Goal: Task Accomplishment & Management: Use online tool/utility

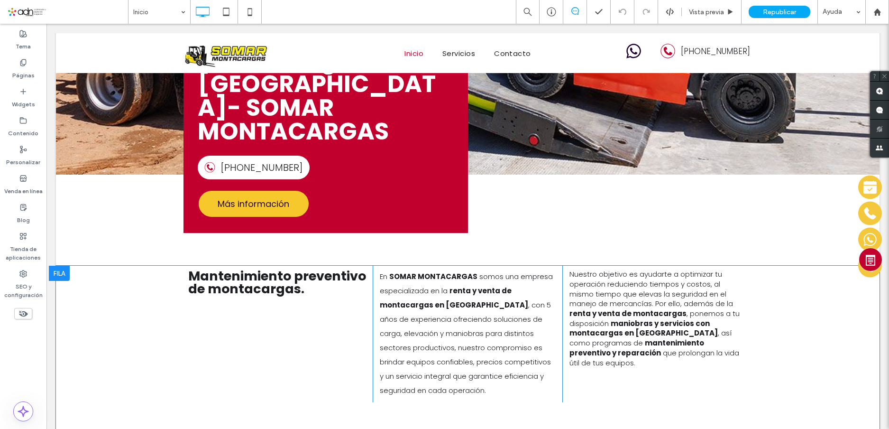
scroll to position [190, 0]
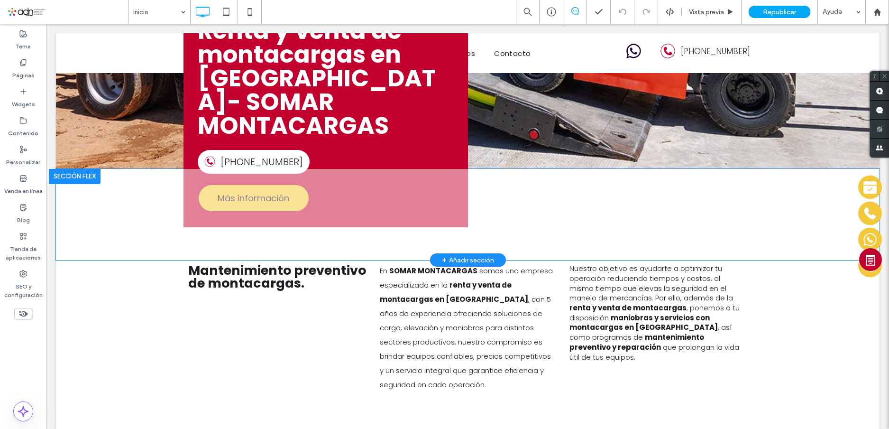
click at [430, 138] on div "Renta y venta de montacargas en Chihuahua- SOMAR MONTACARGAS 614-302-2533 Más i…" at bounding box center [325, 115] width 284 height 224
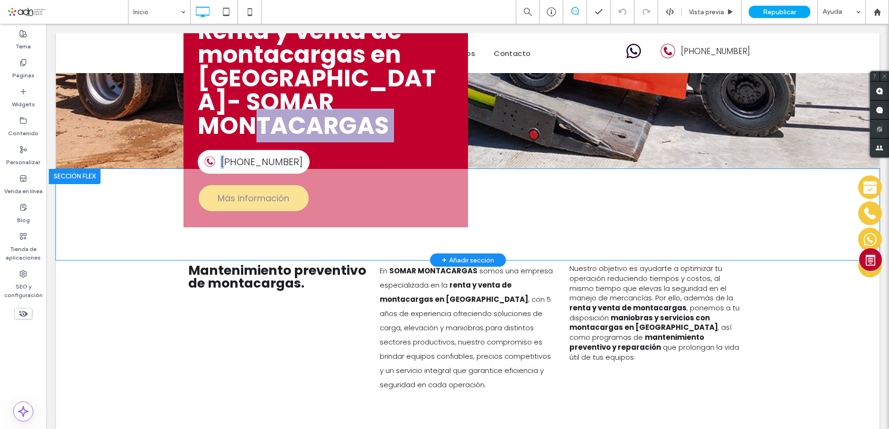
click at [430, 138] on div "Renta y venta de montacargas en Chihuahua- SOMAR MONTACARGAS 614-302-2533 Más i…" at bounding box center [325, 115] width 284 height 224
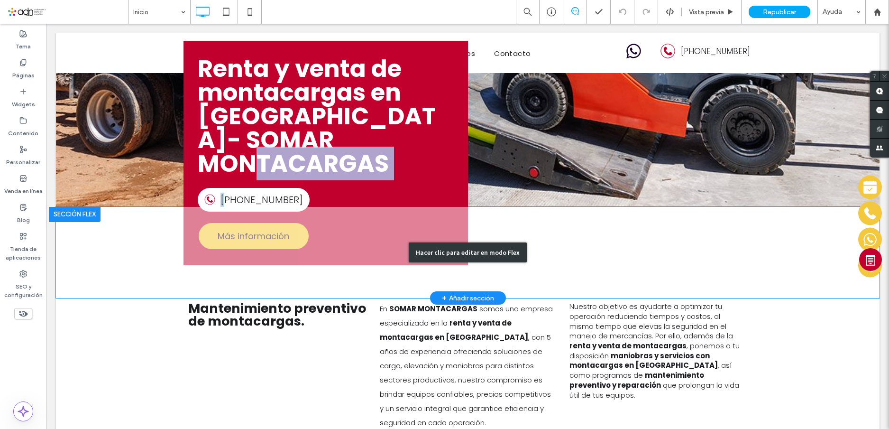
scroll to position [95, 0]
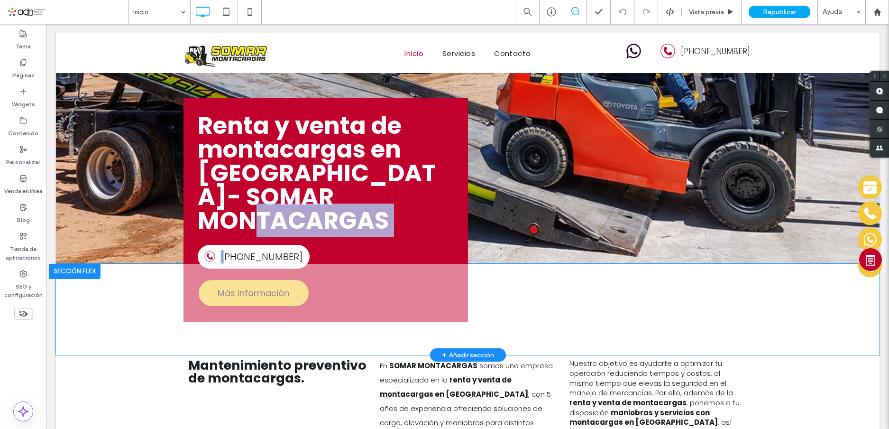
click at [410, 235] on div "Renta y venta de montacargas en Chihuahua- SOMAR MONTACARGAS 614-302-2533 Más i…" at bounding box center [325, 210] width 284 height 224
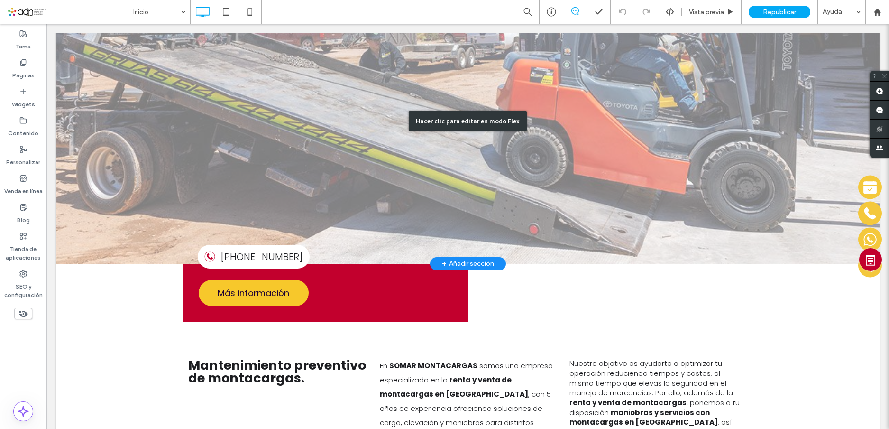
click at [165, 143] on div "Hacer clic para editar en modo Flex" at bounding box center [467, 120] width 823 height 285
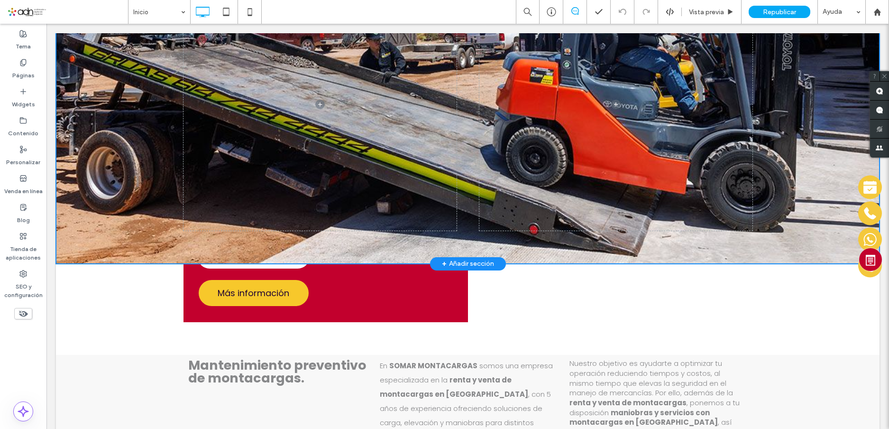
click at [165, 143] on div at bounding box center [467, 120] width 823 height 285
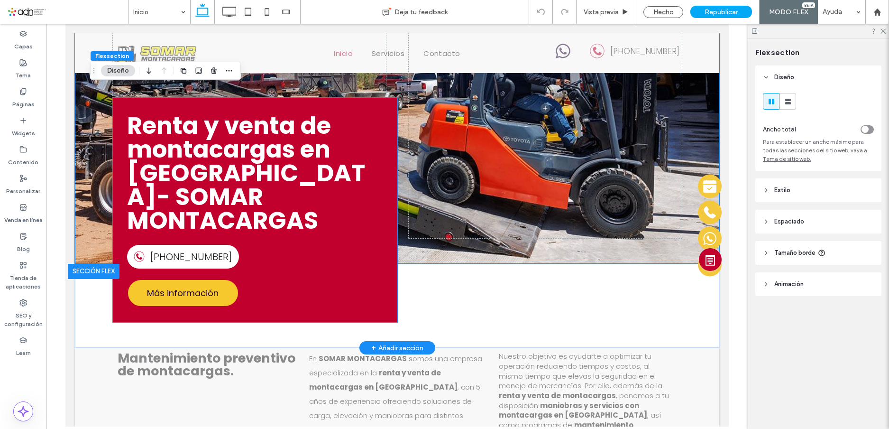
click at [321, 300] on div "Renta y venta de montacargas en Chihuahua- SOMAR MONTACARGAS 614-302-2533 Más i…" at bounding box center [255, 210] width 284 height 224
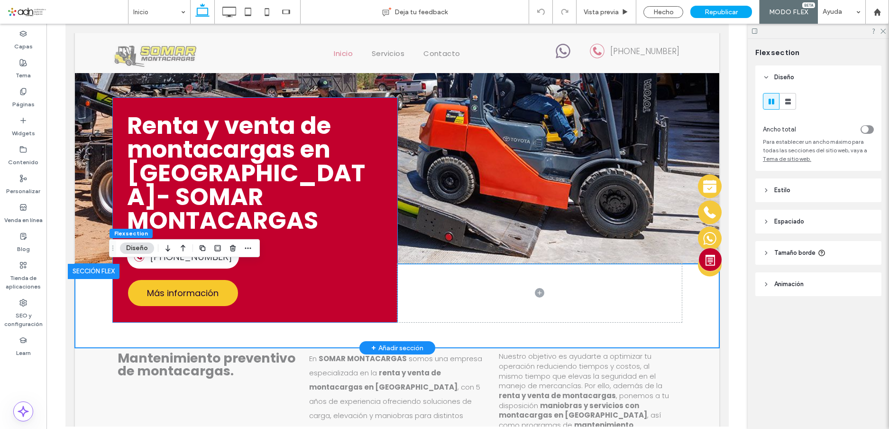
click at [321, 300] on div "Renta y venta de montacargas en Chihuahua- SOMAR MONTACARGAS 614-302-2533 Más i…" at bounding box center [255, 210] width 284 height 224
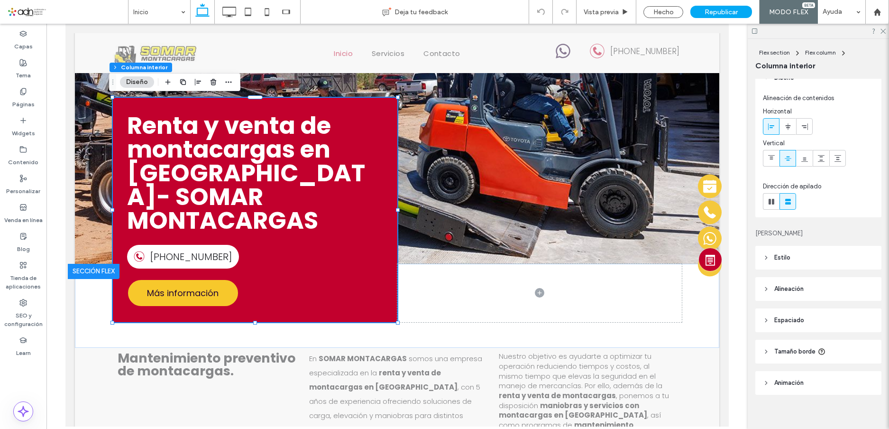
scroll to position [20, 0]
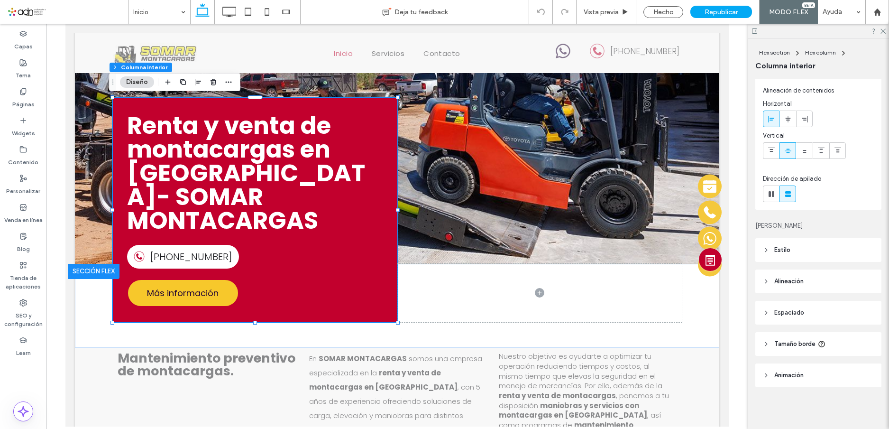
click at [793, 246] on header "Estilo" at bounding box center [818, 250] width 126 height 24
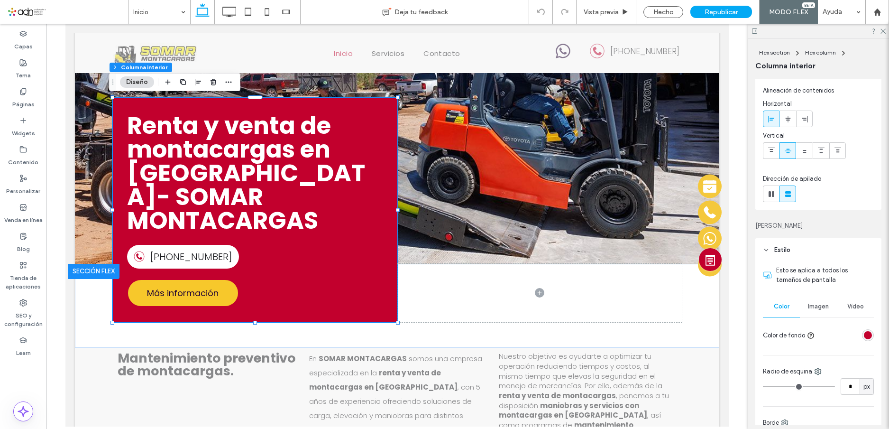
scroll to position [210, 0]
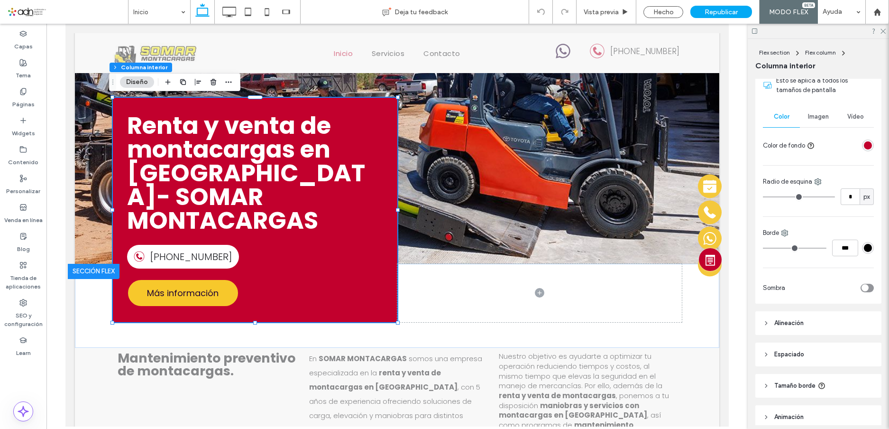
click at [864, 146] on div "rgba(194, 0, 45, 1)" at bounding box center [868, 145] width 8 height 8
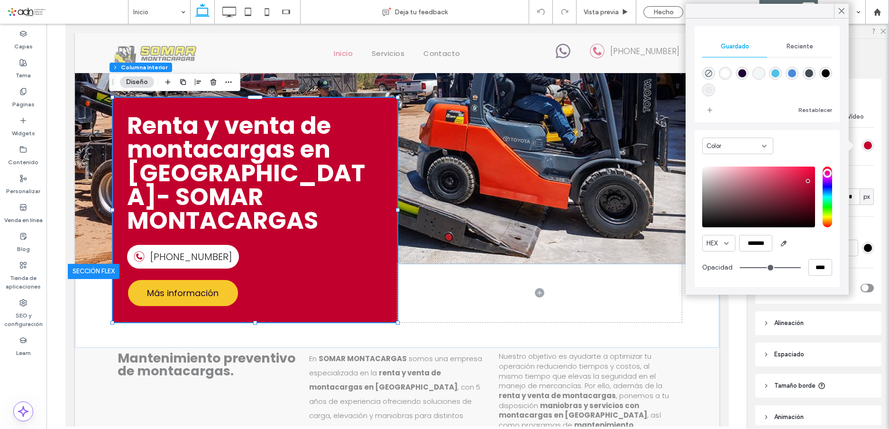
scroll to position [76, 0]
drag, startPoint x: 768, startPoint y: 242, endPoint x: 742, endPoint y: 241, distance: 26.5
click at [742, 241] on input "*******" at bounding box center [755, 242] width 33 height 17
click at [750, 241] on input "***" at bounding box center [755, 242] width 33 height 17
click at [757, 244] on input "***" at bounding box center [755, 242] width 33 height 17
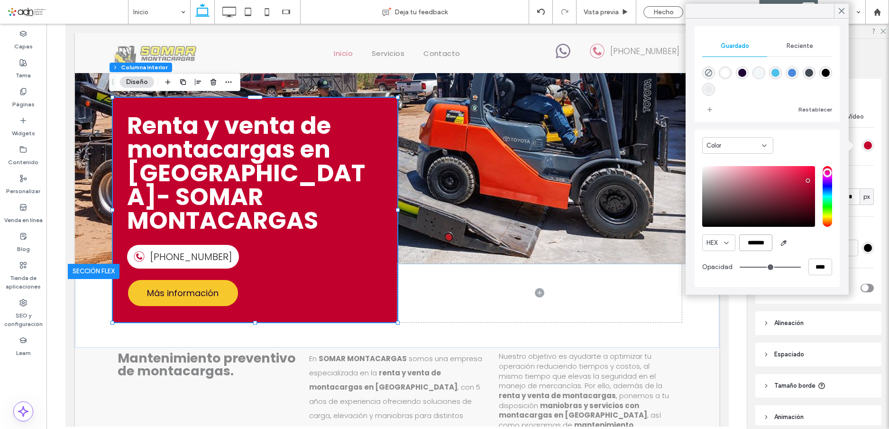
click at [756, 245] on input "*******" at bounding box center [755, 242] width 33 height 17
drag, startPoint x: 748, startPoint y: 243, endPoint x: 769, endPoint y: 244, distance: 20.4
click at [769, 244] on input "*******" at bounding box center [755, 242] width 33 height 17
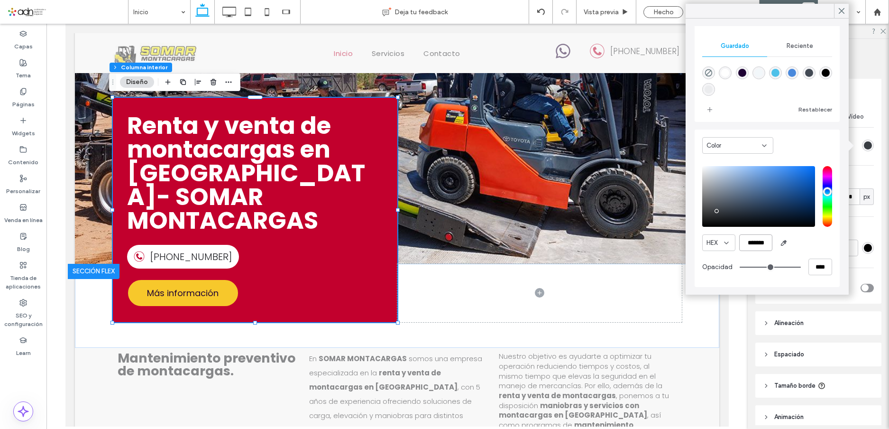
scroll to position [75, 0]
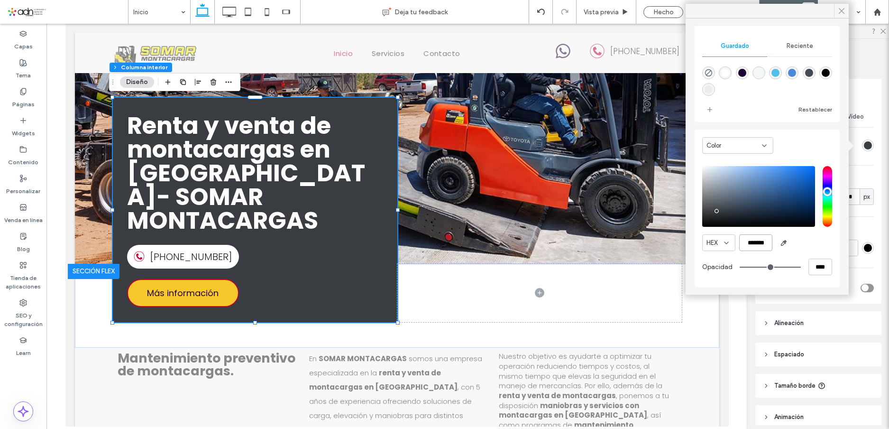
type input "*******"
click at [843, 8] on icon at bounding box center [841, 11] width 9 height 9
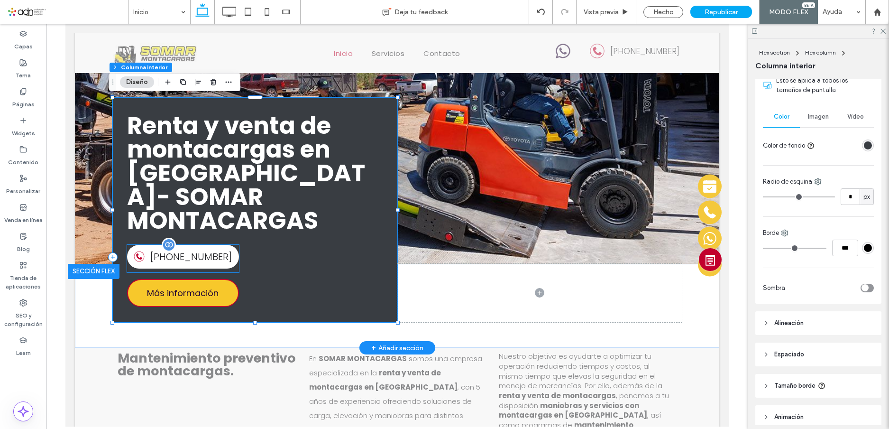
click at [152, 245] on link "[PHONE_NUMBER]" at bounding box center [183, 257] width 112 height 24
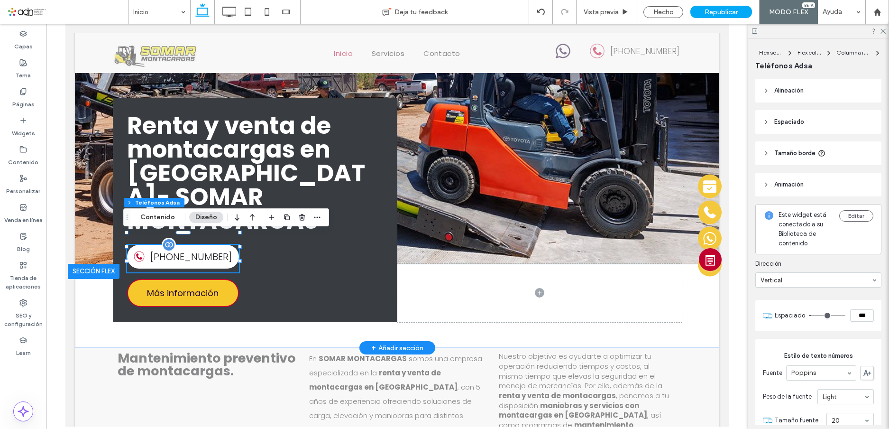
type input "**"
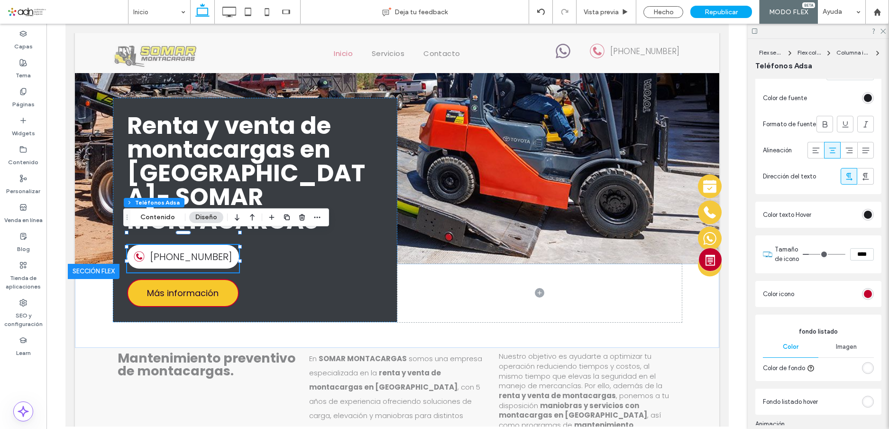
scroll to position [427, 0]
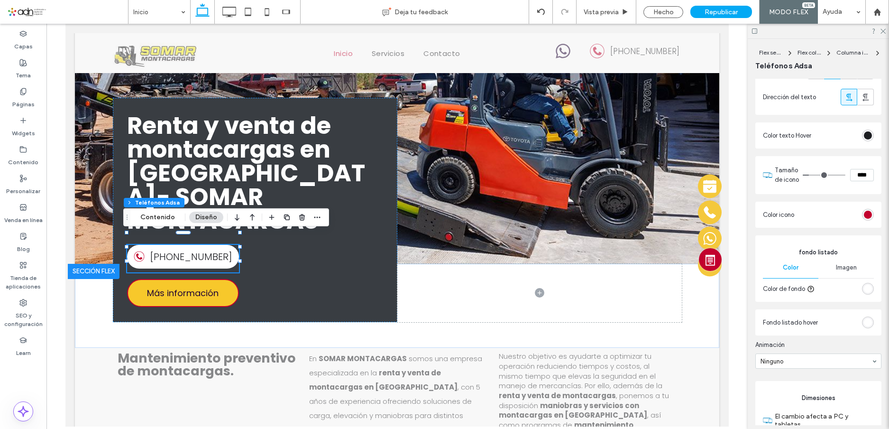
click at [864, 219] on div "rgb(194, 0, 45)" at bounding box center [868, 214] width 8 height 8
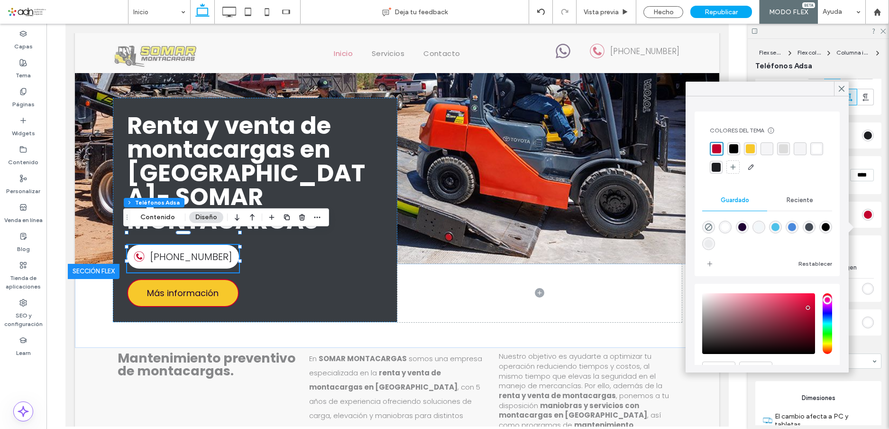
scroll to position [49, 0]
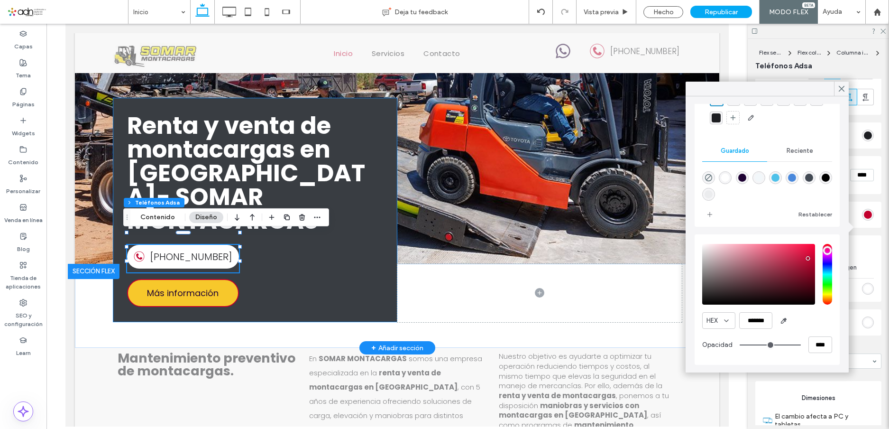
click at [341, 303] on div "Renta y venta de montacargas en Chihuahua- SOMAR MONTACARGAS 614-302-2533 Más i…" at bounding box center [255, 210] width 284 height 224
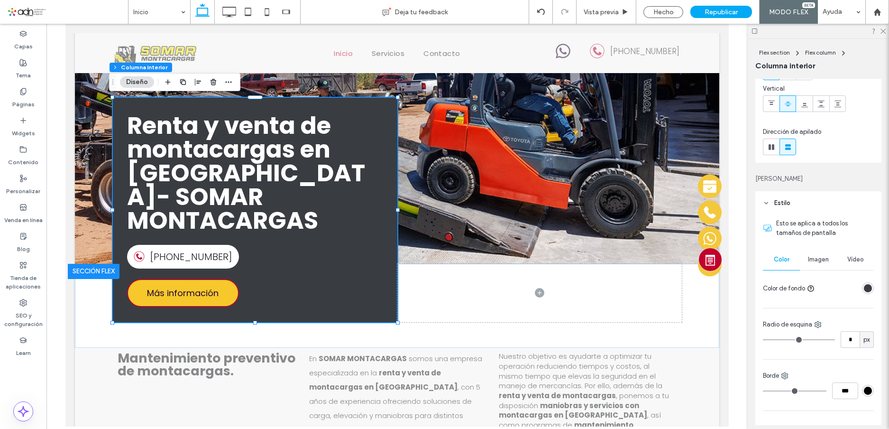
scroll to position [190, 0]
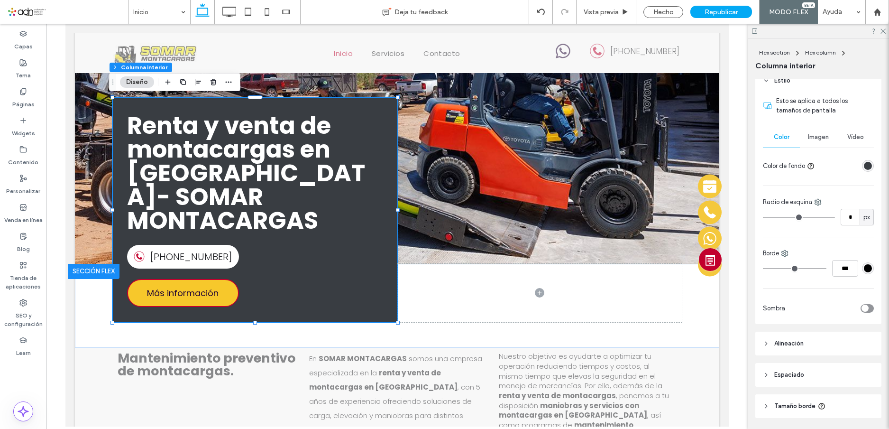
click at [864, 168] on div "rgba(57, 61, 66, 1)" at bounding box center [868, 166] width 8 height 8
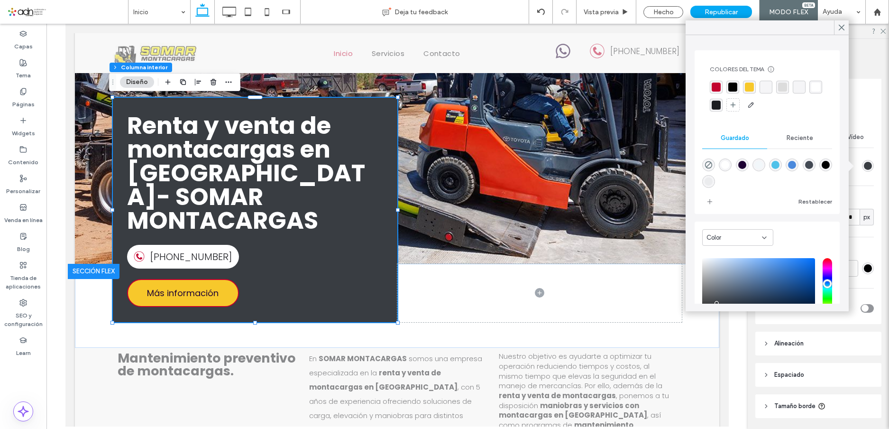
scroll to position [75, 0]
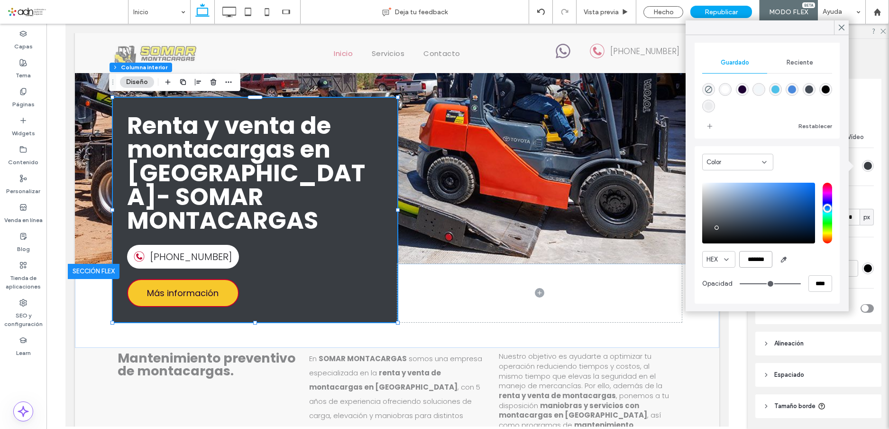
click at [752, 258] on input "*******" at bounding box center [755, 259] width 33 height 17
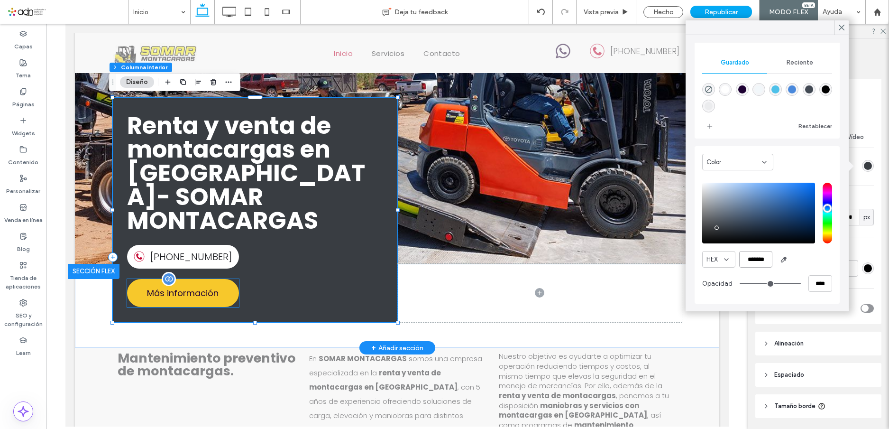
click at [187, 286] on span "Más información" at bounding box center [183, 292] width 72 height 13
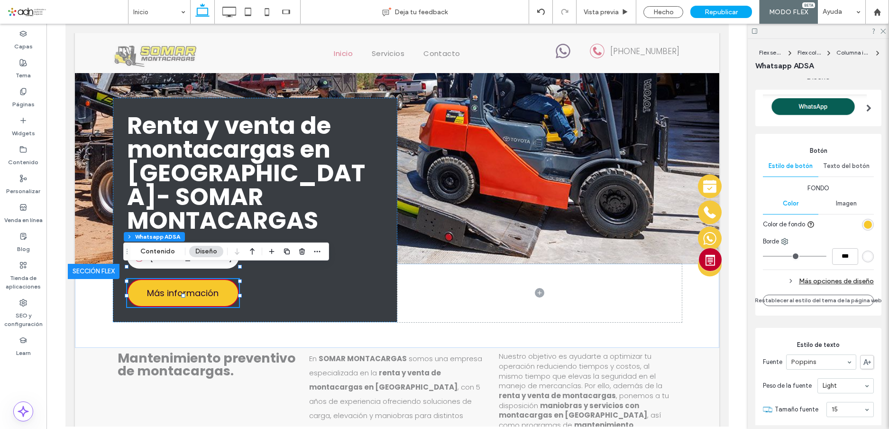
scroll to position [190, 0]
click at [848, 276] on div "Más opciones de diseño" at bounding box center [818, 281] width 111 height 13
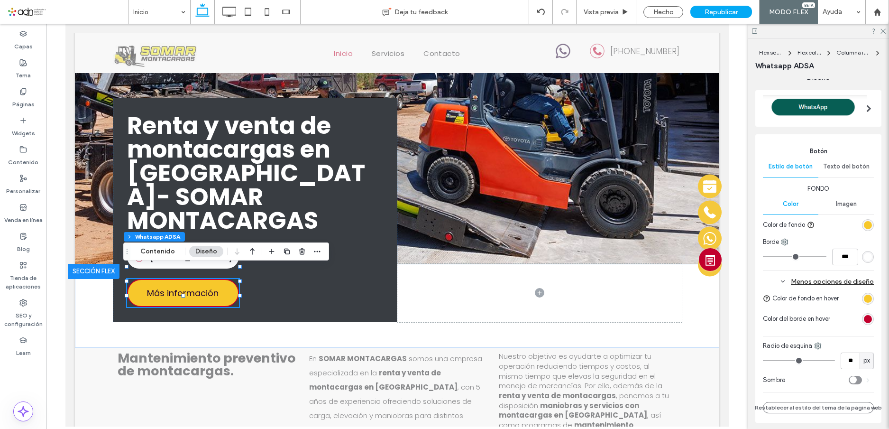
click at [864, 317] on div "rgb(194, 0, 45)" at bounding box center [868, 319] width 8 height 8
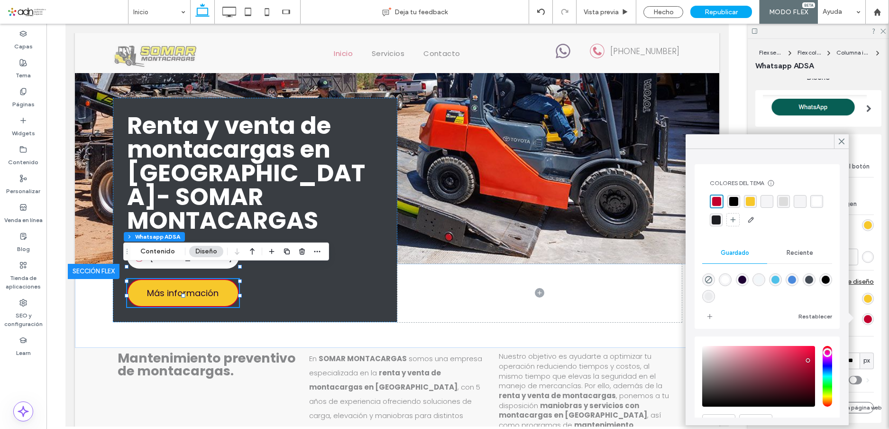
scroll to position [49, 0]
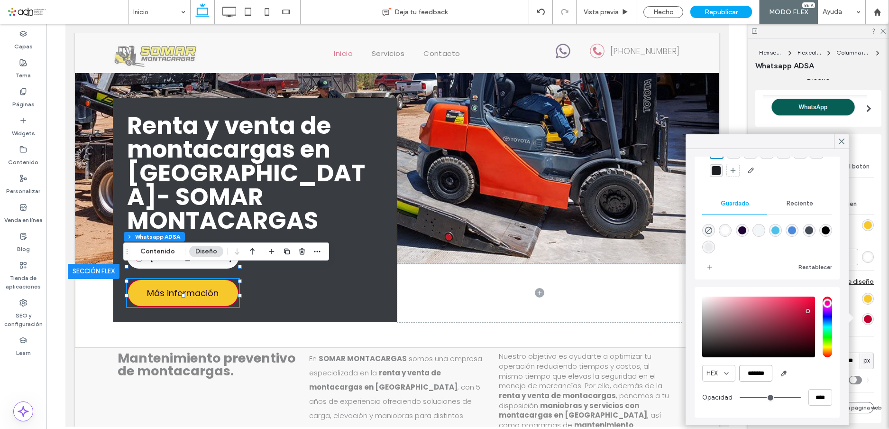
click at [751, 372] on input "*******" at bounding box center [755, 373] width 33 height 17
paste input "color picker textbox"
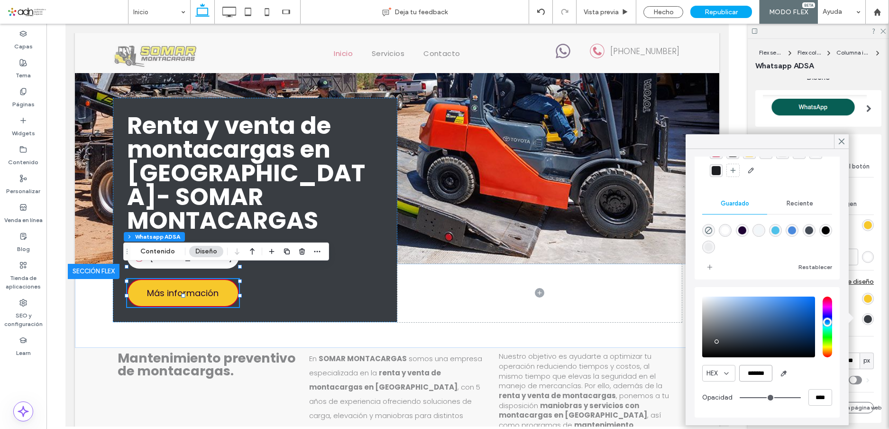
scroll to position [48, 0]
type input "*******"
click at [839, 140] on icon at bounding box center [841, 141] width 9 height 9
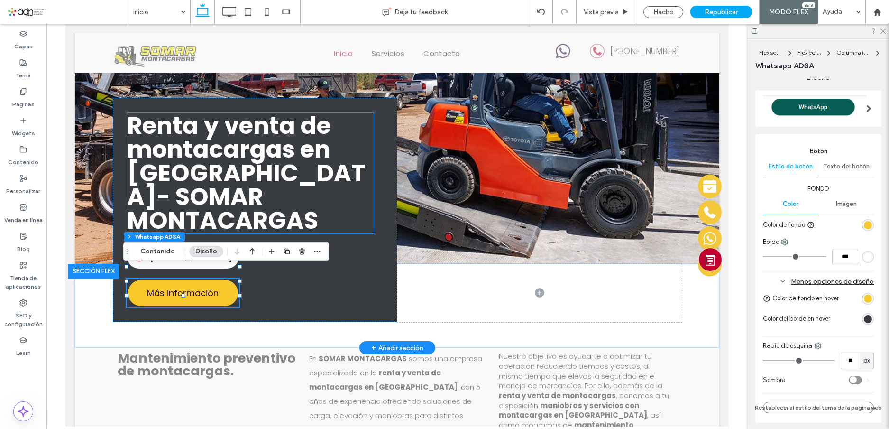
click at [238, 202] on strong "Renta y venta de montacargas en Chihuahua- SOMAR MONTACARGAS" at bounding box center [246, 173] width 238 height 128
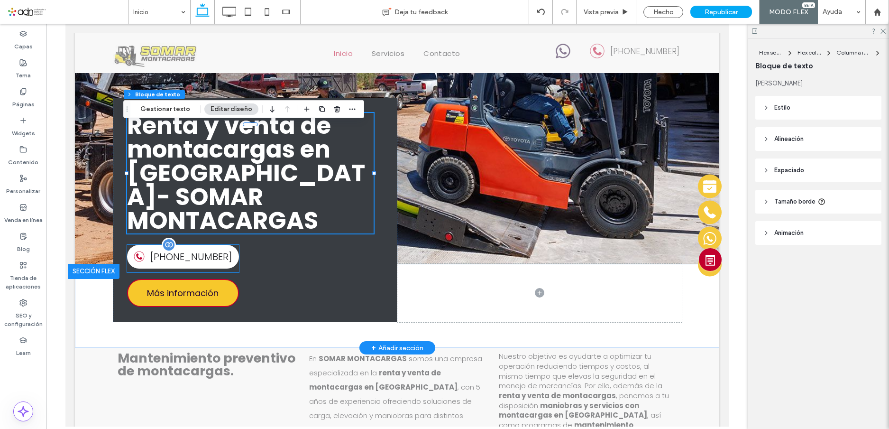
click at [184, 249] on label "[PHONE_NUMBER]" at bounding box center [191, 256] width 82 height 14
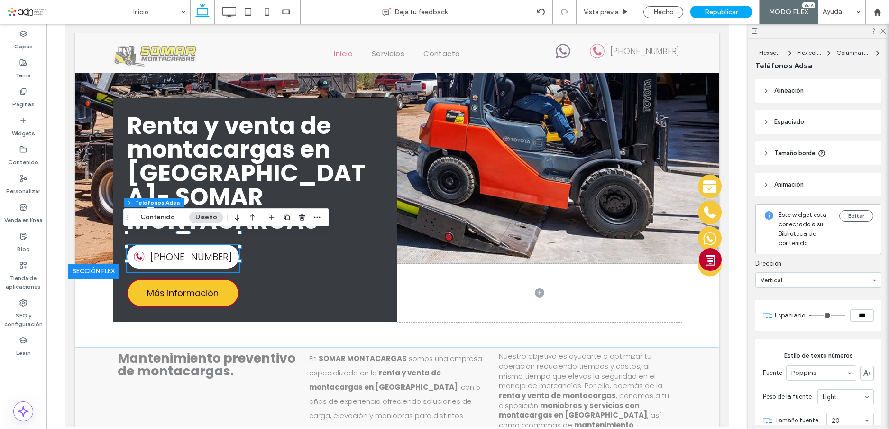
type input "**"
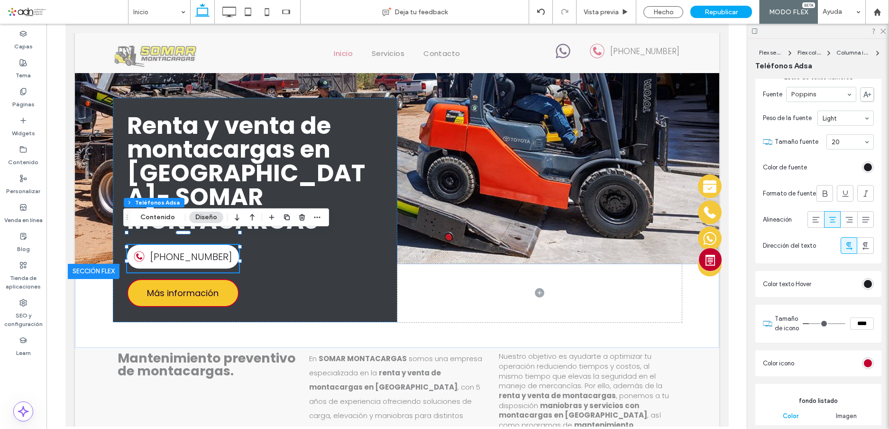
scroll to position [332, 0]
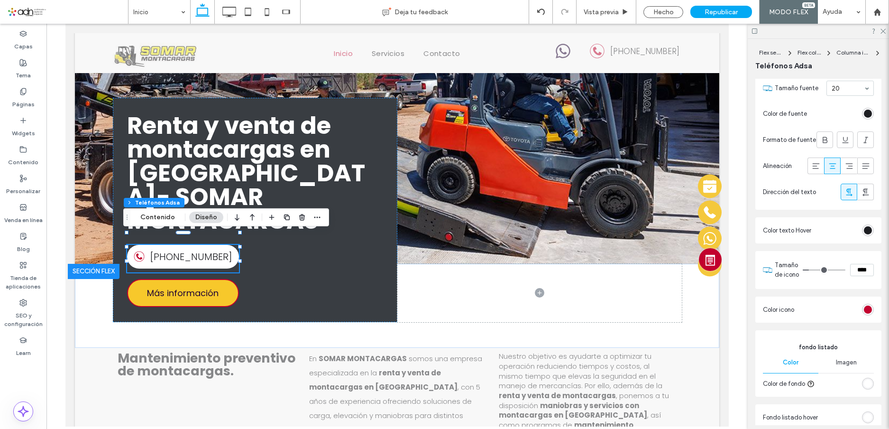
click at [864, 313] on div "rgba(194, 0, 45, 0.99)" at bounding box center [868, 309] width 8 height 8
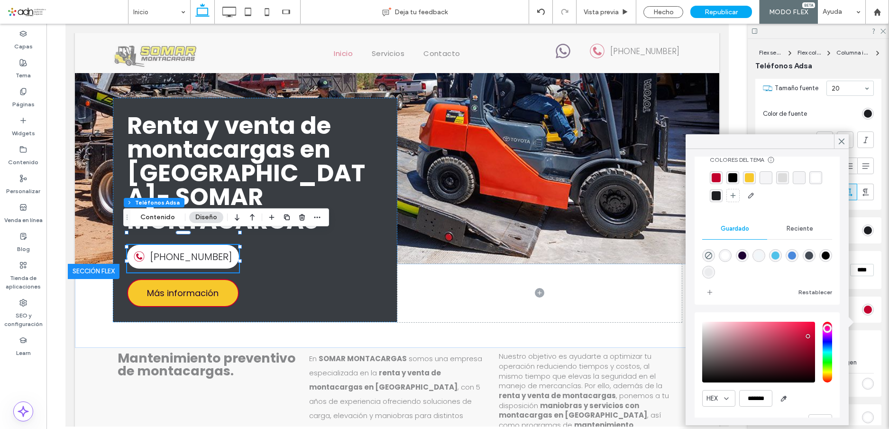
scroll to position [48, 0]
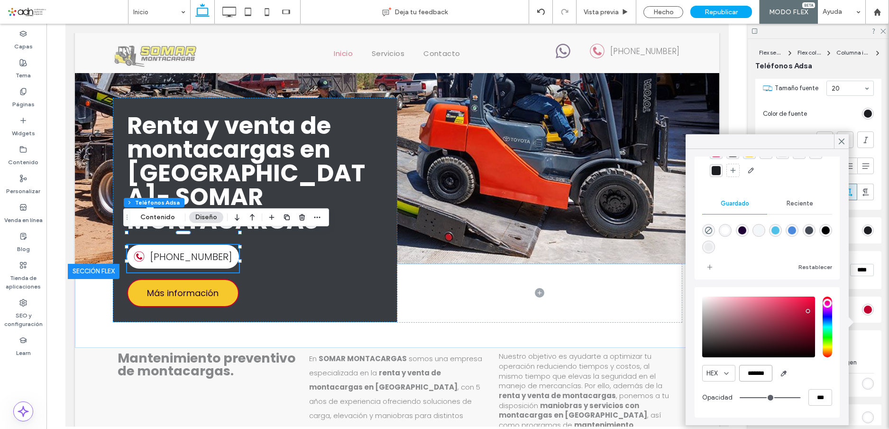
click at [755, 374] on input "*******" at bounding box center [755, 373] width 33 height 17
paste input "color picker textbox"
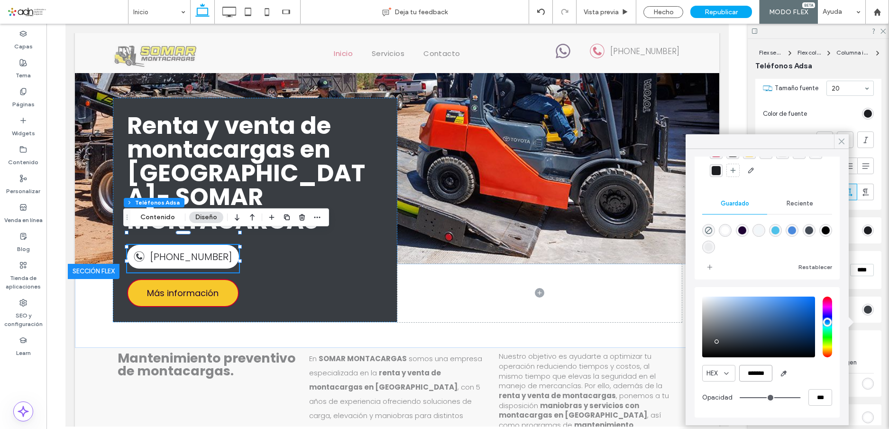
type input "*******"
click at [842, 141] on use at bounding box center [841, 141] width 5 height 5
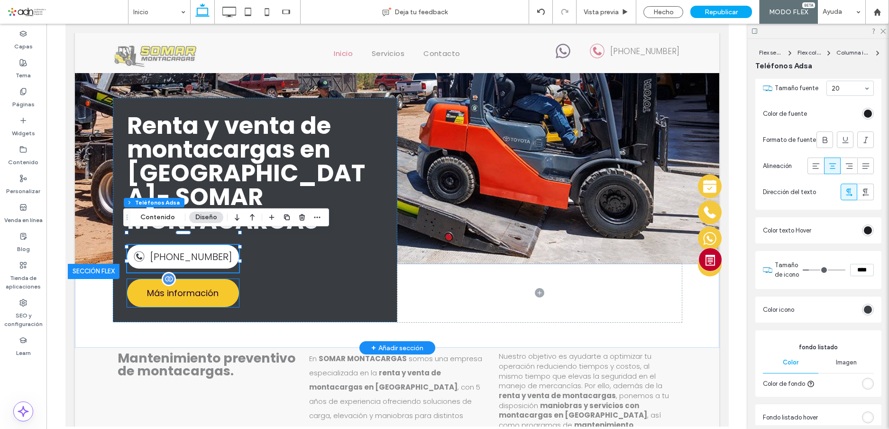
click at [172, 288] on div "Más información" at bounding box center [183, 293] width 112 height 28
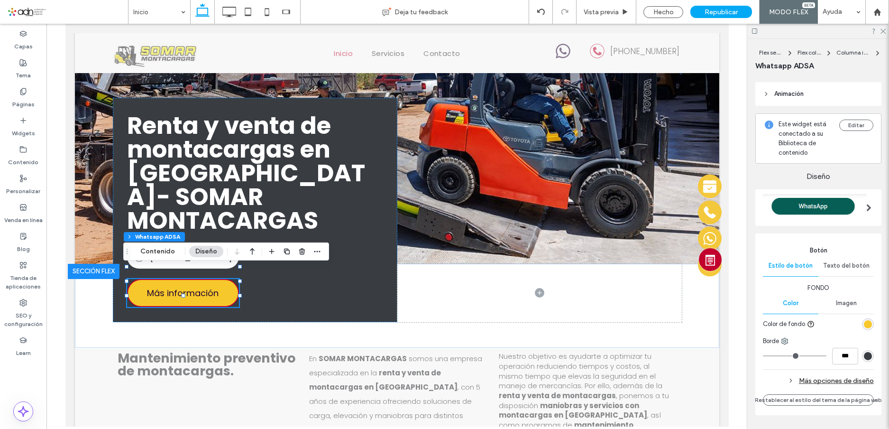
scroll to position [237, 0]
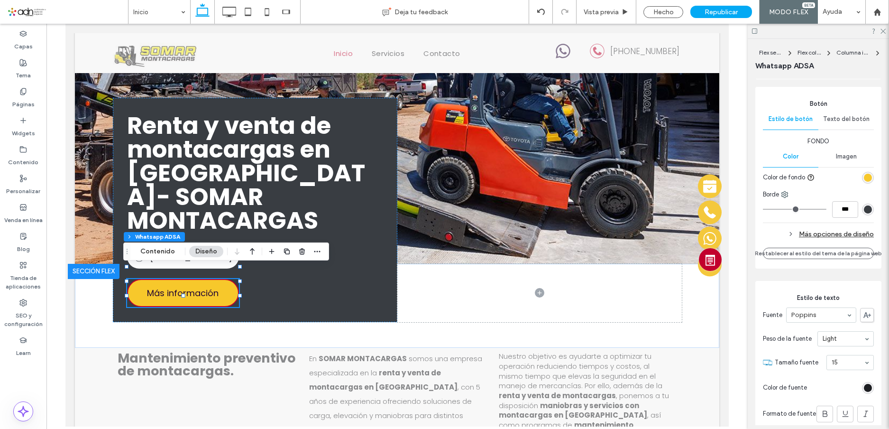
click at [839, 233] on div "Más opciones de diseño" at bounding box center [818, 234] width 111 height 13
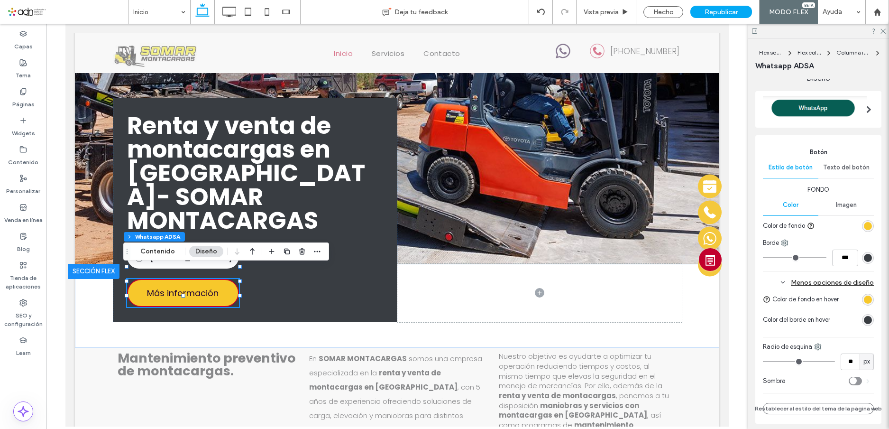
scroll to position [187, 0]
click at [841, 163] on div "Texto del botón" at bounding box center [845, 168] width 55 height 21
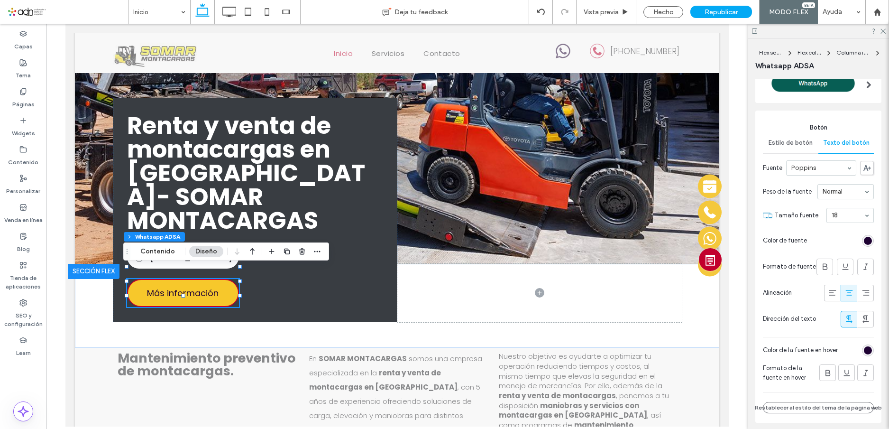
scroll to position [24, 0]
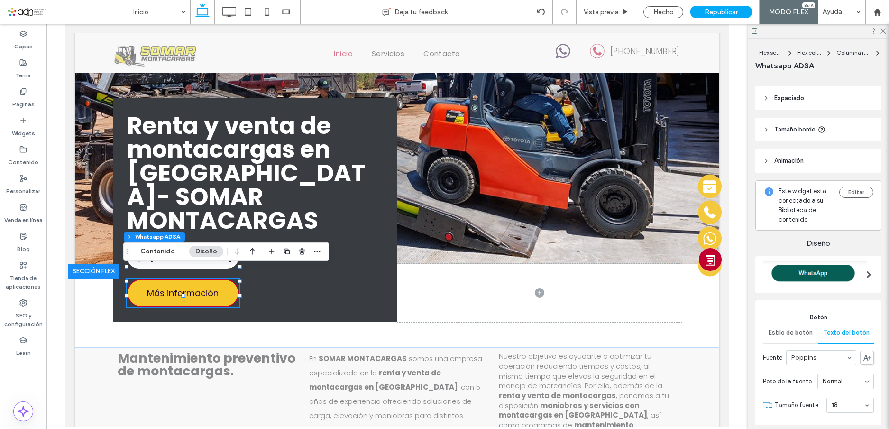
click at [800, 331] on span "Estilo de botón" at bounding box center [790, 332] width 44 height 8
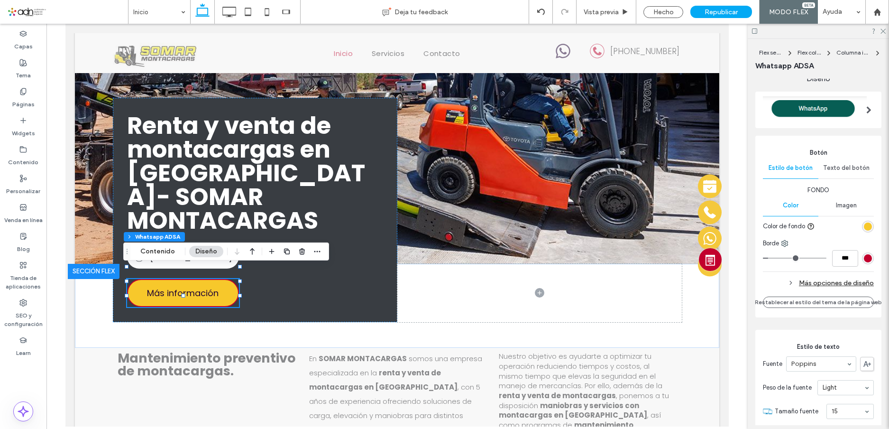
scroll to position [213, 0]
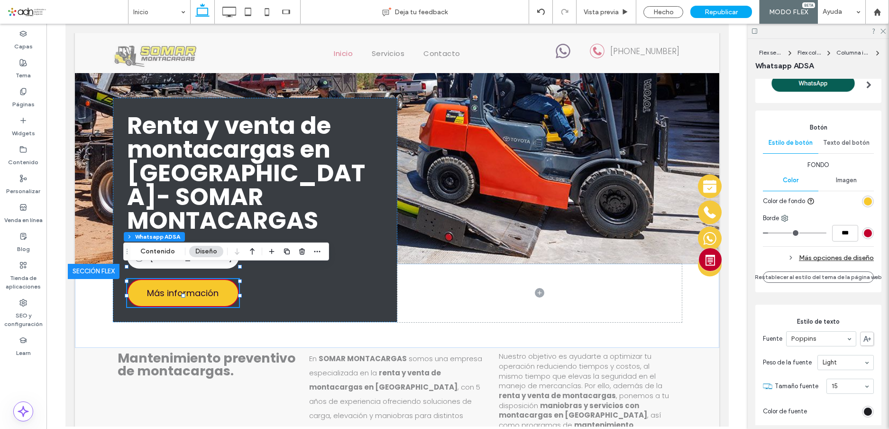
click at [865, 234] on div "rgb(194, 0, 45)" at bounding box center [868, 233] width 8 height 8
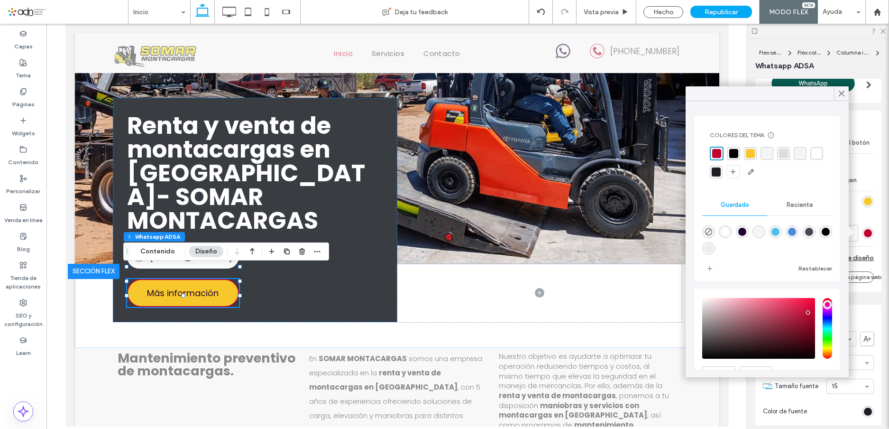
scroll to position [49, 0]
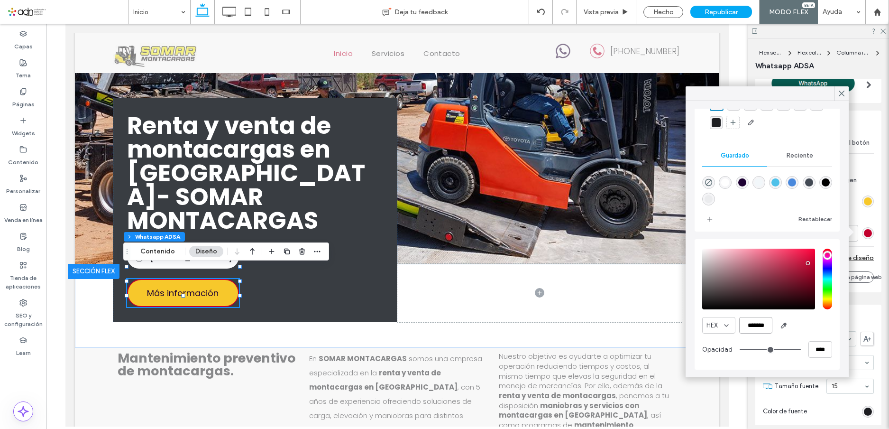
click at [755, 323] on input "*******" at bounding box center [755, 325] width 33 height 17
paste input "color picker textbox"
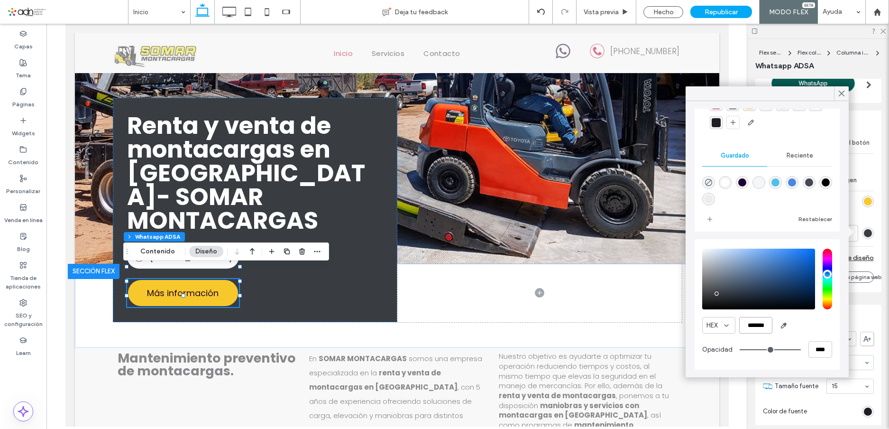
scroll to position [48, 0]
type input "*******"
click at [798, 324] on div "HEX *******" at bounding box center [767, 325] width 130 height 17
drag, startPoint x: 840, startPoint y: 95, endPoint x: 883, endPoint y: 210, distance: 122.2
click at [840, 95] on icon at bounding box center [841, 93] width 9 height 9
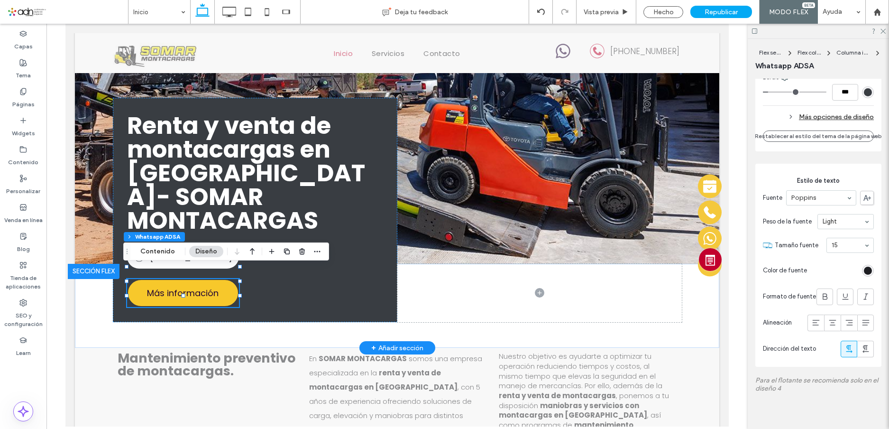
scroll to position [356, 0]
click at [176, 164] on strong "Renta y venta de montacargas en Chihuahua- SOMAR MONTACARGAS" at bounding box center [246, 173] width 238 height 128
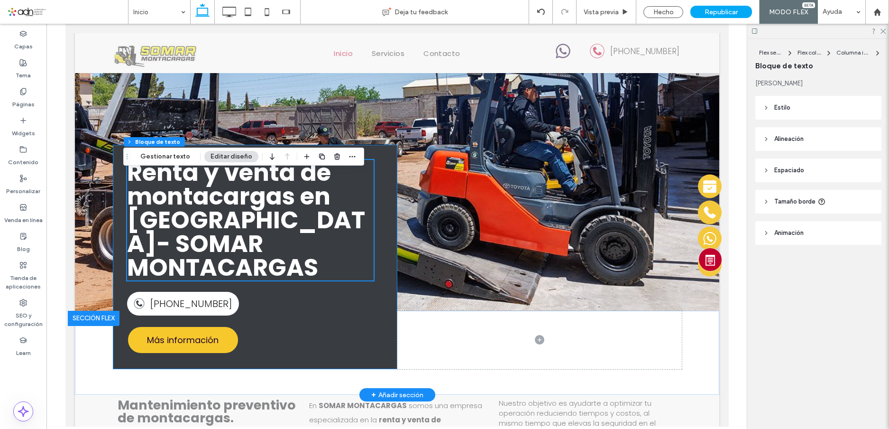
scroll to position [47, 0]
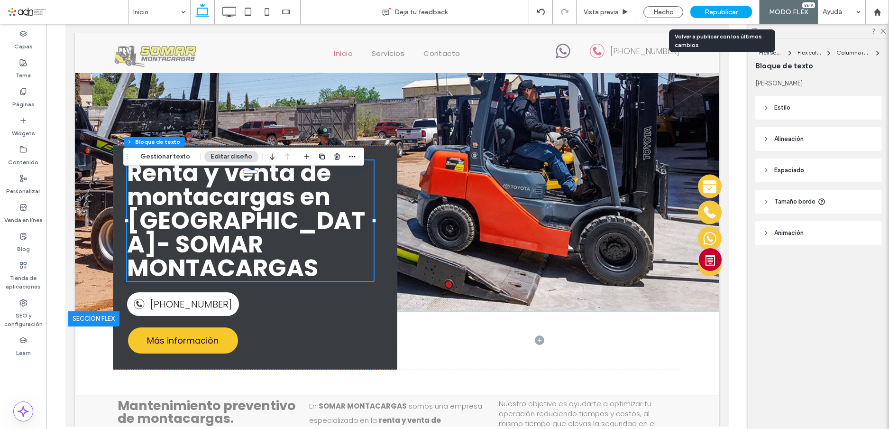
click at [724, 12] on span "Republicar" at bounding box center [720, 12] width 33 height 8
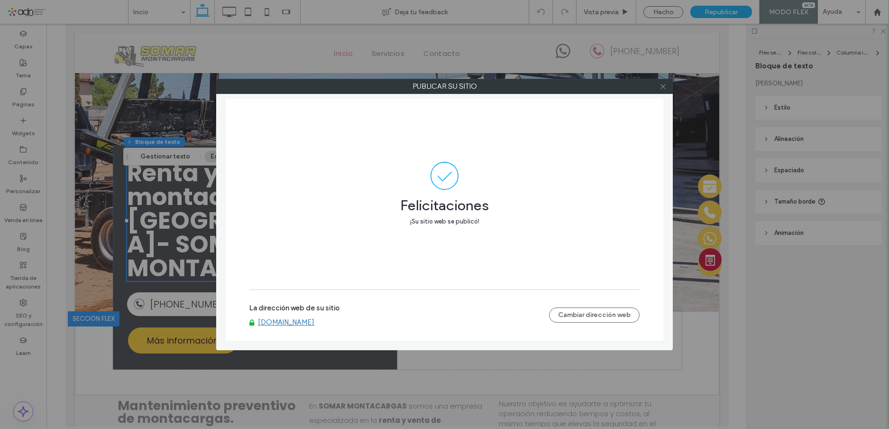
click at [664, 87] on use at bounding box center [662, 86] width 5 height 5
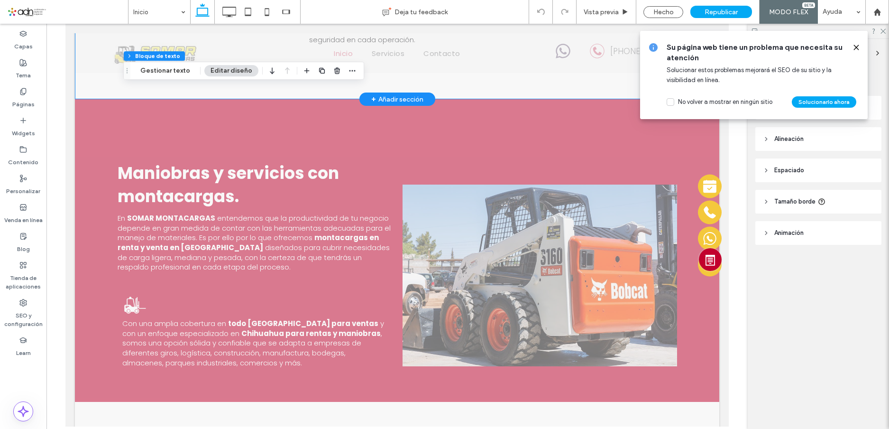
scroll to position [474, 0]
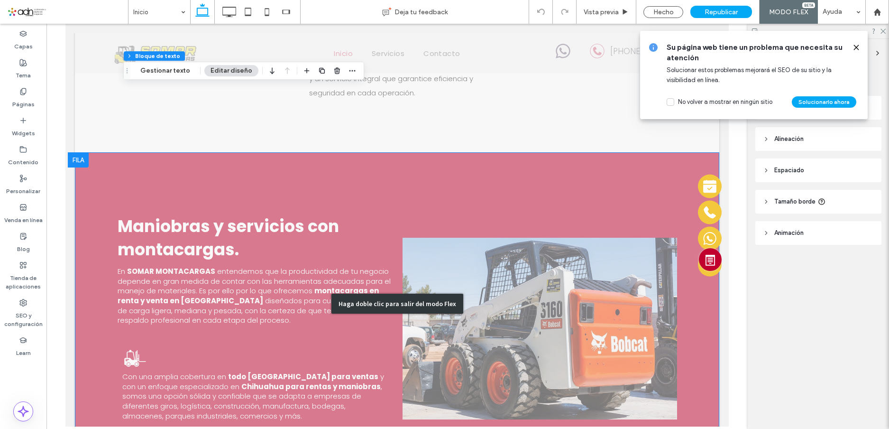
click at [357, 201] on div "Haga doble clic para salir del modo Flex" at bounding box center [397, 303] width 644 height 302
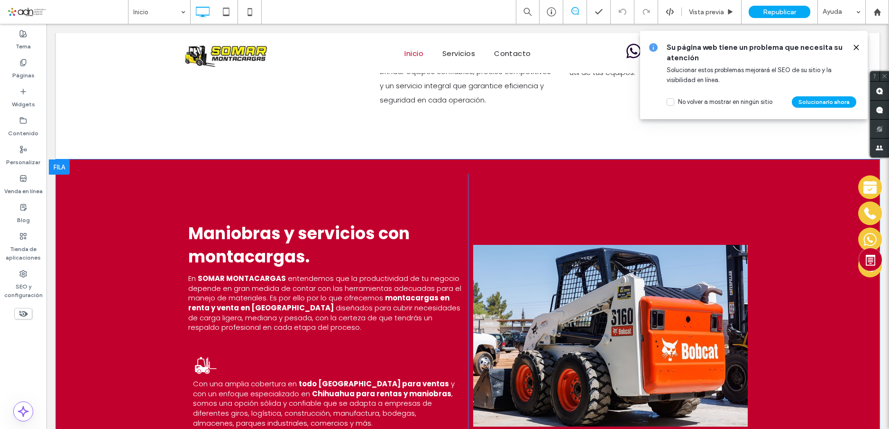
scroll to position [481, 0]
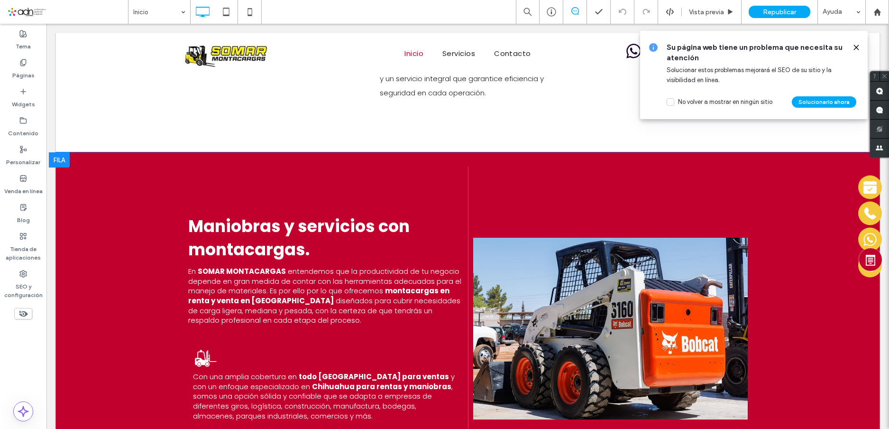
click at [63, 159] on div at bounding box center [59, 159] width 21 height 15
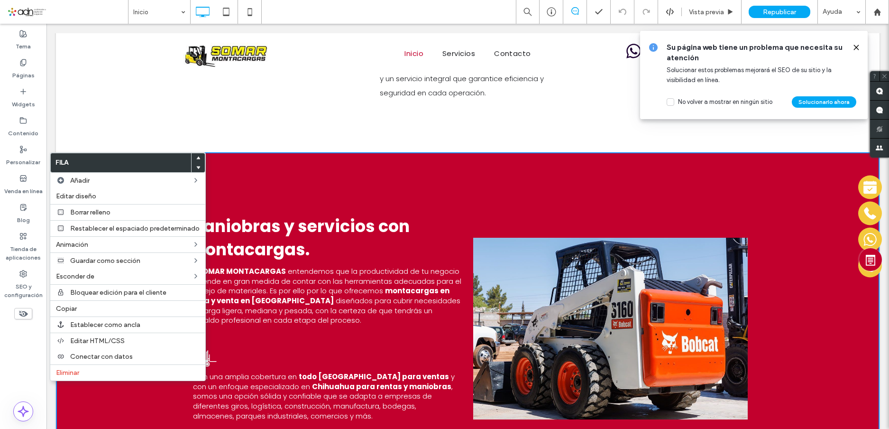
click at [316, 171] on div "Maniobras y servicios con montacargas. En SOMAR MONTACARGAS entendemos que la p…" at bounding box center [325, 298] width 284 height 264
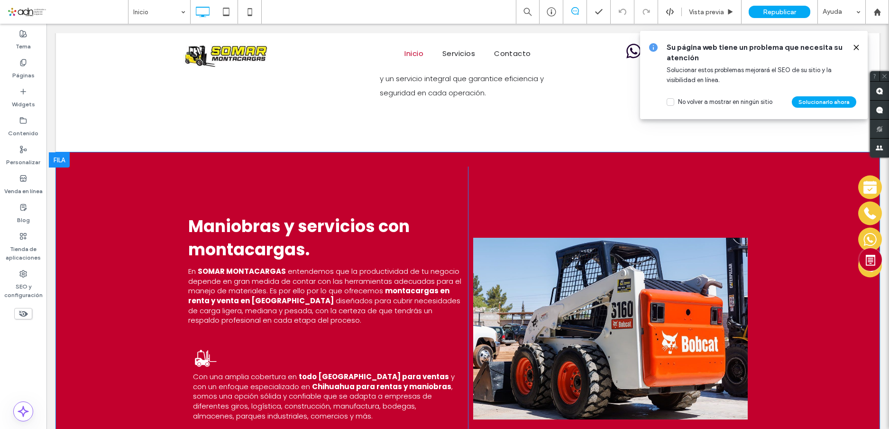
click at [64, 153] on div at bounding box center [59, 159] width 21 height 15
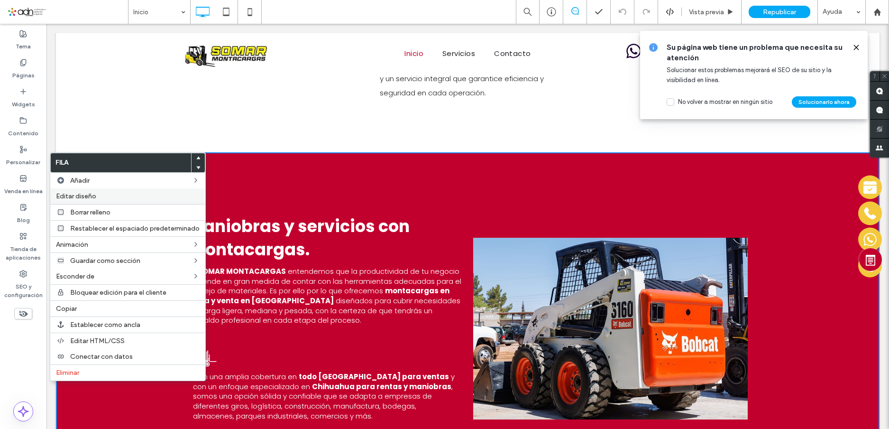
click at [78, 198] on span "Editar diseño" at bounding box center [76, 196] width 40 height 8
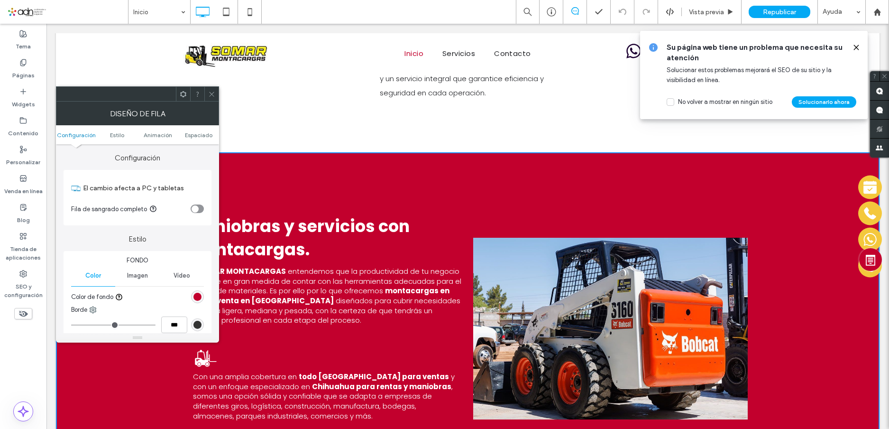
click at [195, 297] on div "rgb(194, 0, 45)" at bounding box center [197, 296] width 8 height 8
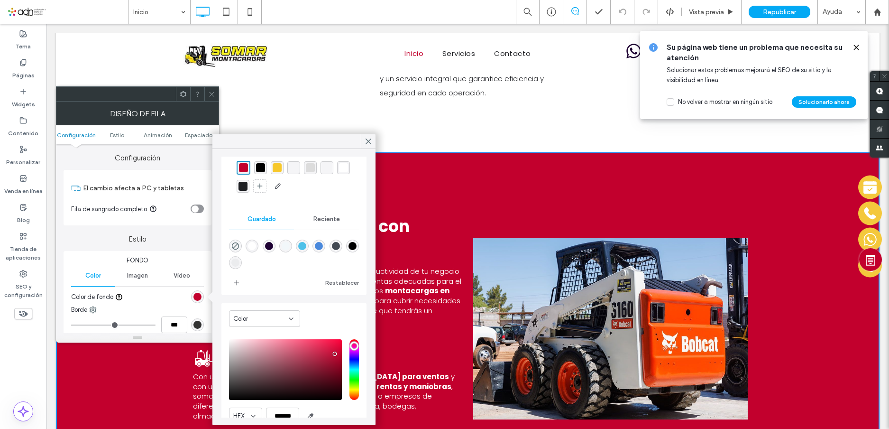
scroll to position [76, 0]
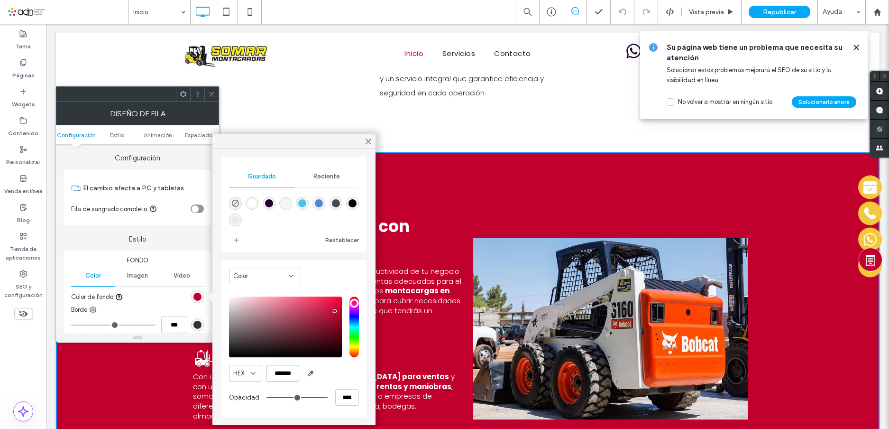
click at [280, 373] on input "*******" at bounding box center [282, 373] width 33 height 17
paste input "color picker textbox"
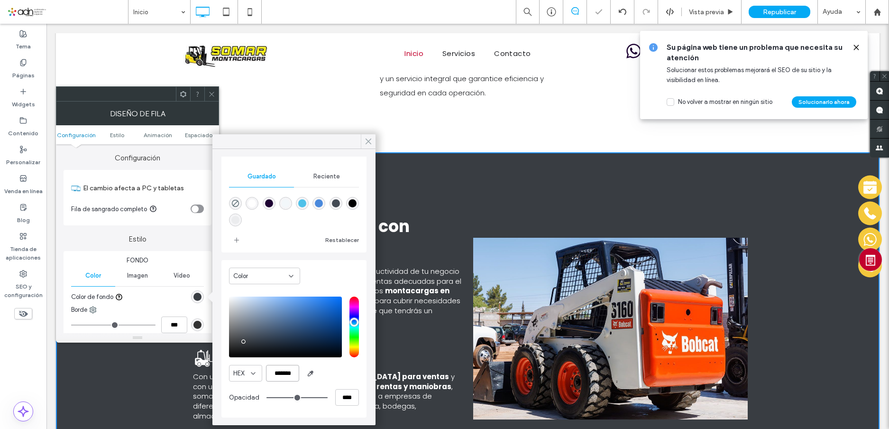
type input "*******"
drag, startPoint x: 367, startPoint y: 141, endPoint x: 392, endPoint y: 223, distance: 85.8
click at [367, 141] on icon at bounding box center [368, 141] width 9 height 9
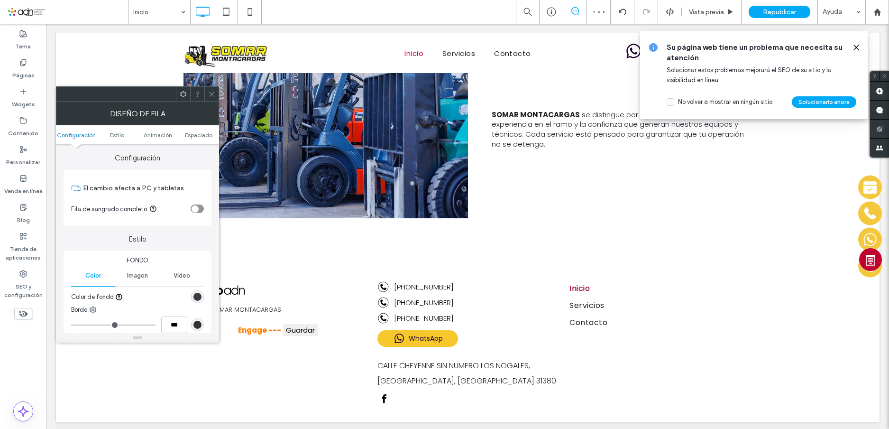
scroll to position [967, 0]
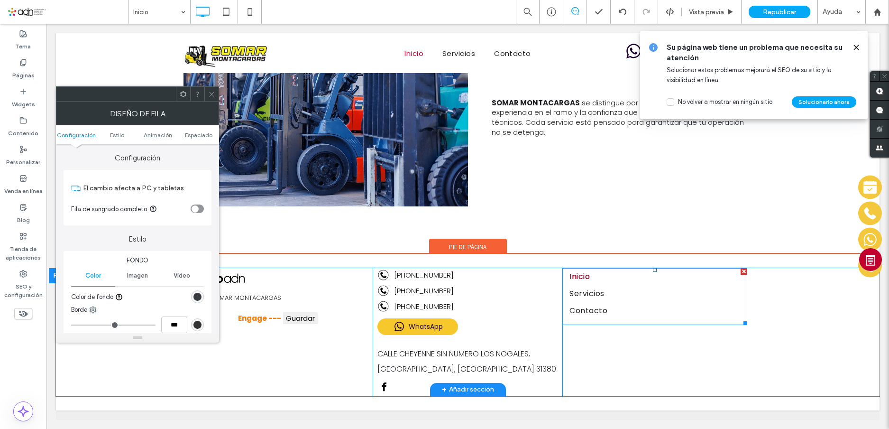
click at [577, 280] on span "Inicio" at bounding box center [579, 276] width 20 height 15
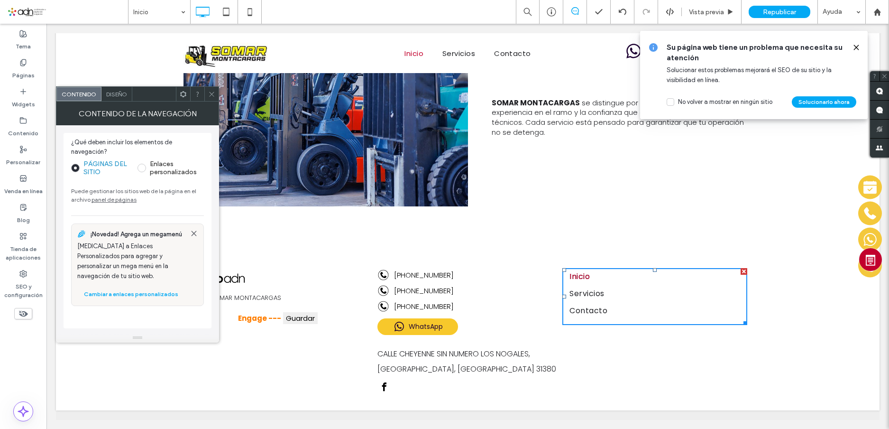
click at [120, 91] on span "Diseño" at bounding box center [116, 94] width 21 height 7
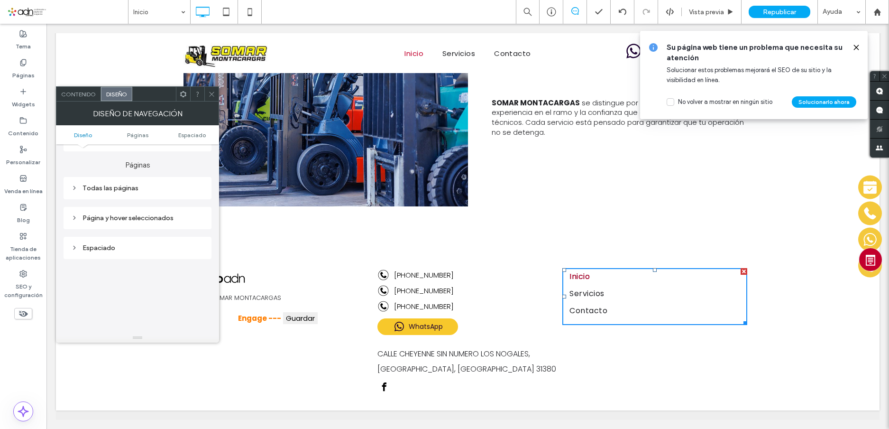
scroll to position [190, 0]
click at [109, 187] on div "Todas las páginas" at bounding box center [137, 185] width 133 height 8
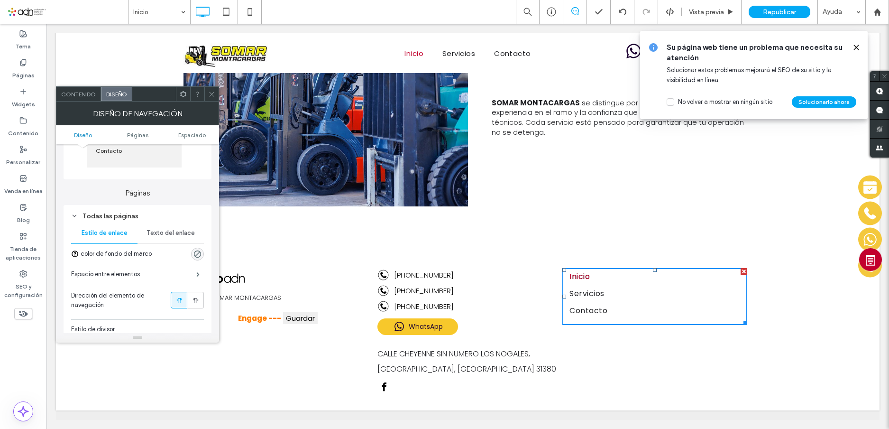
scroll to position [142, 0]
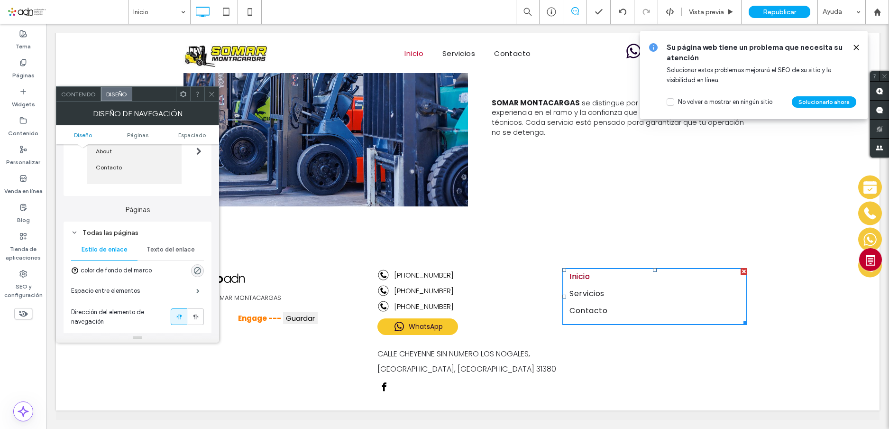
click at [168, 250] on span "Texto del enlace" at bounding box center [170, 250] width 48 height 8
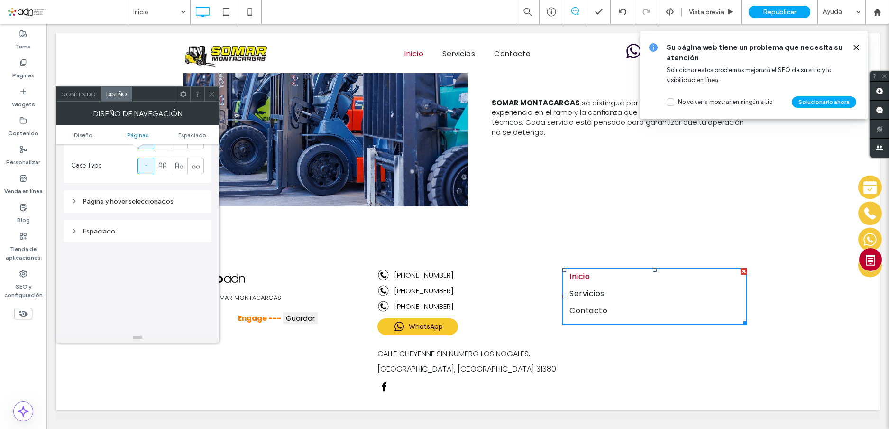
scroll to position [427, 0]
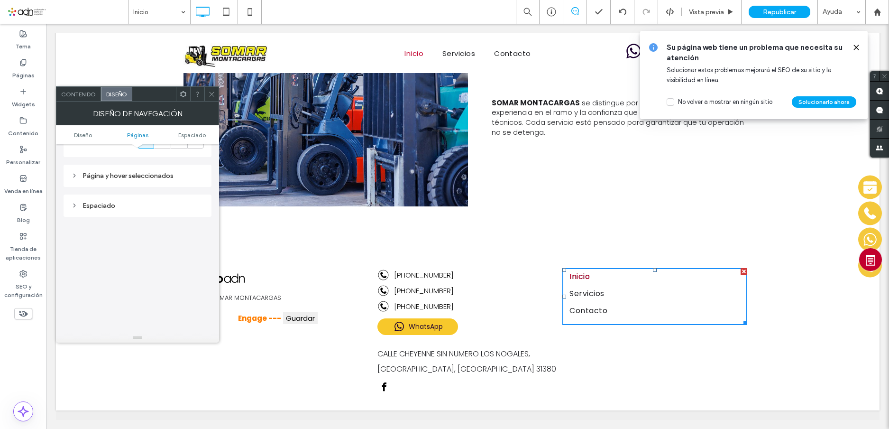
click at [117, 173] on div "Página y hover seleccionados" at bounding box center [137, 176] width 133 height 8
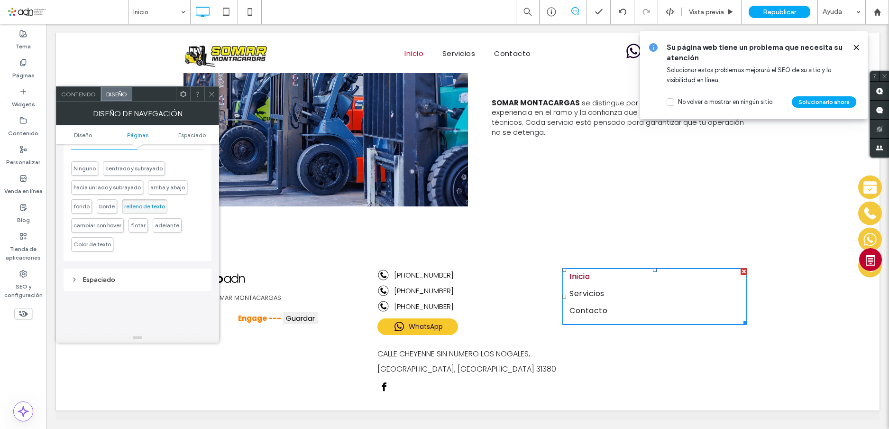
scroll to position [569, 0]
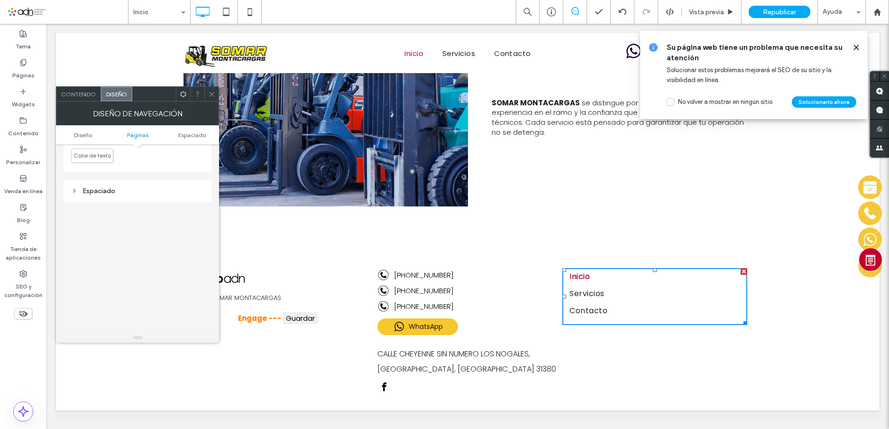
click at [111, 185] on div "Espaciado" at bounding box center [137, 190] width 133 height 13
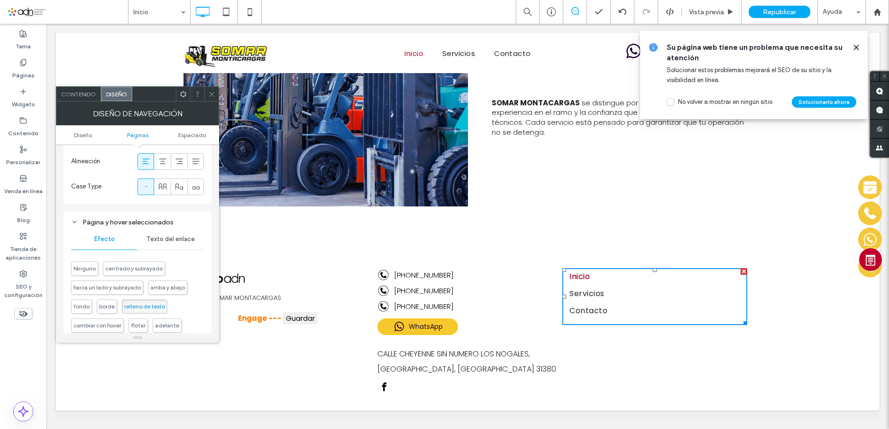
scroll to position [379, 0]
click at [159, 236] on span "Texto del enlace" at bounding box center [170, 240] width 48 height 8
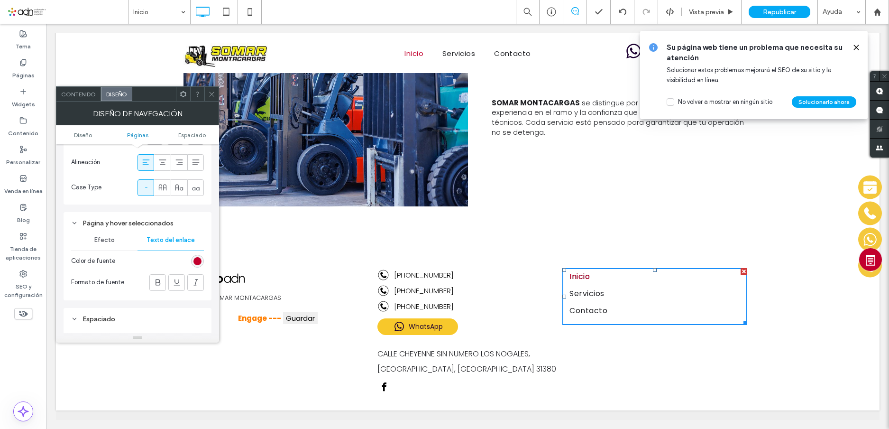
click at [196, 257] on div "rgb(194, 0, 45)" at bounding box center [197, 261] width 8 height 8
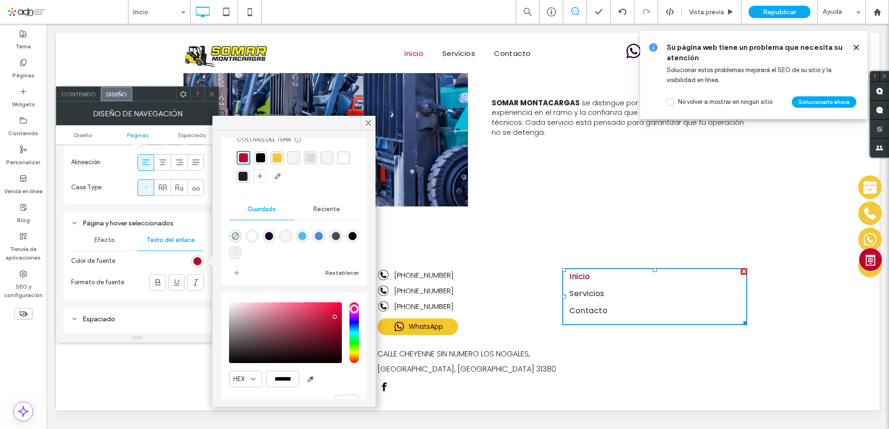
scroll to position [49, 0]
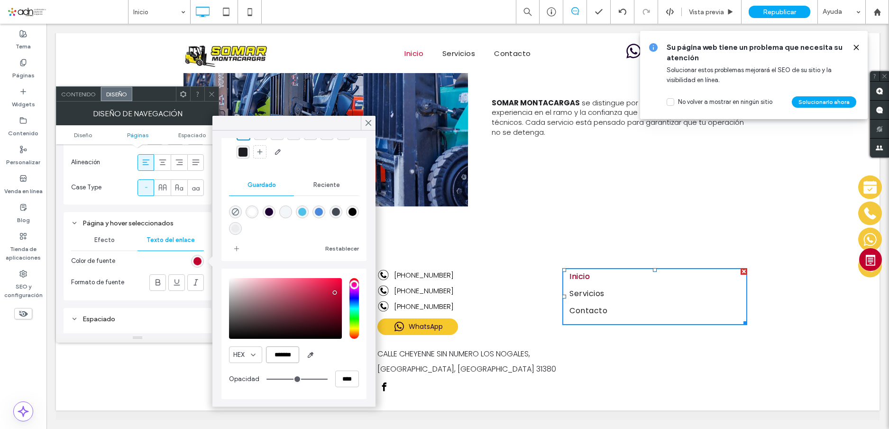
click at [286, 354] on input "*******" at bounding box center [282, 354] width 33 height 17
paste input "color picker textbox"
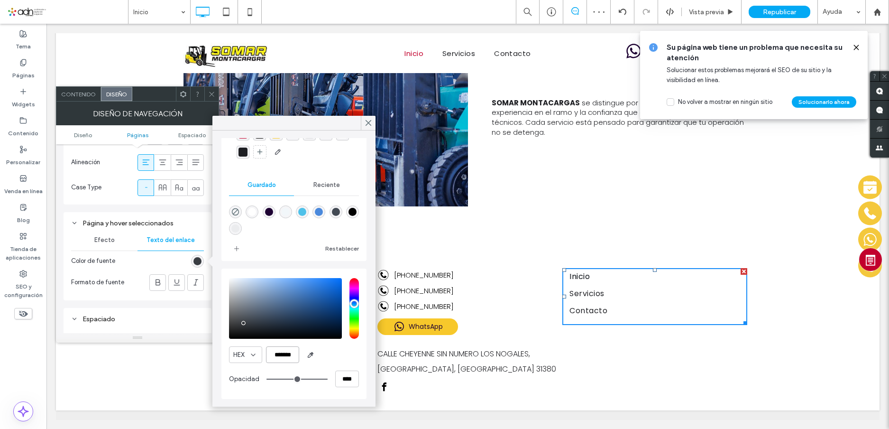
type input "*******"
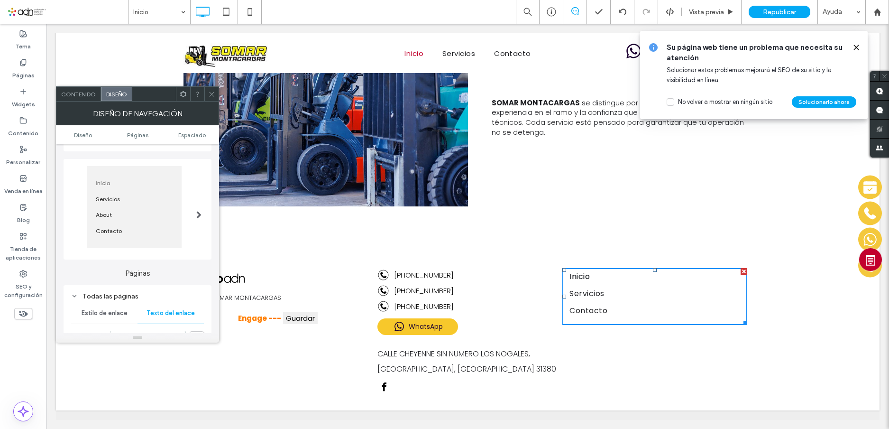
scroll to position [0, 0]
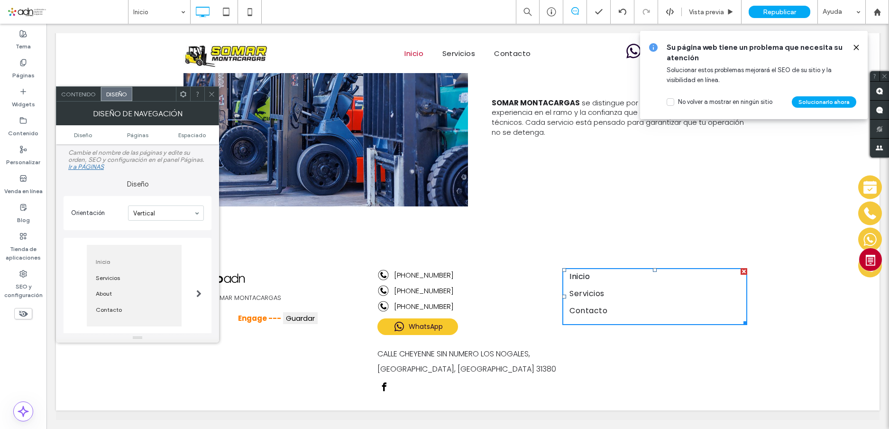
click at [208, 91] on icon at bounding box center [211, 94] width 7 height 7
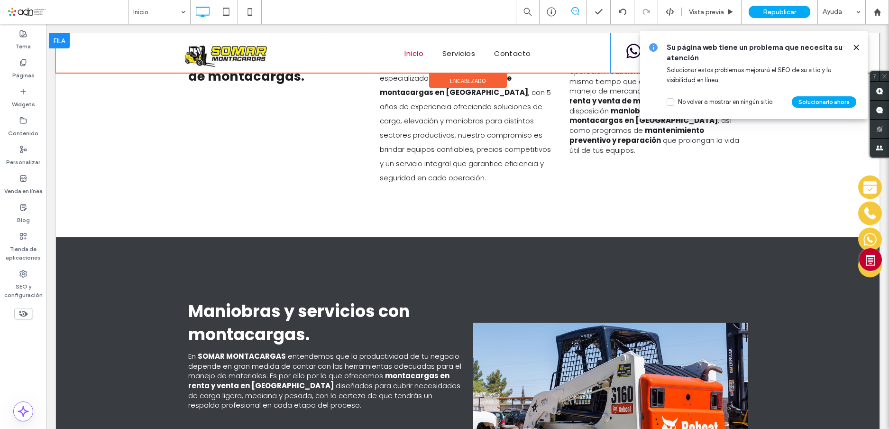
scroll to position [303, 0]
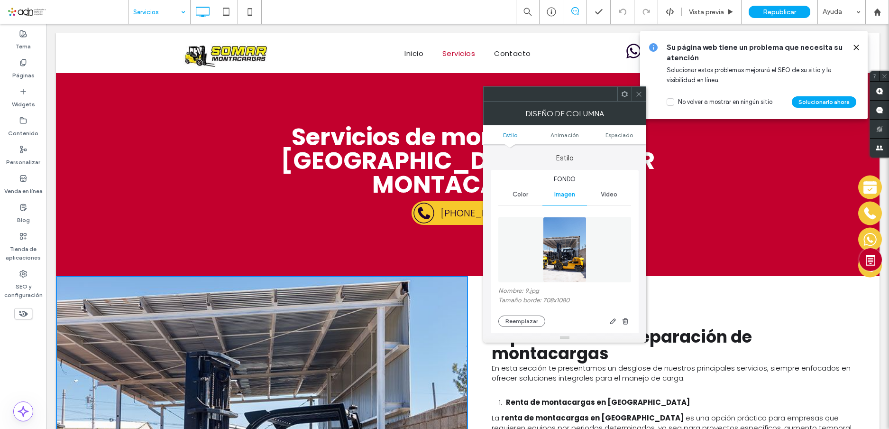
click at [639, 93] on icon at bounding box center [638, 94] width 7 height 7
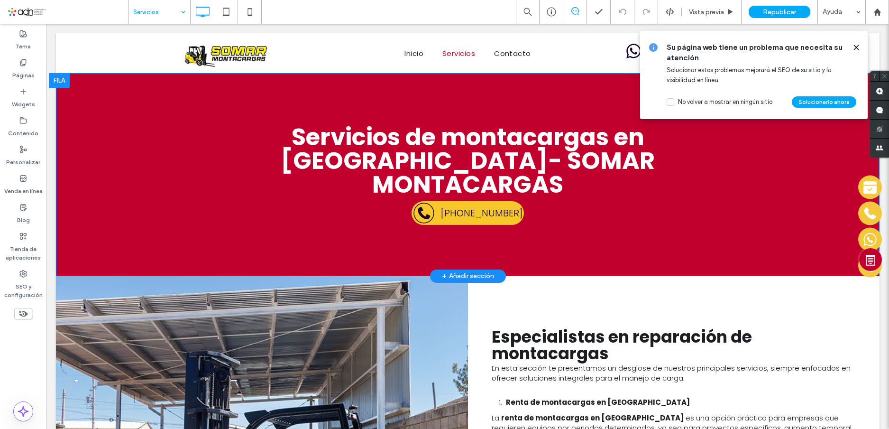
drag, startPoint x: 179, startPoint y: 111, endPoint x: 80, endPoint y: 92, distance: 101.0
click at [80, 92] on div "Servicios de montacargas en Chihuahua- SOMAR MONTACARGAS 614-302-2533 Click To …" at bounding box center [467, 174] width 823 height 203
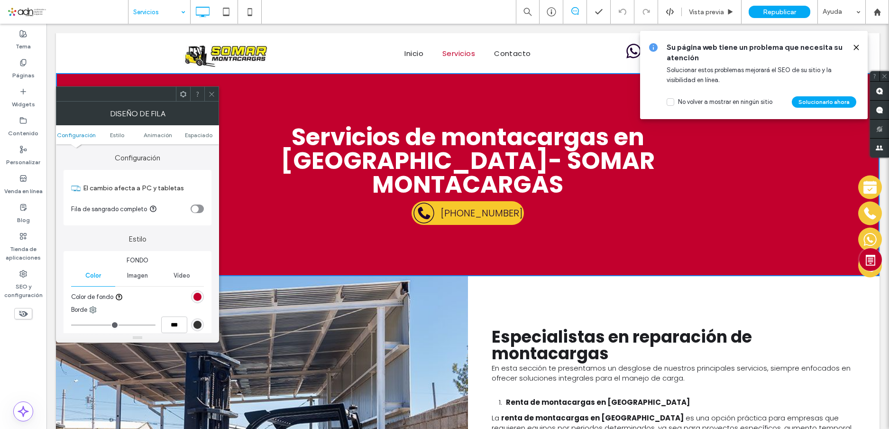
click at [201, 294] on div "rgb(194, 0, 45)" at bounding box center [197, 296] width 8 height 8
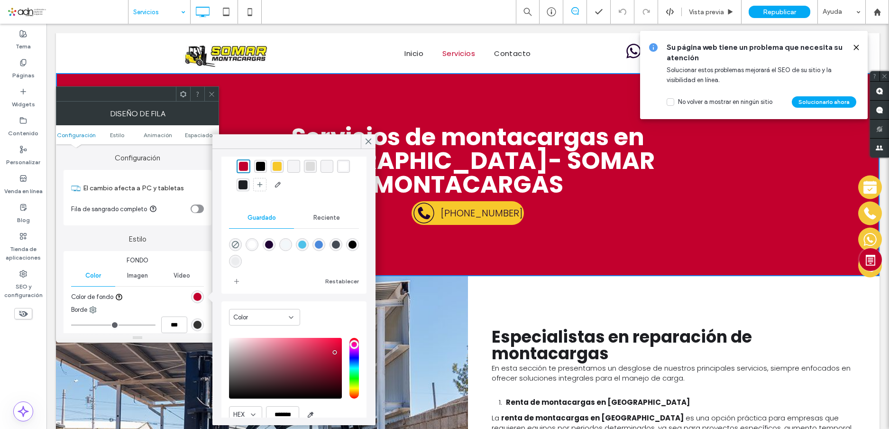
scroll to position [76, 0]
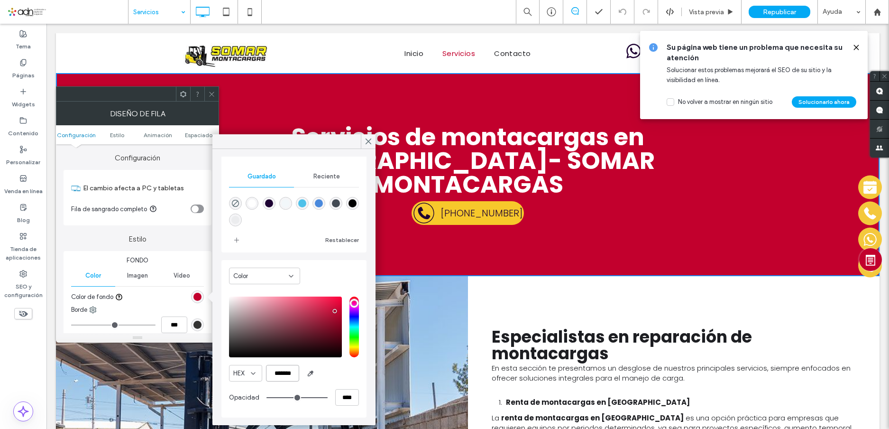
click at [285, 371] on input "*******" at bounding box center [282, 373] width 33 height 17
paste input "color picker textbox"
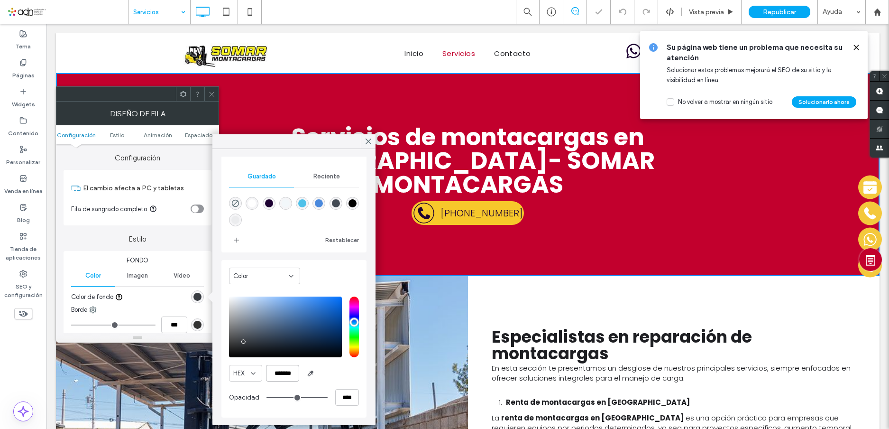
scroll to position [75, 0]
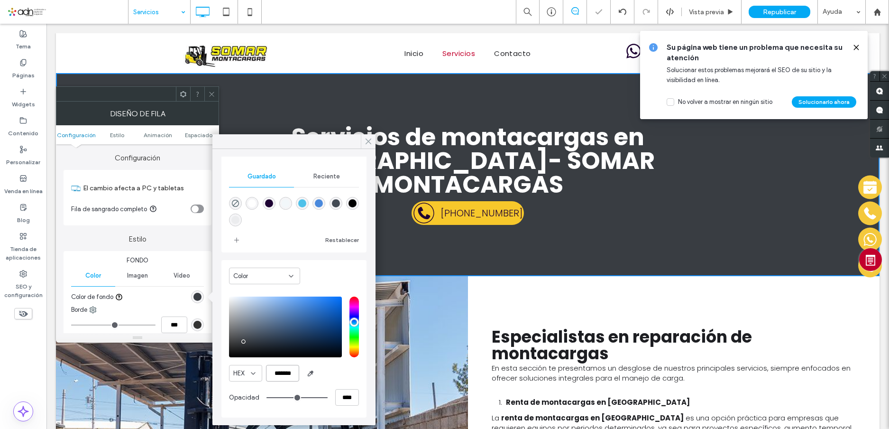
type input "*******"
click at [370, 144] on icon at bounding box center [368, 141] width 9 height 9
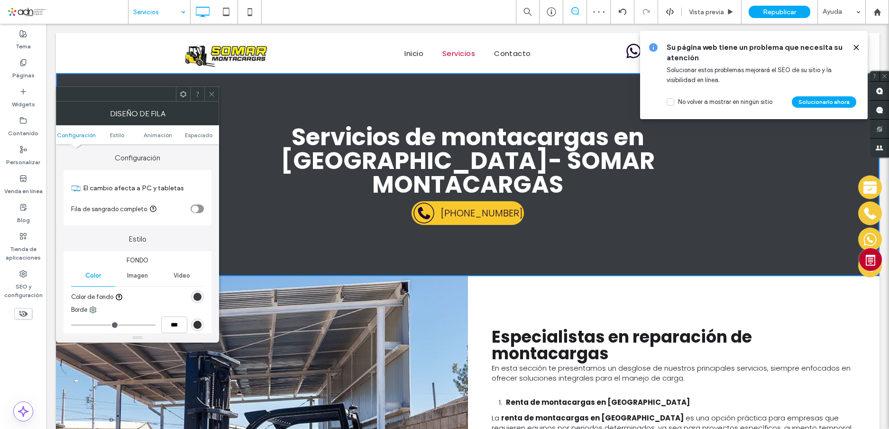
click at [212, 93] on icon at bounding box center [211, 94] width 7 height 7
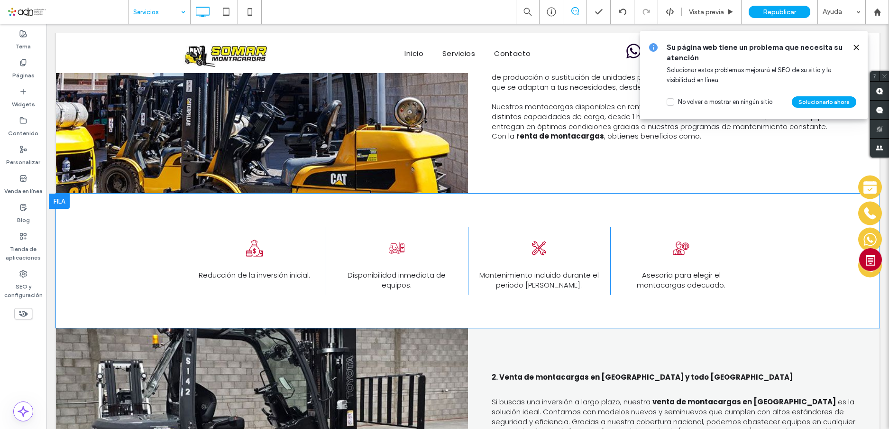
scroll to position [379, 0]
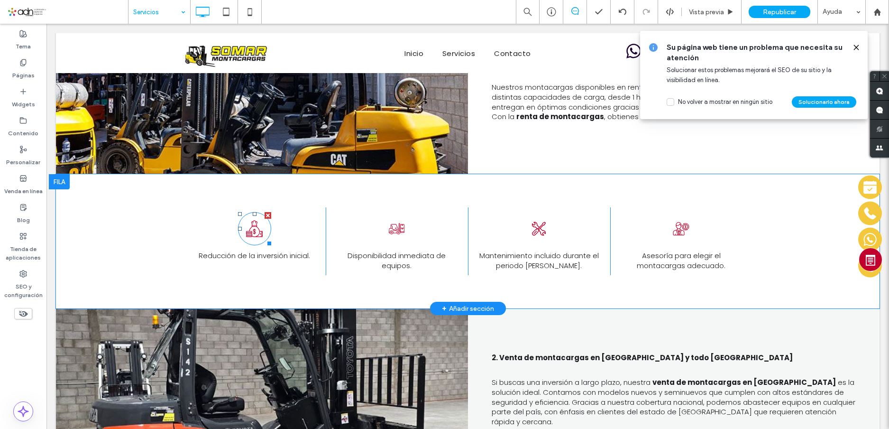
click at [253, 220] on icon at bounding box center [254, 228] width 17 height 17
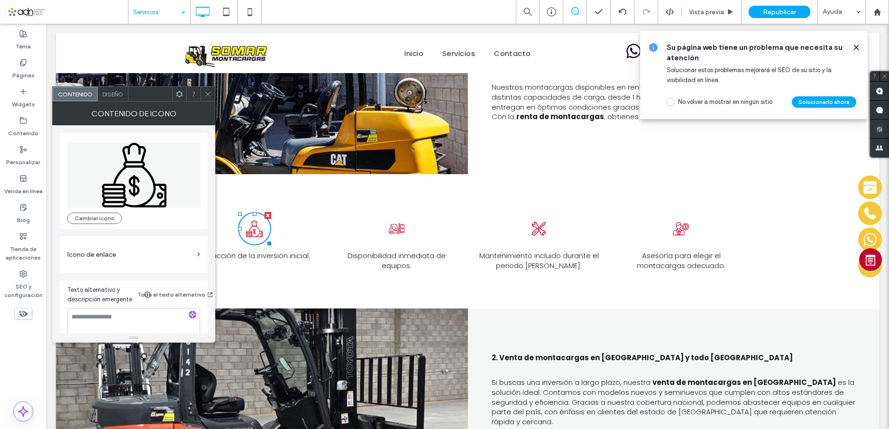
scroll to position [10, 0]
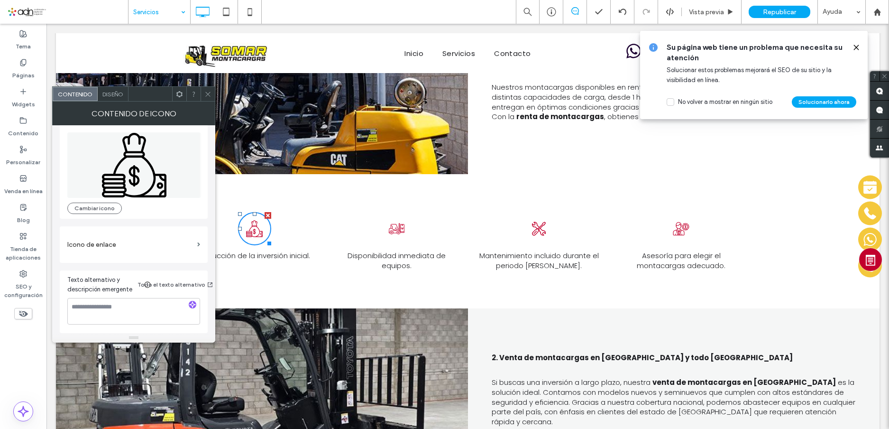
click at [113, 93] on span "Diseño" at bounding box center [112, 94] width 21 height 7
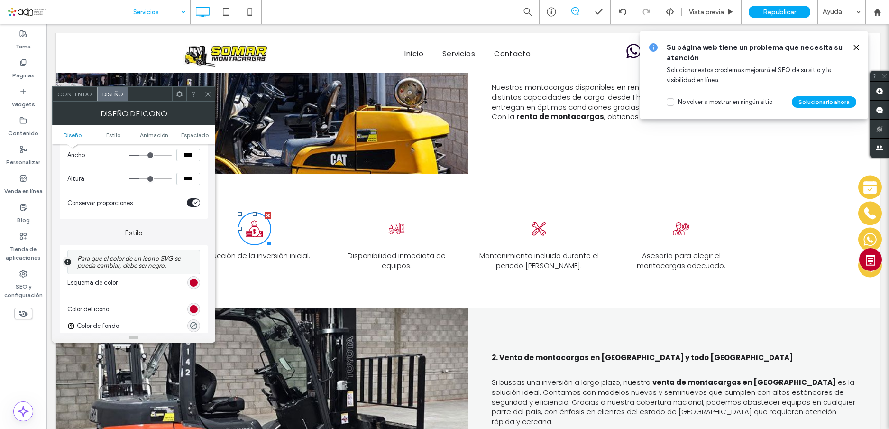
scroll to position [142, 0]
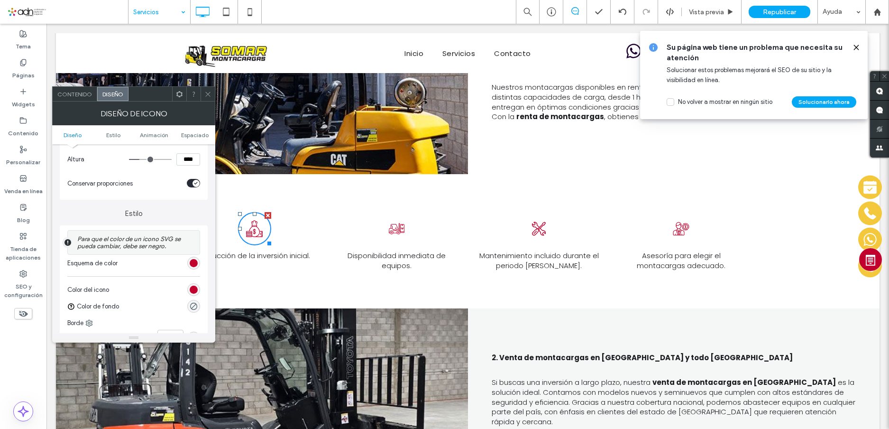
click at [192, 263] on div "rgb(194, 0, 45)" at bounding box center [194, 263] width 8 height 8
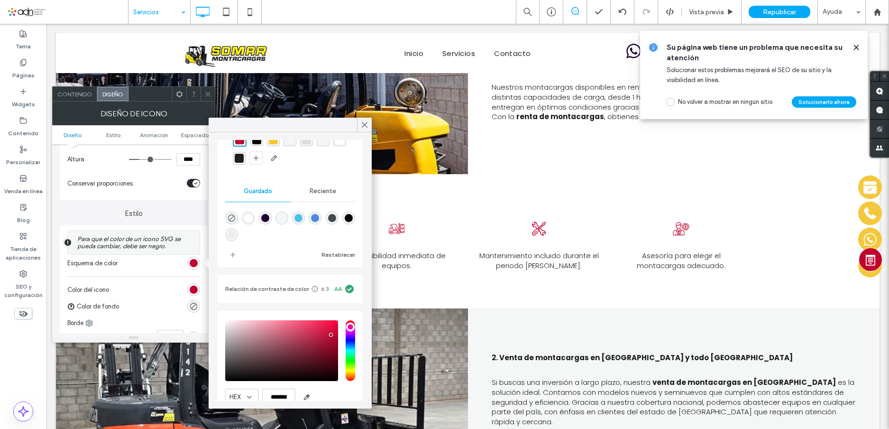
scroll to position [91, 0]
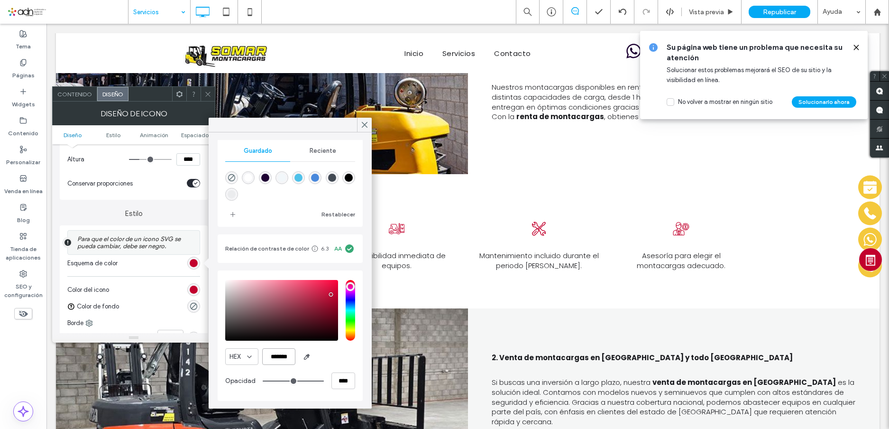
click at [276, 358] on input "*******" at bounding box center [278, 356] width 33 height 17
paste input "color picker textbox"
type input "*******"
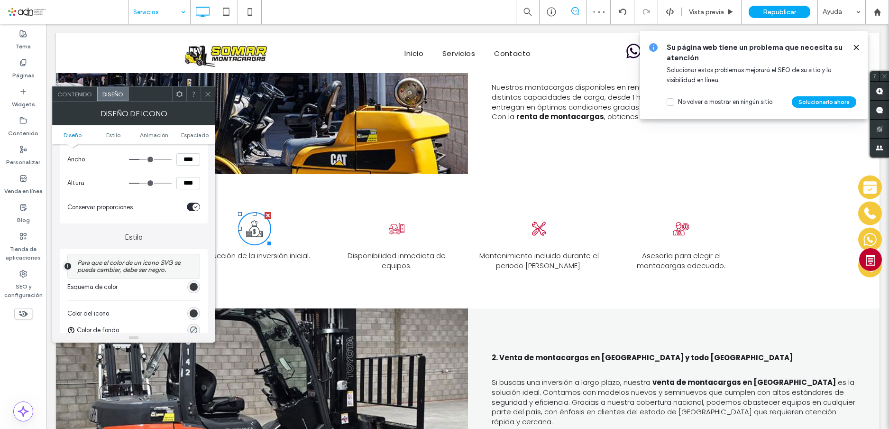
scroll to position [142, 0]
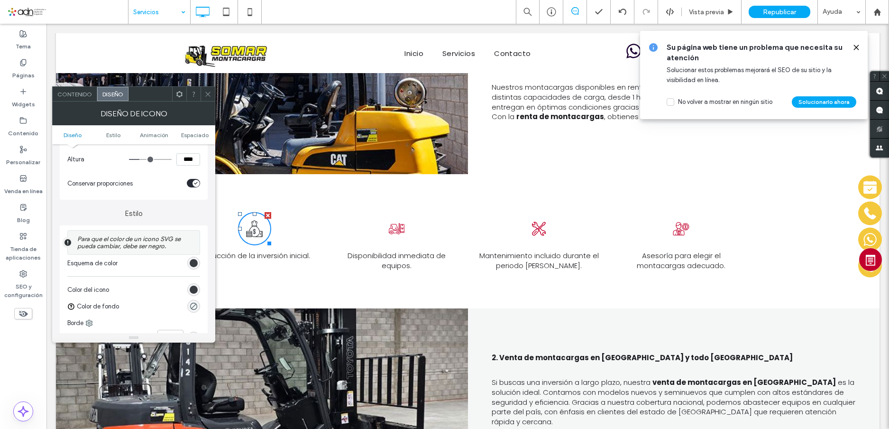
click at [210, 101] on div "Contenido Diseño" at bounding box center [133, 93] width 163 height 15
click at [395, 223] on icon at bounding box center [397, 228] width 16 height 11
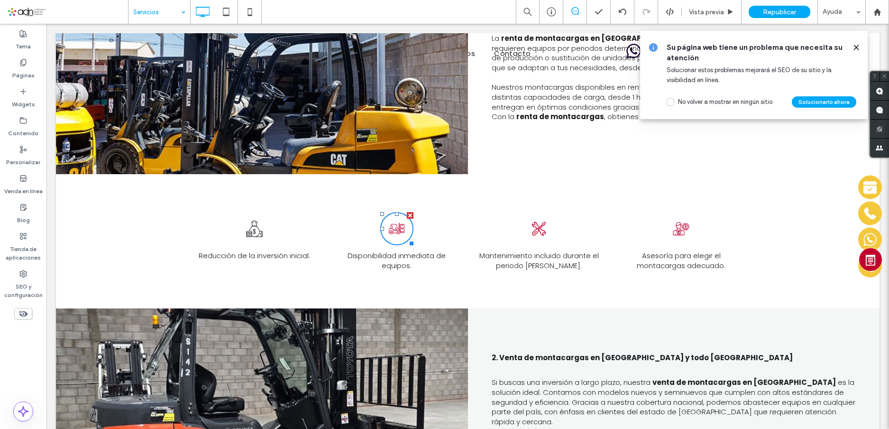
click at [208, 89] on div "Click To Paste Click To Paste" at bounding box center [262, 35] width 412 height 277
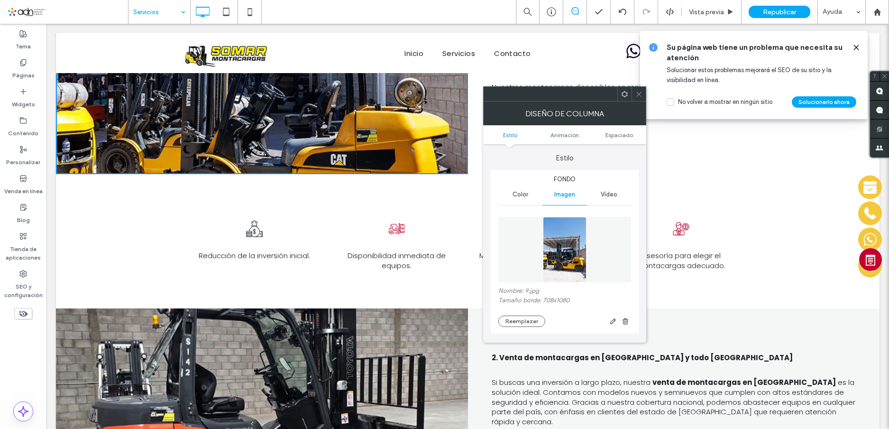
click at [400, 212] on icon at bounding box center [396, 228] width 17 height 33
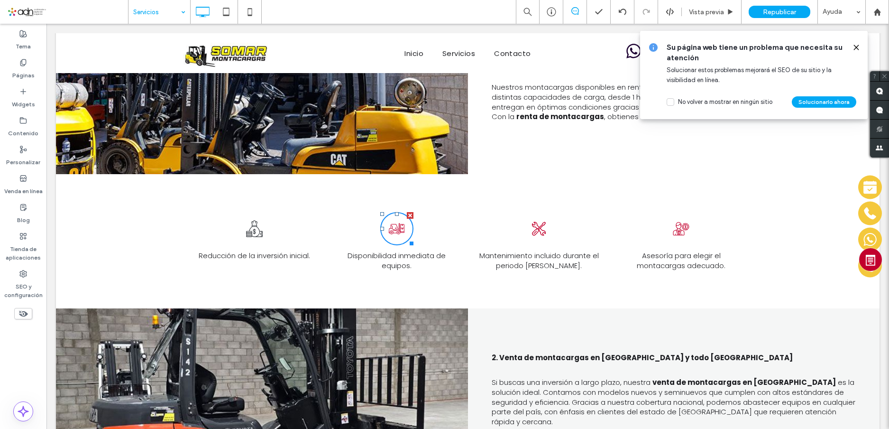
click at [391, 212] on icon at bounding box center [396, 228] width 17 height 33
click at [392, 212] on icon at bounding box center [396, 228] width 17 height 33
click at [255, 212] on icon at bounding box center [254, 228] width 17 height 33
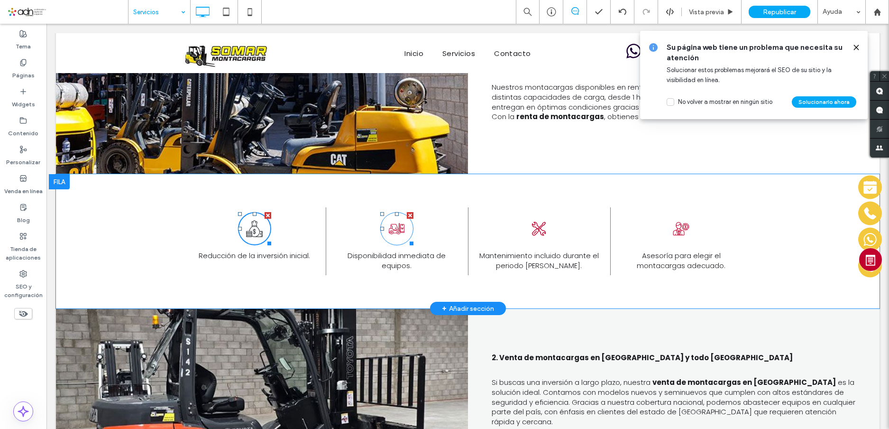
click at [400, 223] on icon at bounding box center [397, 228] width 16 height 11
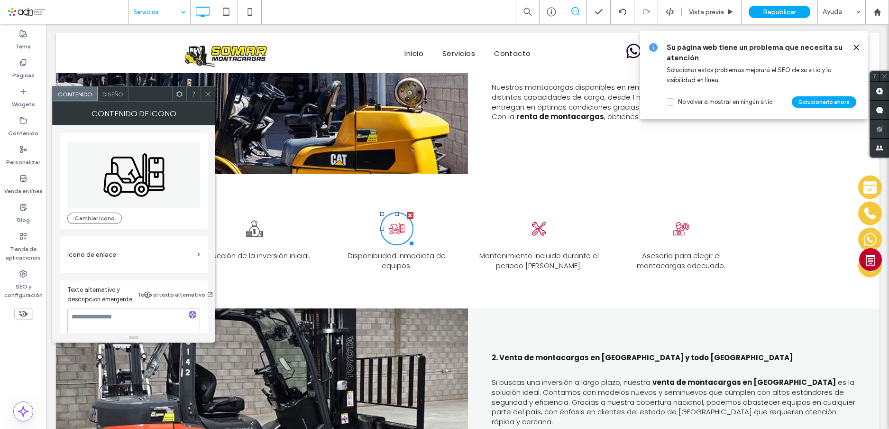
scroll to position [10, 0]
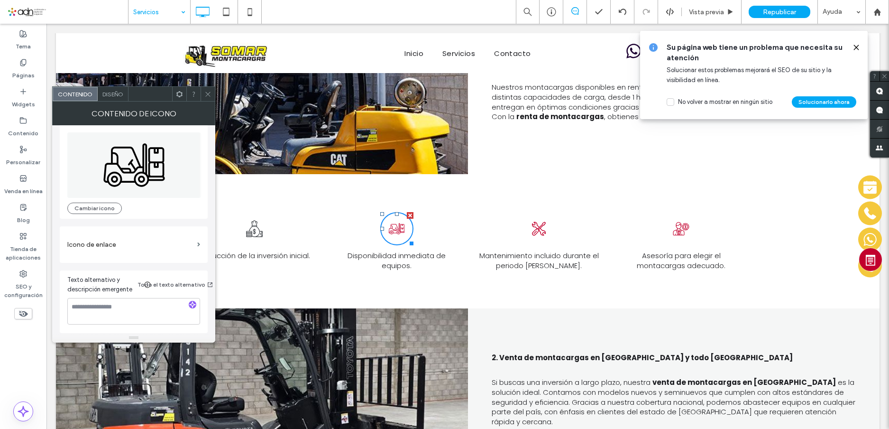
click at [118, 91] on span "Diseño" at bounding box center [112, 94] width 21 height 7
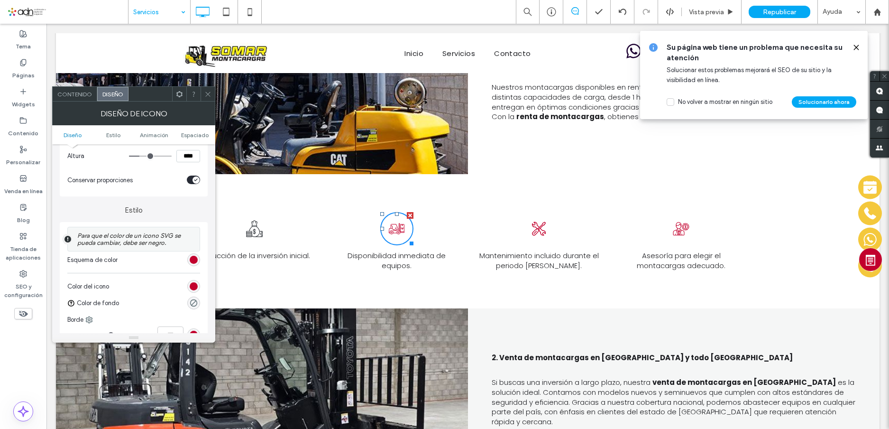
scroll to position [237, 0]
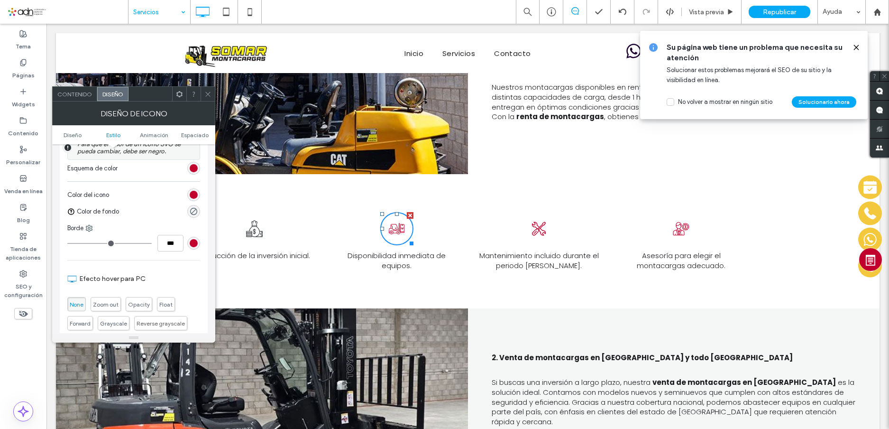
click at [191, 169] on div "rgb(194, 0, 45)" at bounding box center [194, 168] width 8 height 8
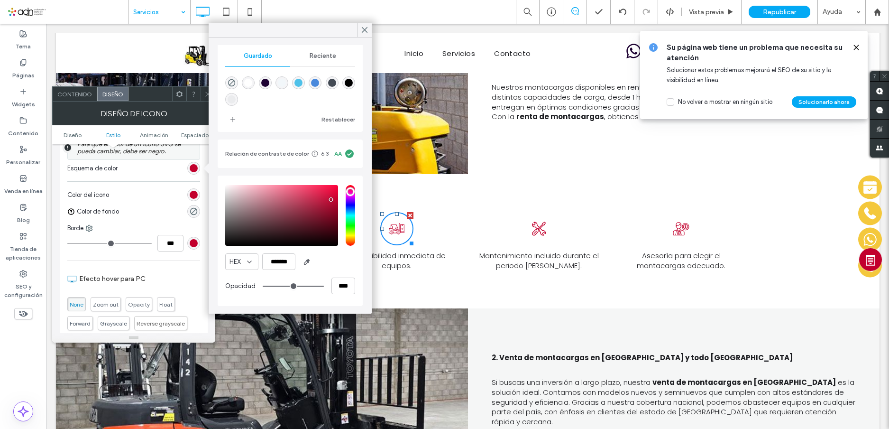
scroll to position [91, 0]
click at [278, 263] on input "*******" at bounding box center [278, 261] width 33 height 17
paste input "color picker textbox"
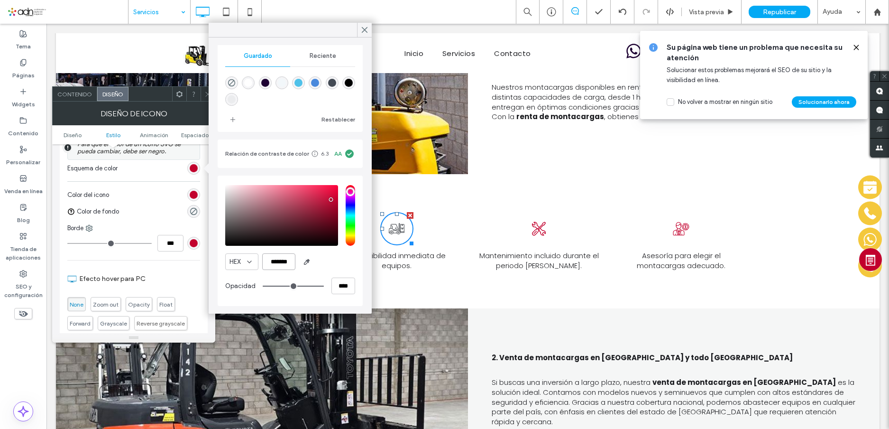
scroll to position [90, 0]
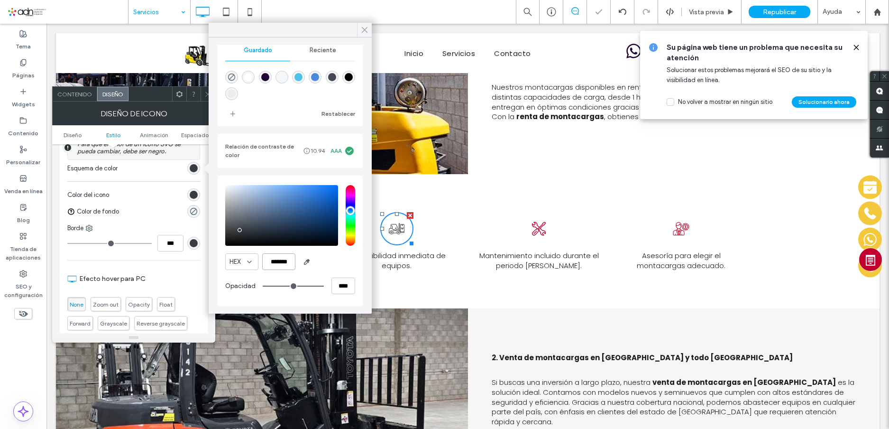
type input "*******"
click at [367, 29] on icon at bounding box center [364, 30] width 9 height 9
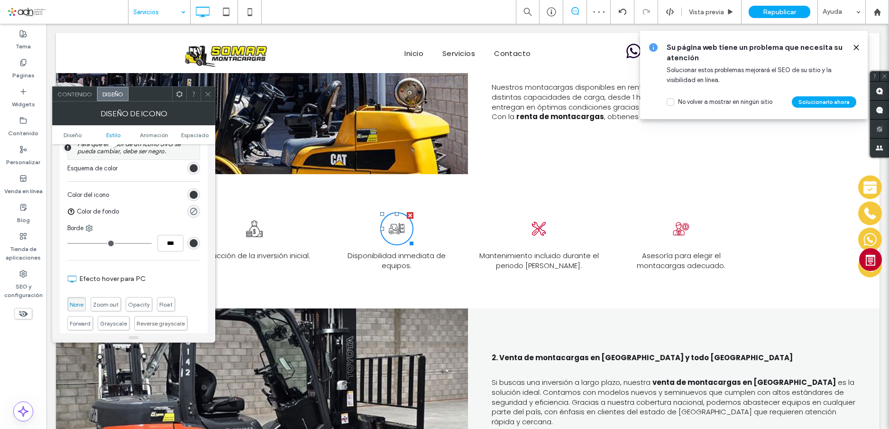
click at [535, 222] on icon at bounding box center [539, 229] width 14 height 14
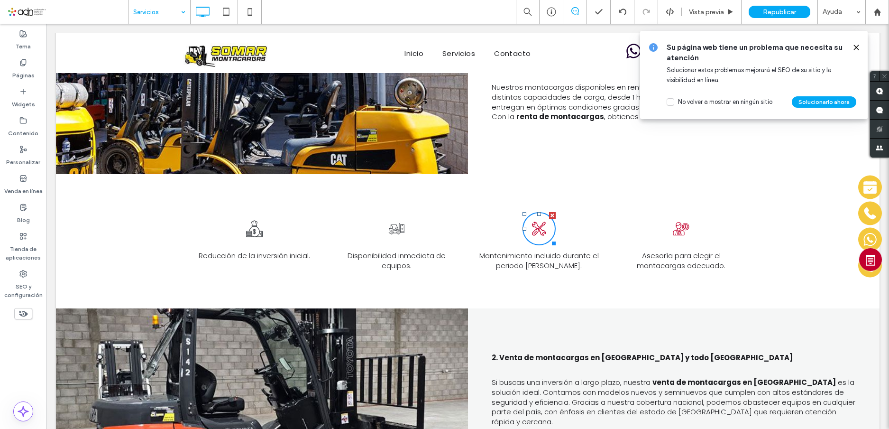
click at [538, 212] on icon at bounding box center [538, 228] width 17 height 33
click at [675, 212] on icon at bounding box center [681, 228] width 17 height 33
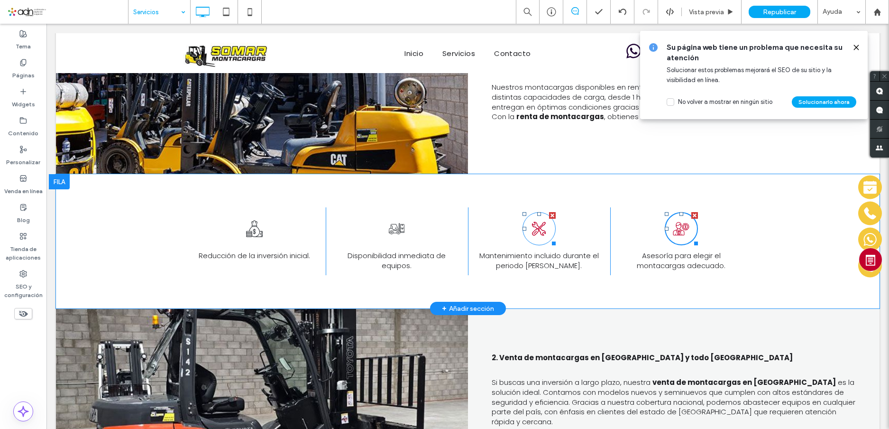
click at [538, 222] on icon at bounding box center [539, 229] width 14 height 14
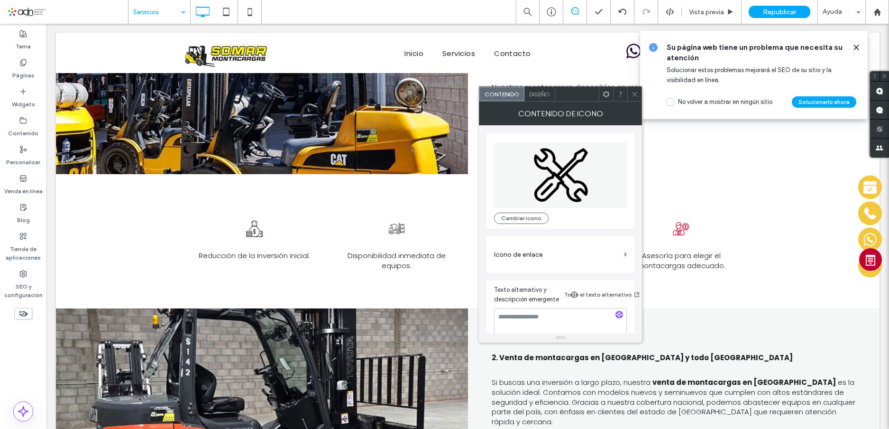
click at [540, 90] on div "Diseño" at bounding box center [539, 94] width 31 height 14
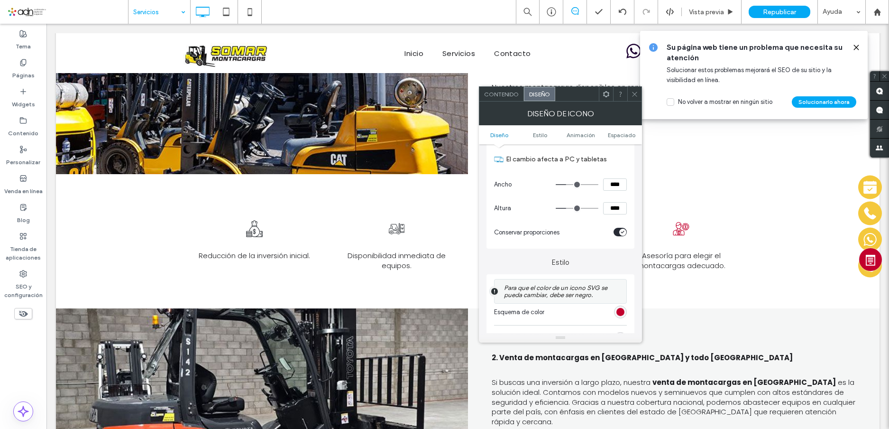
scroll to position [95, 0]
click at [620, 311] on div "rgb(194, 0, 45)" at bounding box center [620, 310] width 8 height 8
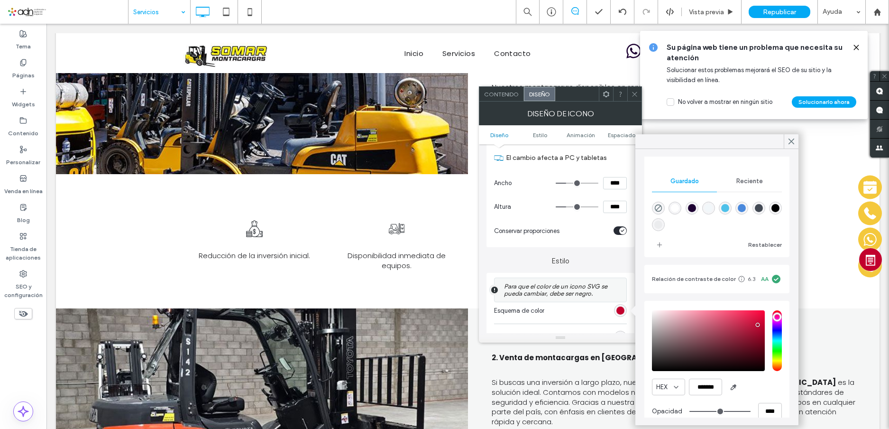
scroll to position [91, 0]
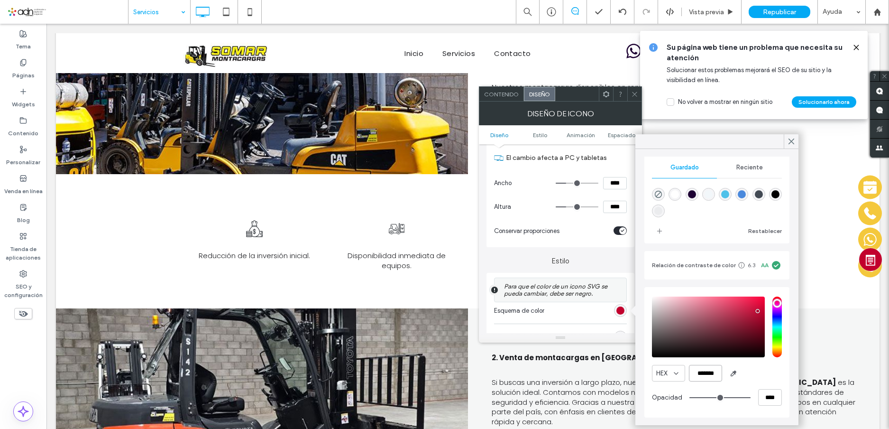
click at [716, 370] on input "*******" at bounding box center [705, 373] width 33 height 17
click at [715, 370] on input "*******" at bounding box center [705, 373] width 33 height 17
paste input "color picker textbox"
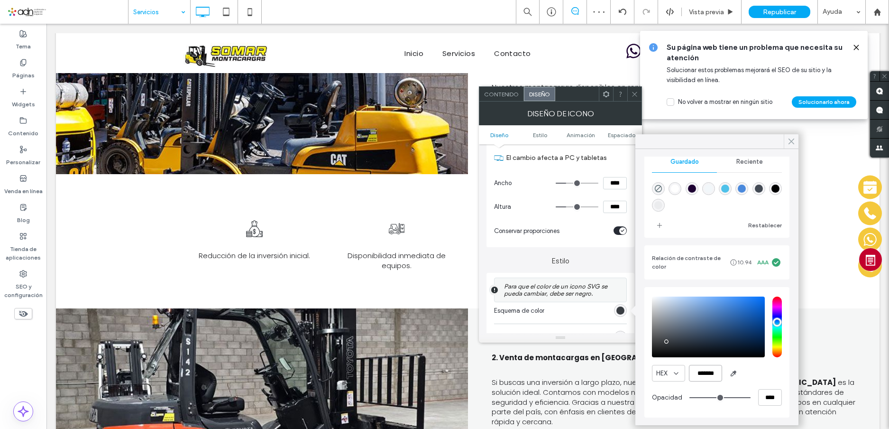
type input "*******"
drag, startPoint x: 790, startPoint y: 141, endPoint x: 743, endPoint y: 117, distance: 52.6
click at [790, 141] on icon at bounding box center [791, 141] width 9 height 9
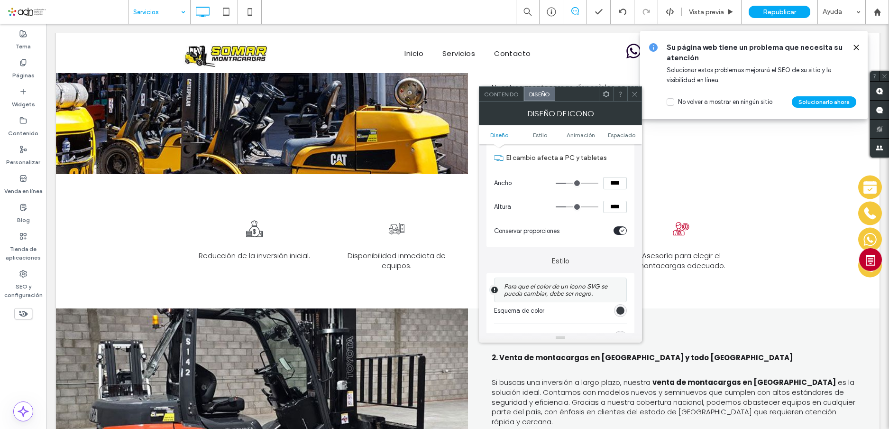
click at [632, 90] on span at bounding box center [634, 94] width 7 height 14
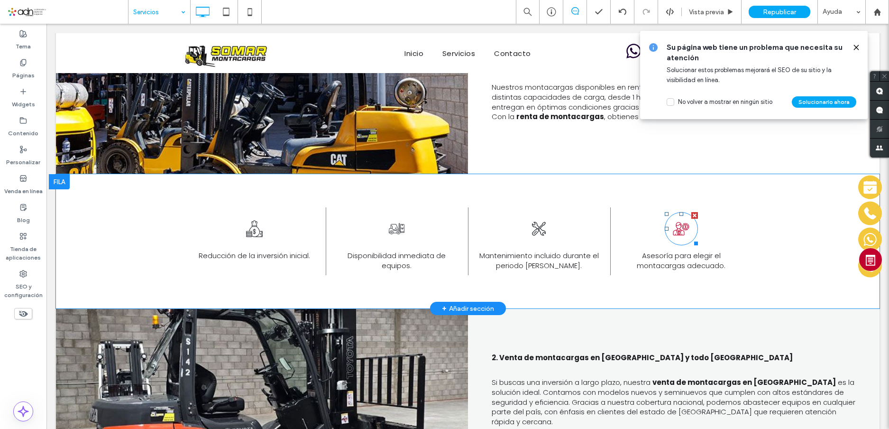
click at [678, 222] on icon at bounding box center [678, 228] width 11 height 13
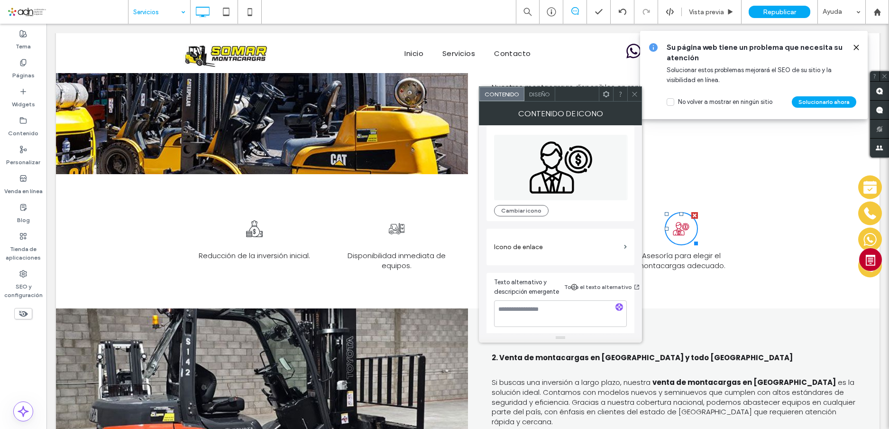
scroll to position [10, 0]
click at [542, 94] on span "Diseño" at bounding box center [539, 94] width 21 height 7
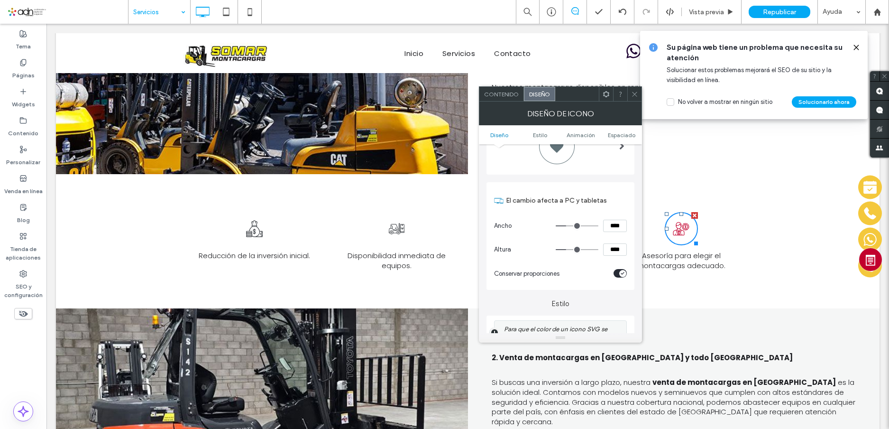
scroll to position [190, 0]
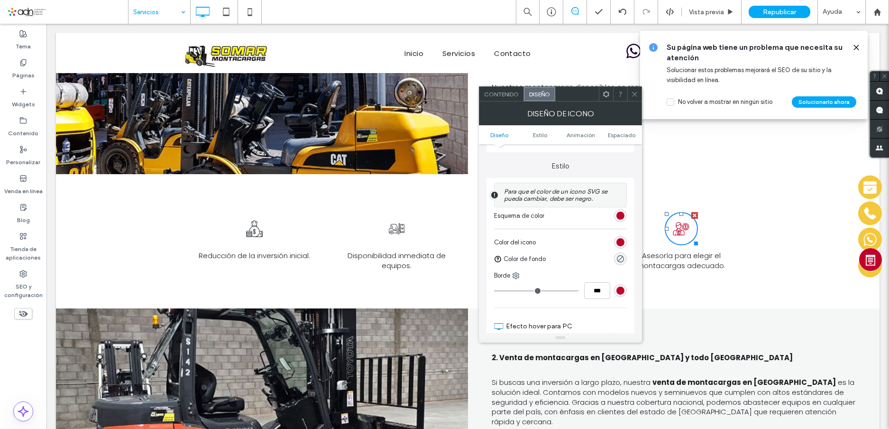
click at [622, 219] on div "rgb(194, 0, 45)" at bounding box center [620, 215] width 8 height 8
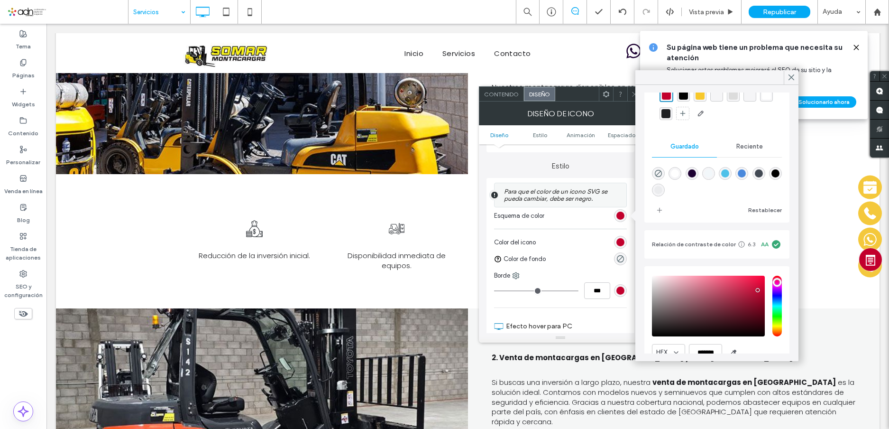
scroll to position [91, 0]
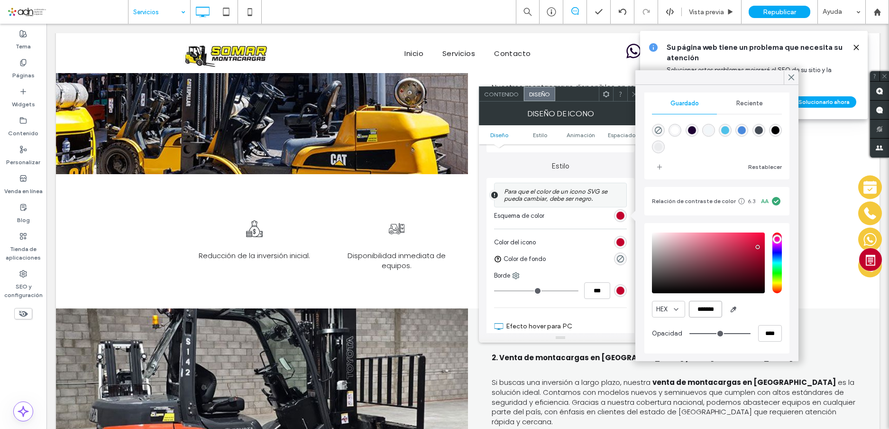
click at [701, 309] on input "*******" at bounding box center [705, 309] width 33 height 17
paste input "color picker textbox"
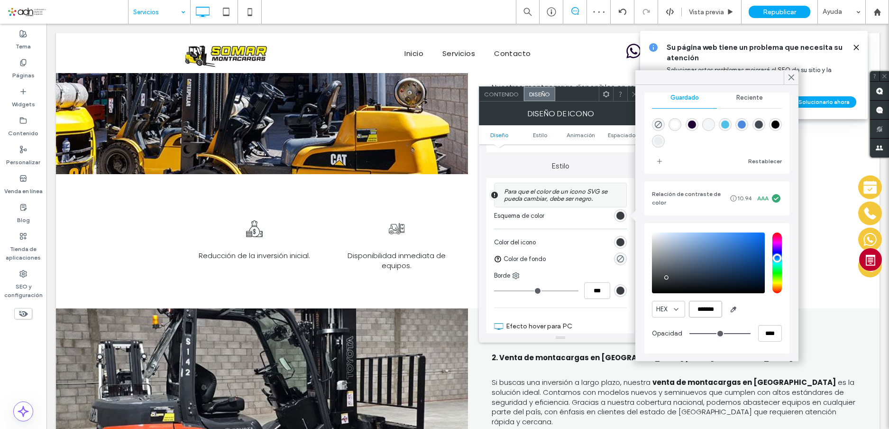
type input "*******"
click at [585, 316] on section "Efecto hover para PC" at bounding box center [560, 323] width 133 height 22
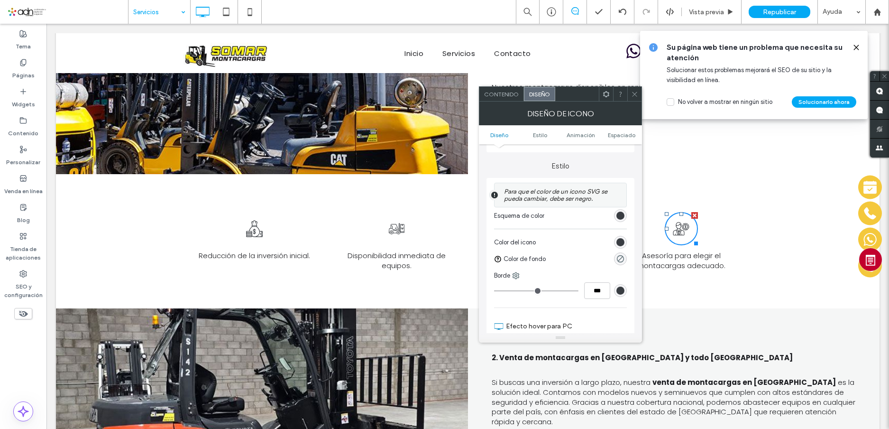
click at [631, 88] on span at bounding box center [634, 94] width 7 height 14
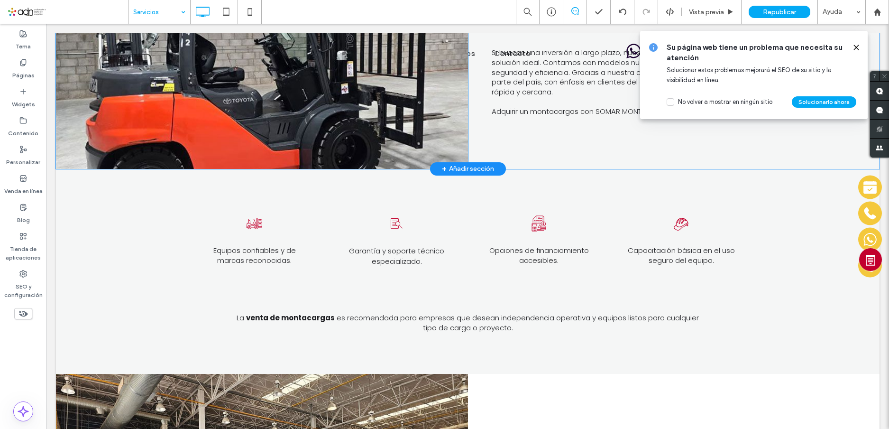
scroll to position [711, 0]
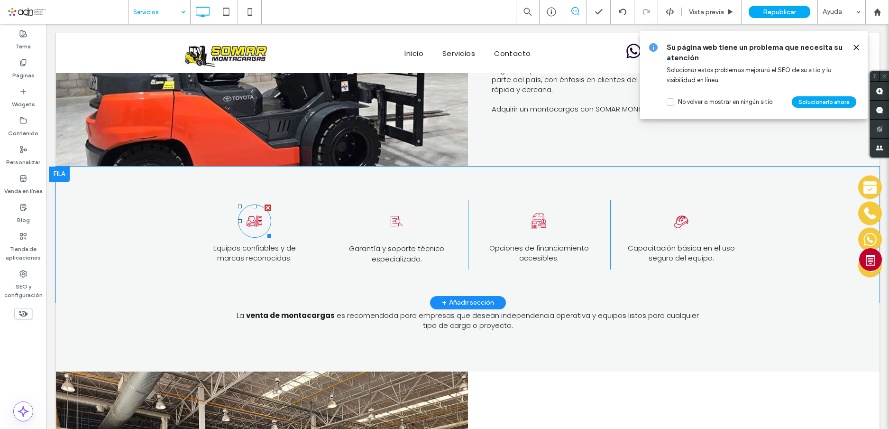
click at [257, 204] on icon at bounding box center [254, 220] width 17 height 33
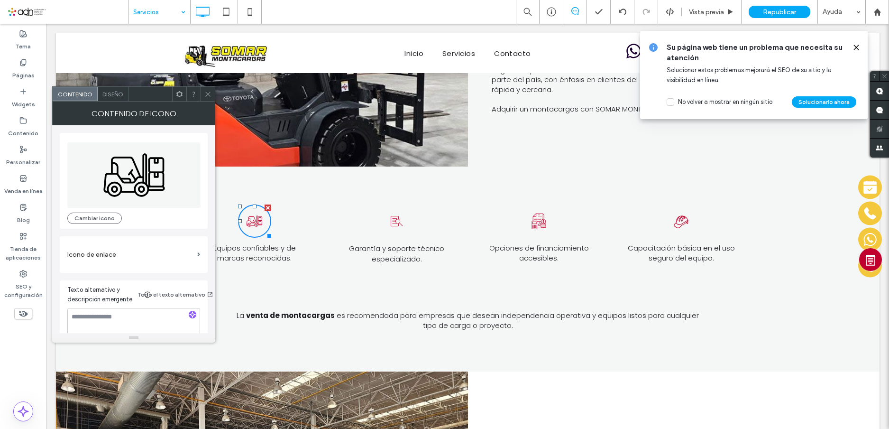
click at [107, 94] on span "Diseño" at bounding box center [112, 94] width 21 height 7
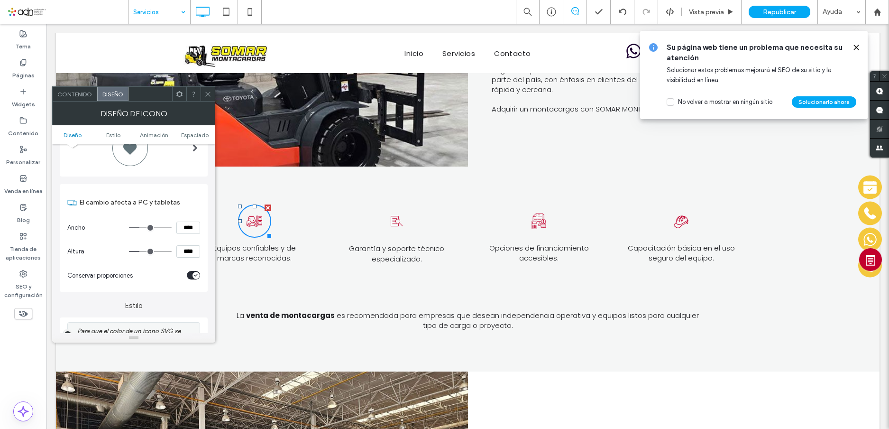
scroll to position [142, 0]
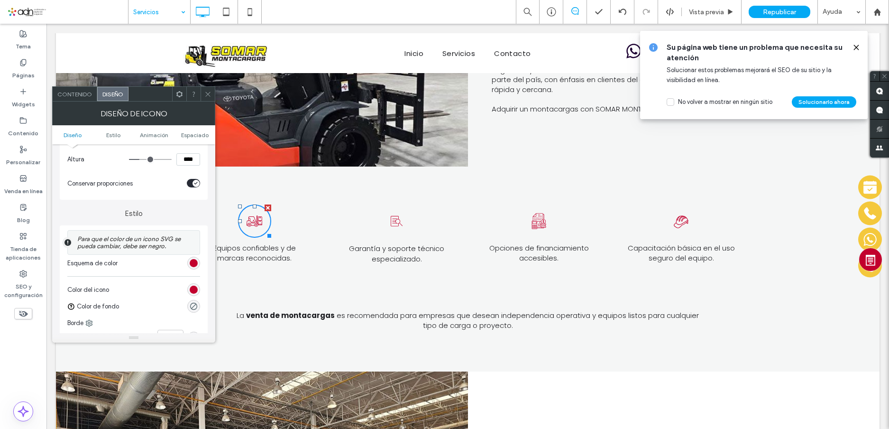
click at [192, 263] on div "rgb(194, 0, 45)" at bounding box center [194, 263] width 8 height 8
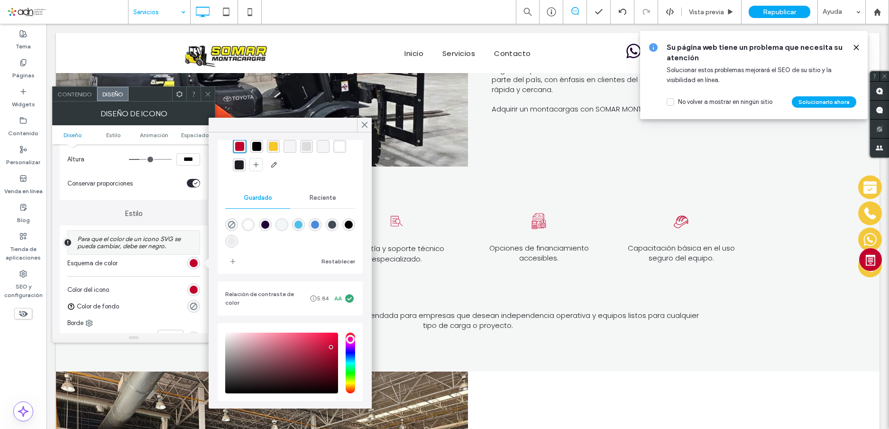
scroll to position [91, 0]
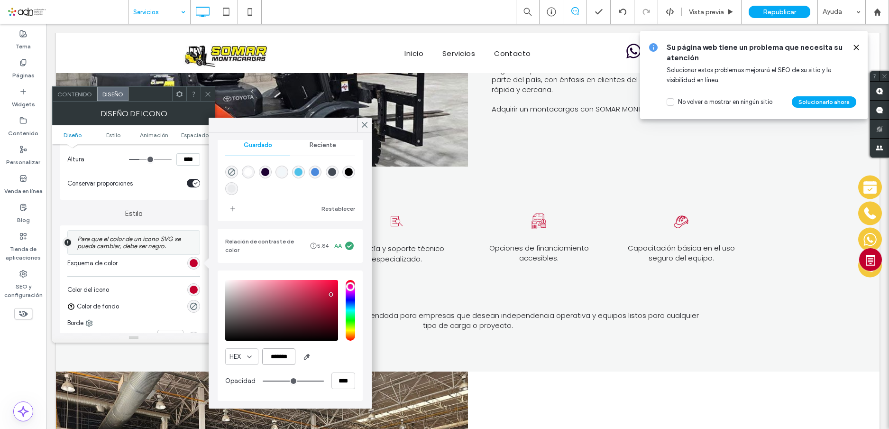
click at [282, 357] on input "*******" at bounding box center [278, 356] width 33 height 17
paste input "color picker textbox"
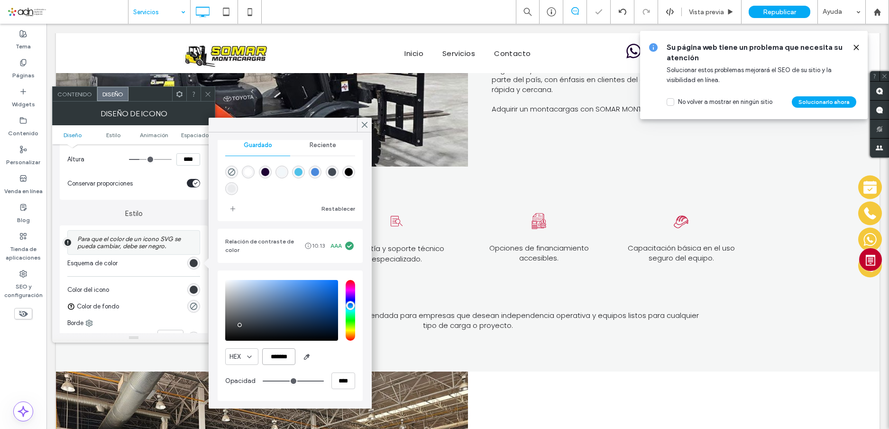
type input "*******"
click at [365, 120] on span at bounding box center [364, 125] width 9 height 14
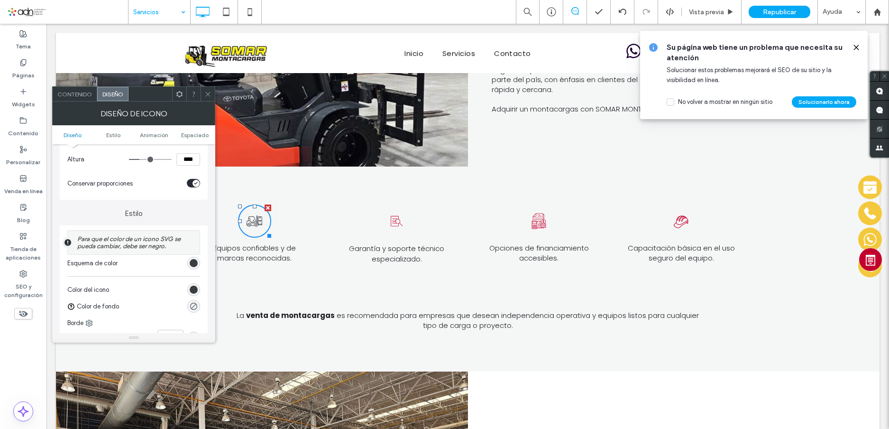
click at [390, 204] on icon at bounding box center [396, 220] width 17 height 33
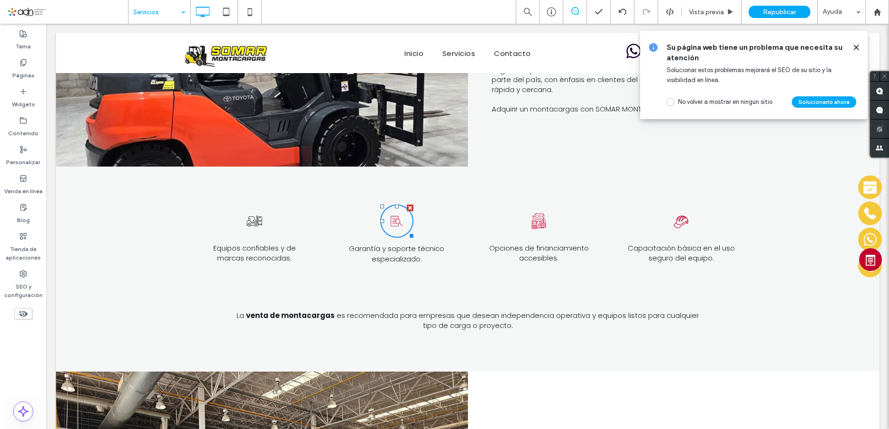
click at [390, 204] on icon at bounding box center [396, 220] width 17 height 33
click at [534, 213] on icon at bounding box center [539, 221] width 14 height 16
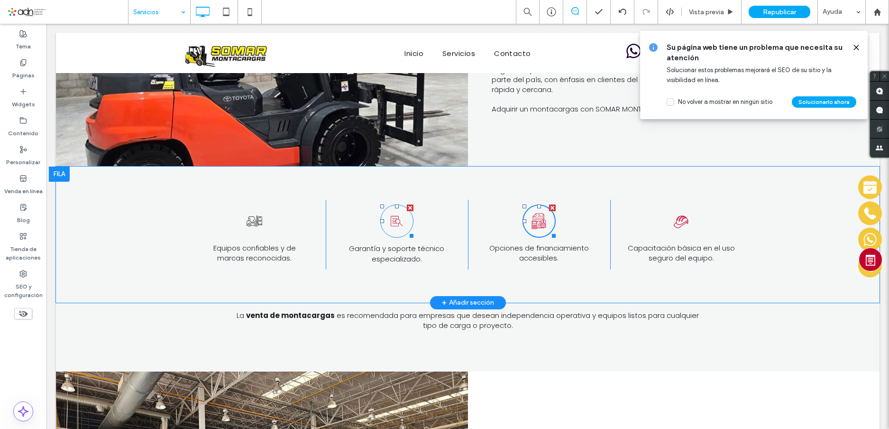
click at [395, 204] on icon at bounding box center [396, 220] width 17 height 33
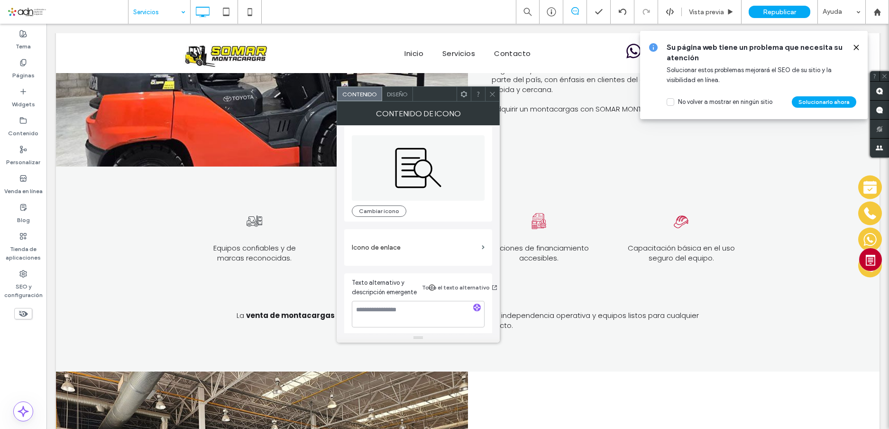
scroll to position [10, 0]
click at [399, 92] on span "Diseño" at bounding box center [397, 94] width 21 height 7
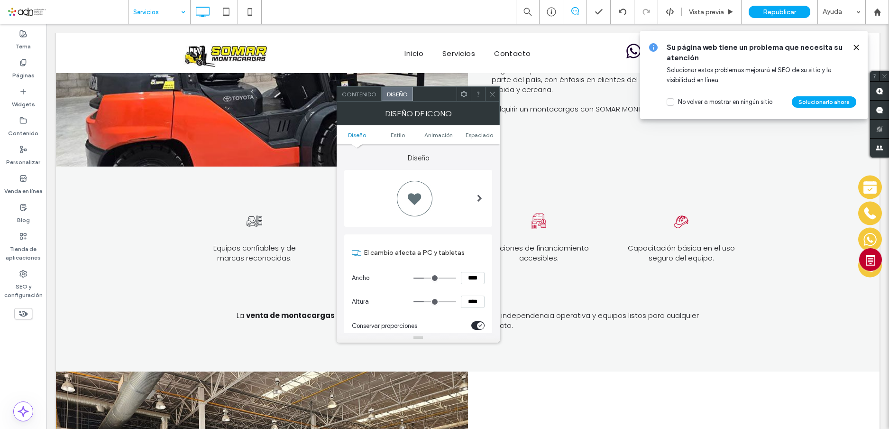
scroll to position [190, 0]
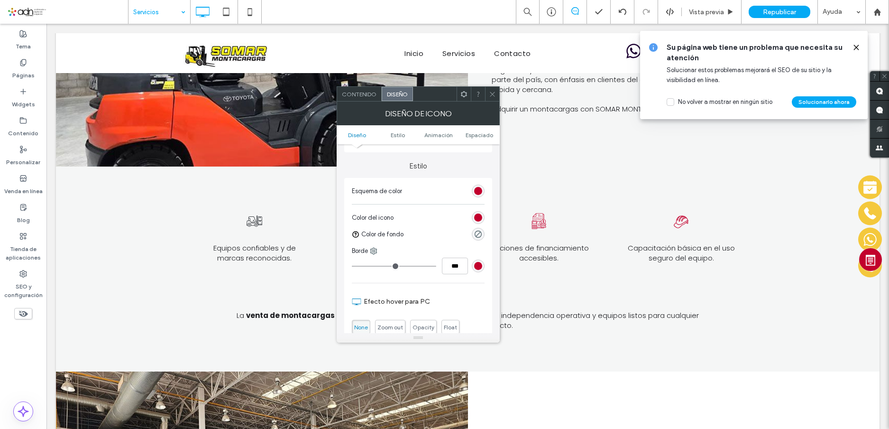
click at [479, 189] on div "rgb(194, 0, 45)" at bounding box center [478, 191] width 8 height 8
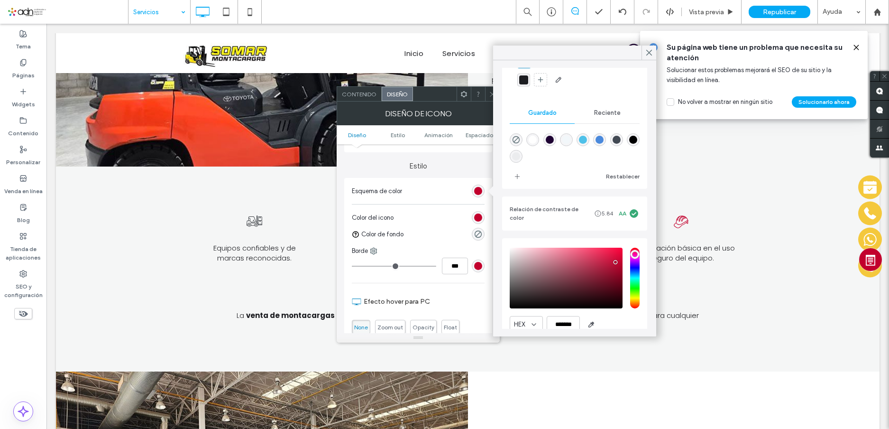
scroll to position [91, 0]
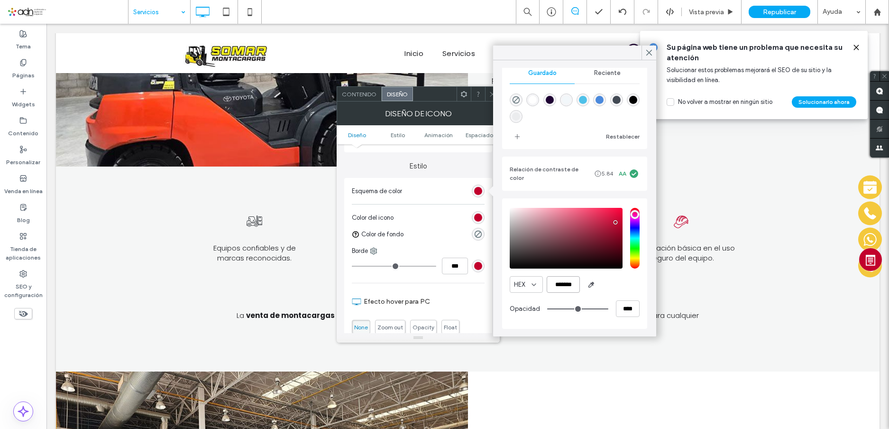
click at [566, 285] on input "*******" at bounding box center [563, 284] width 33 height 17
paste input "color picker textbox"
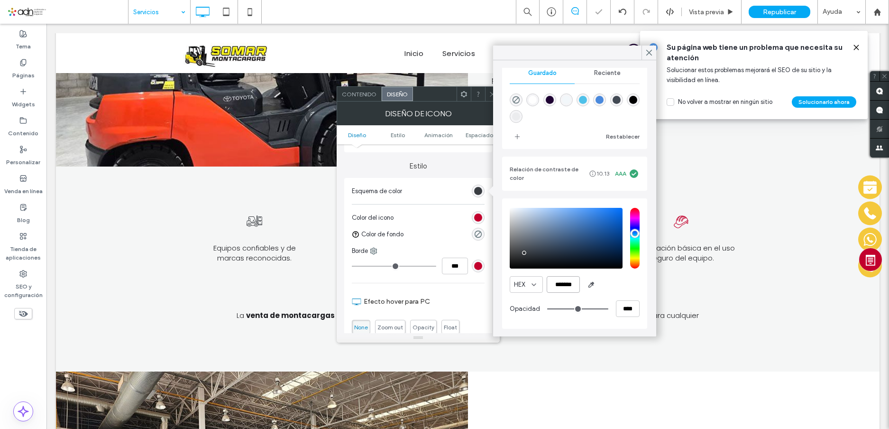
scroll to position [90, 0]
type input "*******"
drag, startPoint x: 647, startPoint y: 53, endPoint x: 582, endPoint y: 43, distance: 65.8
click at [647, 53] on icon at bounding box center [649, 52] width 9 height 9
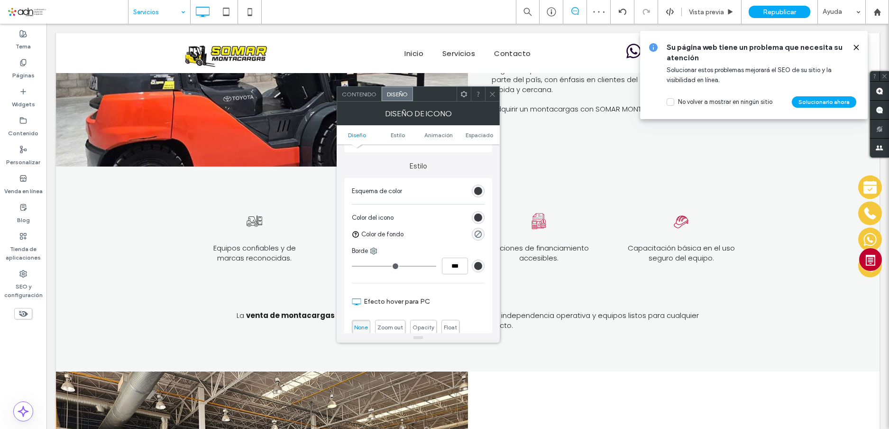
click at [494, 95] on icon at bounding box center [492, 94] width 7 height 7
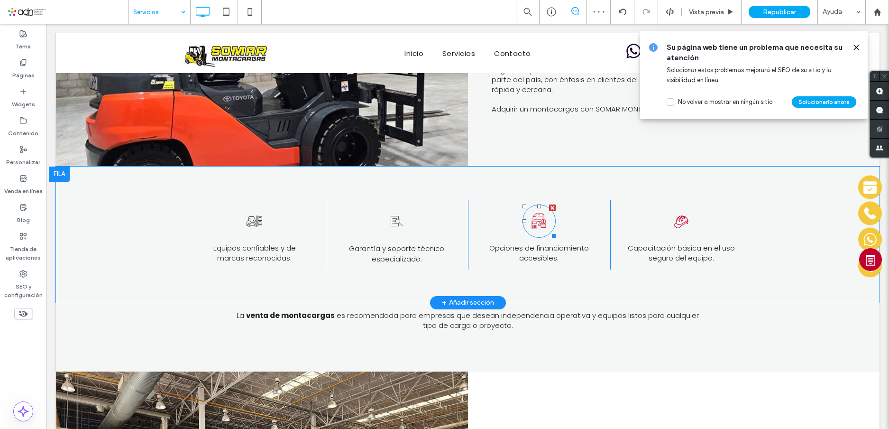
click at [540, 204] on icon at bounding box center [538, 220] width 17 height 33
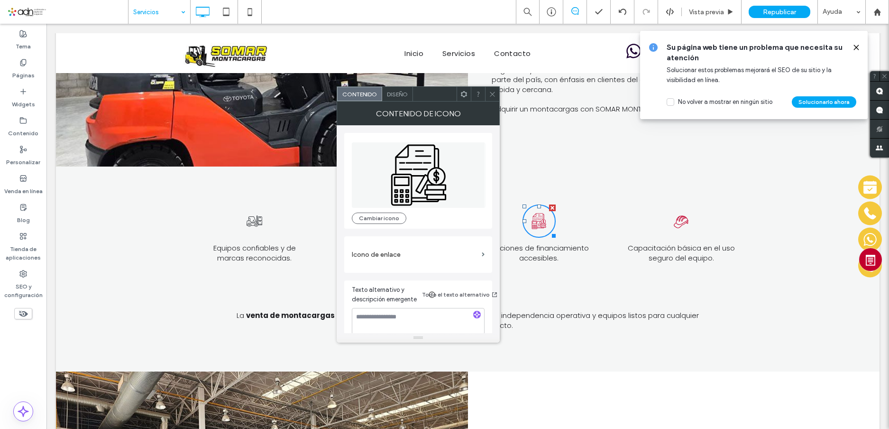
click at [401, 91] on span "Diseño" at bounding box center [397, 94] width 21 height 7
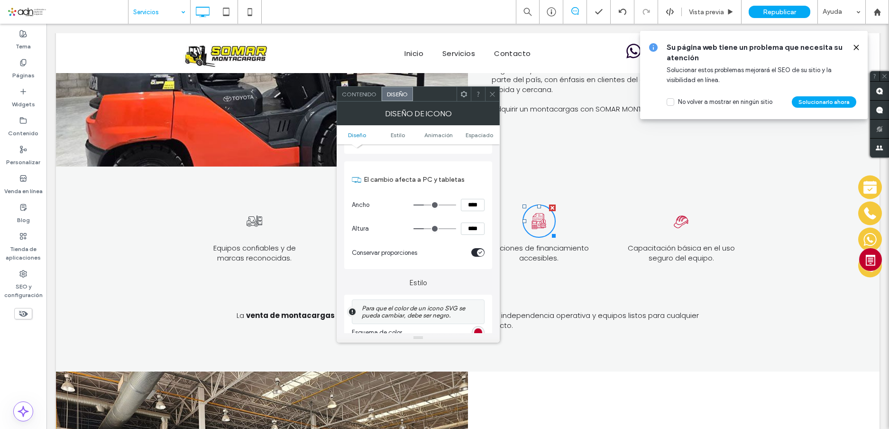
scroll to position [190, 0]
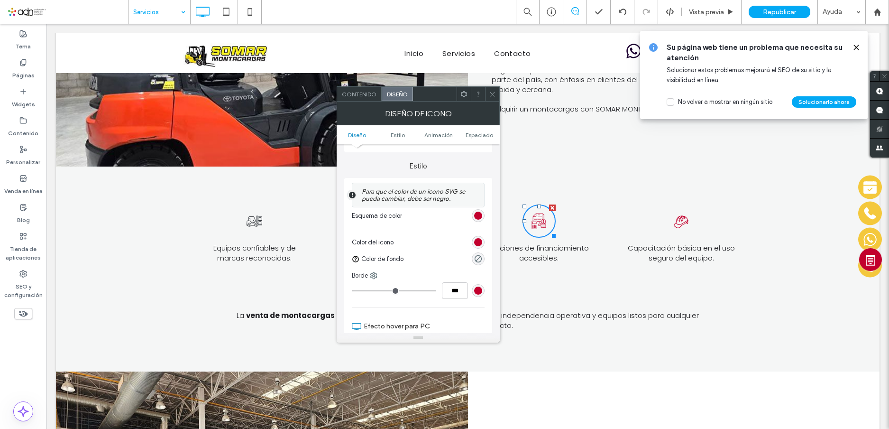
click at [481, 216] on div "rgb(194, 0, 45)" at bounding box center [478, 215] width 8 height 8
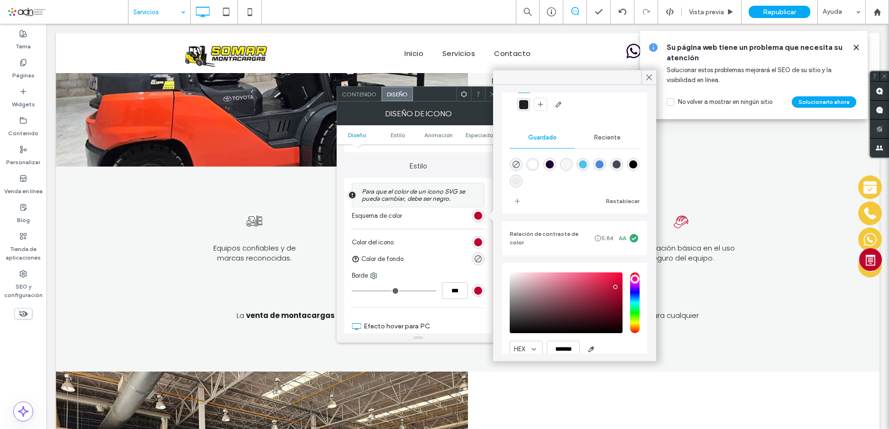
scroll to position [91, 0]
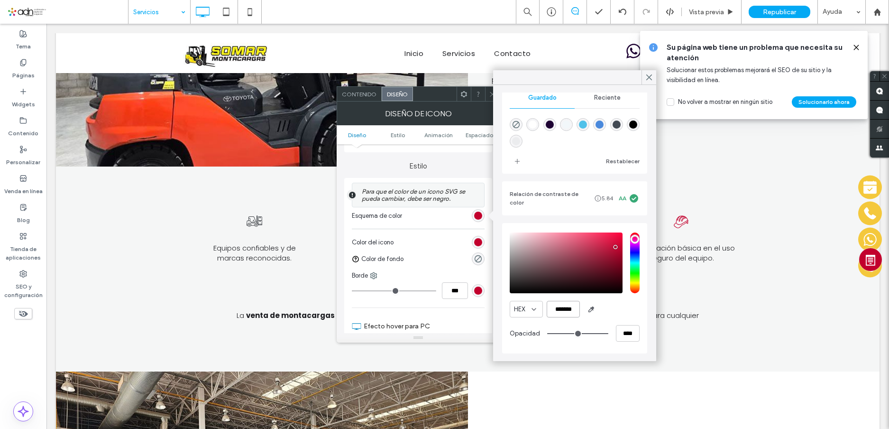
click at [571, 302] on input "*******" at bounding box center [563, 309] width 33 height 17
paste input "color picker textbox"
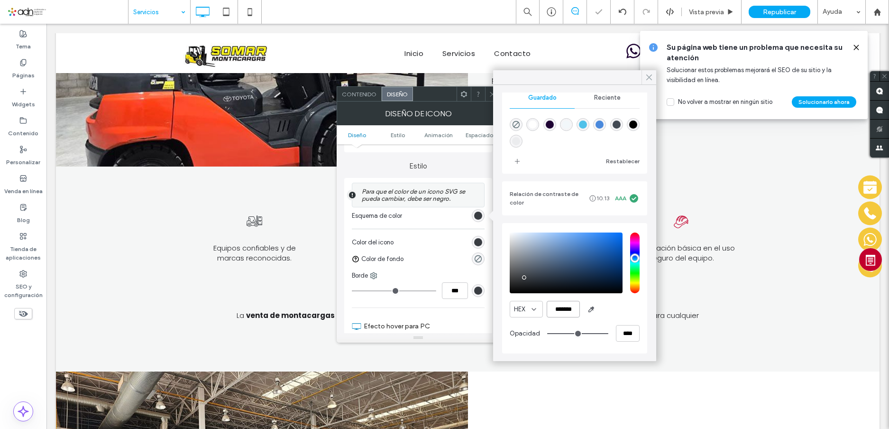
type input "*******"
click at [649, 78] on use at bounding box center [649, 77] width 5 height 5
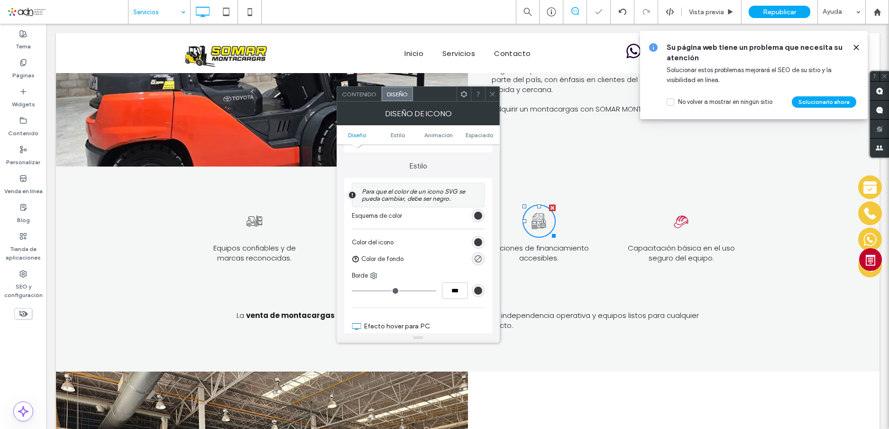
drag, startPoint x: 460, startPoint y: 95, endPoint x: 492, endPoint y: 96, distance: 31.8
click at [492, 96] on icon at bounding box center [492, 94] width 7 height 7
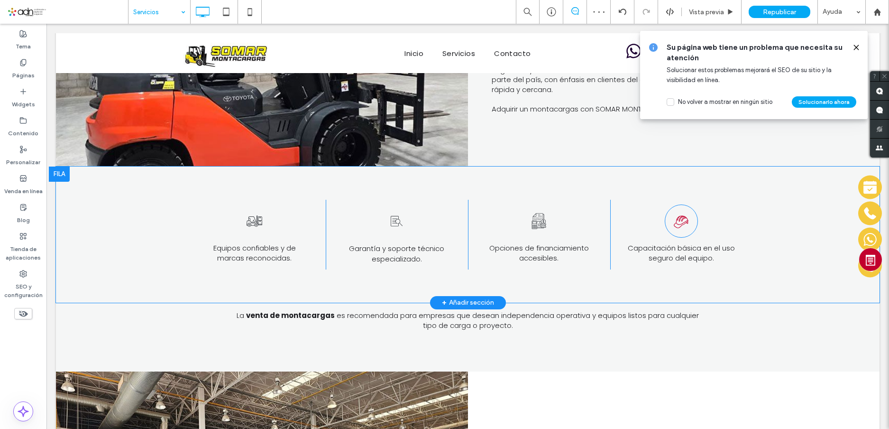
click at [680, 204] on icon at bounding box center [681, 220] width 17 height 33
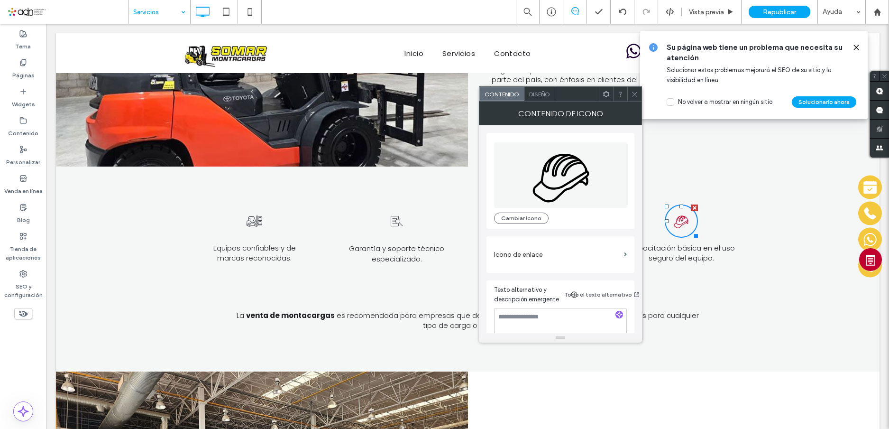
click at [539, 93] on span "Diseño" at bounding box center [539, 94] width 21 height 7
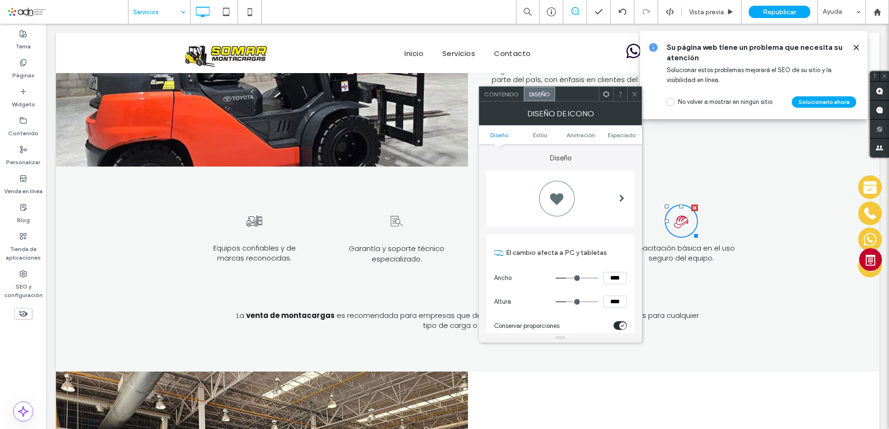
scroll to position [237, 0]
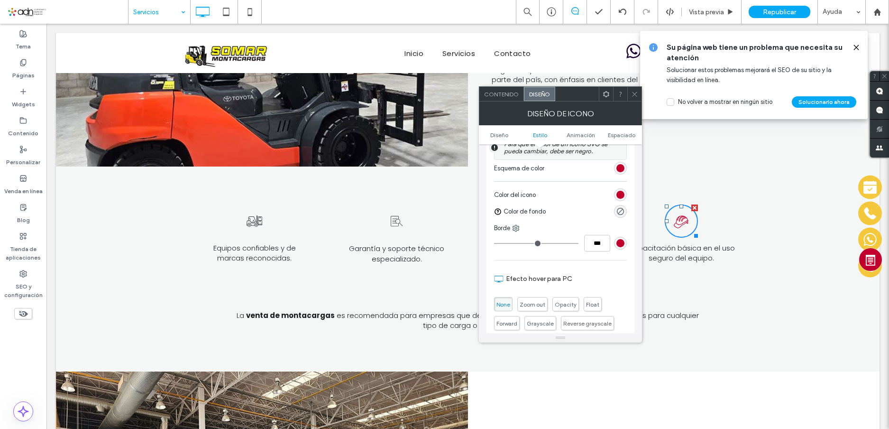
click at [621, 165] on div "rgb(194, 0, 45)" at bounding box center [620, 168] width 8 height 8
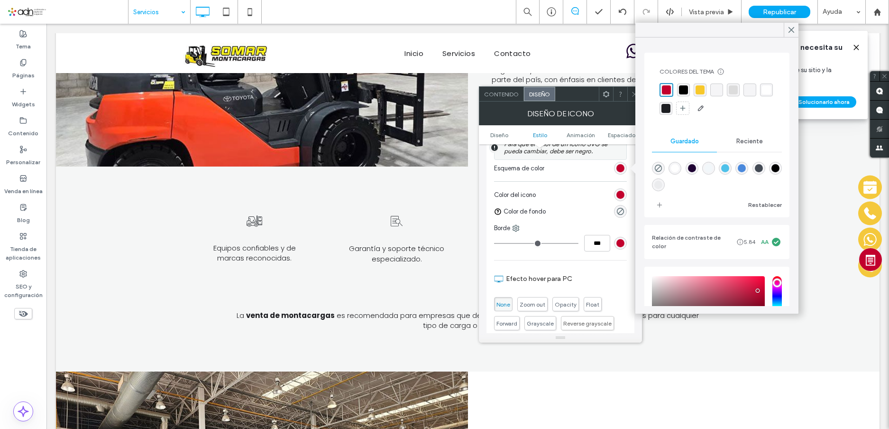
scroll to position [91, 0]
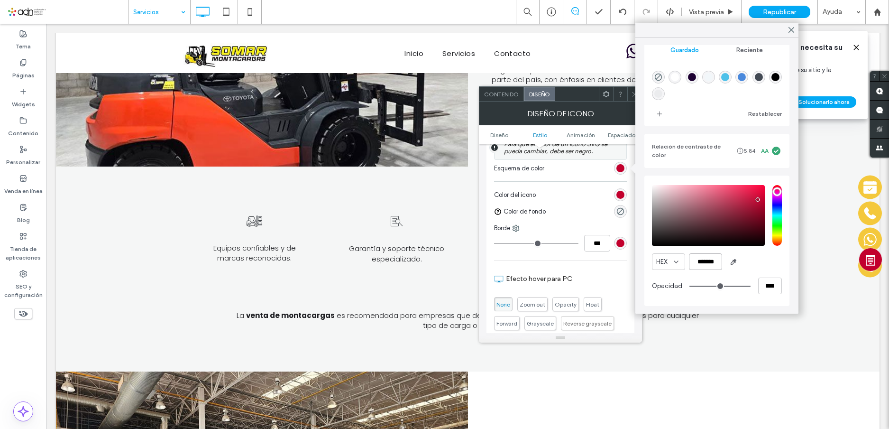
click at [708, 265] on input "*******" at bounding box center [705, 261] width 33 height 17
paste input "color picker textbox"
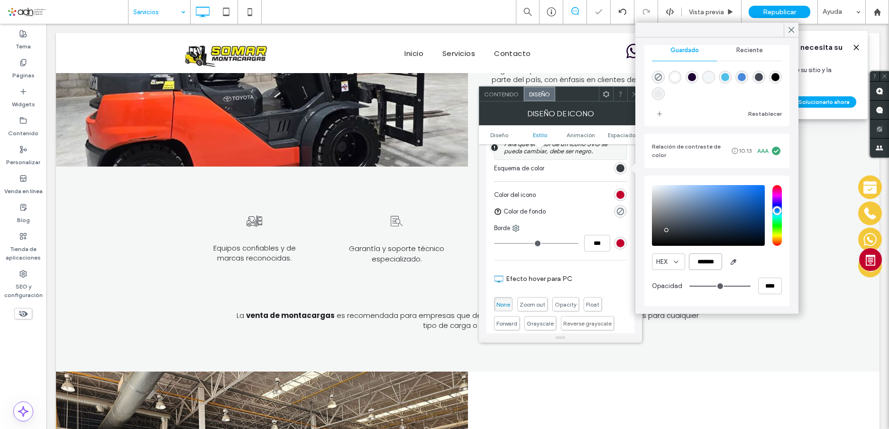
scroll to position [90, 0]
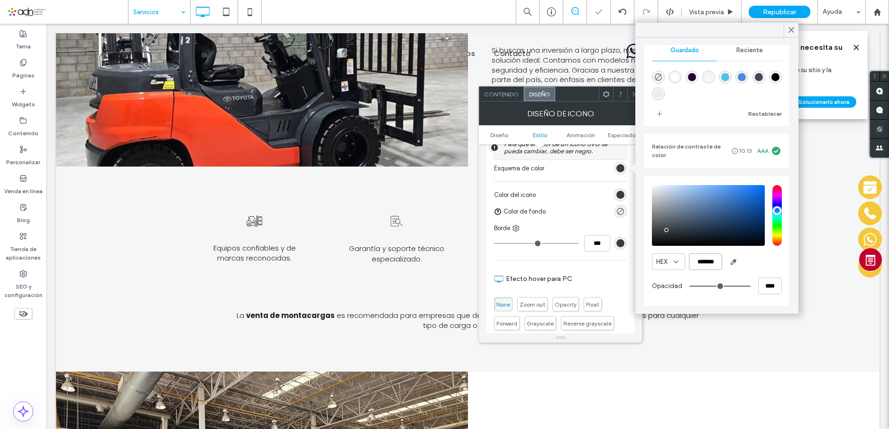
type input "*******"
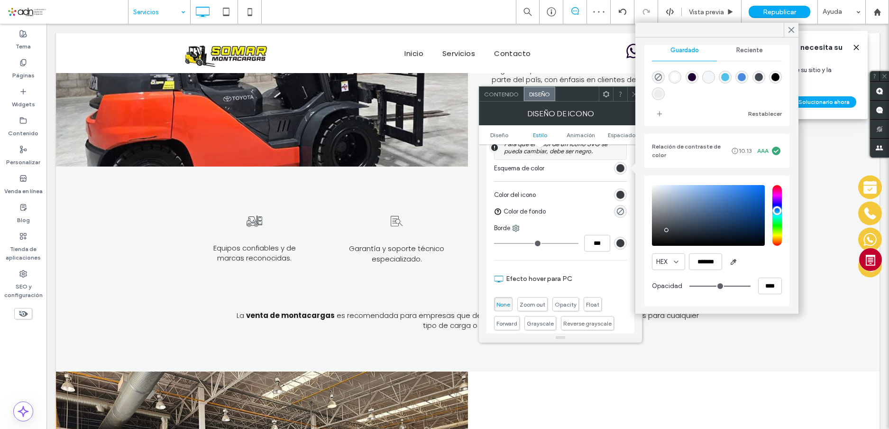
click at [572, 95] on div at bounding box center [577, 94] width 44 height 14
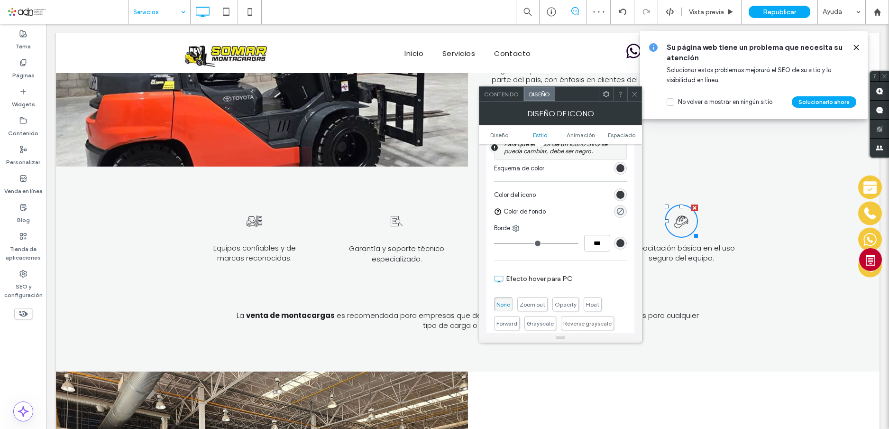
click at [637, 93] on icon at bounding box center [634, 94] width 7 height 7
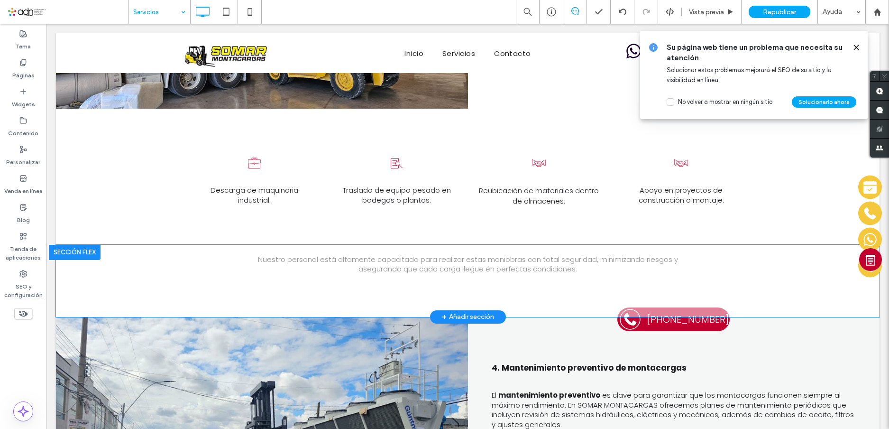
scroll to position [1185, 0]
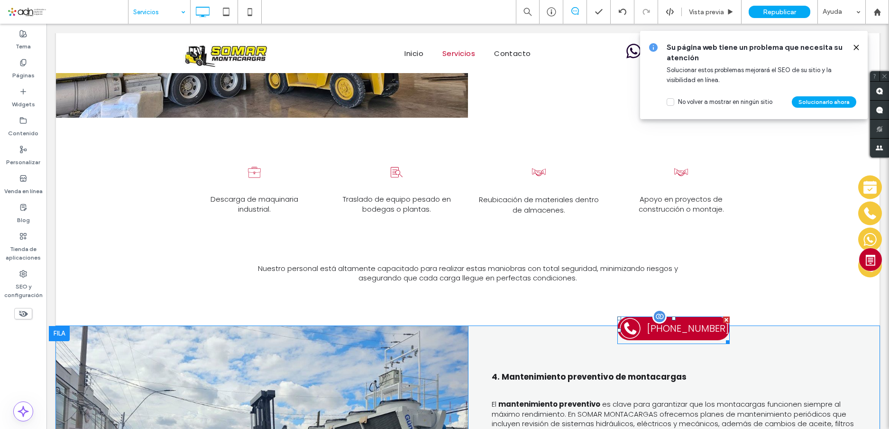
click at [630, 316] on span at bounding box center [673, 329] width 112 height 27
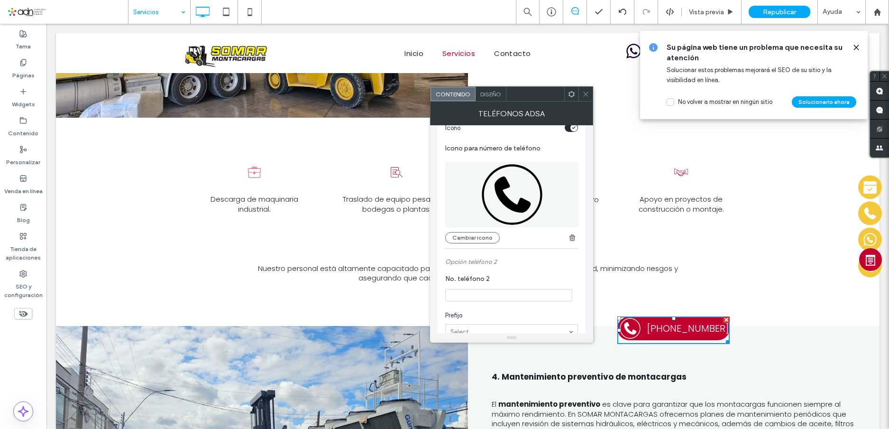
scroll to position [190, 0]
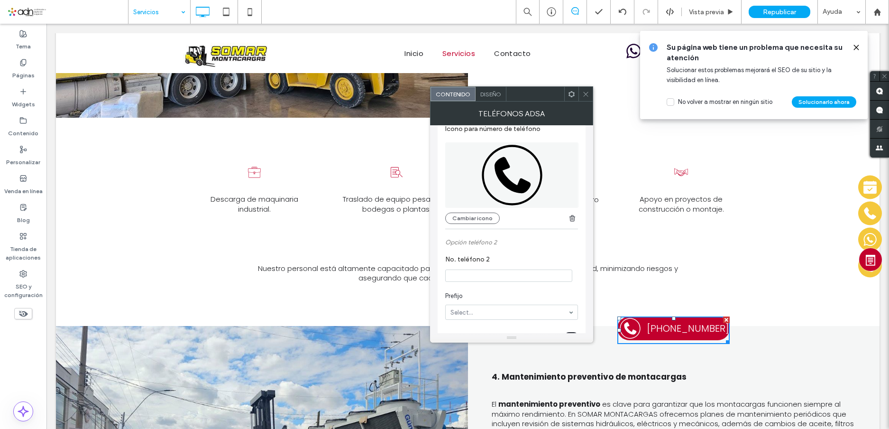
click at [490, 89] on div "Diseño" at bounding box center [490, 94] width 31 height 14
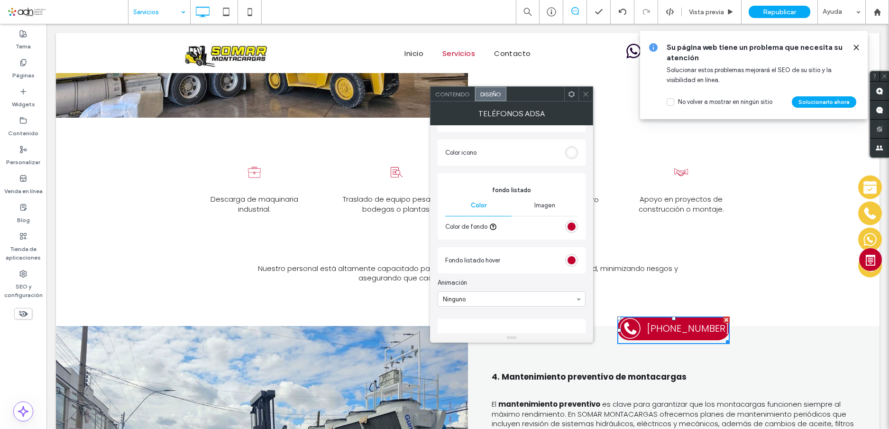
scroll to position [427, 0]
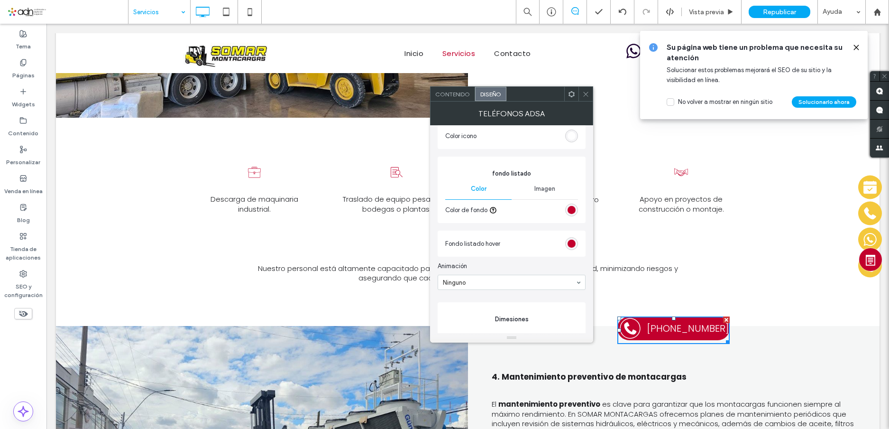
click at [569, 210] on div "rgb(194, 0, 45)" at bounding box center [571, 210] width 8 height 8
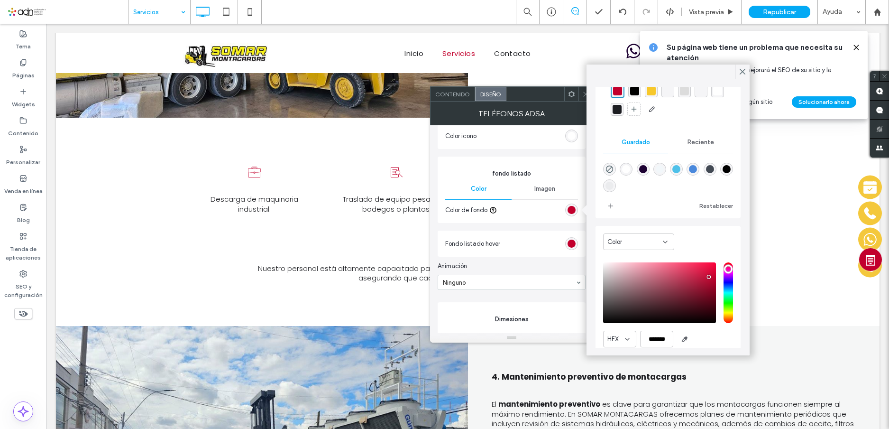
scroll to position [76, 0]
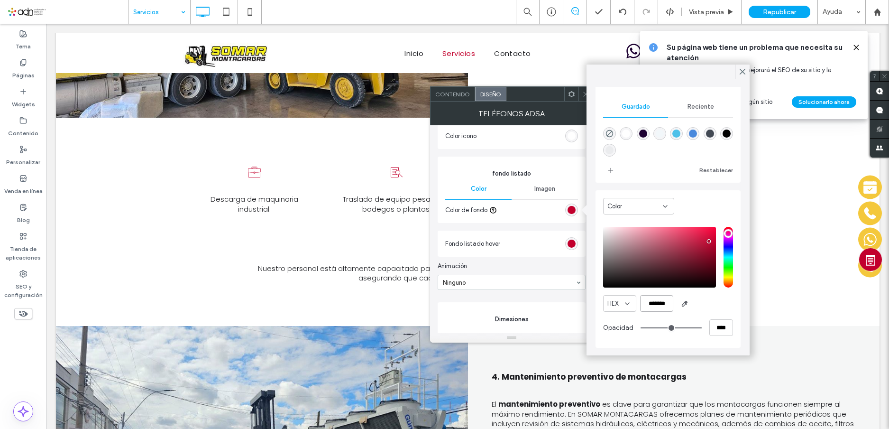
click at [659, 300] on input "*******" at bounding box center [656, 303] width 33 height 17
paste input "color picker textbox"
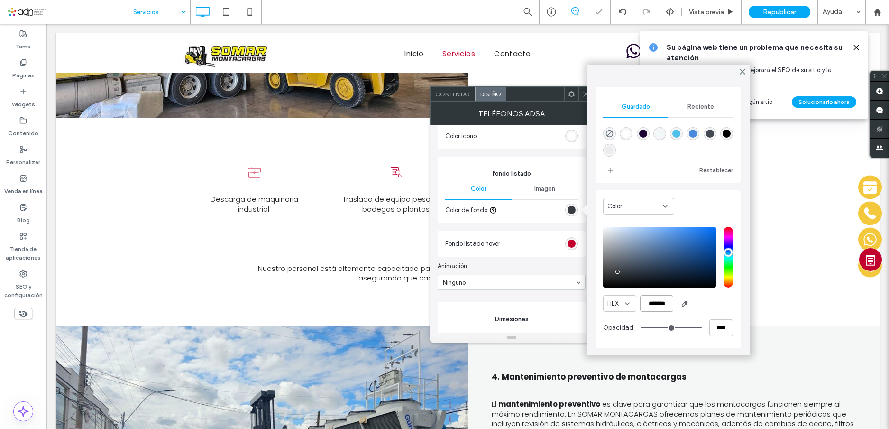
scroll to position [75, 0]
type input "*******"
click at [572, 244] on div "rgb(194, 0, 45)" at bounding box center [571, 243] width 8 height 8
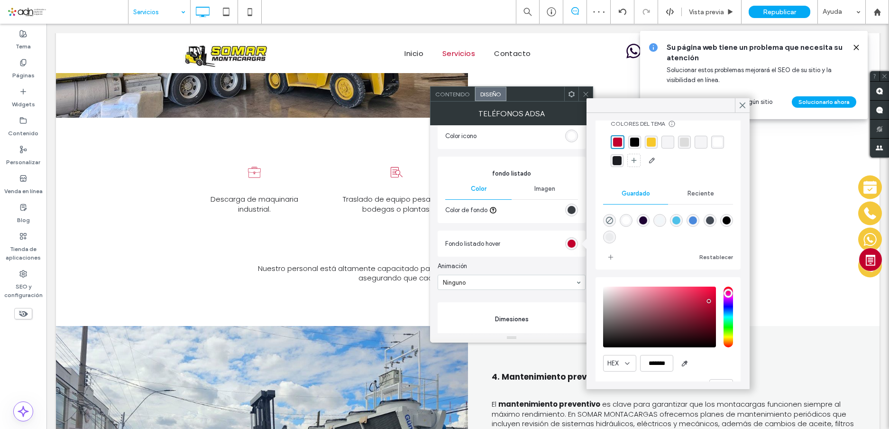
scroll to position [49, 0]
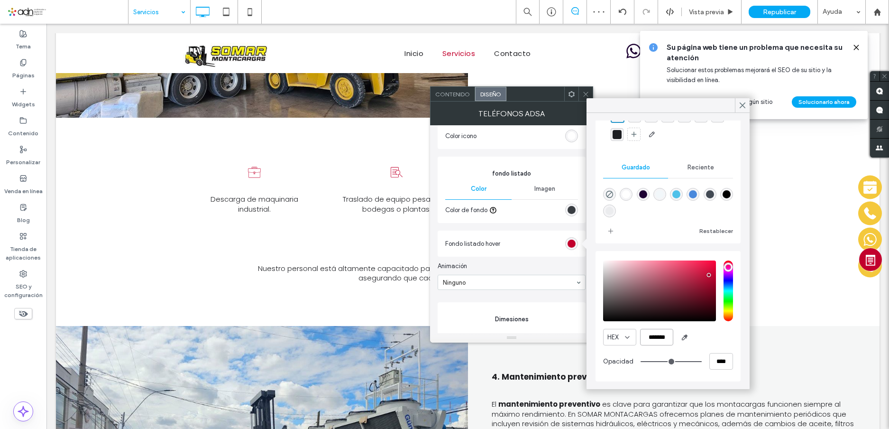
click at [657, 335] on input "*******" at bounding box center [656, 336] width 33 height 17
paste input "color picker textbox"
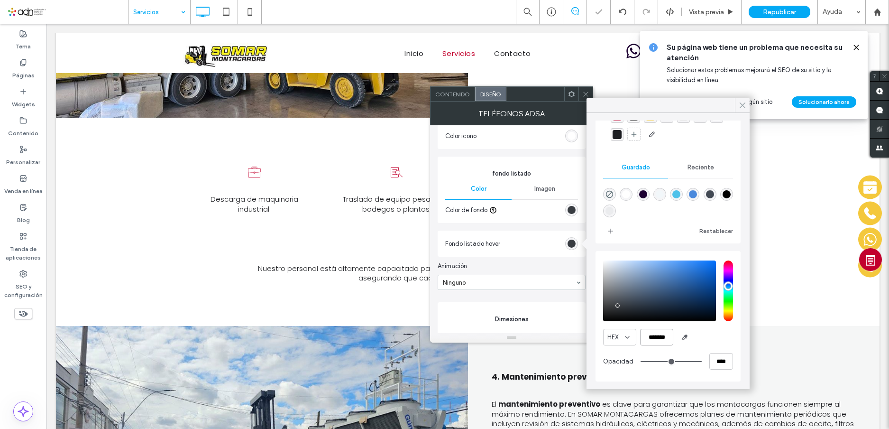
type input "*******"
click at [741, 104] on use at bounding box center [742, 105] width 5 height 5
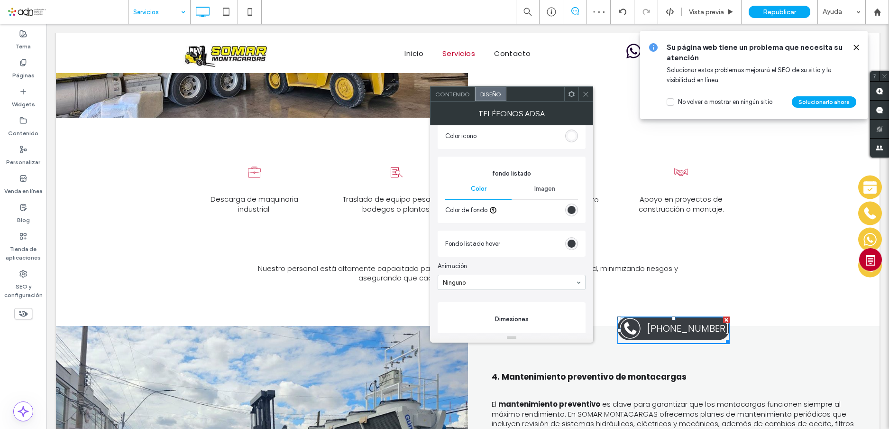
click at [589, 94] on icon at bounding box center [585, 94] width 7 height 7
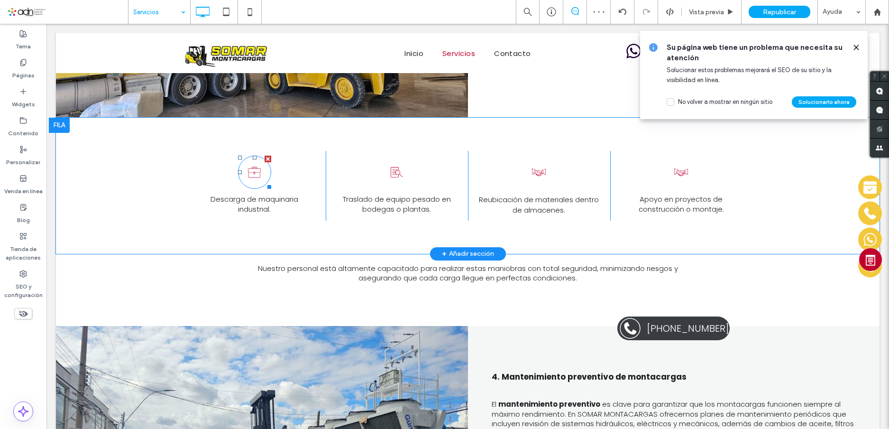
click at [255, 155] on icon at bounding box center [254, 171] width 17 height 33
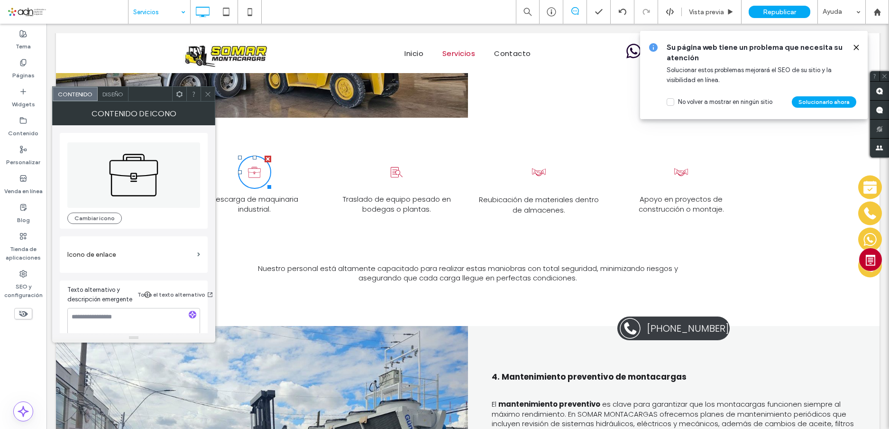
click at [113, 94] on span "Diseño" at bounding box center [112, 94] width 21 height 7
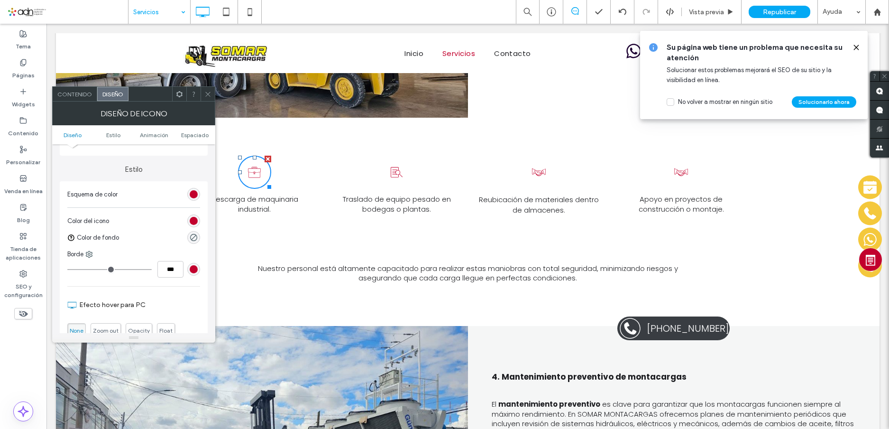
scroll to position [190, 0]
click at [191, 192] on div "rgb(194, 0, 45)" at bounding box center [194, 191] width 8 height 8
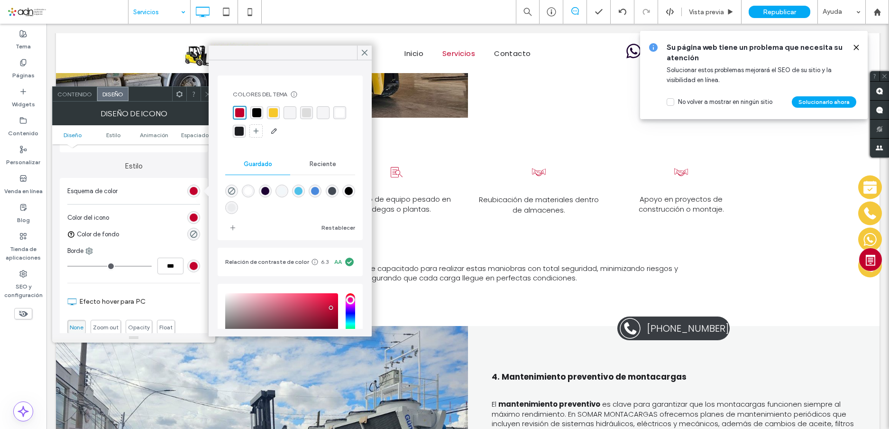
scroll to position [91, 0]
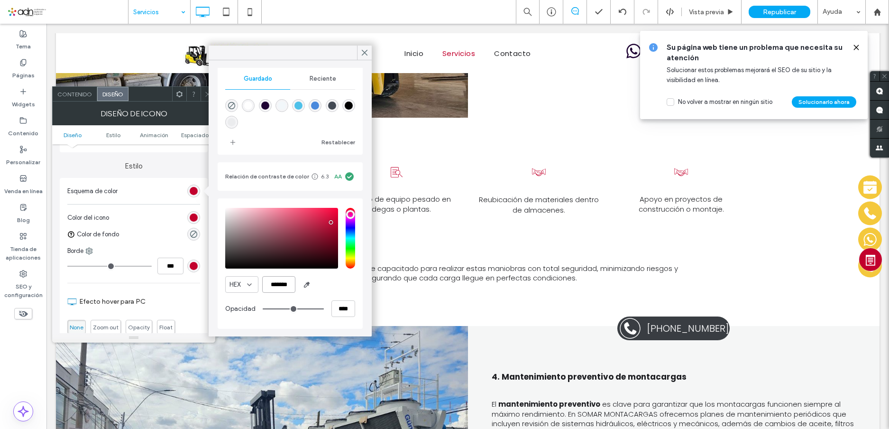
click at [279, 280] on input "*******" at bounding box center [278, 284] width 33 height 17
paste input "color picker textbox"
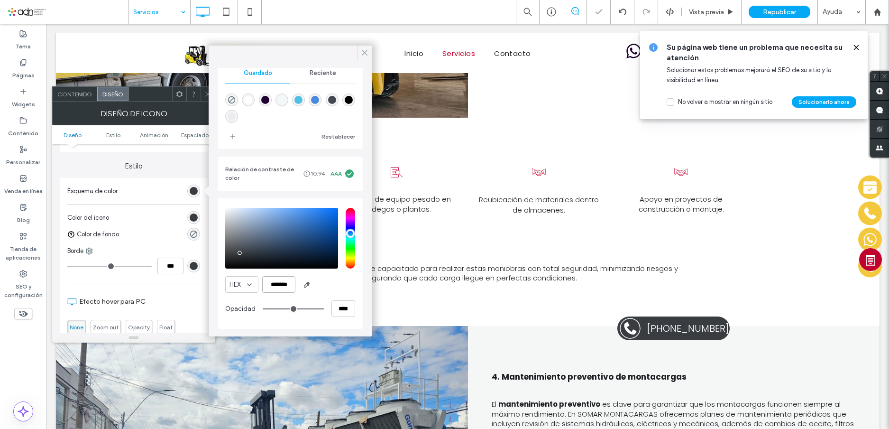
type input "*******"
click at [364, 54] on use at bounding box center [364, 52] width 5 height 5
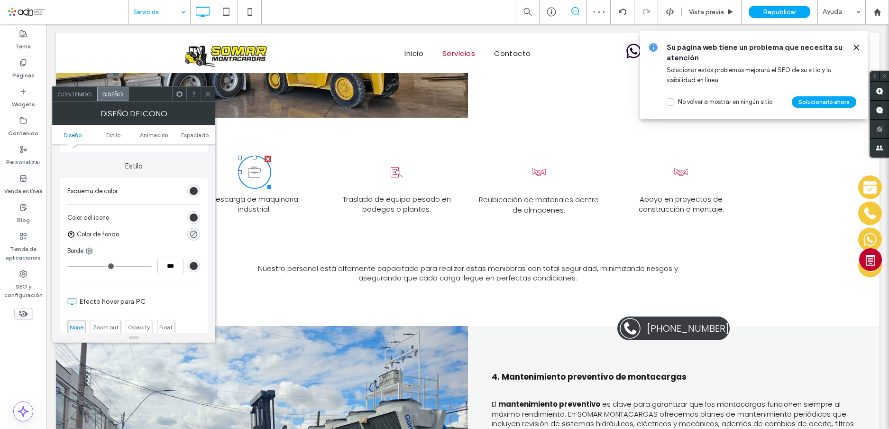
click at [394, 155] on icon at bounding box center [396, 171] width 17 height 33
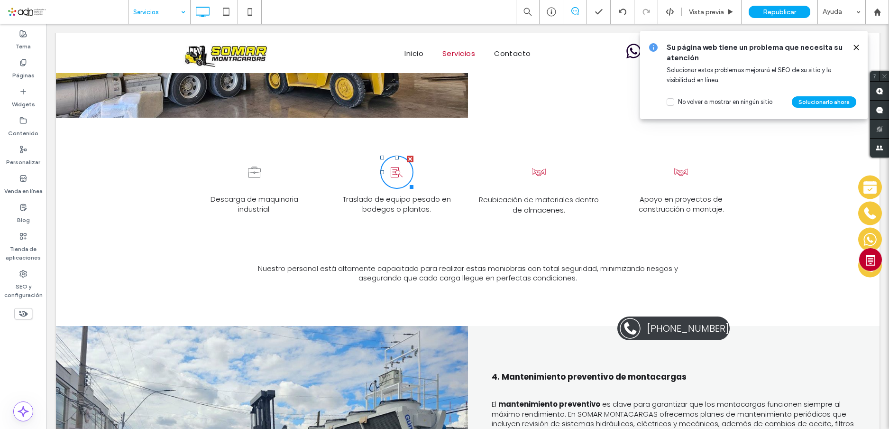
click at [391, 167] on icon at bounding box center [397, 172] width 12 height 10
click at [533, 155] on icon at bounding box center [538, 171] width 17 height 33
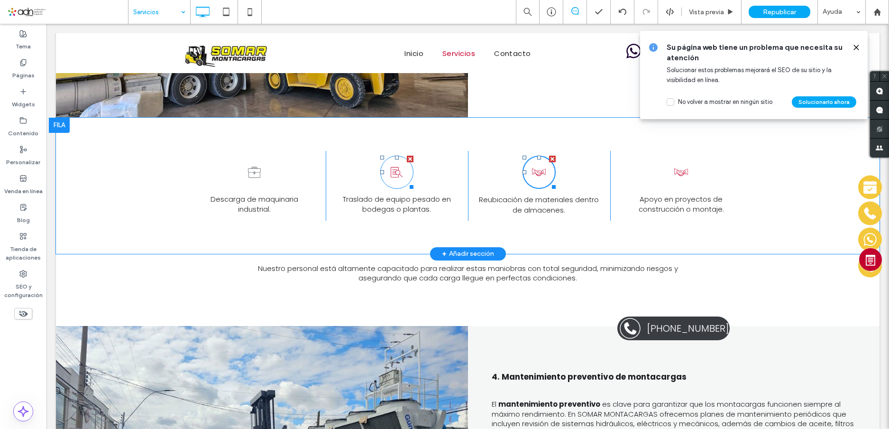
click at [388, 155] on icon at bounding box center [396, 171] width 17 height 33
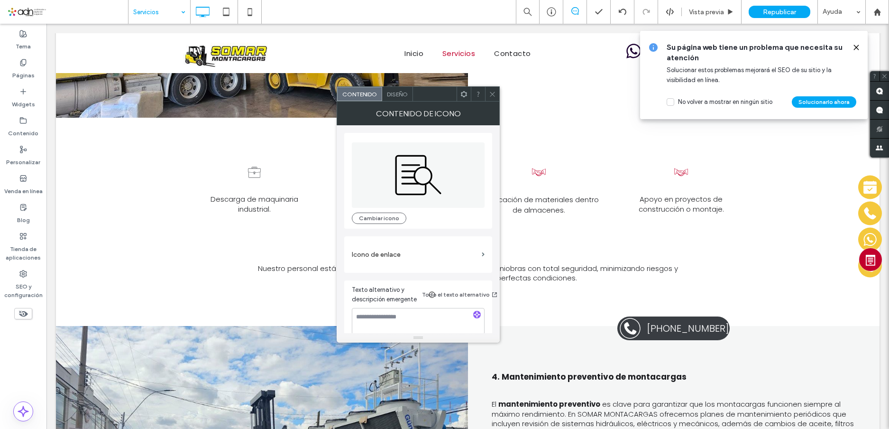
click at [402, 90] on div "Diseño" at bounding box center [397, 94] width 31 height 14
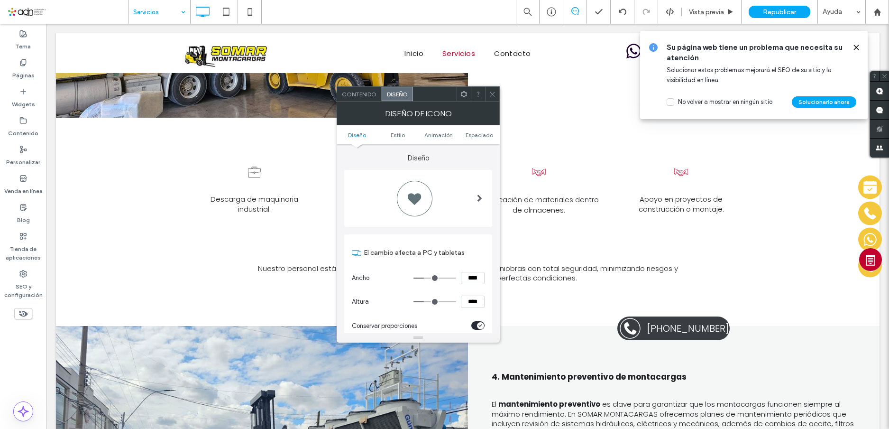
scroll to position [190, 0]
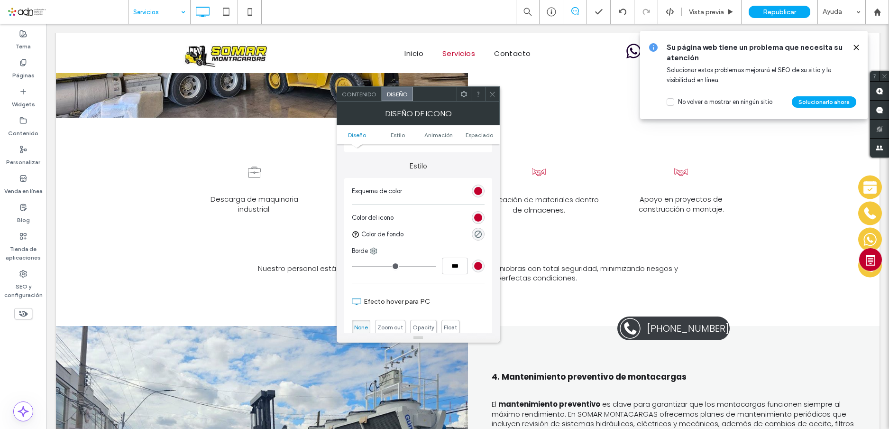
click at [480, 194] on div "rgb(194, 0, 45)" at bounding box center [478, 191] width 8 height 8
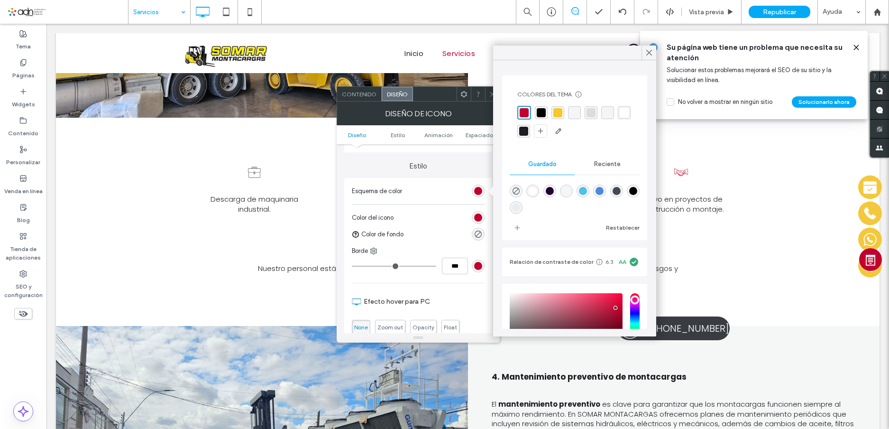
click at [474, 189] on div "rgb(194, 0, 45)" at bounding box center [478, 191] width 8 height 8
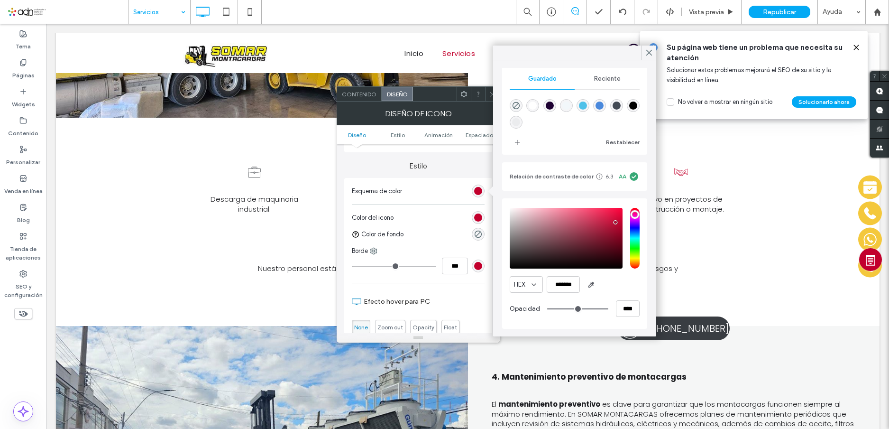
scroll to position [0, 0]
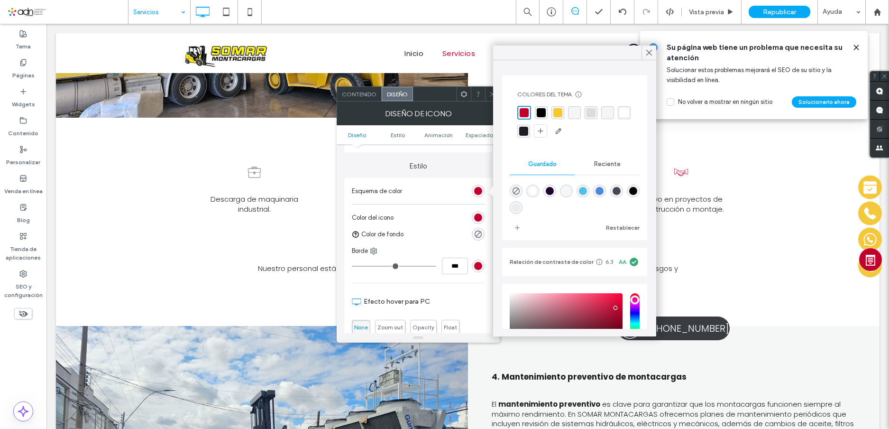
click at [606, 161] on span "Reciente" at bounding box center [607, 164] width 27 height 8
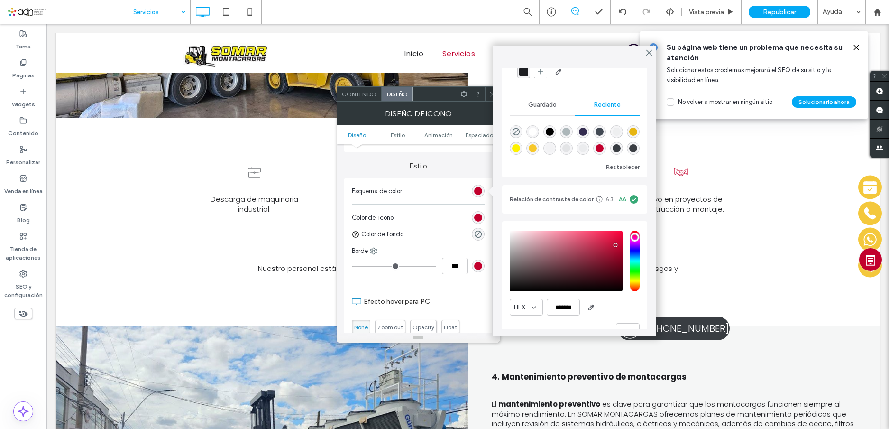
scroll to position [88, 0]
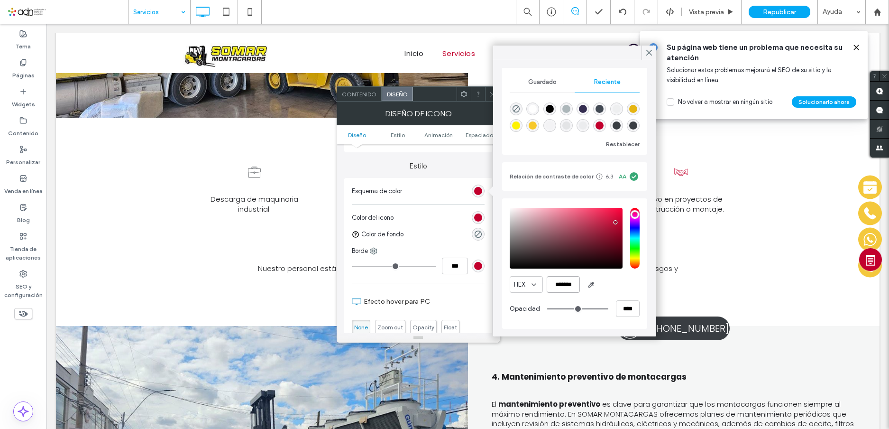
click at [561, 281] on input "*******" at bounding box center [563, 284] width 33 height 17
paste input "*******"
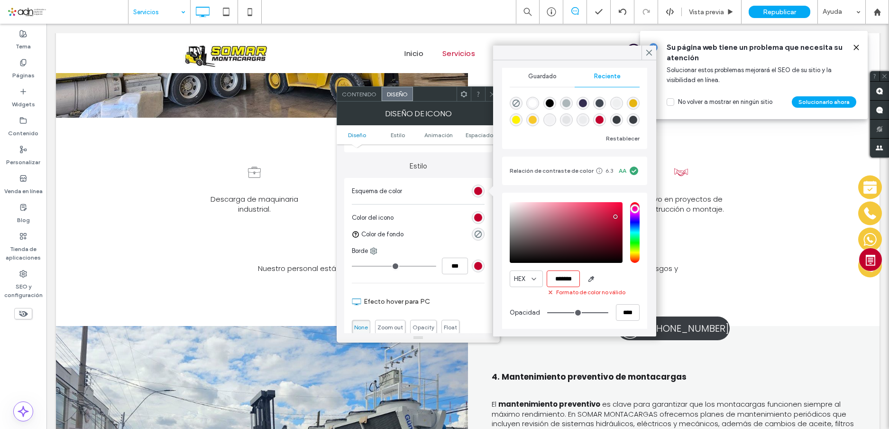
scroll to position [0, 0]
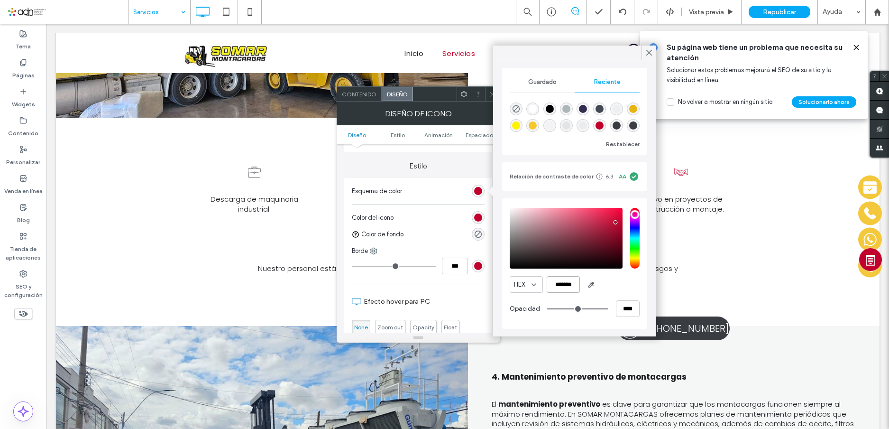
click at [560, 280] on input "*******" at bounding box center [563, 284] width 33 height 17
paste input "color picker textbox"
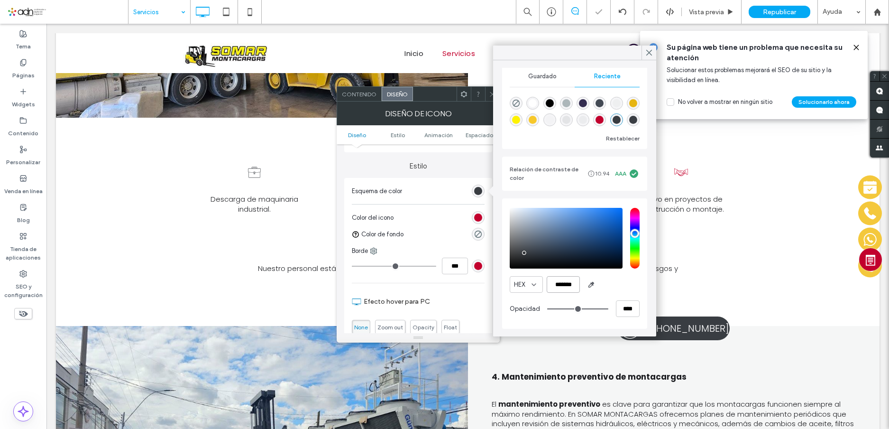
scroll to position [87, 0]
type input "*******"
click at [651, 46] on span at bounding box center [649, 53] width 9 height 14
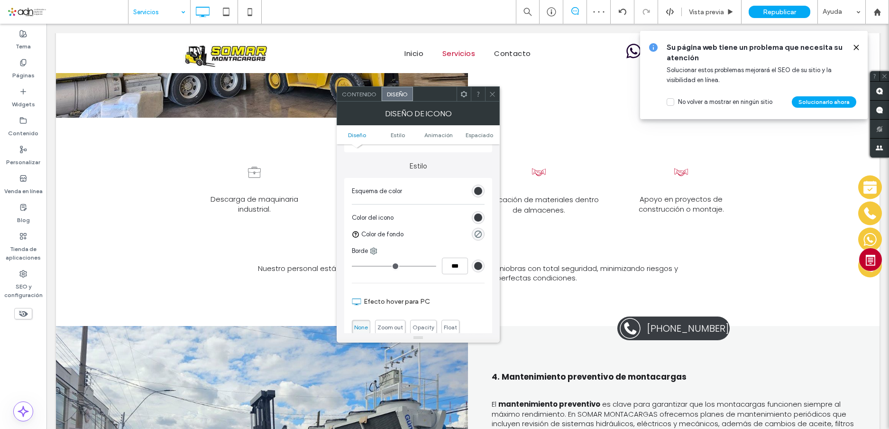
click at [540, 155] on icon at bounding box center [538, 171] width 17 height 33
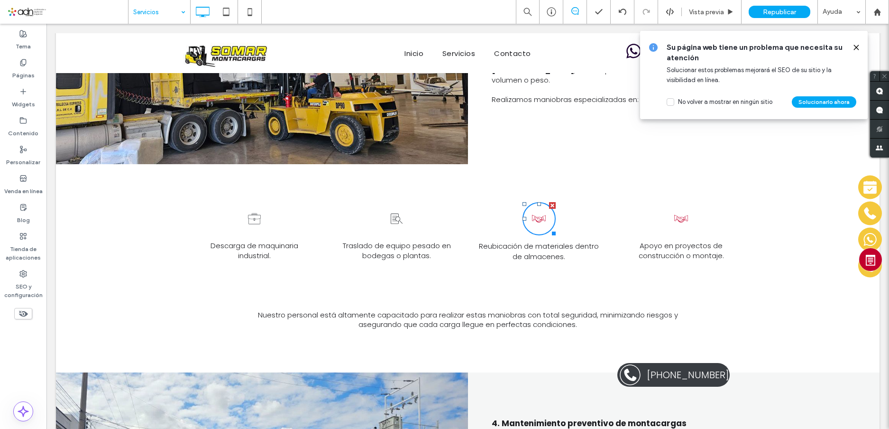
scroll to position [1138, 0]
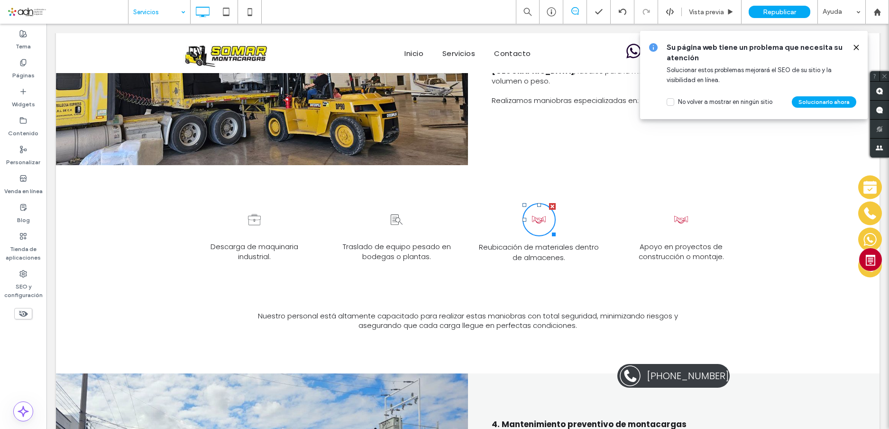
click at [535, 203] on icon at bounding box center [538, 219] width 17 height 33
click at [681, 203] on icon at bounding box center [681, 219] width 17 height 33
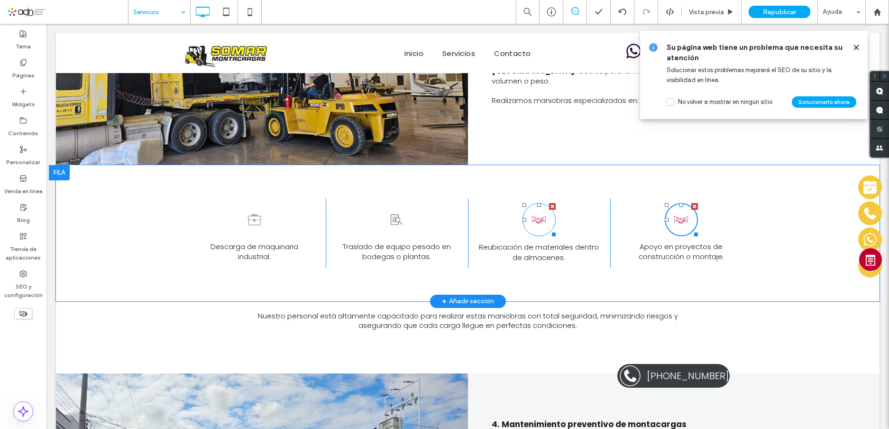
click at [534, 203] on icon at bounding box center [538, 219] width 17 height 33
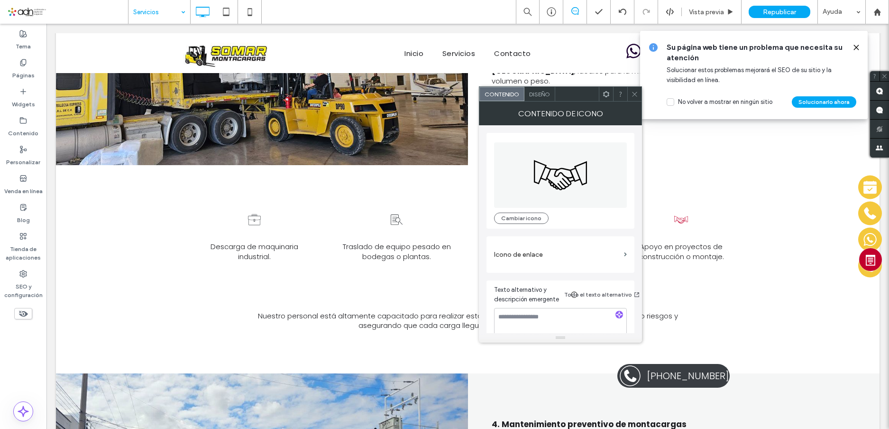
click at [539, 92] on span "Diseño" at bounding box center [539, 94] width 21 height 7
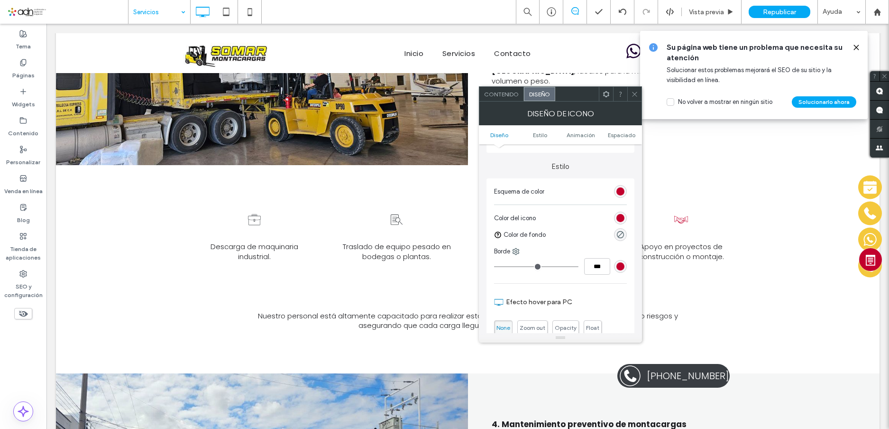
scroll to position [190, 0]
click at [620, 185] on div "rgb(194, 0, 45)" at bounding box center [620, 190] width 13 height 13
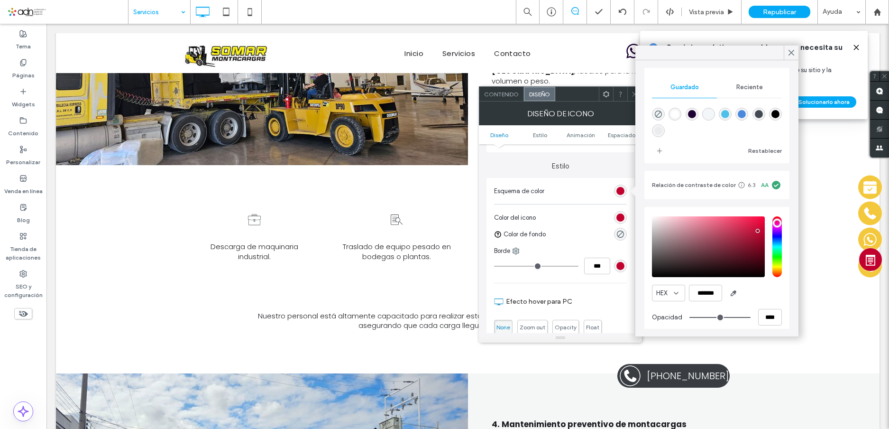
scroll to position [91, 0]
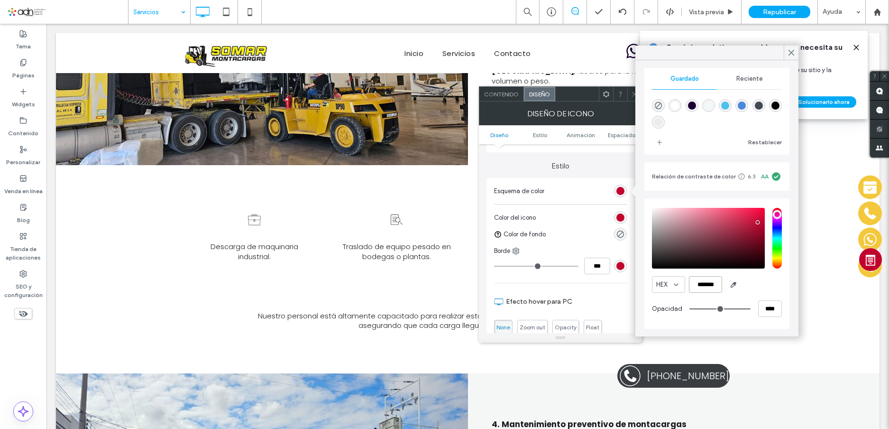
click at [708, 283] on input "*******" at bounding box center [705, 284] width 33 height 17
paste input "color picker textbox"
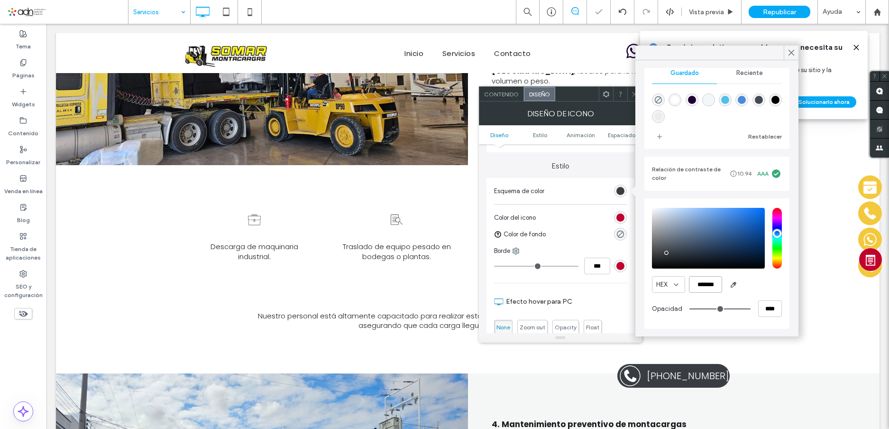
scroll to position [90, 0]
type input "*******"
click at [792, 54] on icon at bounding box center [791, 52] width 9 height 9
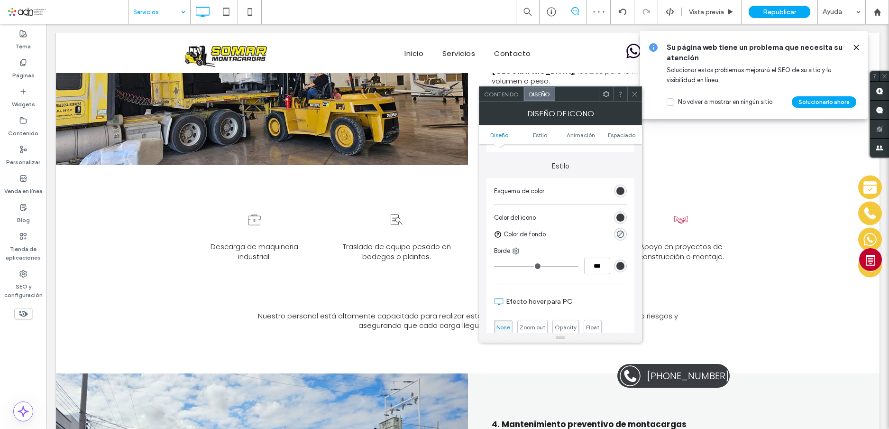
click at [633, 93] on icon at bounding box center [634, 94] width 7 height 7
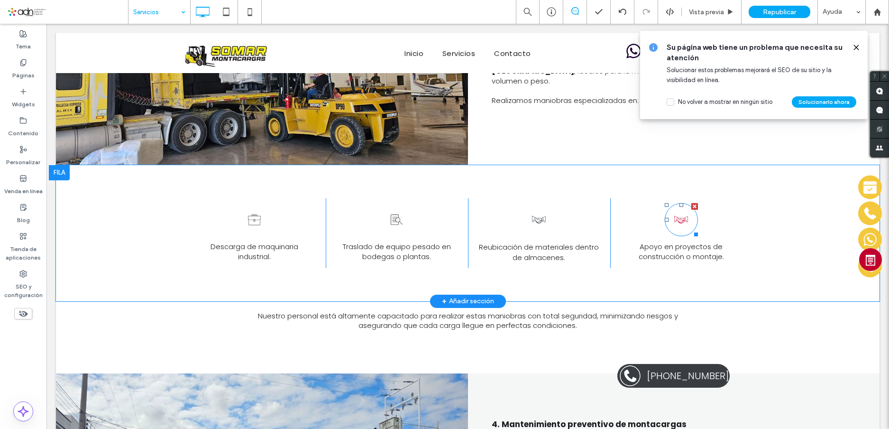
click at [679, 203] on icon at bounding box center [681, 219] width 17 height 33
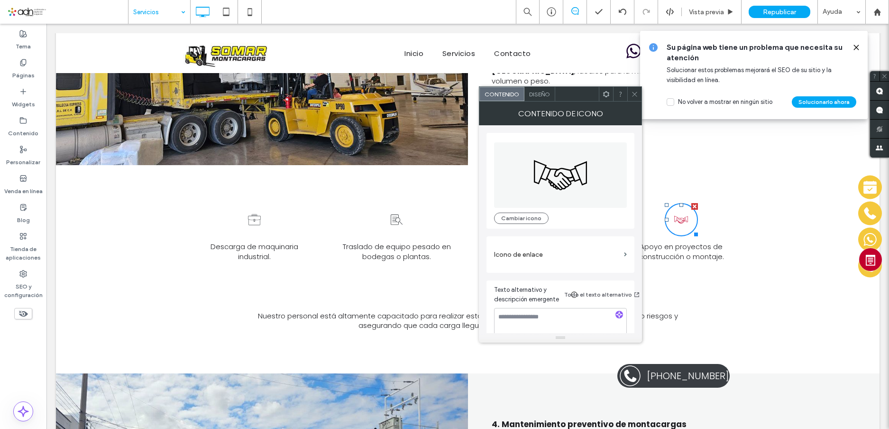
click at [539, 94] on span "Diseño" at bounding box center [539, 94] width 21 height 7
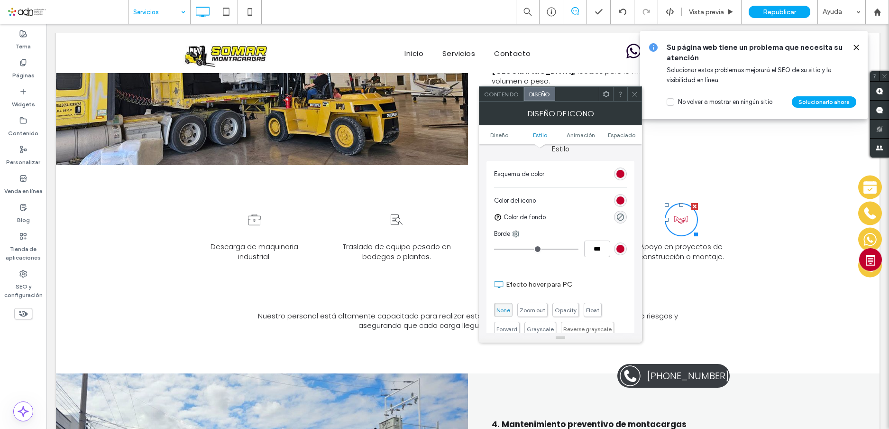
scroll to position [190, 0]
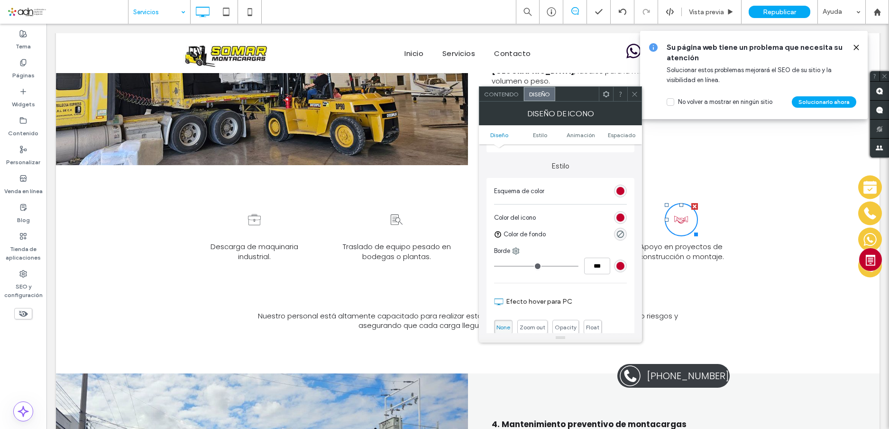
click at [621, 193] on div "rgb(194, 0, 45)" at bounding box center [620, 191] width 8 height 8
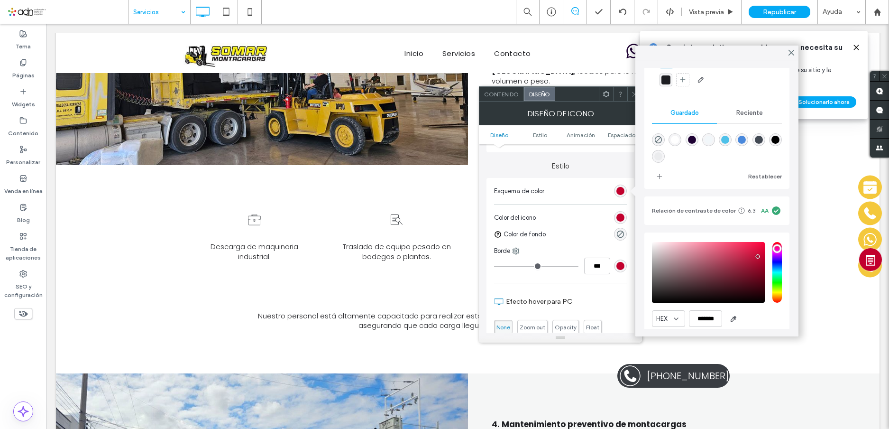
scroll to position [91, 0]
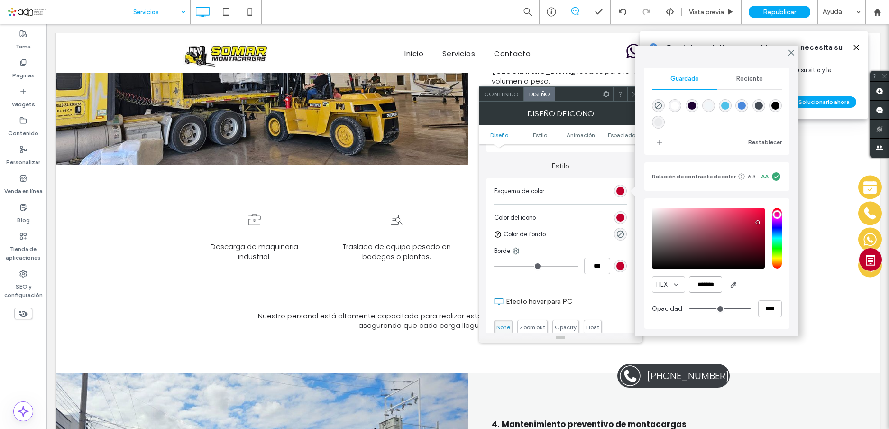
click at [706, 286] on input "*******" at bounding box center [705, 284] width 33 height 17
paste input "color picker textbox"
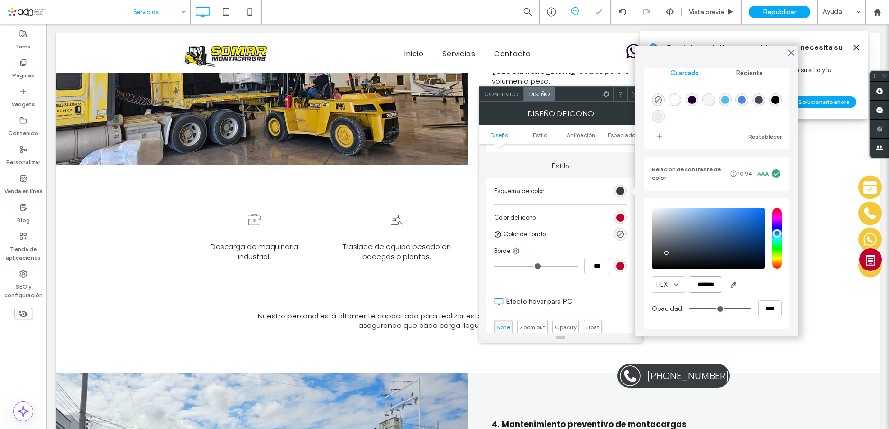
scroll to position [90, 0]
type input "*******"
click at [791, 55] on icon at bounding box center [791, 52] width 9 height 9
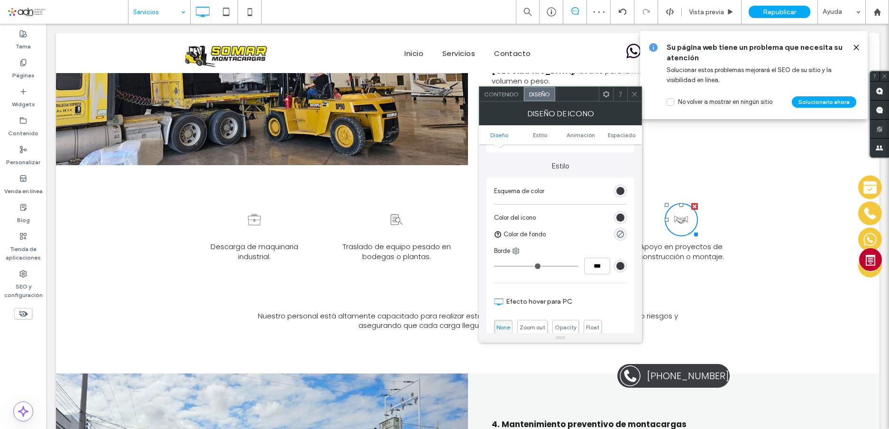
click at [633, 97] on icon at bounding box center [634, 94] width 7 height 7
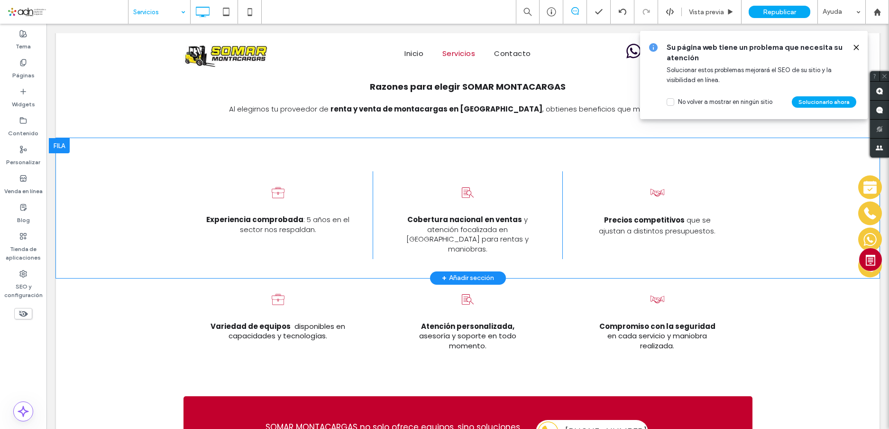
scroll to position [1754, 0]
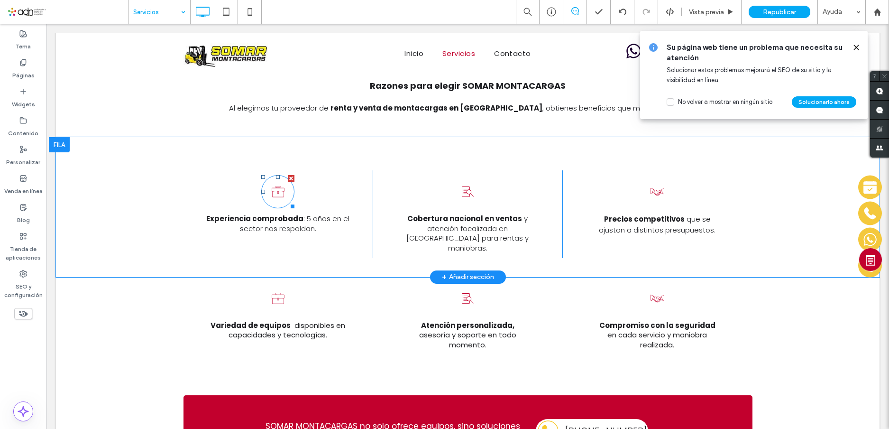
click at [274, 175] on icon at bounding box center [278, 191] width 17 height 33
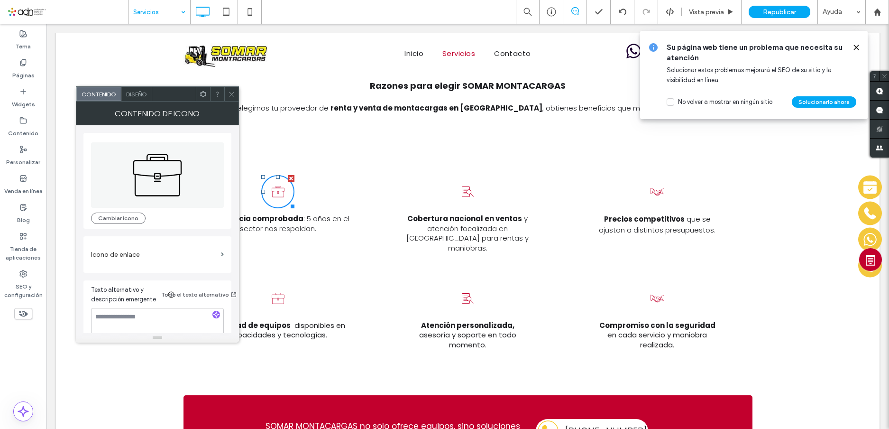
click at [140, 92] on span "Diseño" at bounding box center [136, 94] width 21 height 7
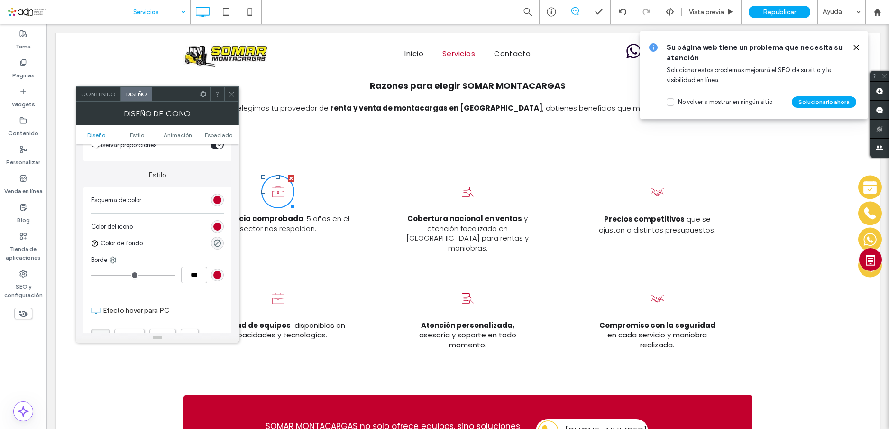
scroll to position [190, 0]
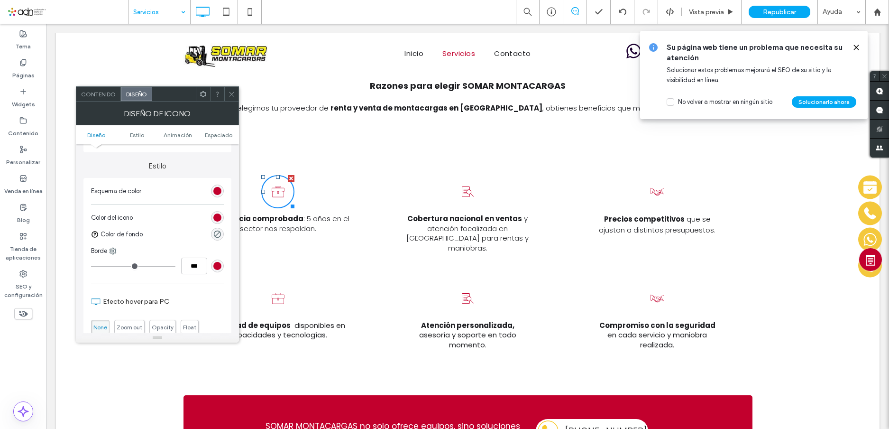
click at [214, 187] on div "rgb(194, 0, 45)" at bounding box center [217, 191] width 8 height 8
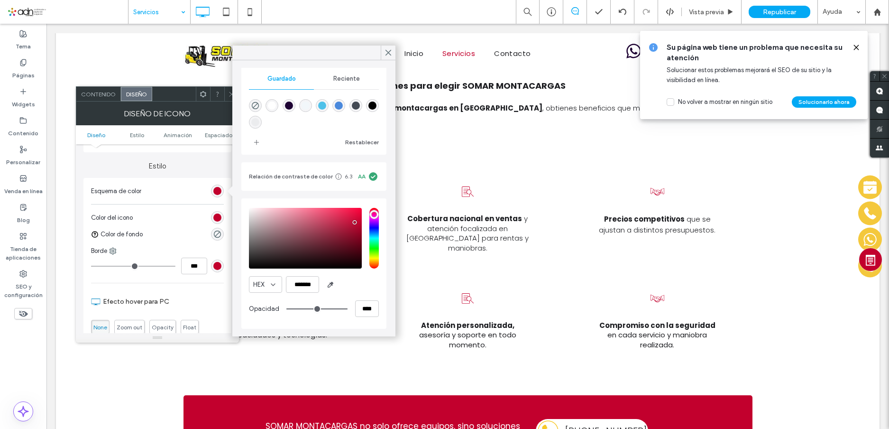
scroll to position [91, 0]
click at [304, 283] on input "*******" at bounding box center [302, 284] width 33 height 17
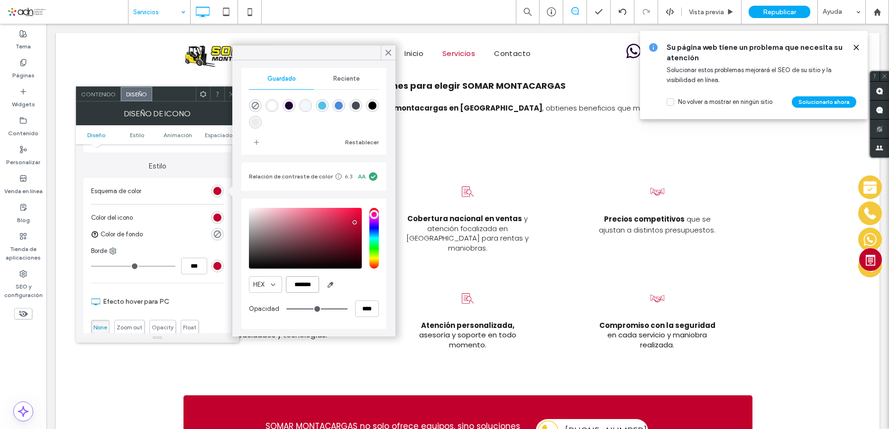
paste input "color picker textbox"
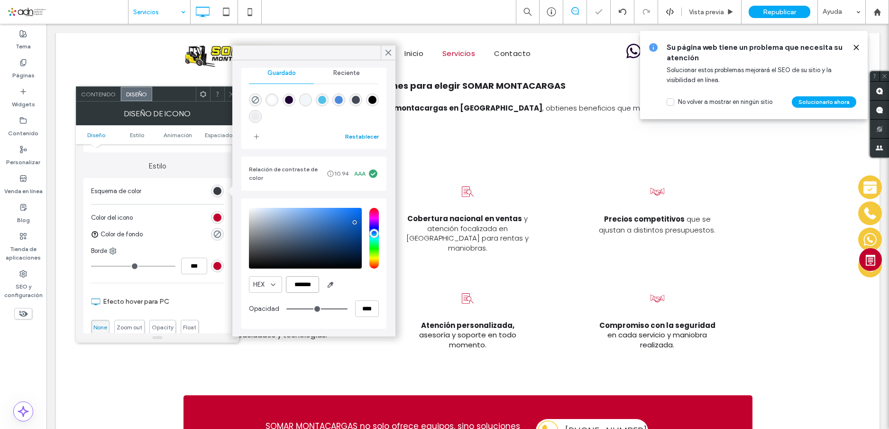
scroll to position [90, 0]
type input "*******"
click at [391, 50] on use at bounding box center [388, 52] width 5 height 5
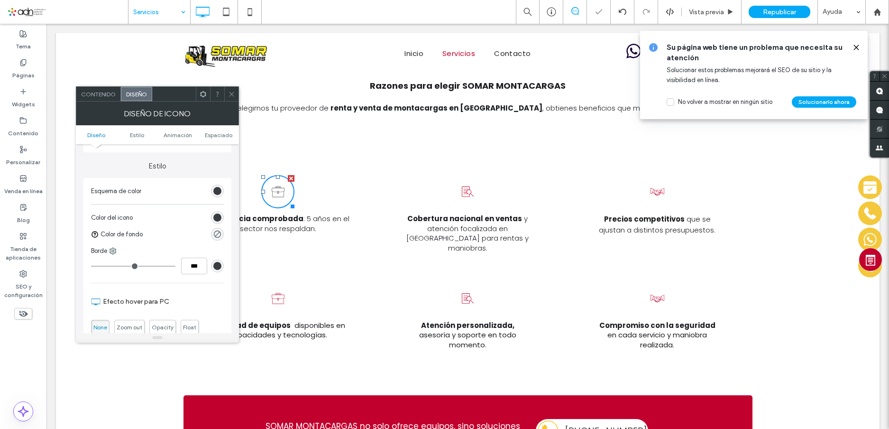
drag, startPoint x: 228, startPoint y: 88, endPoint x: 227, endPoint y: 154, distance: 65.4
click at [228, 88] on span at bounding box center [231, 94] width 7 height 14
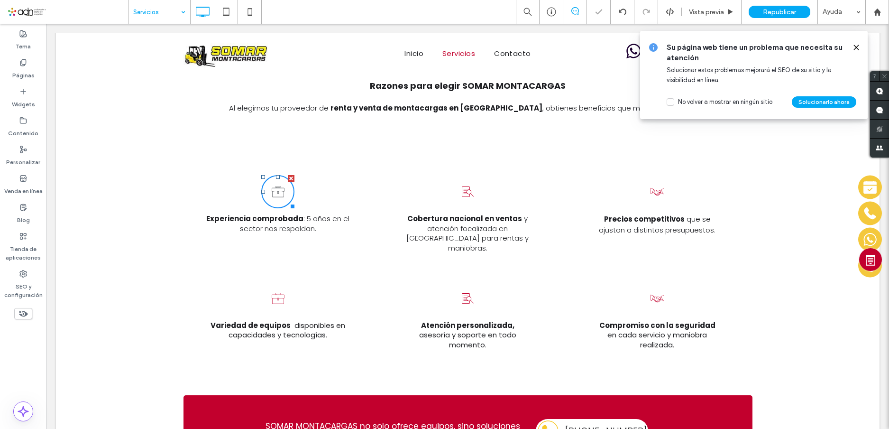
click at [273, 282] on icon at bounding box center [278, 298] width 17 height 33
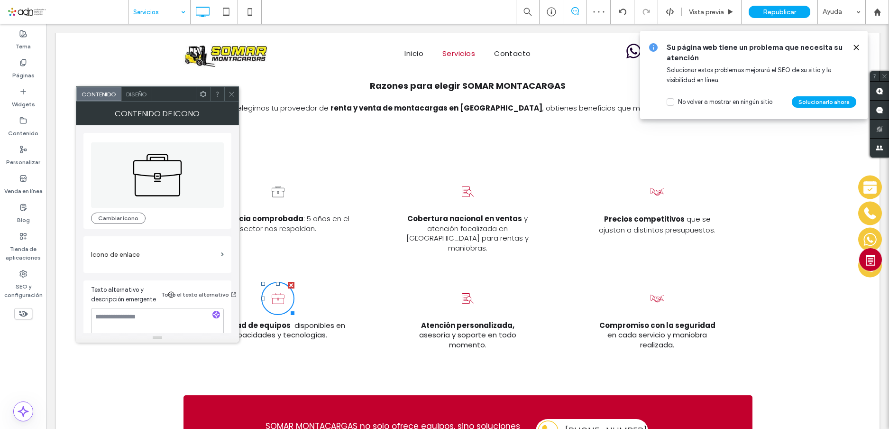
click at [271, 282] on icon at bounding box center [278, 298] width 17 height 33
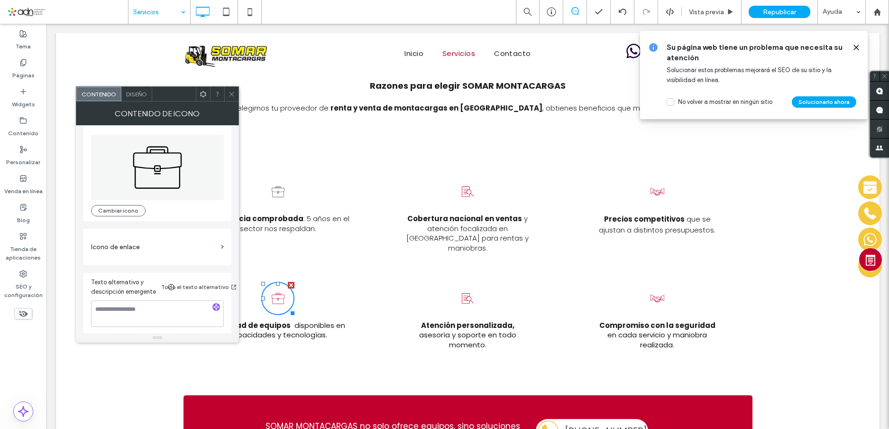
scroll to position [10, 0]
click at [137, 89] on div "Diseño" at bounding box center [136, 94] width 31 height 14
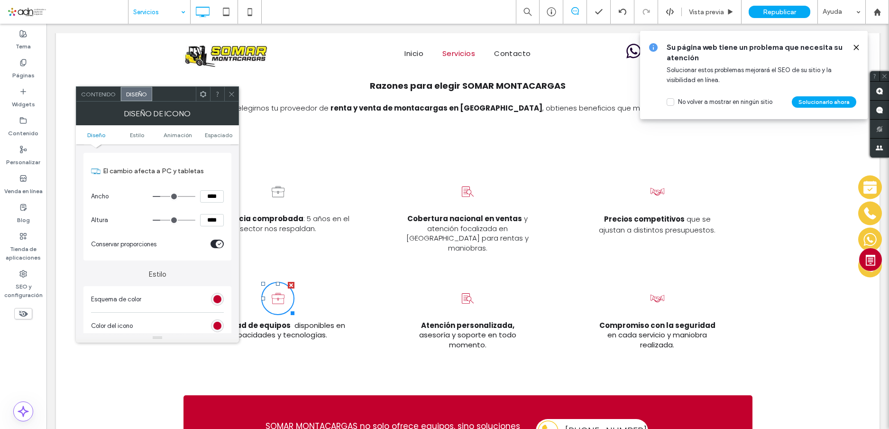
scroll to position [190, 0]
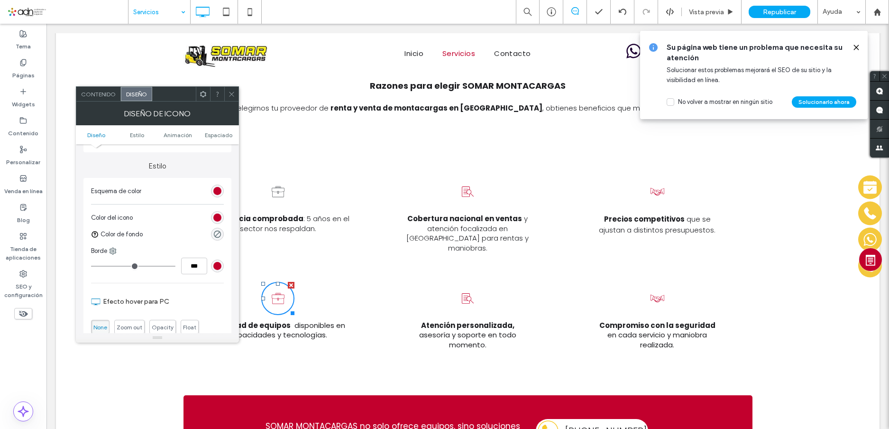
click at [219, 192] on div "rgb(194, 0, 45)" at bounding box center [217, 191] width 8 height 8
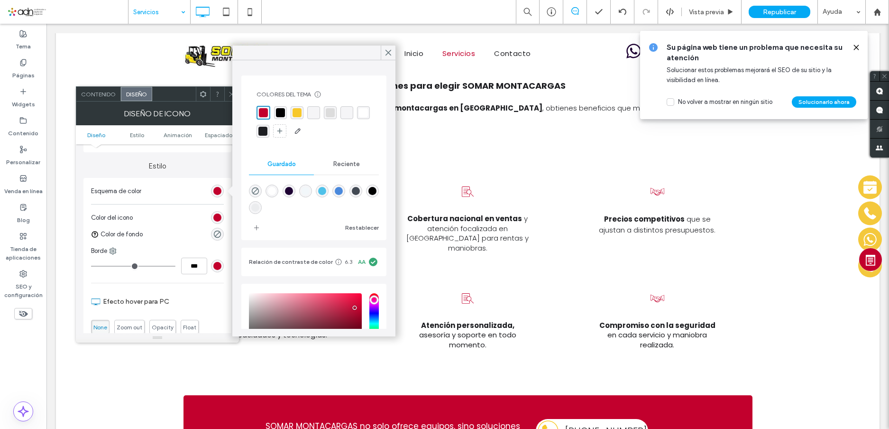
scroll to position [91, 0]
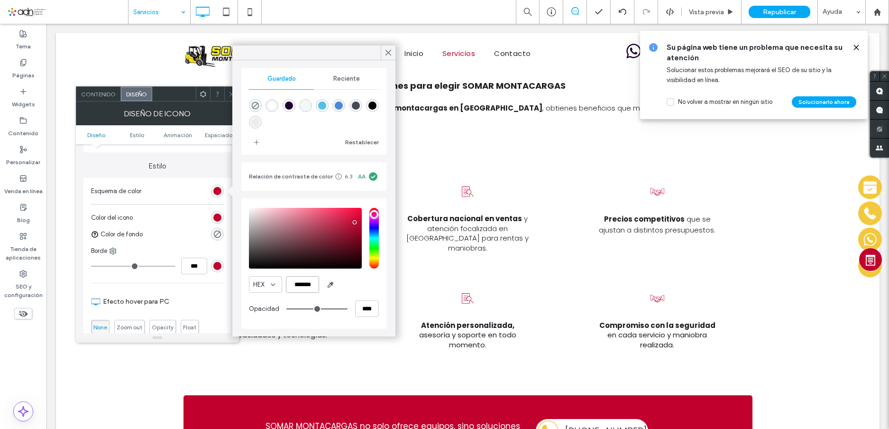
click at [300, 283] on input "*******" at bounding box center [302, 284] width 33 height 17
paste input "color picker textbox"
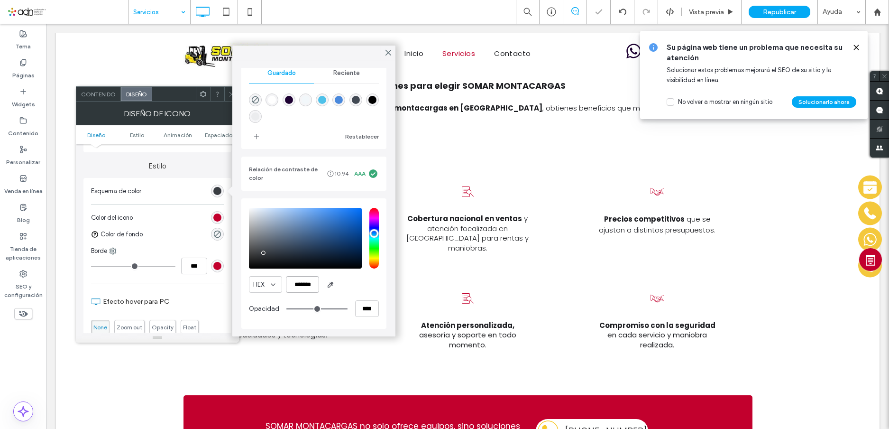
scroll to position [90, 0]
type input "*******"
click at [388, 52] on use at bounding box center [388, 52] width 5 height 5
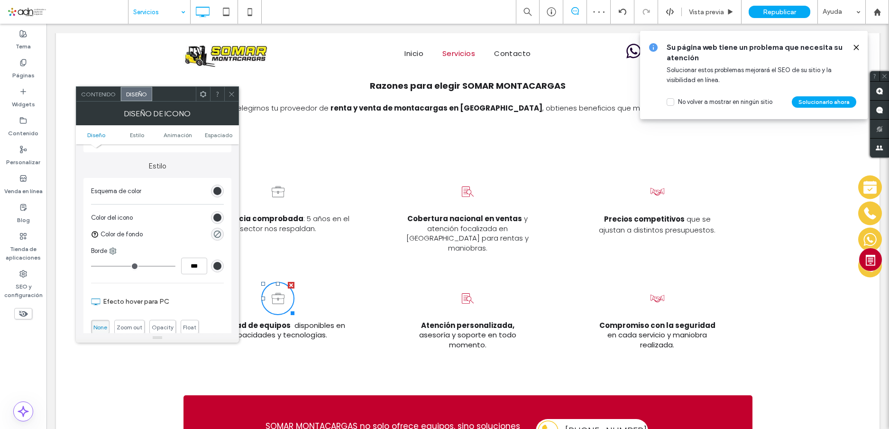
click at [469, 282] on icon at bounding box center [467, 298] width 17 height 33
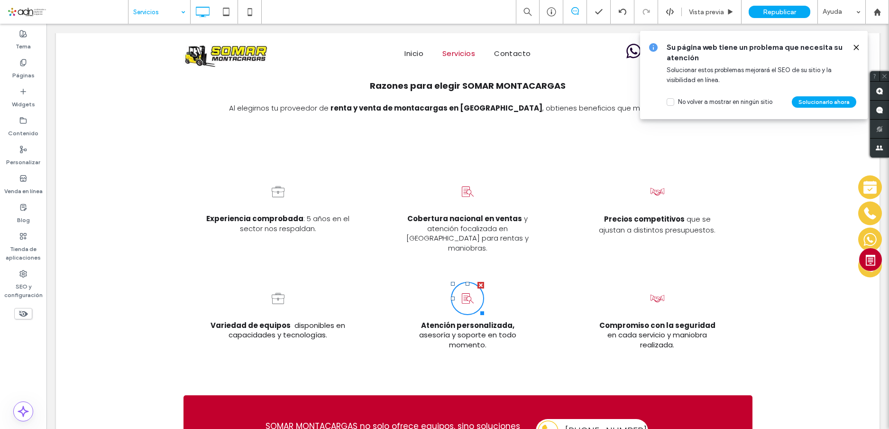
click at [464, 282] on icon at bounding box center [467, 298] width 17 height 33
click at [466, 175] on icon at bounding box center [467, 191] width 17 height 33
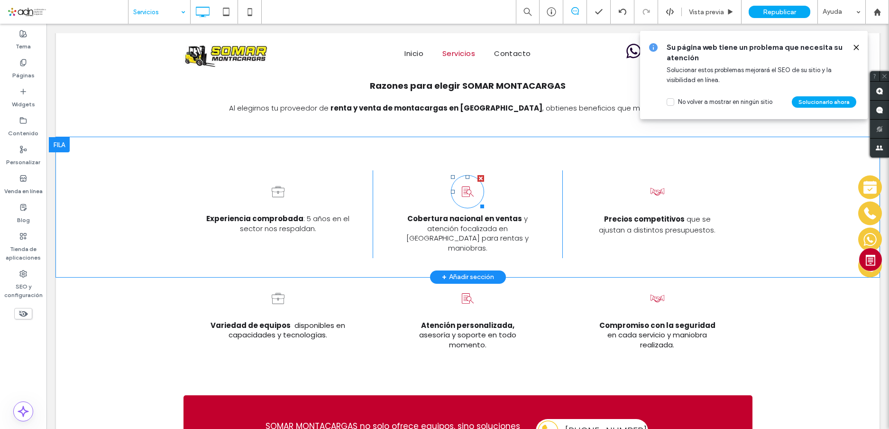
click at [473, 175] on div at bounding box center [467, 191] width 33 height 33
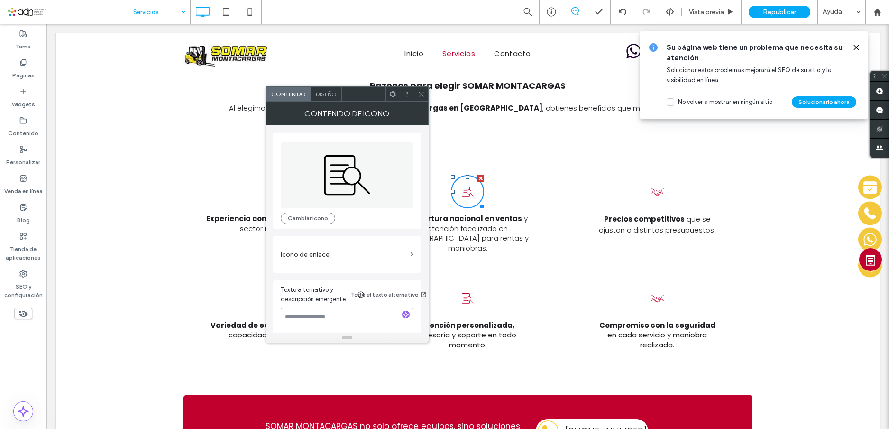
click at [329, 94] on span "Diseño" at bounding box center [326, 94] width 21 height 7
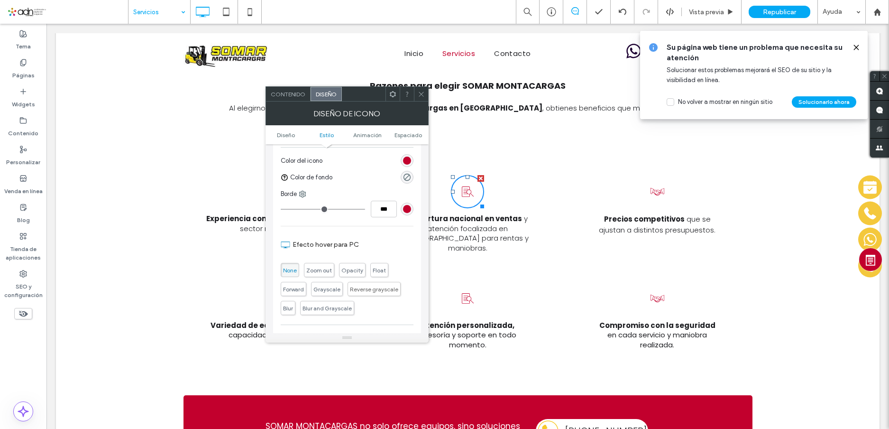
scroll to position [190, 0]
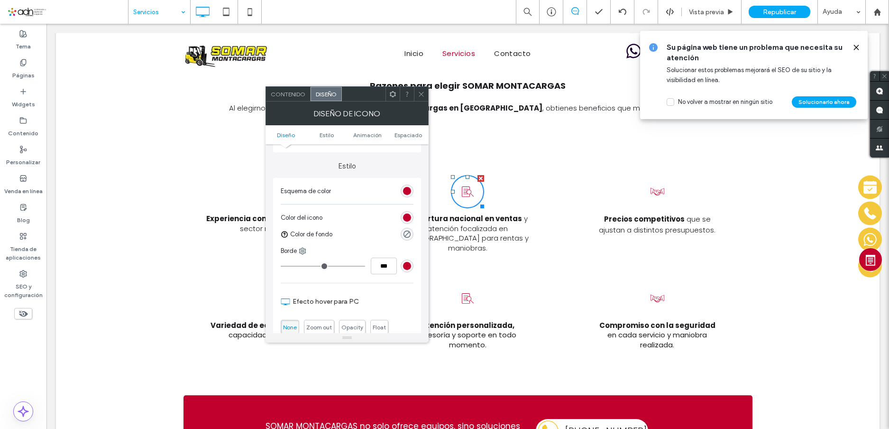
click at [407, 191] on div "rgb(194, 0, 45)" at bounding box center [407, 191] width 8 height 8
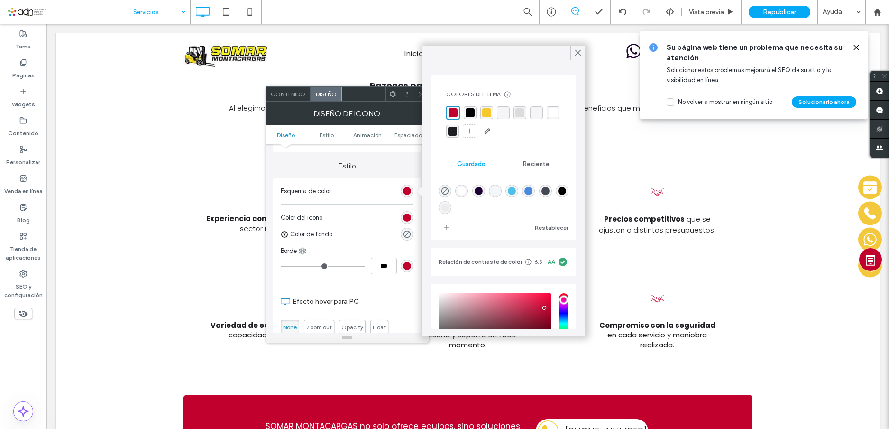
scroll to position [91, 0]
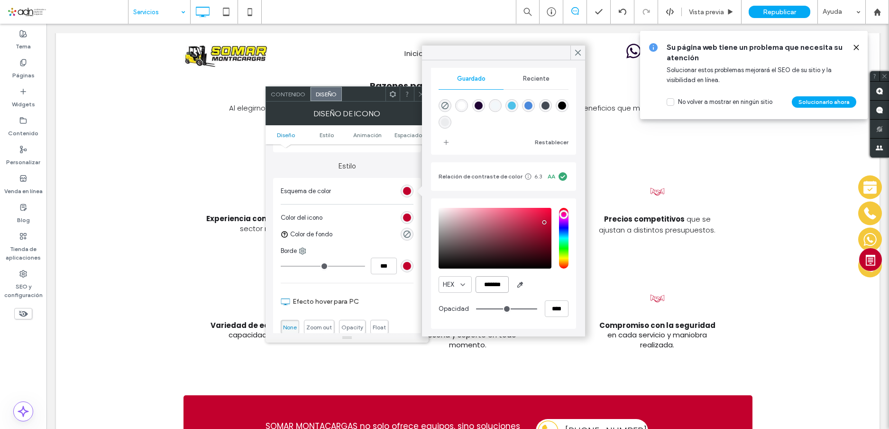
click at [490, 287] on input "*******" at bounding box center [491, 284] width 33 height 17
paste input "color picker textbox"
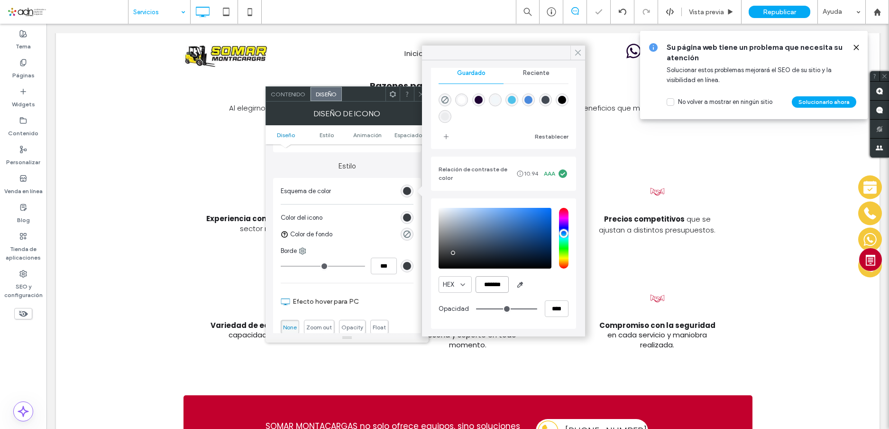
type input "*******"
click at [579, 49] on icon at bounding box center [578, 52] width 9 height 9
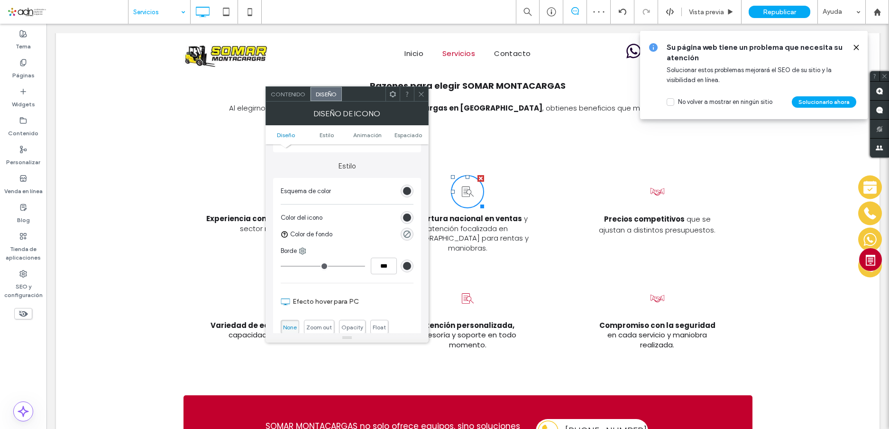
drag, startPoint x: 419, startPoint y: 88, endPoint x: 423, endPoint y: 210, distance: 121.4
click at [419, 88] on span at bounding box center [421, 94] width 7 height 14
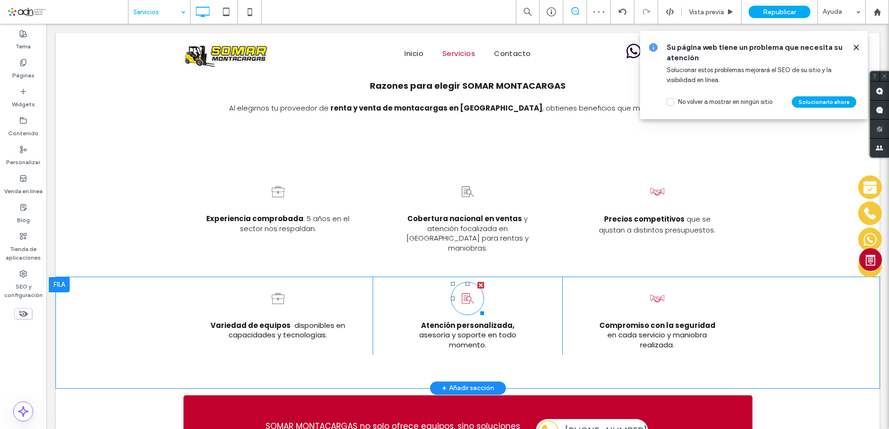
click at [467, 282] on icon at bounding box center [467, 298] width 17 height 33
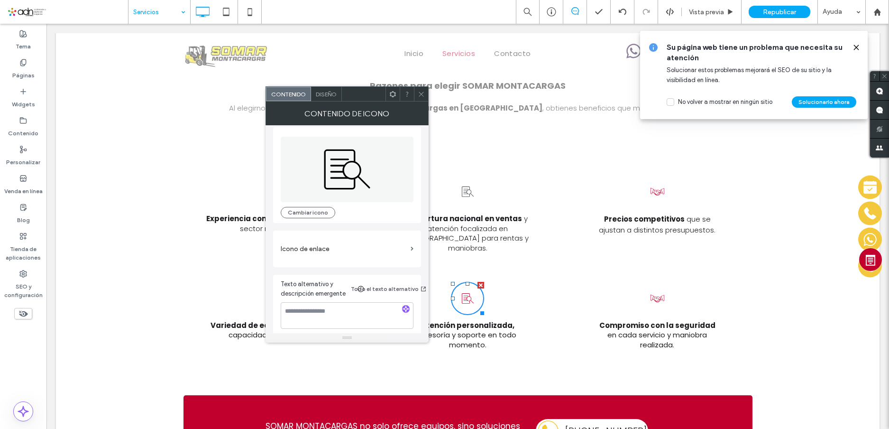
scroll to position [10, 0]
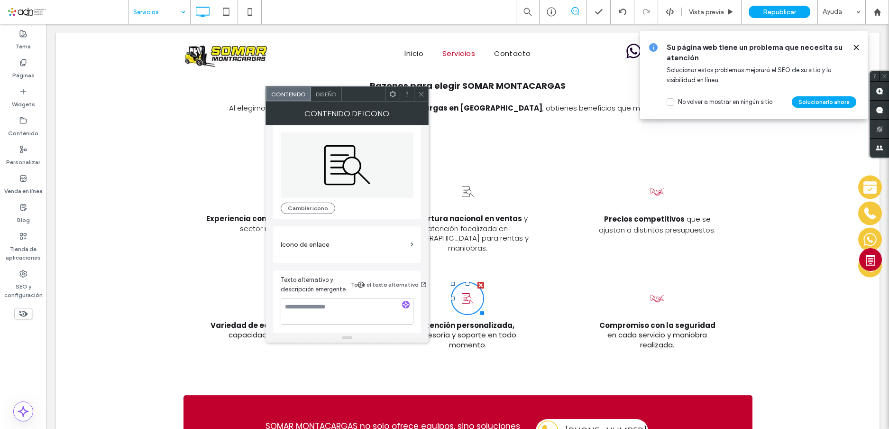
click at [324, 92] on span "Diseño" at bounding box center [326, 94] width 21 height 7
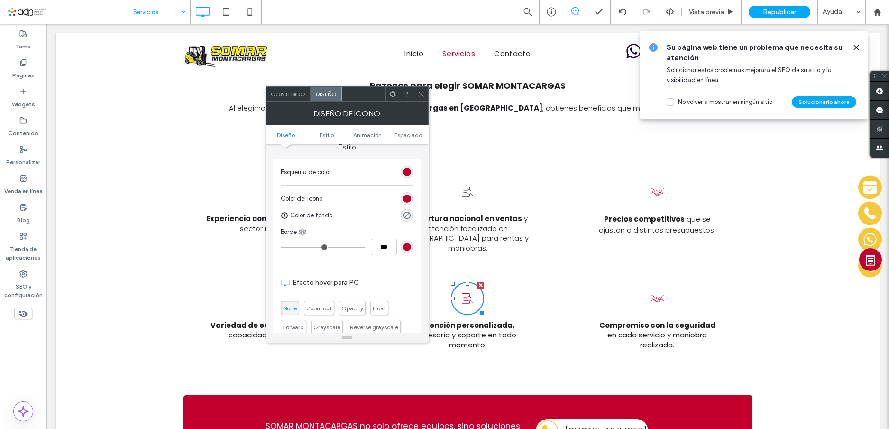
scroll to position [190, 0]
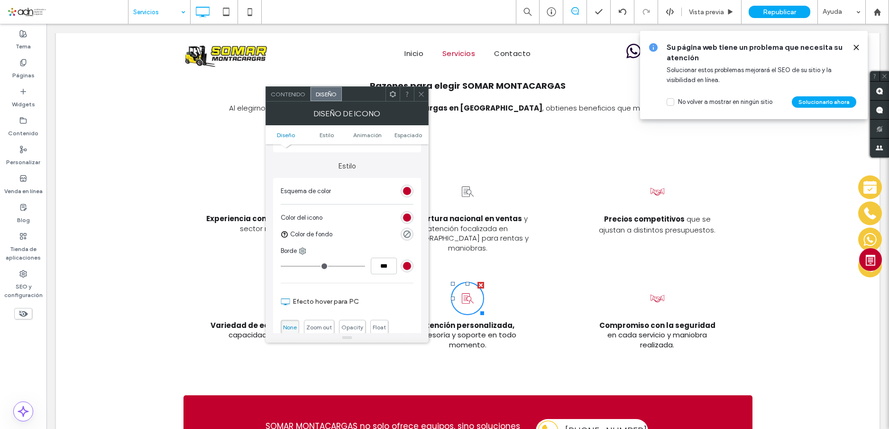
click at [409, 193] on div "rgb(194, 0, 45)" at bounding box center [407, 191] width 8 height 8
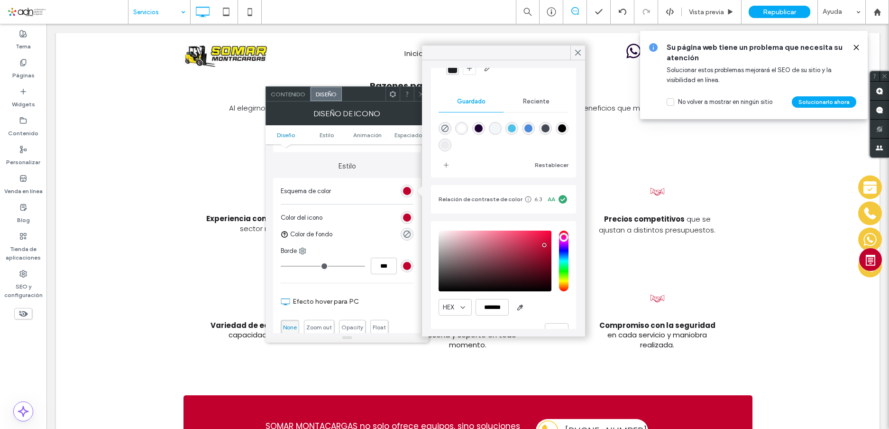
scroll to position [91, 0]
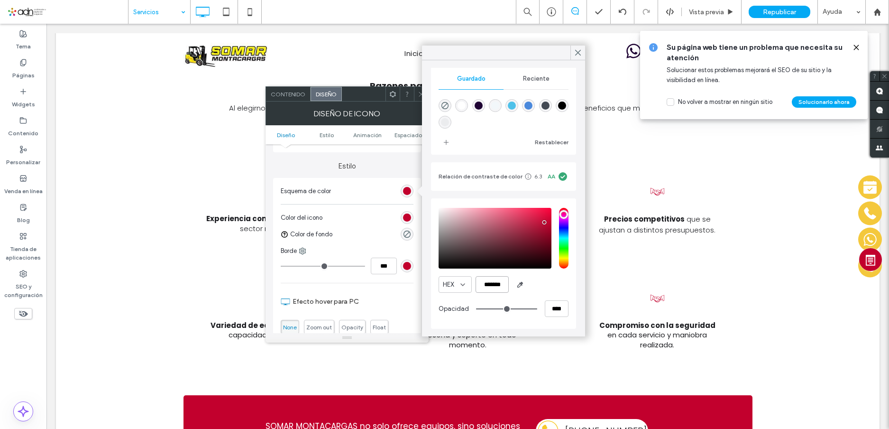
click at [487, 284] on input "*******" at bounding box center [491, 284] width 33 height 17
paste input "color picker textbox"
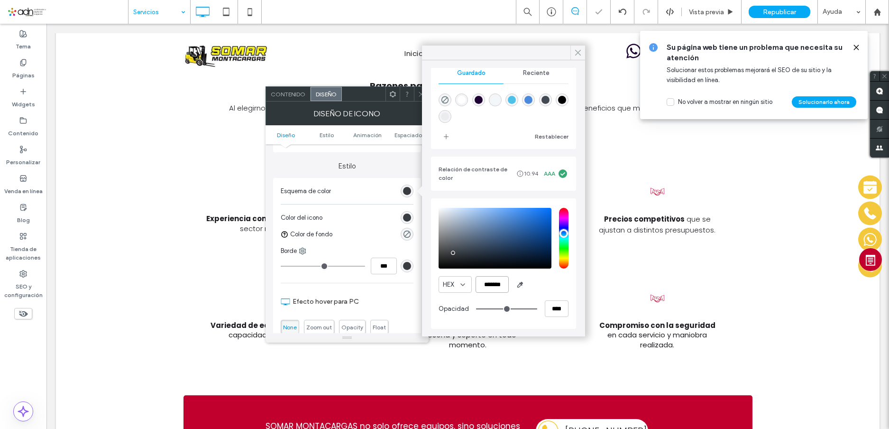
type input "*******"
click at [579, 52] on icon at bounding box center [578, 52] width 9 height 9
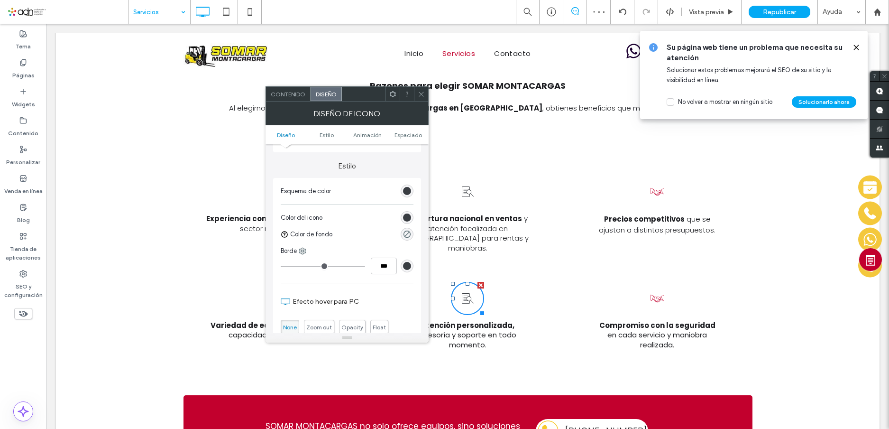
drag, startPoint x: 424, startPoint y: 93, endPoint x: 462, endPoint y: 130, distance: 53.0
click at [424, 93] on icon at bounding box center [421, 94] width 7 height 7
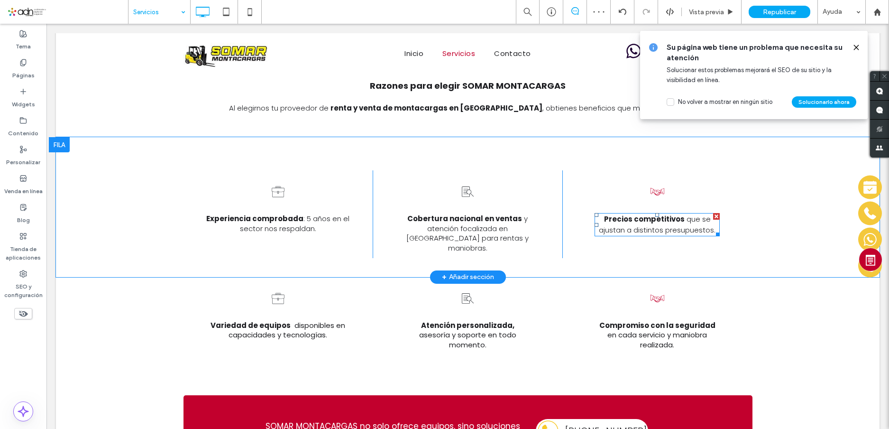
click at [651, 175] on icon at bounding box center [657, 191] width 17 height 33
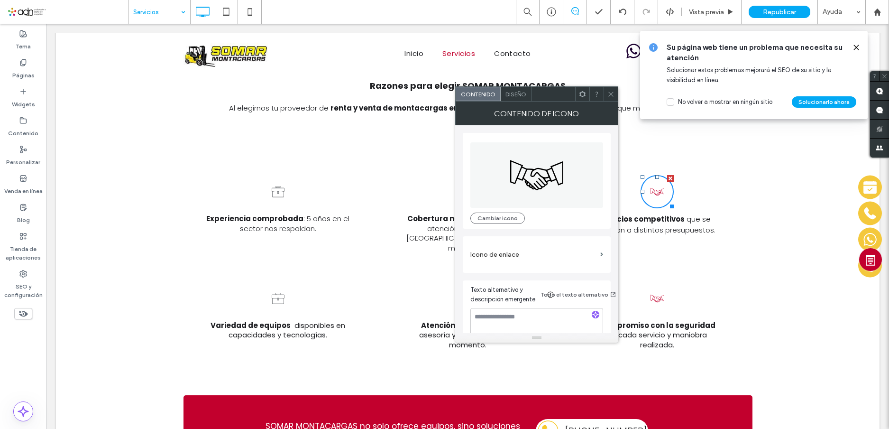
click at [520, 94] on span "Diseño" at bounding box center [515, 94] width 21 height 7
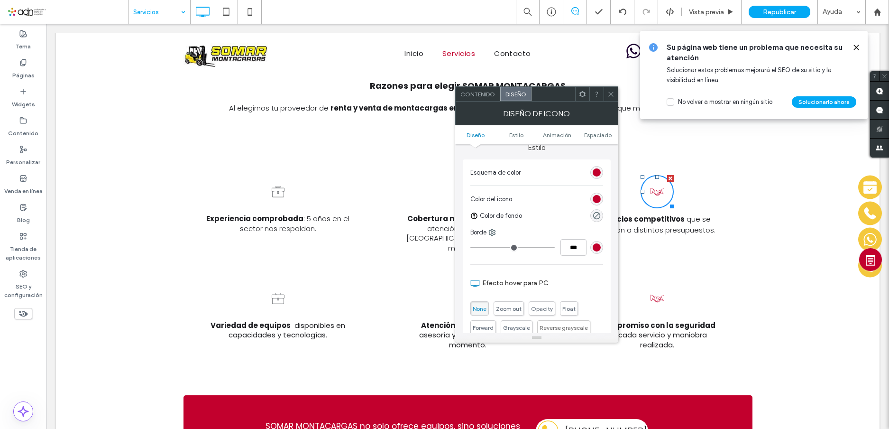
scroll to position [190, 0]
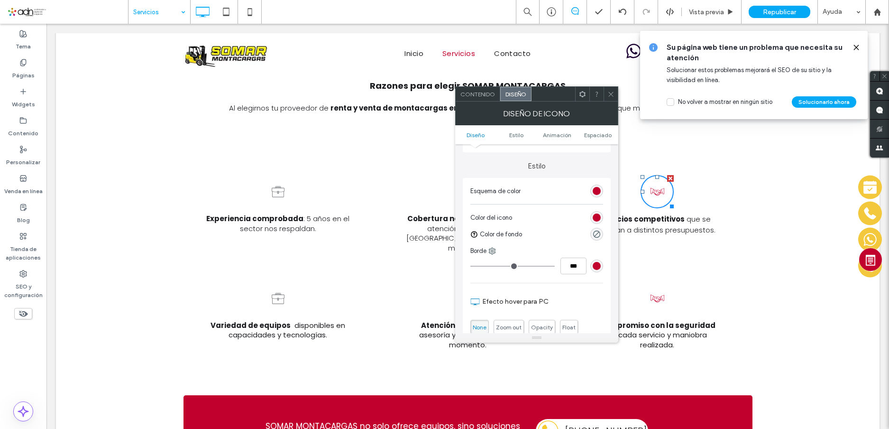
click at [597, 191] on div "rgb(194, 0, 45)" at bounding box center [597, 191] width 8 height 8
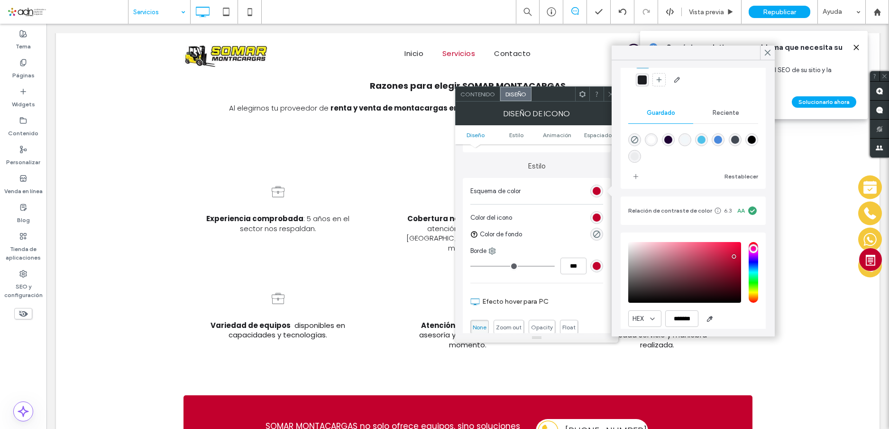
scroll to position [91, 0]
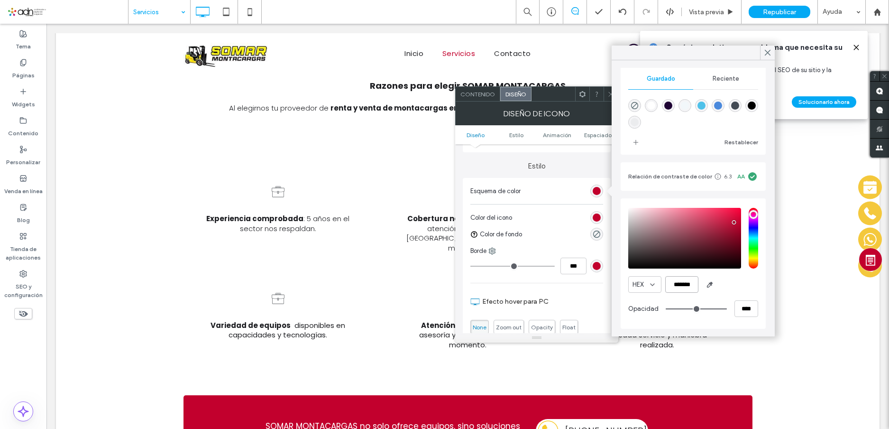
click at [677, 285] on input "*******" at bounding box center [681, 284] width 33 height 17
paste input "color picker textbox"
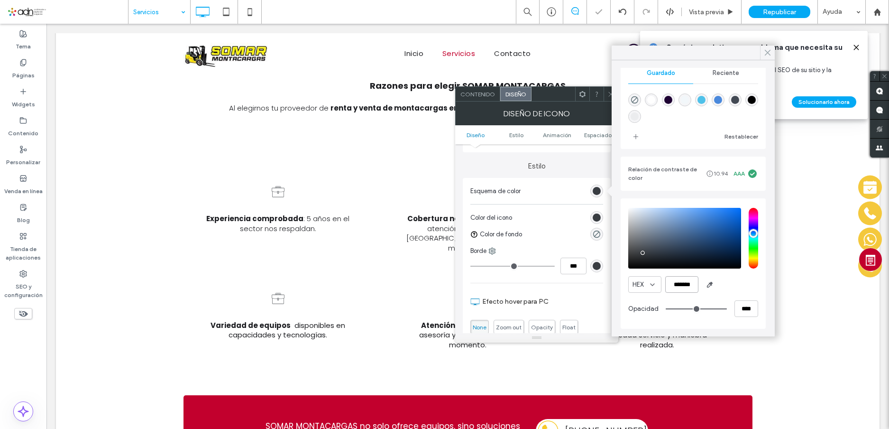
type input "*******"
click at [765, 53] on icon at bounding box center [767, 52] width 9 height 9
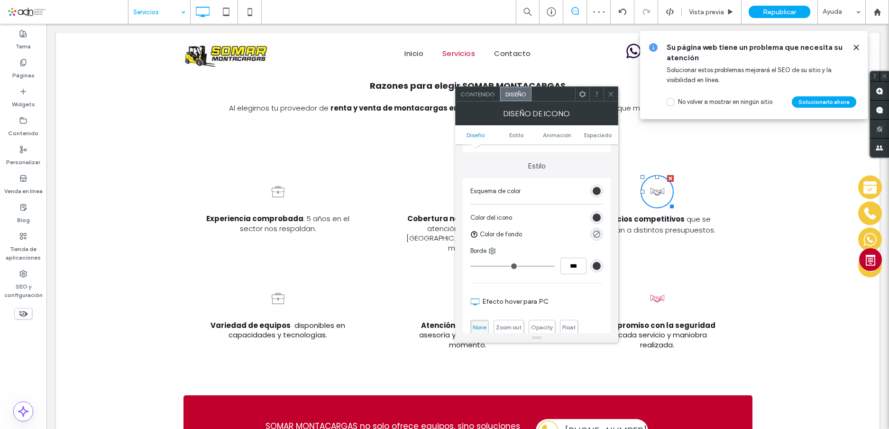
click at [612, 92] on use at bounding box center [610, 93] width 5 height 5
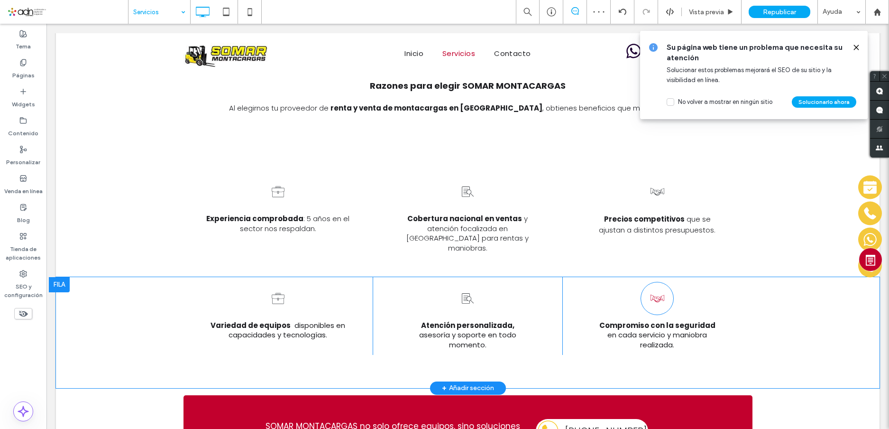
click at [649, 282] on icon at bounding box center [657, 298] width 17 height 33
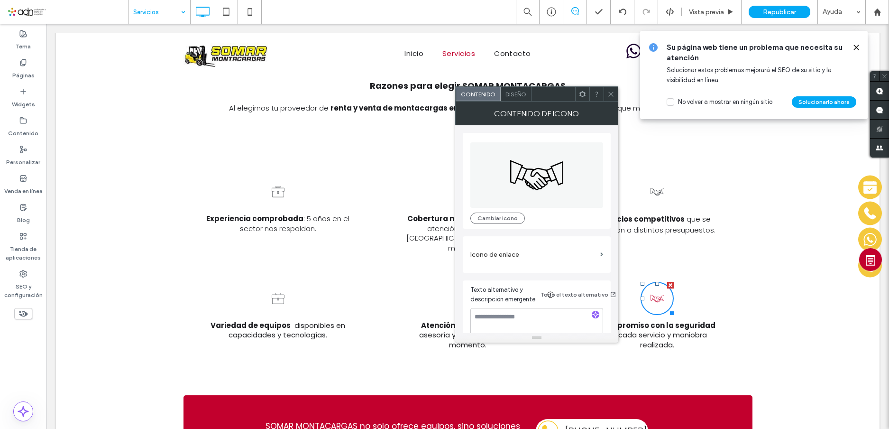
click at [517, 92] on span "Diseño" at bounding box center [515, 94] width 21 height 7
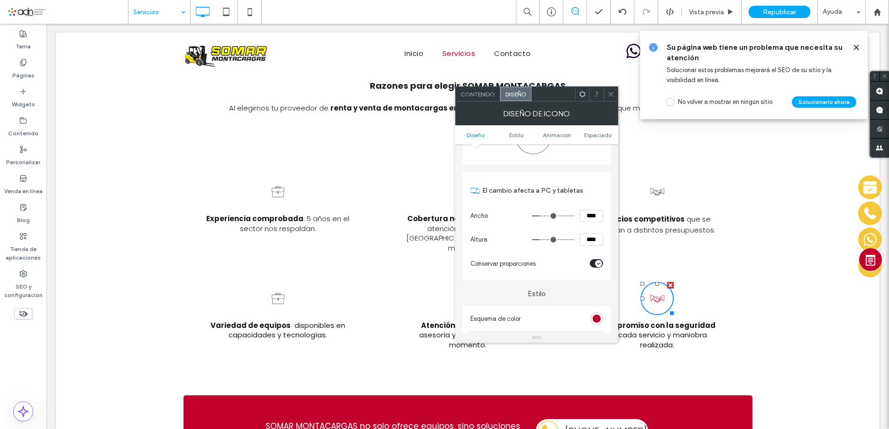
scroll to position [142, 0]
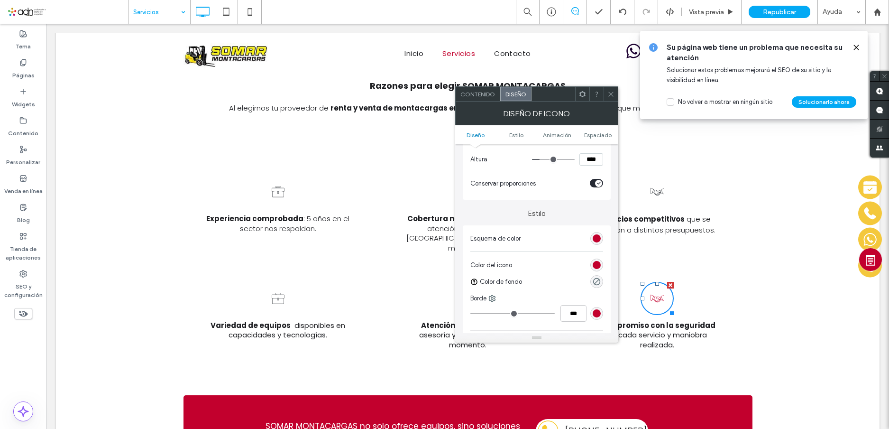
click at [595, 236] on div "rgb(194, 0, 45)" at bounding box center [597, 238] width 8 height 8
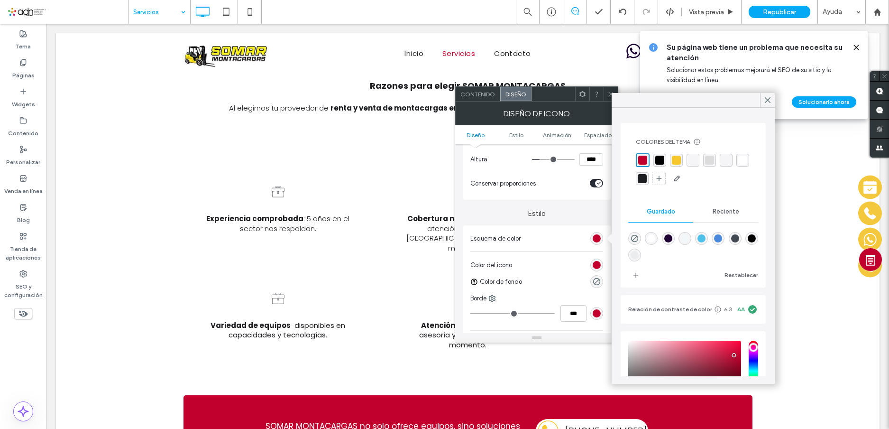
scroll to position [91, 0]
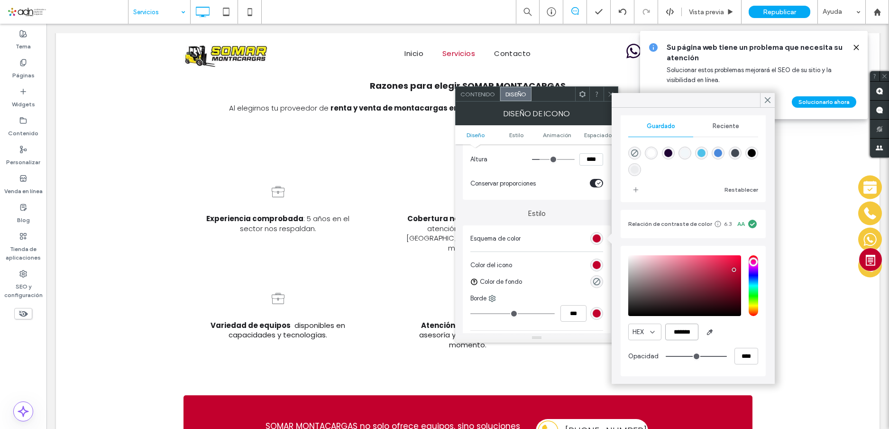
click at [686, 329] on input "*******" at bounding box center [681, 331] width 33 height 17
paste input "color picker textbox"
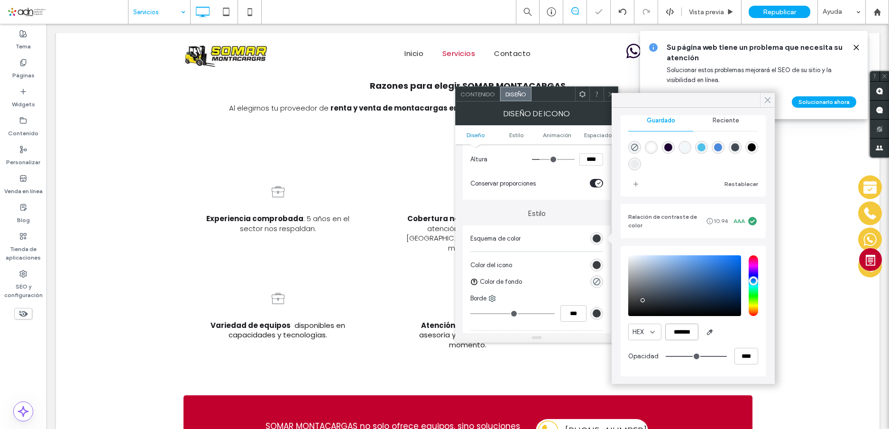
type input "*******"
click at [765, 98] on use at bounding box center [767, 100] width 5 height 5
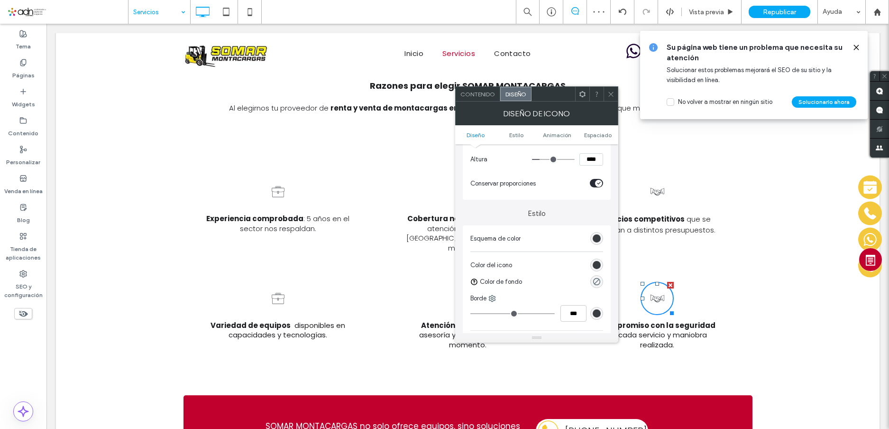
click at [612, 92] on use at bounding box center [610, 93] width 5 height 5
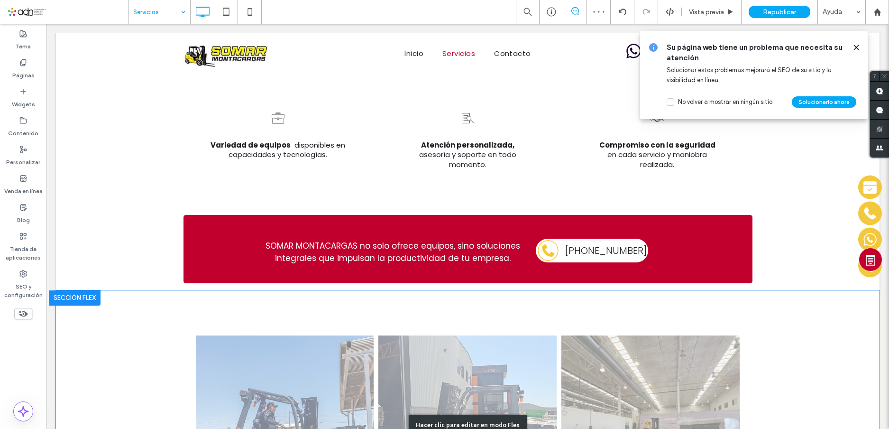
scroll to position [1991, 0]
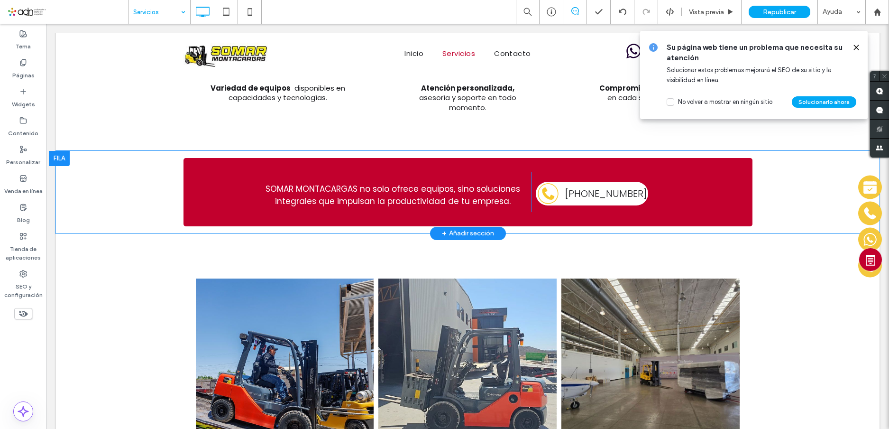
click at [214, 158] on div "SOMAR MONTACARGAS no solo ofrece equipos, sino soluciones integrales que impuls…" at bounding box center [467, 192] width 569 height 68
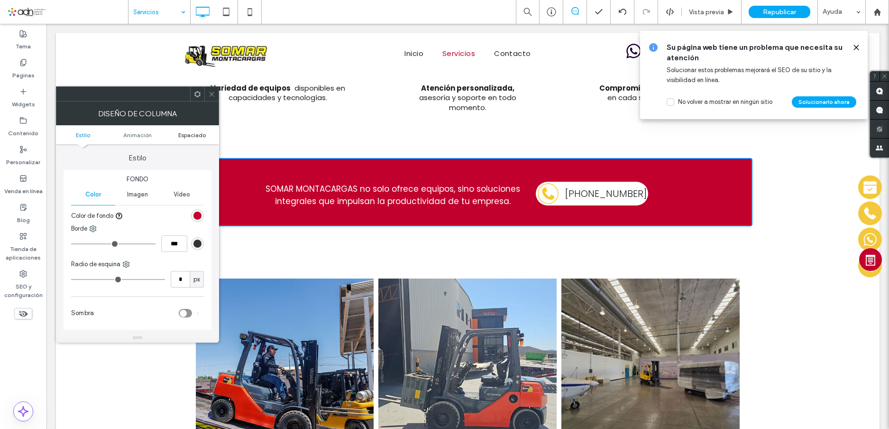
type input "*"
click at [199, 216] on div "rgb(194, 0, 45)" at bounding box center [197, 215] width 8 height 8
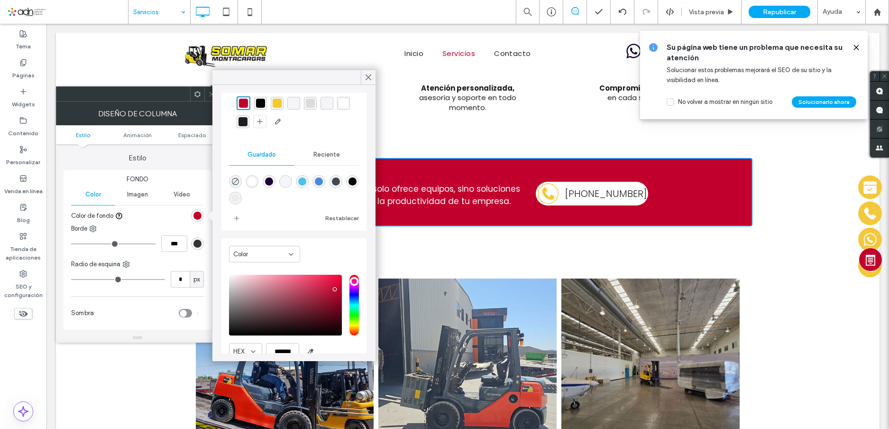
scroll to position [76, 0]
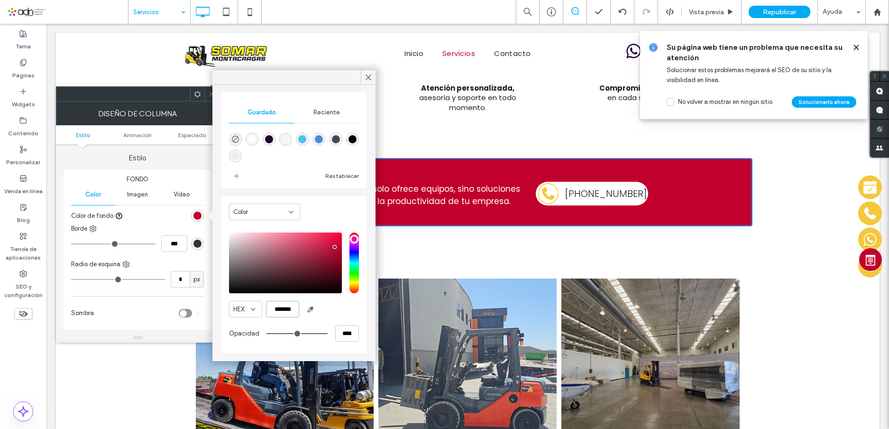
click at [286, 310] on input "*******" at bounding box center [282, 309] width 33 height 17
paste input "color picker textbox"
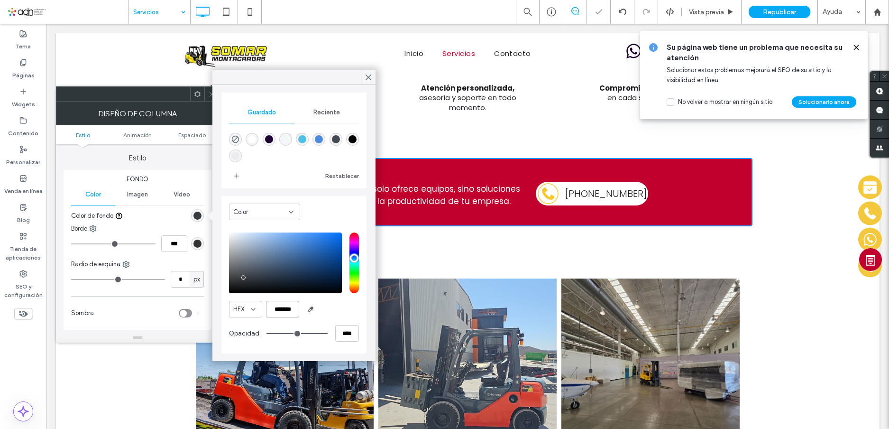
scroll to position [75, 0]
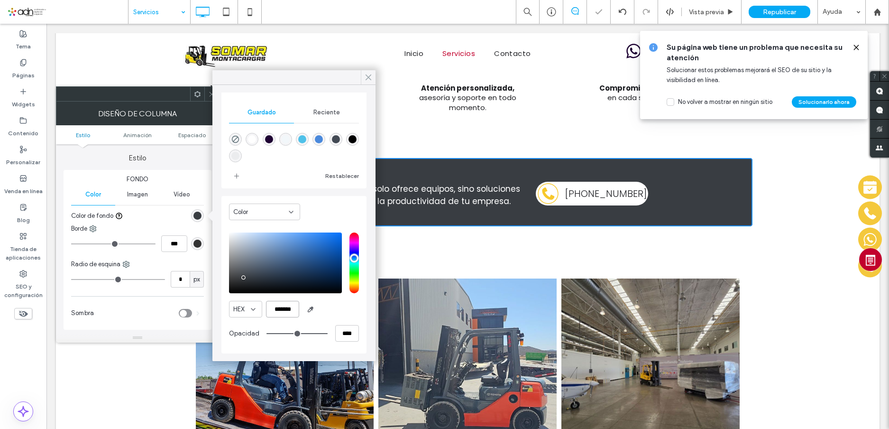
type input "*******"
drag, startPoint x: 370, startPoint y: 77, endPoint x: 285, endPoint y: 61, distance: 86.7
click at [370, 77] on icon at bounding box center [368, 77] width 9 height 9
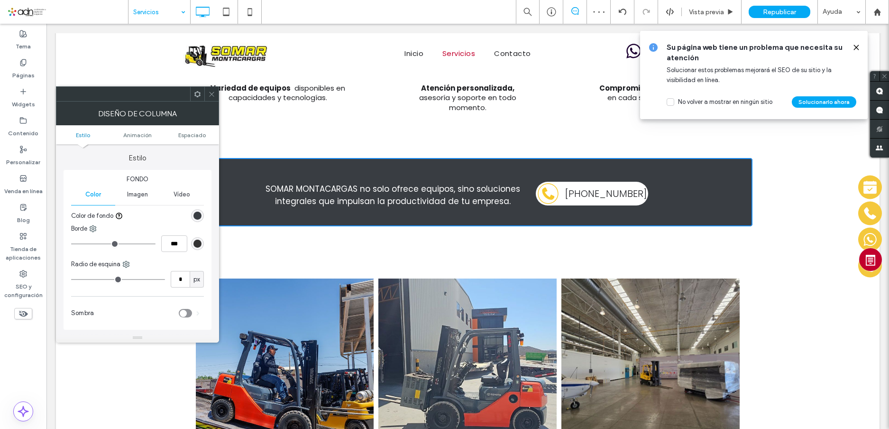
click at [209, 93] on icon at bounding box center [211, 94] width 7 height 7
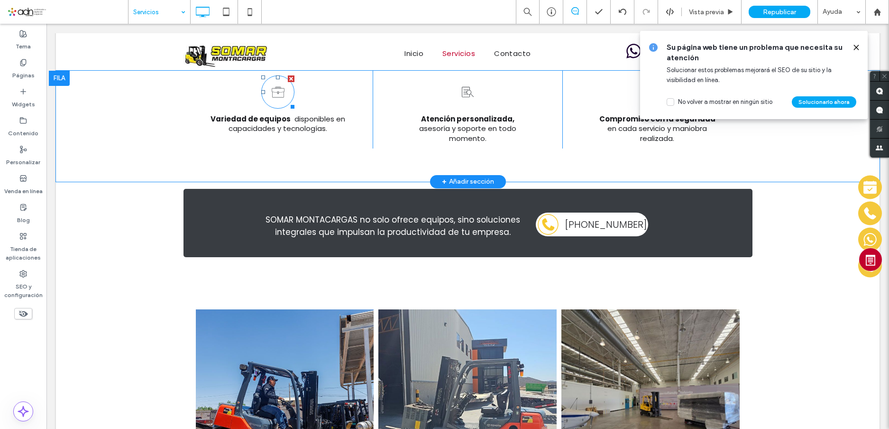
scroll to position [1959, 0]
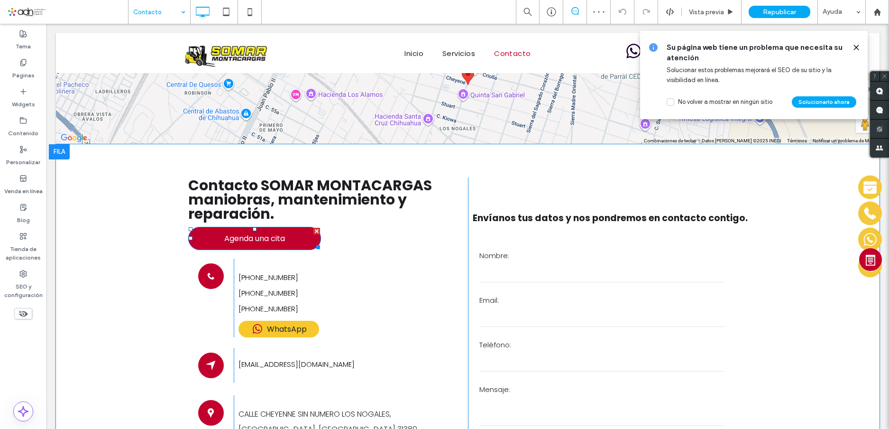
click at [211, 241] on link "Agenda una cita" at bounding box center [254, 238] width 133 height 23
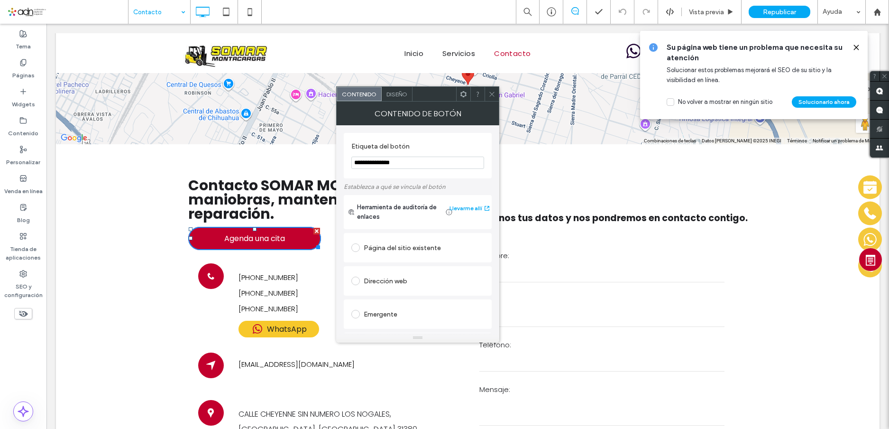
click at [391, 92] on span "Diseño" at bounding box center [396, 94] width 21 height 7
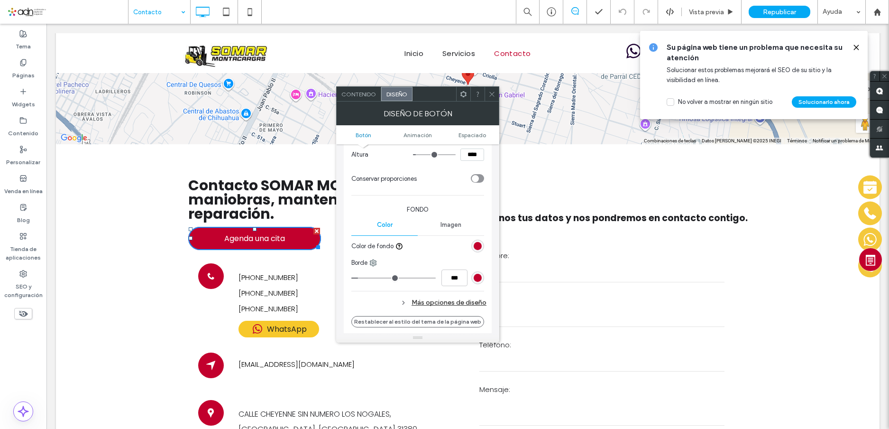
scroll to position [190, 0]
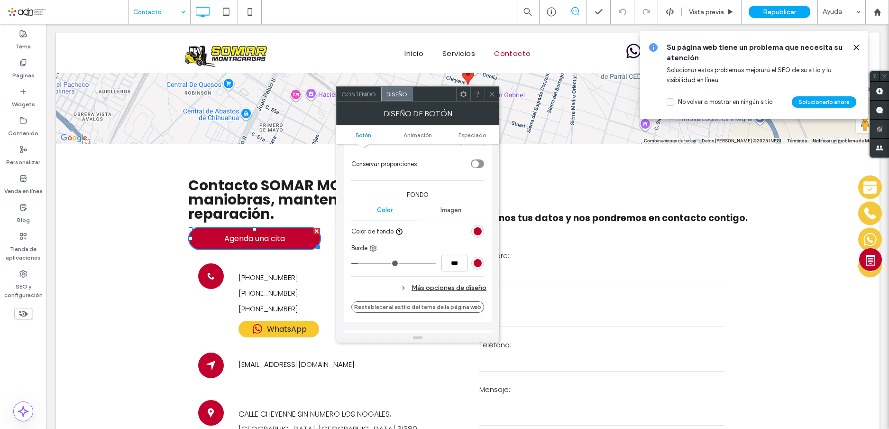
click at [477, 230] on div "rgb(194, 0, 45)" at bounding box center [478, 231] width 8 height 8
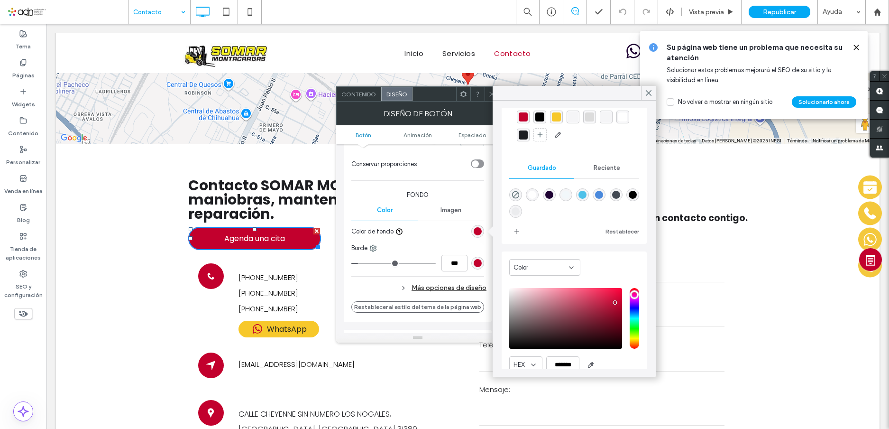
scroll to position [75, 0]
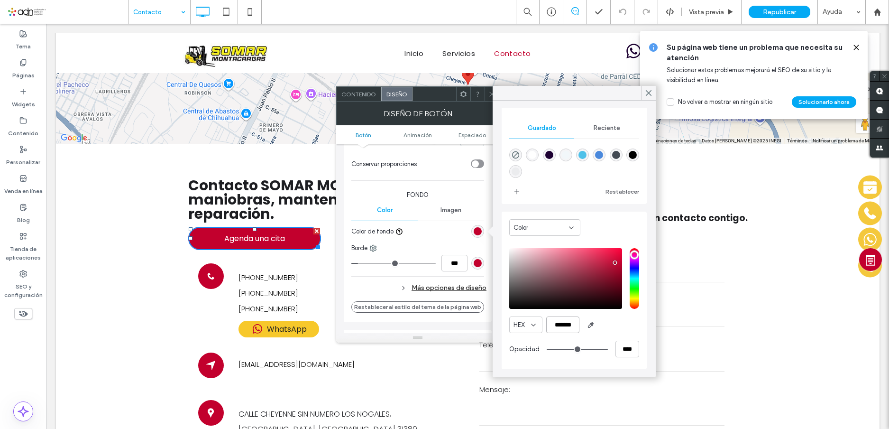
click at [566, 326] on input "*******" at bounding box center [562, 324] width 33 height 17
paste input "color picker textbox"
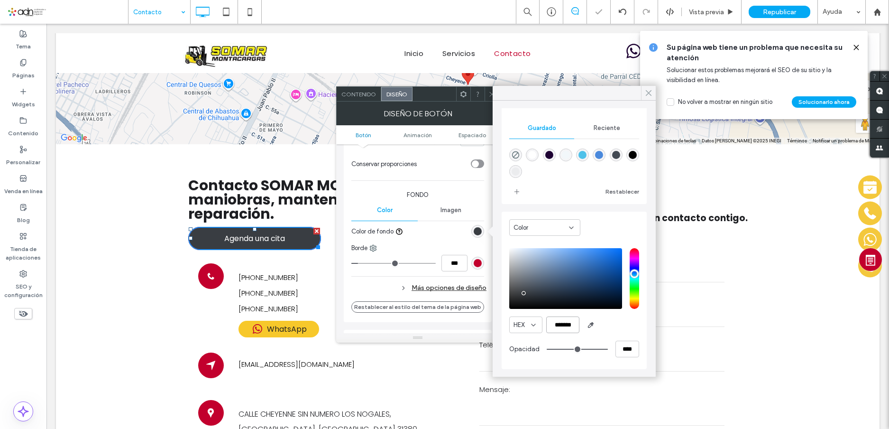
type input "*******"
drag, startPoint x: 647, startPoint y: 94, endPoint x: 574, endPoint y: 105, distance: 73.9
click at [647, 94] on use at bounding box center [648, 93] width 5 height 5
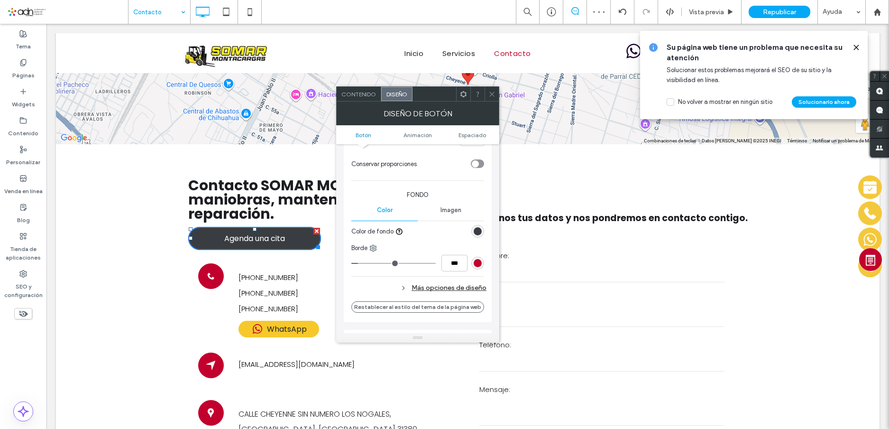
click at [480, 263] on div "rgb(194, 0, 45)" at bounding box center [478, 263] width 8 height 8
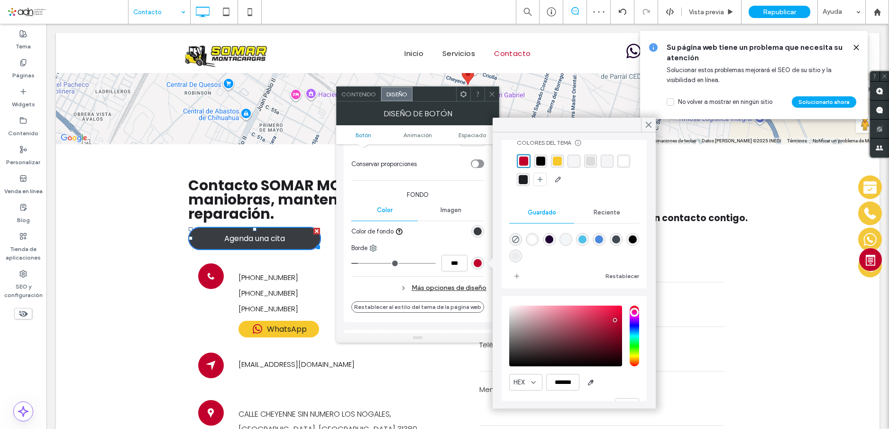
scroll to position [49, 0]
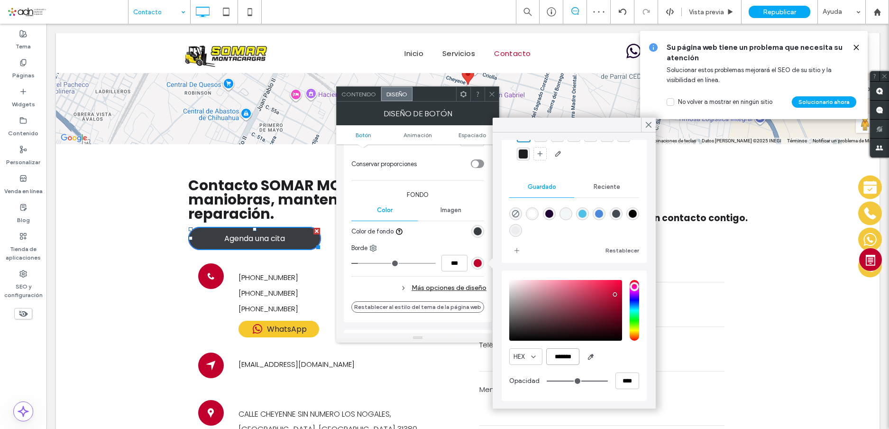
click at [555, 354] on input "*******" at bounding box center [562, 356] width 33 height 17
paste input "color picker textbox"
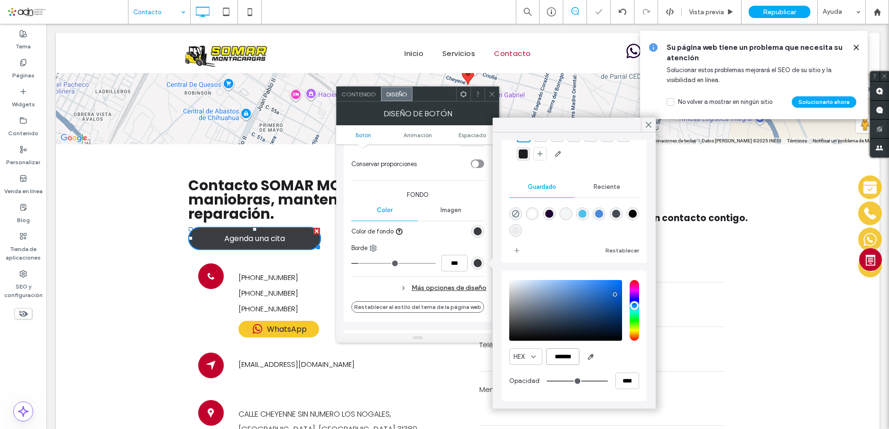
scroll to position [48, 0]
type input "*******"
click at [650, 124] on icon at bounding box center [648, 124] width 9 height 9
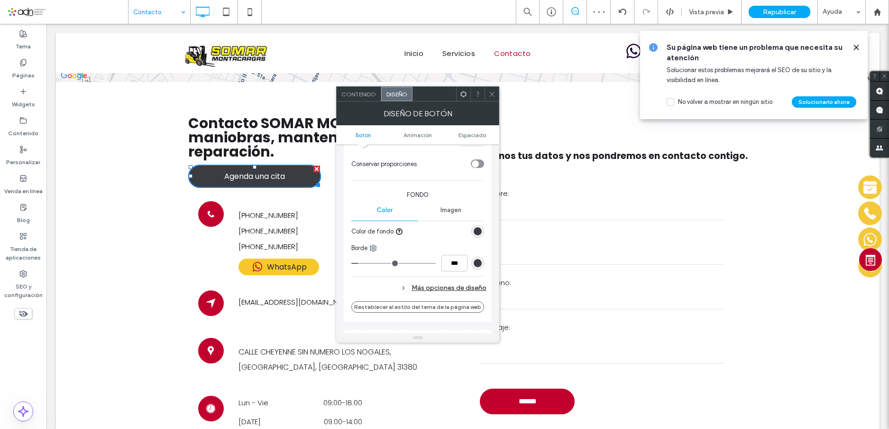
scroll to position [142, 0]
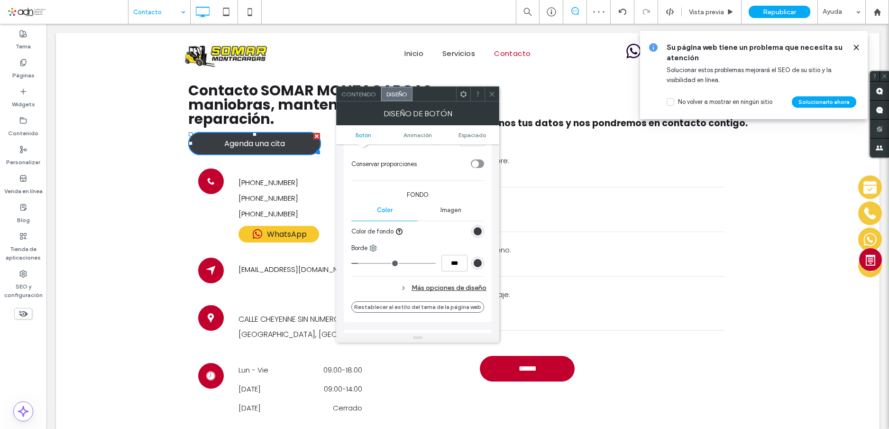
click at [210, 178] on circle at bounding box center [210, 180] width 11 height 11
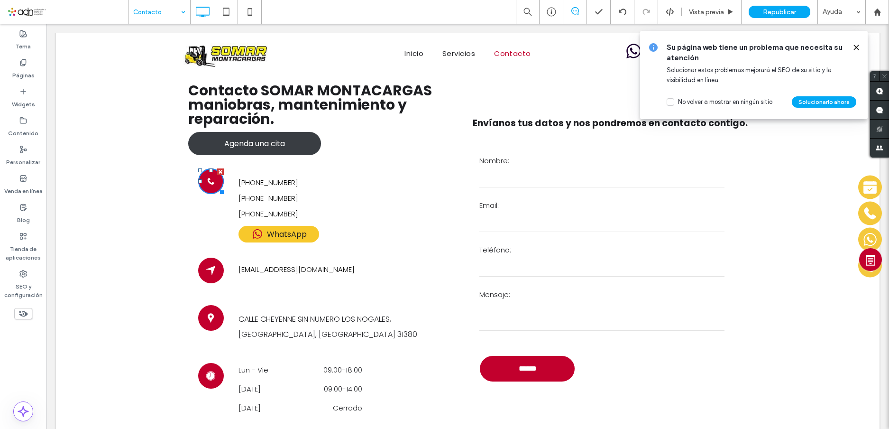
click at [205, 183] on circle at bounding box center [210, 180] width 11 height 11
click at [209, 274] on icon at bounding box center [210, 270] width 13 height 26
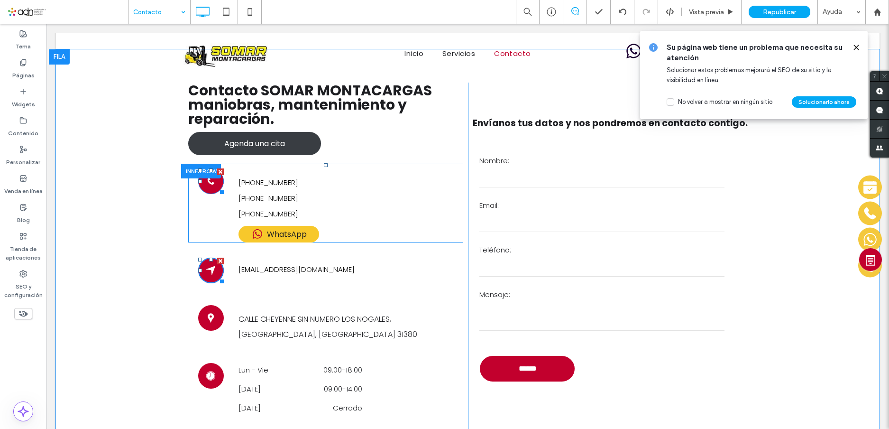
click at [206, 185] on circle at bounding box center [210, 180] width 11 height 11
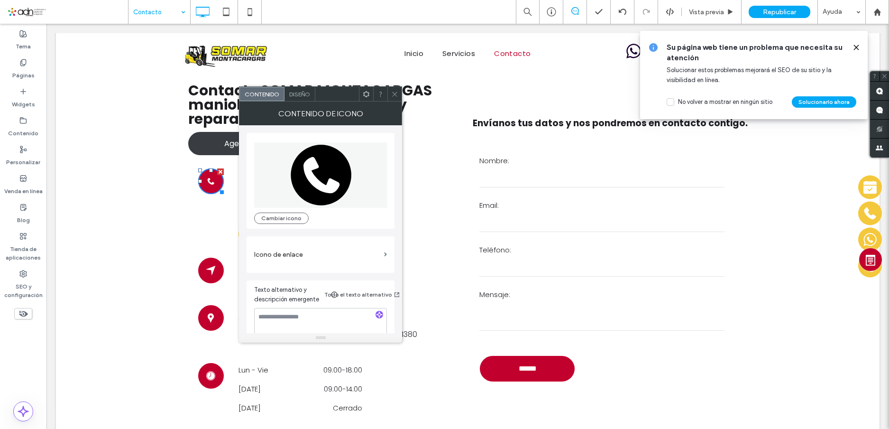
scroll to position [10, 0]
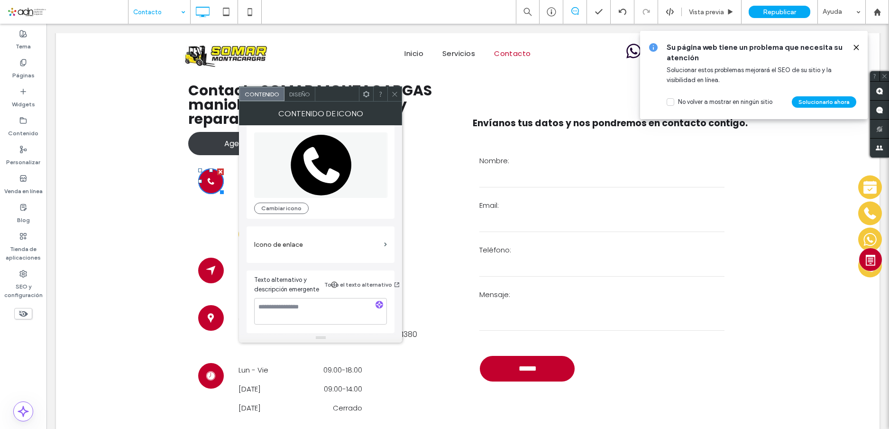
click at [297, 97] on span "Diseño" at bounding box center [299, 94] width 21 height 7
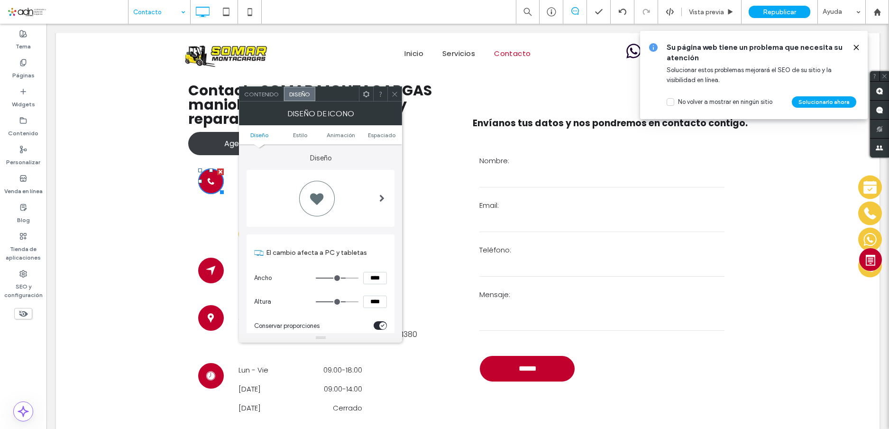
scroll to position [190, 0]
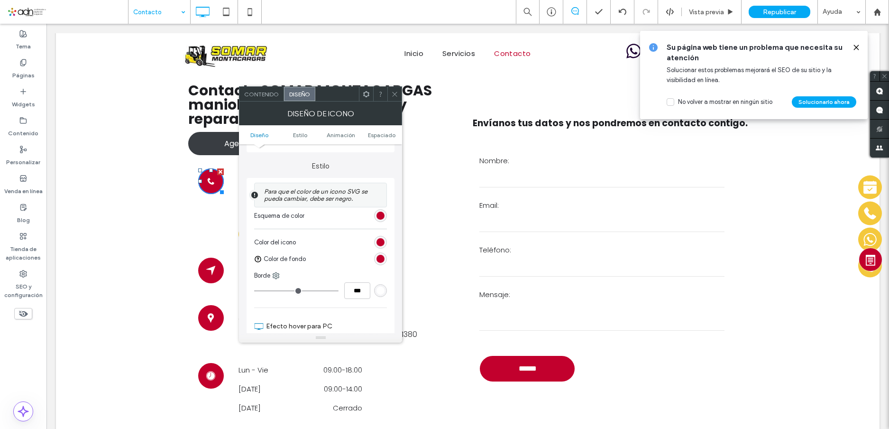
click at [381, 214] on div "rgb(194, 0, 45)" at bounding box center [380, 215] width 8 height 8
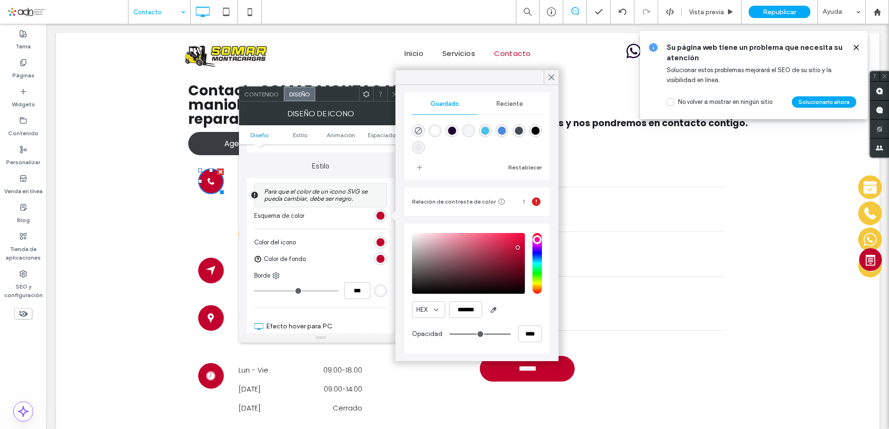
scroll to position [85, 0]
click at [464, 309] on input "*******" at bounding box center [465, 309] width 33 height 17
paste input "color picker textbox"
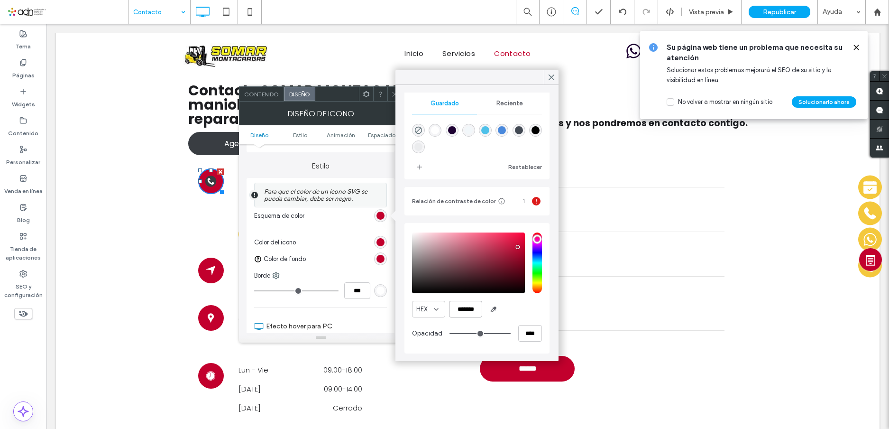
scroll to position [84, 0]
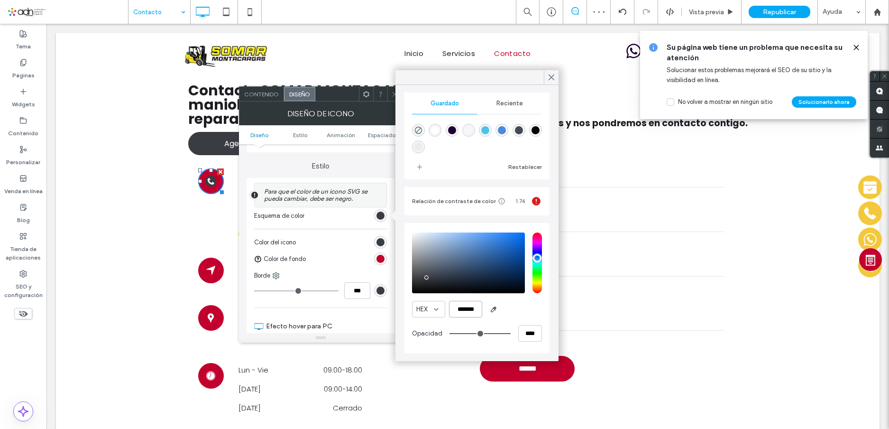
type input "*******"
click at [379, 255] on div "rgb(194, 0, 45)" at bounding box center [380, 259] width 8 height 8
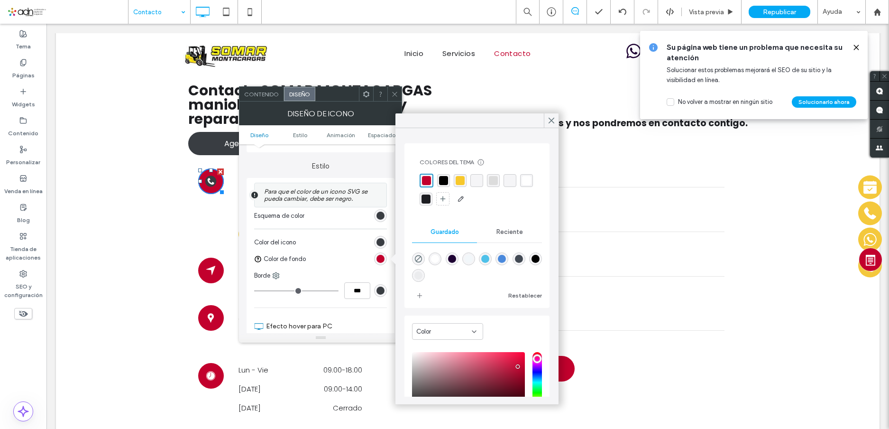
scroll to position [76, 0]
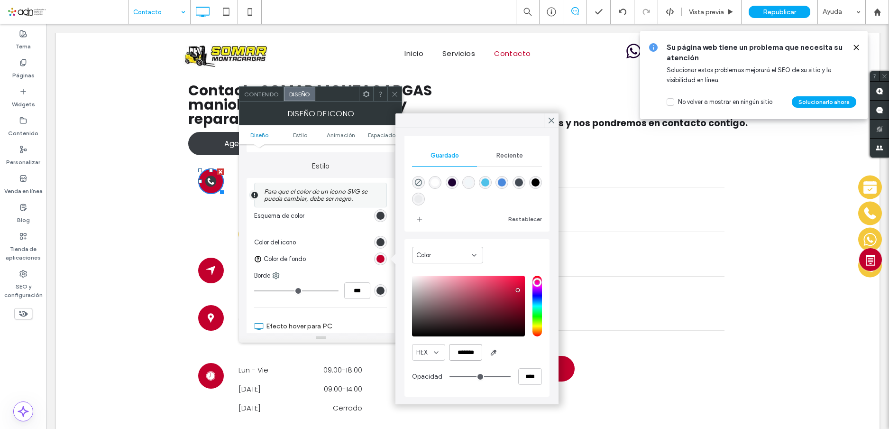
click at [459, 350] on input "*******" at bounding box center [465, 352] width 33 height 17
paste input "color picker textbox"
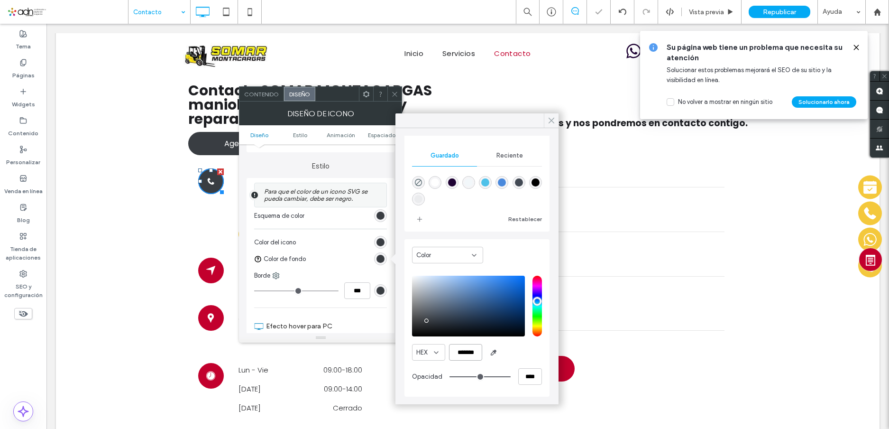
type input "*******"
click at [552, 119] on use at bounding box center [551, 120] width 5 height 5
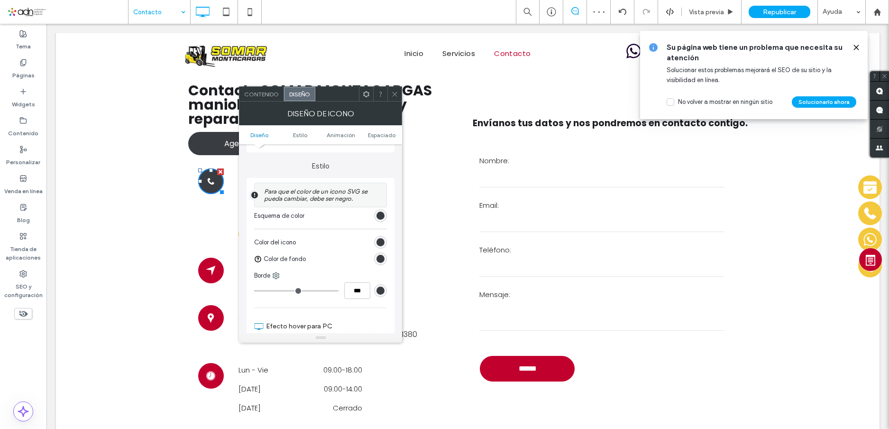
click at [394, 97] on icon at bounding box center [394, 94] width 7 height 7
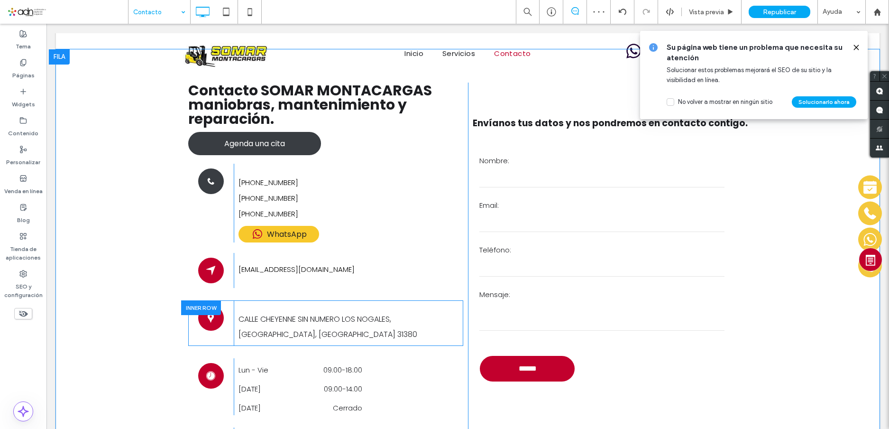
scroll to position [190, 0]
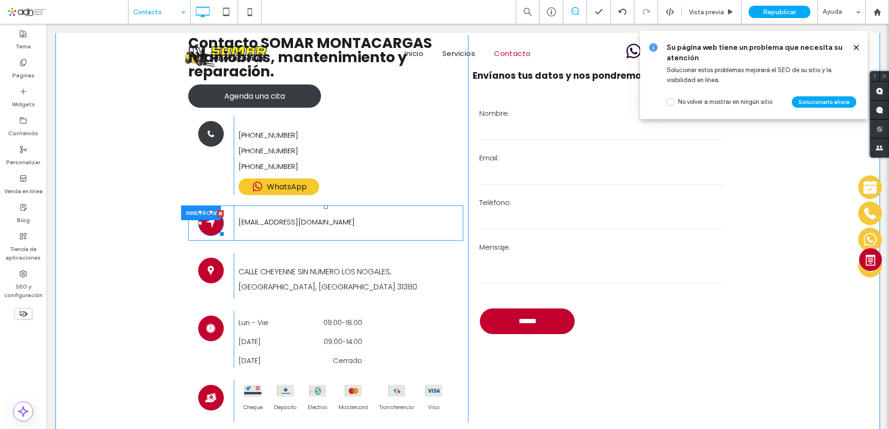
click at [204, 225] on icon at bounding box center [210, 223] width 13 height 26
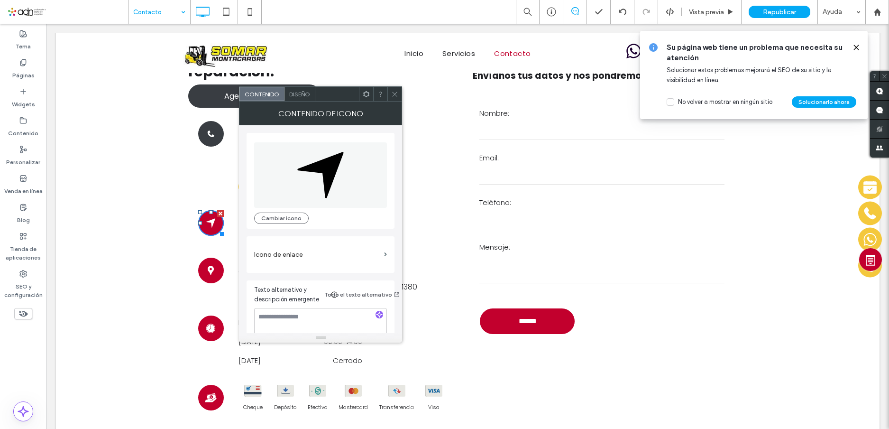
click at [301, 94] on span "Diseño" at bounding box center [299, 94] width 21 height 7
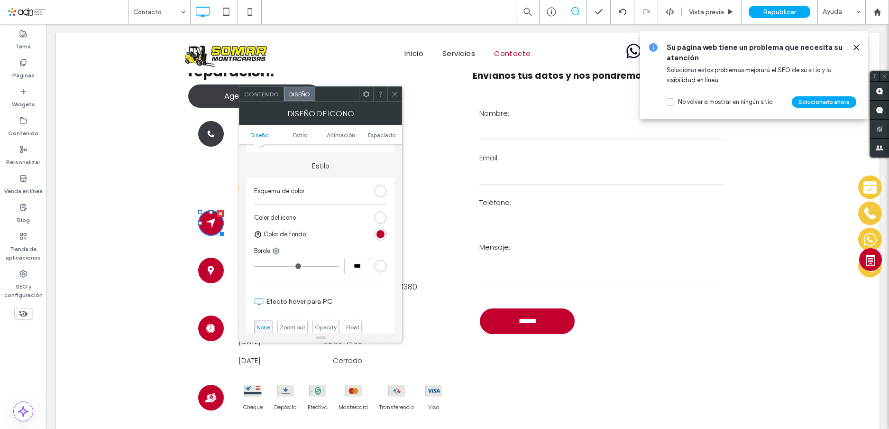
click at [383, 235] on div "rgb(194, 0, 45)" at bounding box center [380, 234] width 8 height 8
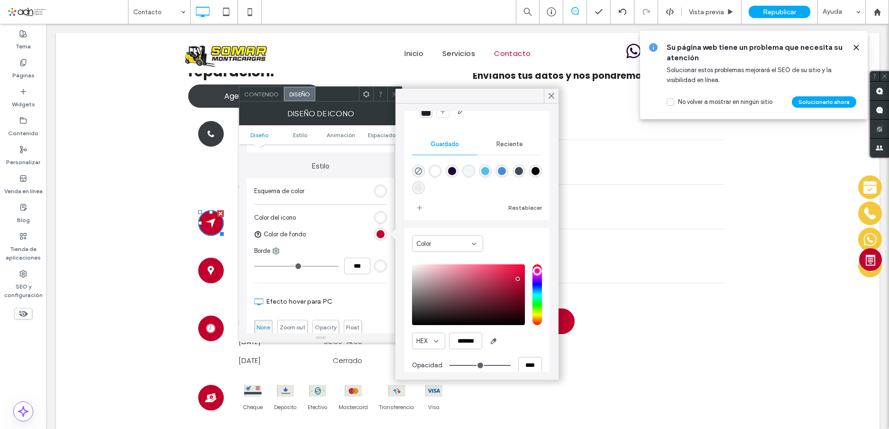
scroll to position [76, 0]
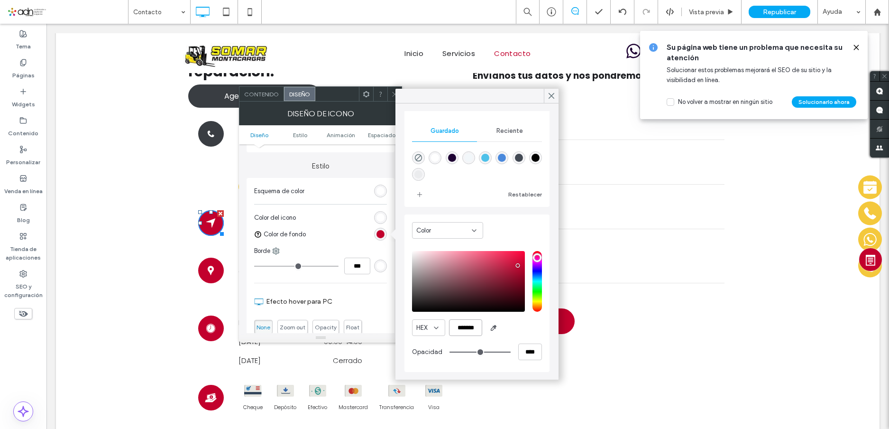
click at [461, 325] on input "*******" at bounding box center [465, 327] width 33 height 17
paste input "color picker textbox"
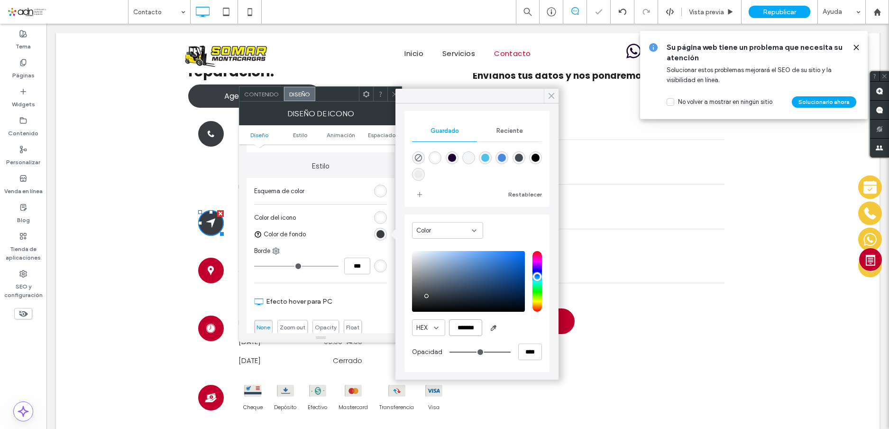
type input "*******"
click at [548, 95] on icon at bounding box center [551, 95] width 9 height 9
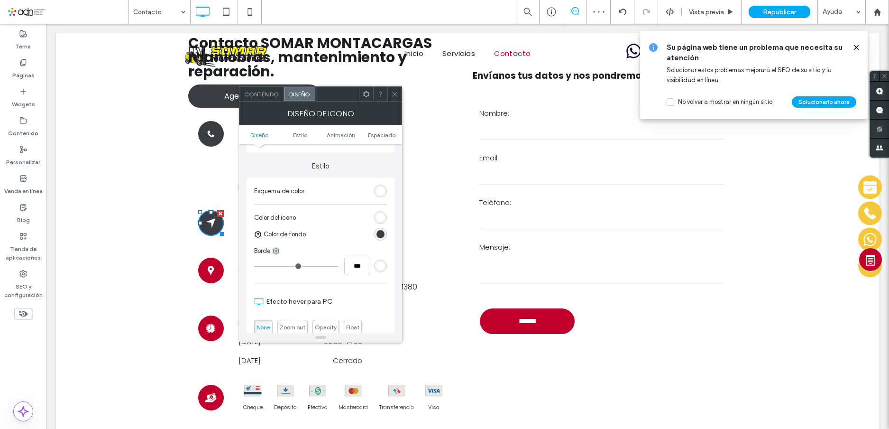
drag, startPoint x: 204, startPoint y: 269, endPoint x: 214, endPoint y: 258, distance: 14.4
click at [208, 269] on icon at bounding box center [211, 269] width 6 height 9
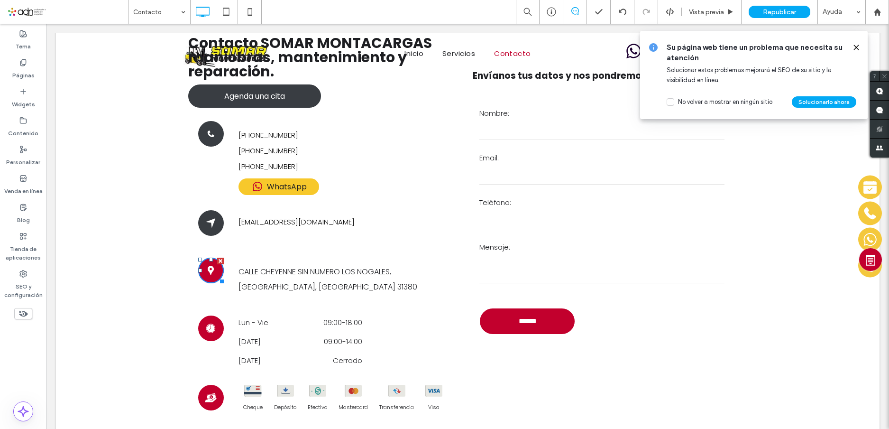
click at [206, 274] on icon at bounding box center [210, 270] width 13 height 26
click at [208, 330] on icon at bounding box center [211, 328] width 8 height 8
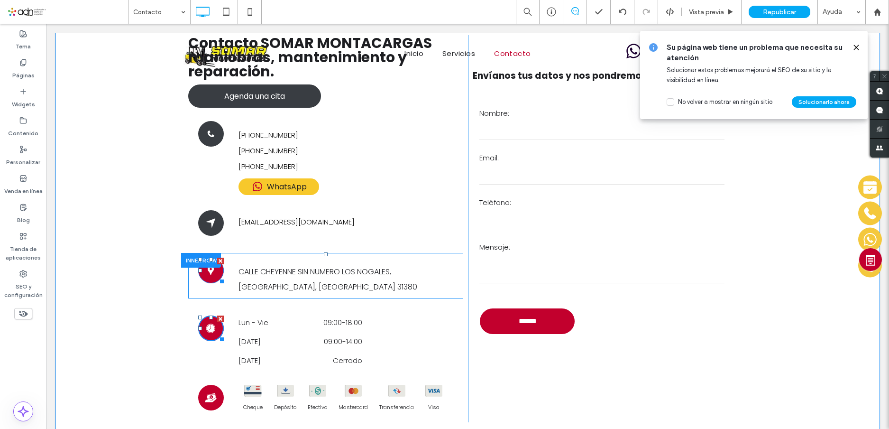
click at [205, 271] on icon at bounding box center [210, 270] width 13 height 26
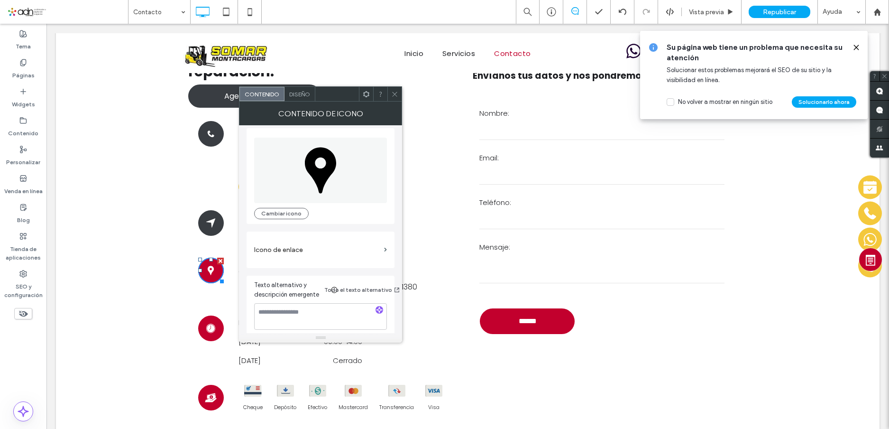
scroll to position [10, 0]
click at [302, 93] on span "Diseño" at bounding box center [299, 94] width 21 height 7
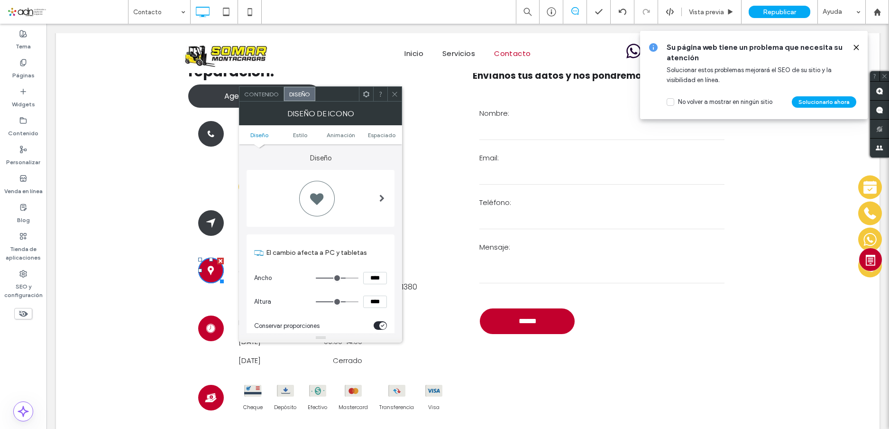
scroll to position [190, 0]
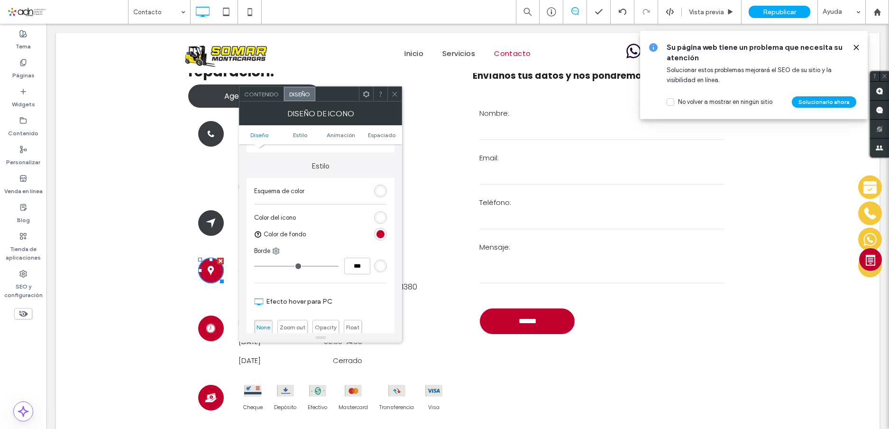
click at [382, 231] on div "rgb(194, 0, 45)" at bounding box center [380, 234] width 8 height 8
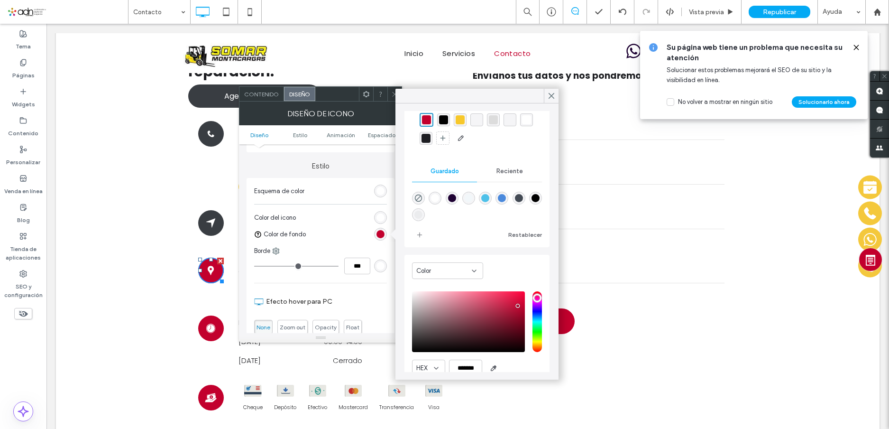
scroll to position [76, 0]
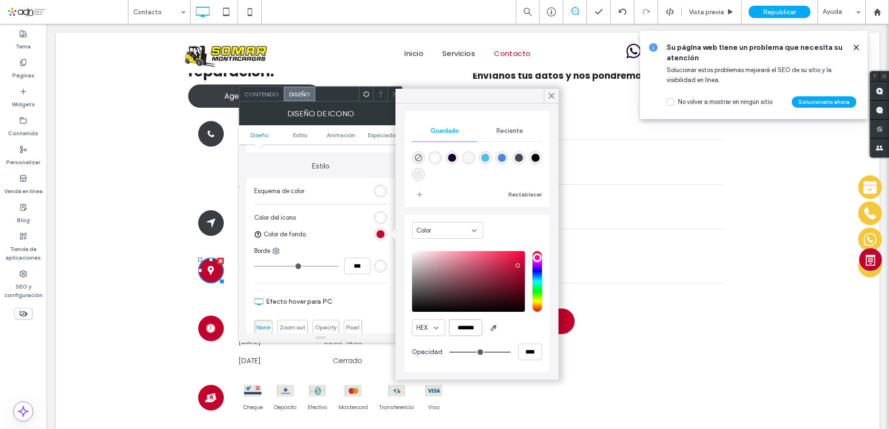
click at [462, 333] on input "*******" at bounding box center [465, 327] width 33 height 17
paste input "color picker textbox"
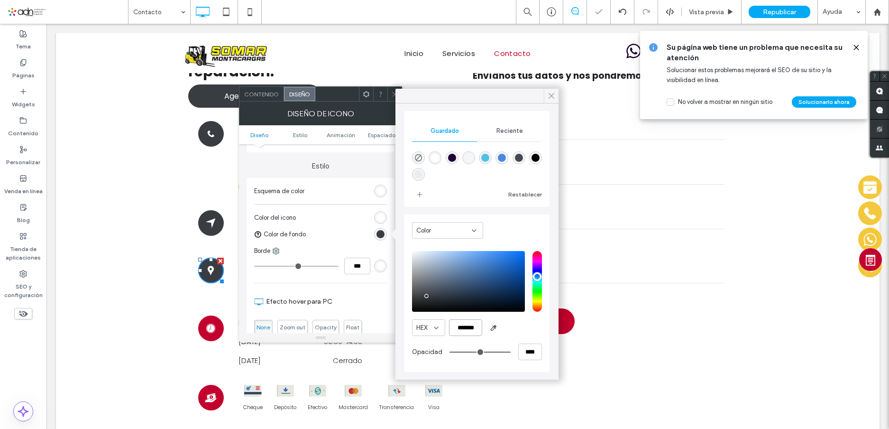
type input "*******"
click at [551, 93] on icon at bounding box center [551, 95] width 9 height 9
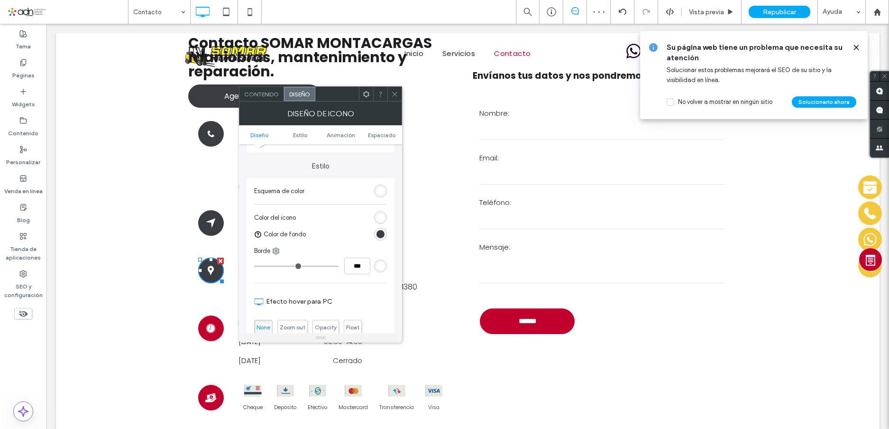
drag, startPoint x: 209, startPoint y: 329, endPoint x: 210, endPoint y: 334, distance: 5.2
click at [209, 329] on icon at bounding box center [211, 328] width 8 height 8
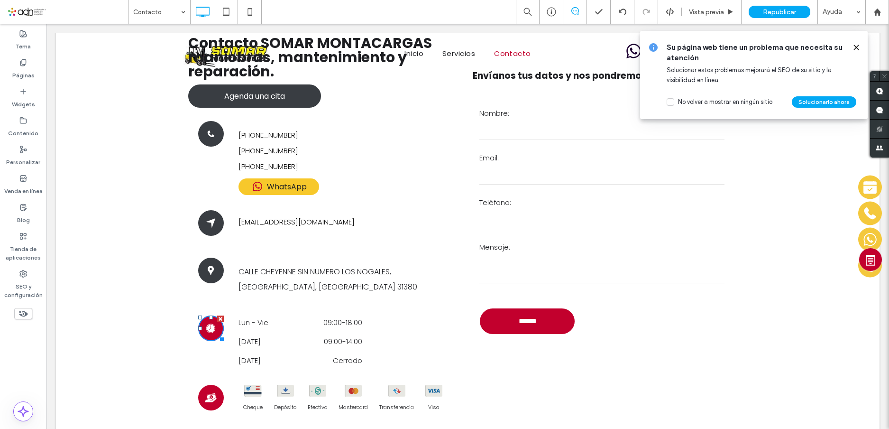
click at [209, 328] on icon at bounding box center [211, 328] width 8 height 8
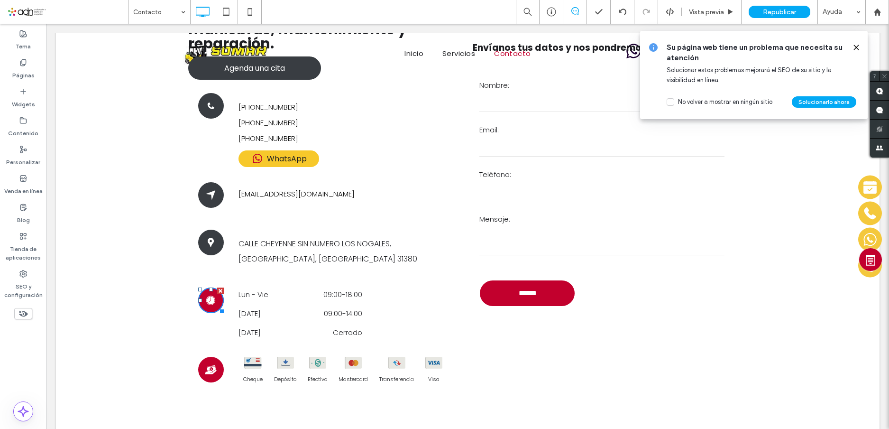
scroll to position [237, 0]
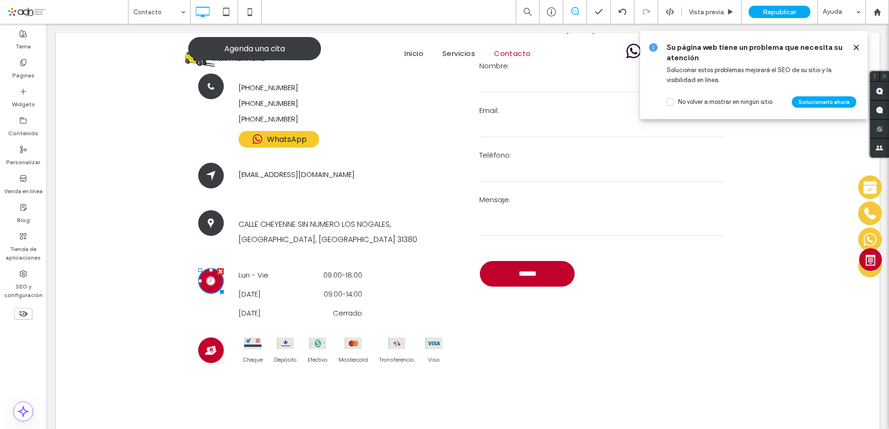
click at [207, 348] on icon at bounding box center [210, 350] width 13 height 26
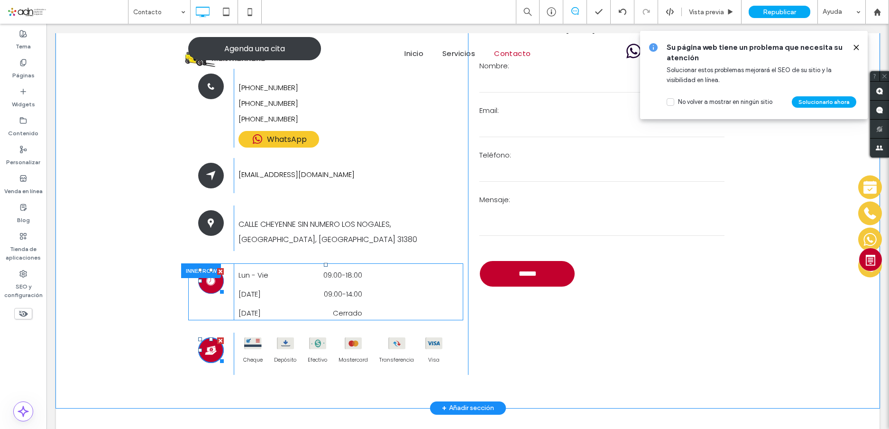
click at [206, 283] on icon at bounding box center [210, 280] width 9 height 9
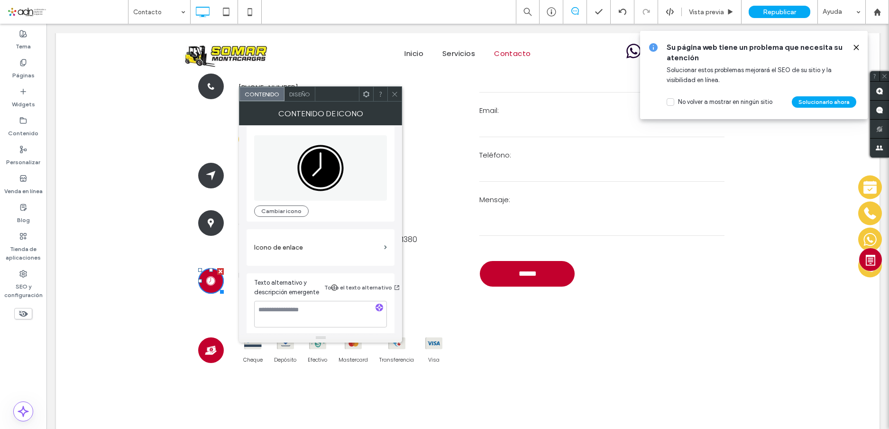
scroll to position [10, 0]
click at [298, 93] on span "Diseño" at bounding box center [299, 94] width 21 height 7
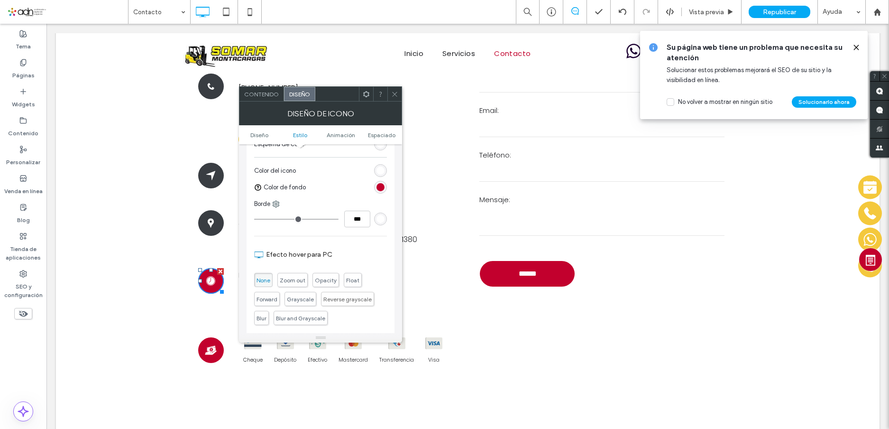
scroll to position [237, 0]
click at [382, 186] on div "rgb(194, 0, 45)" at bounding box center [380, 186] width 8 height 8
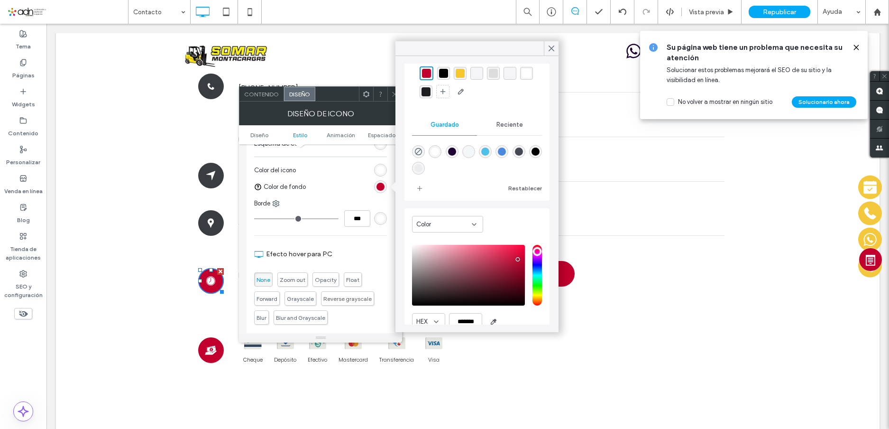
scroll to position [76, 0]
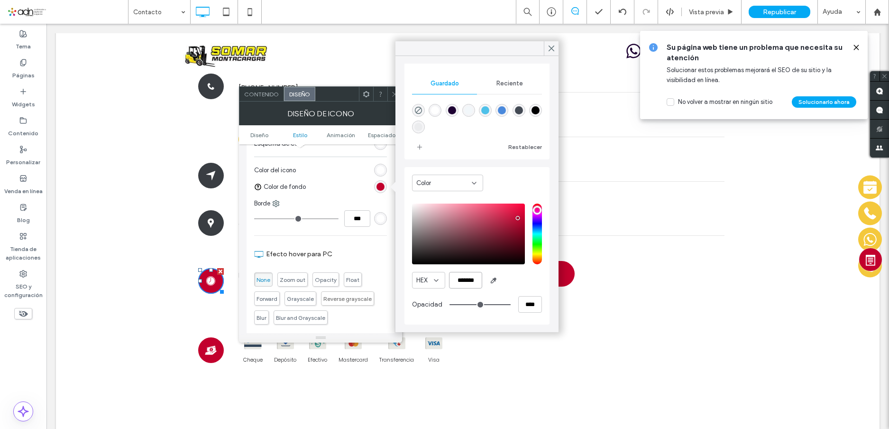
click at [464, 283] on input "*******" at bounding box center [465, 280] width 33 height 17
paste input "color picker textbox"
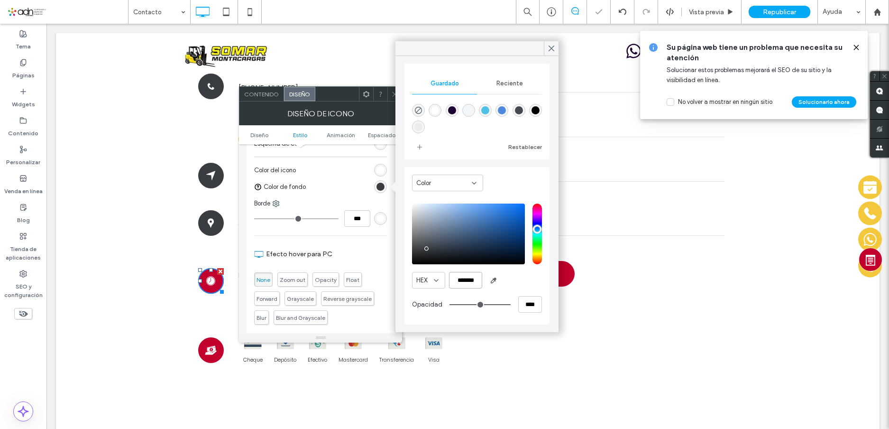
scroll to position [75, 0]
type input "*******"
click at [552, 49] on use at bounding box center [551, 48] width 5 height 5
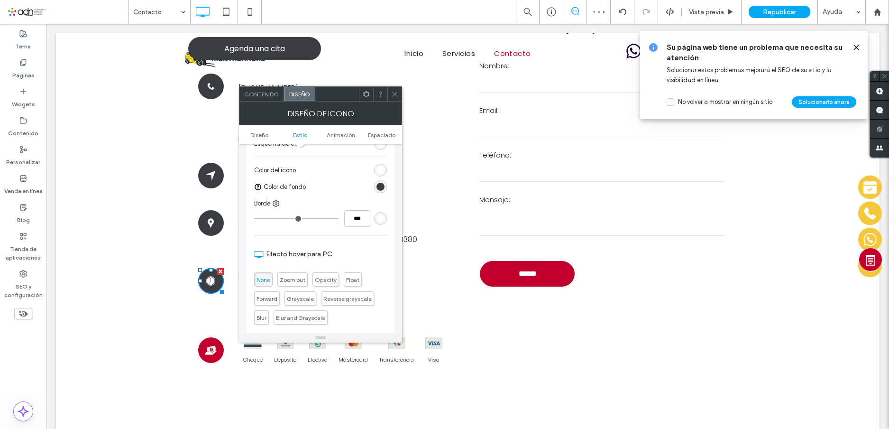
drag, startPoint x: 209, startPoint y: 352, endPoint x: 211, endPoint y: 343, distance: 9.8
click at [209, 352] on icon at bounding box center [210, 349] width 11 height 9
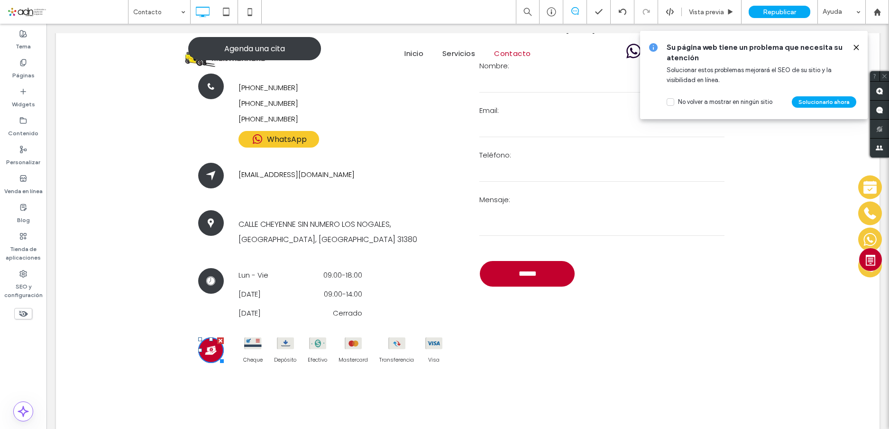
click at [207, 349] on icon at bounding box center [210, 350] width 13 height 26
click at [210, 285] on icon at bounding box center [210, 281] width 13 height 26
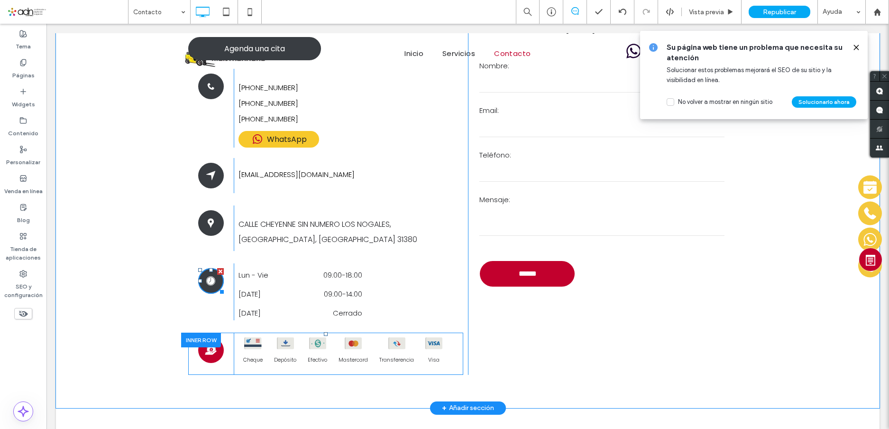
click at [210, 347] on div at bounding box center [201, 339] width 40 height 15
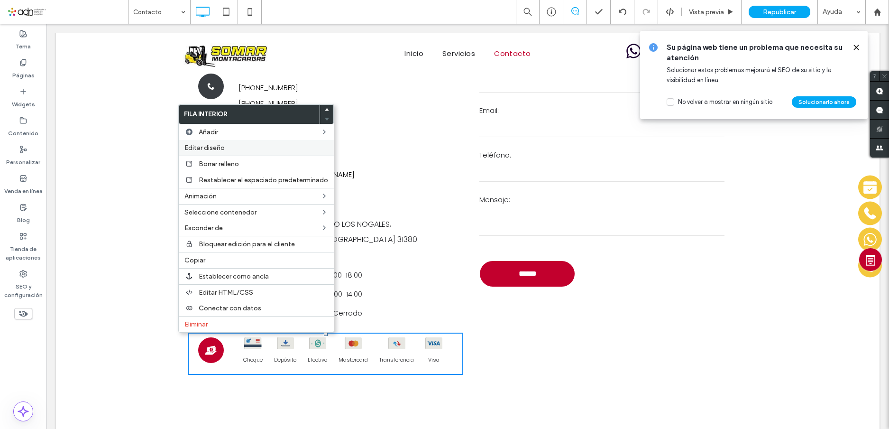
click at [221, 145] on span "Editar diseño" at bounding box center [204, 148] width 40 height 8
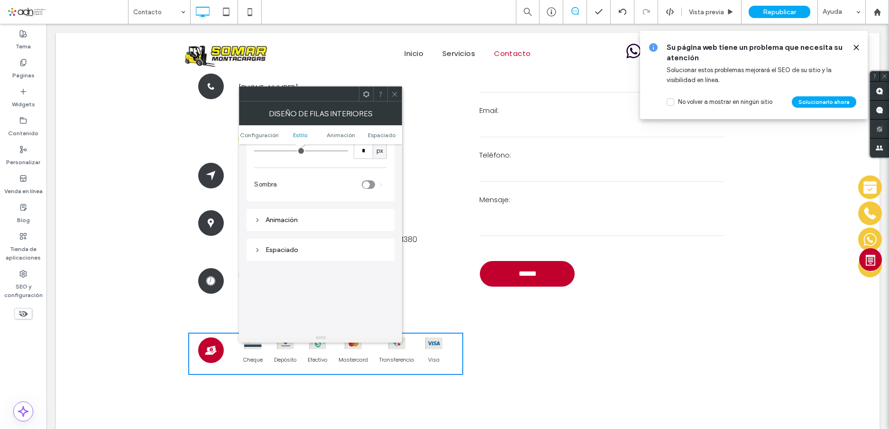
scroll to position [237, 0]
click at [395, 92] on icon at bounding box center [394, 94] width 7 height 7
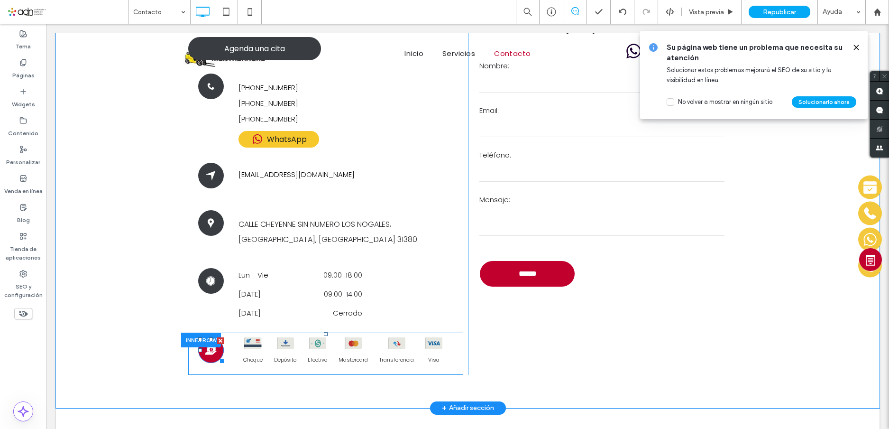
click at [211, 356] on icon at bounding box center [210, 350] width 13 height 26
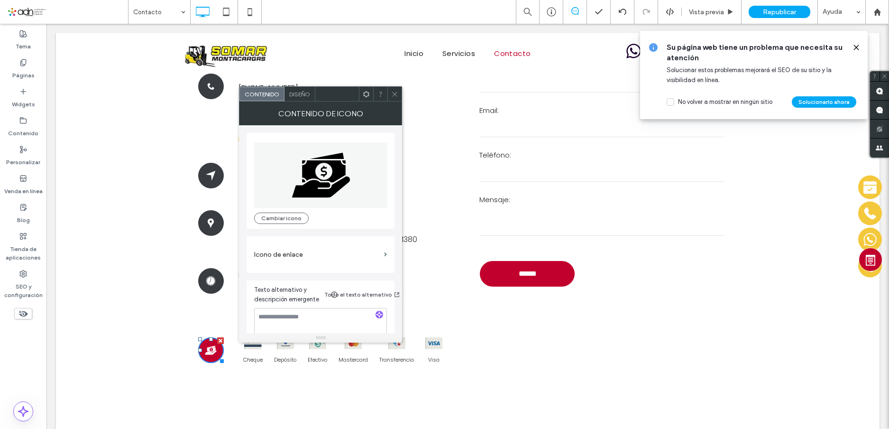
click at [301, 91] on span "Diseño" at bounding box center [299, 94] width 21 height 7
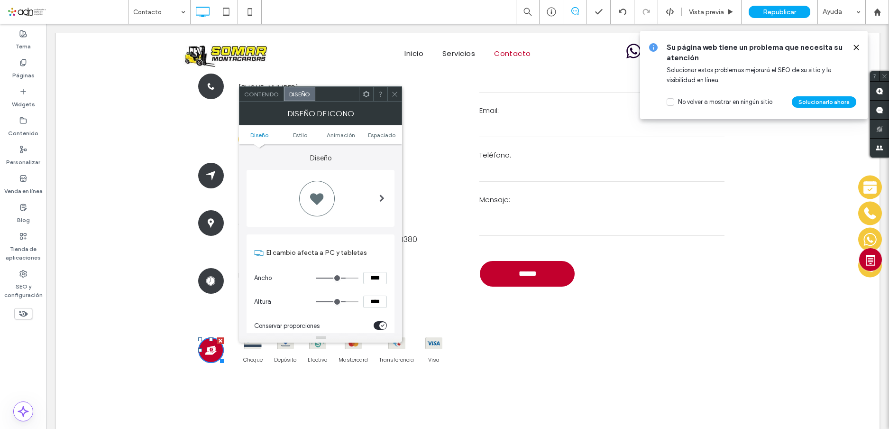
scroll to position [190, 0]
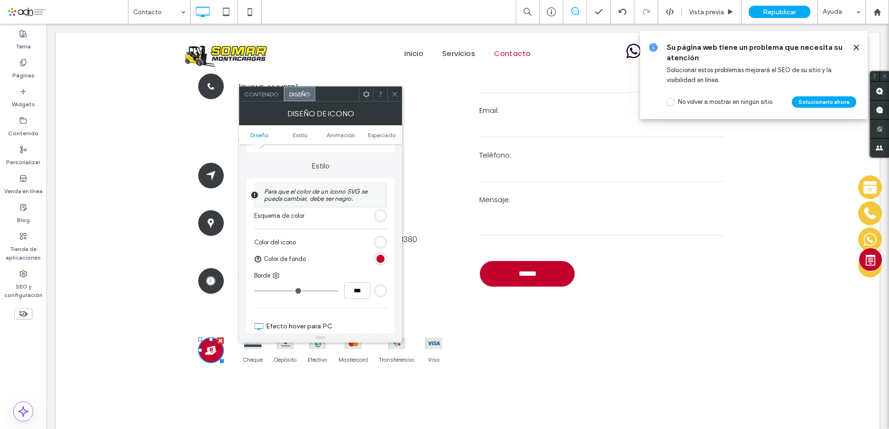
click at [382, 258] on div "rgb(194, 0, 45)" at bounding box center [380, 259] width 8 height 8
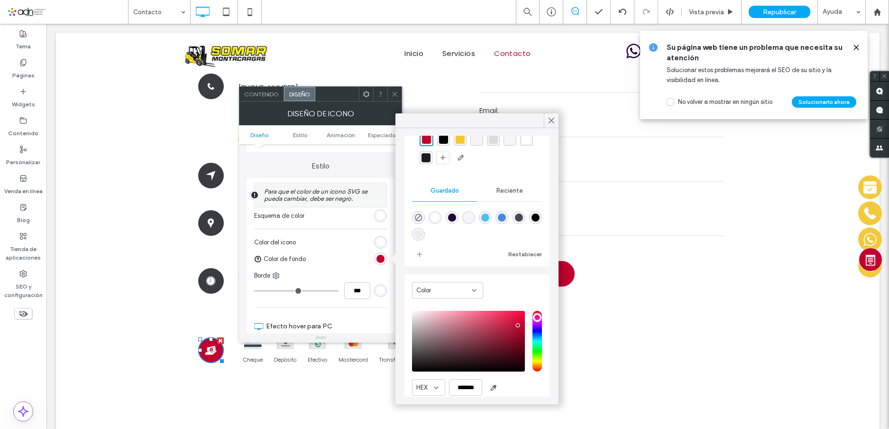
scroll to position [76, 0]
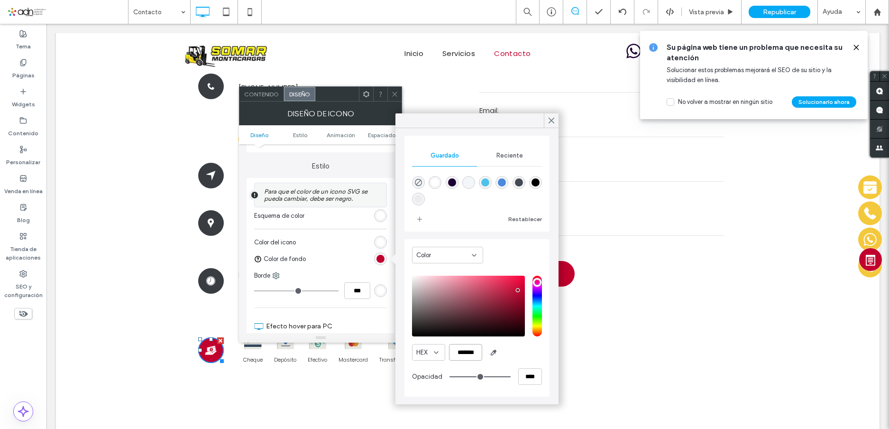
click at [468, 350] on input "*******" at bounding box center [465, 352] width 33 height 17
paste input "color picker textbox"
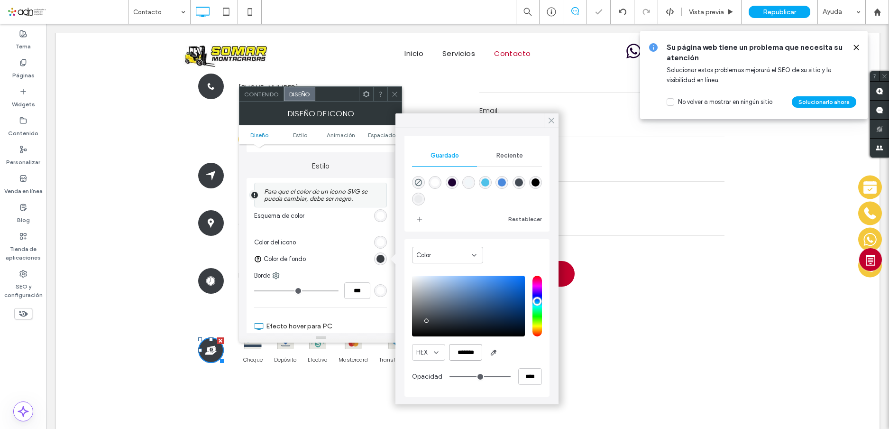
type input "*******"
click at [549, 121] on icon at bounding box center [551, 120] width 9 height 9
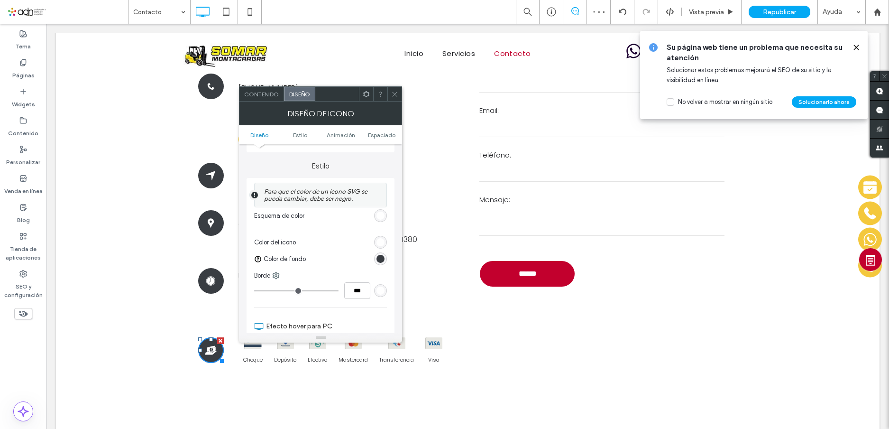
click at [392, 91] on icon at bounding box center [394, 94] width 7 height 7
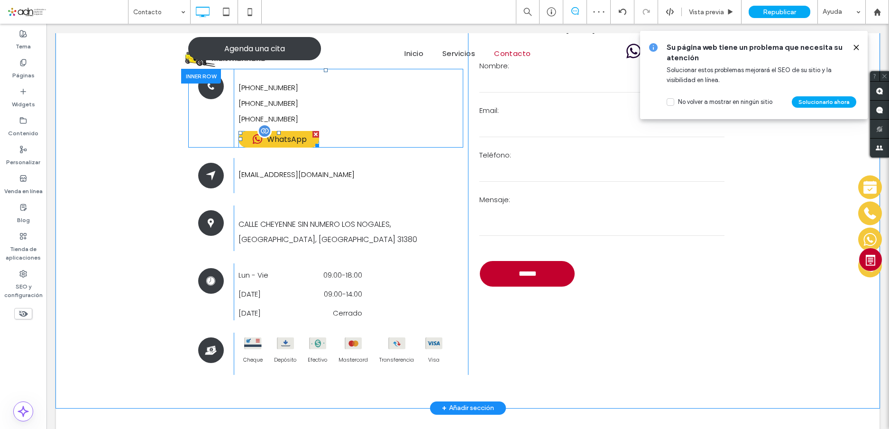
click at [260, 136] on div at bounding box center [264, 131] width 14 height 14
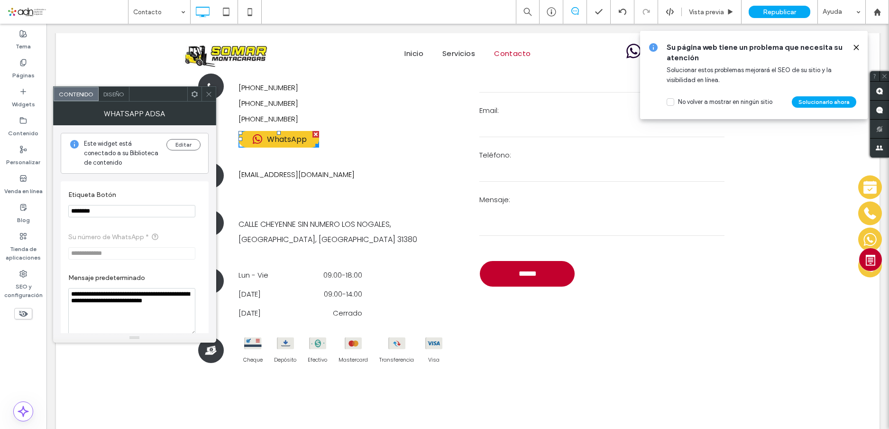
click at [117, 91] on span "Diseño" at bounding box center [113, 94] width 21 height 7
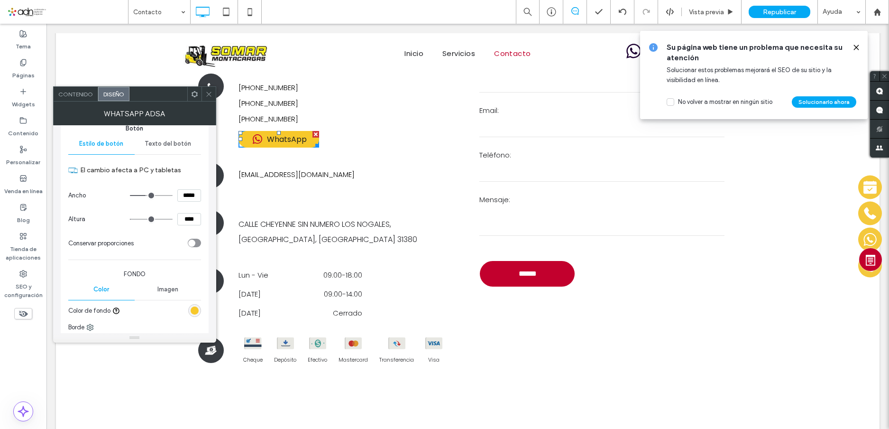
scroll to position [284, 0]
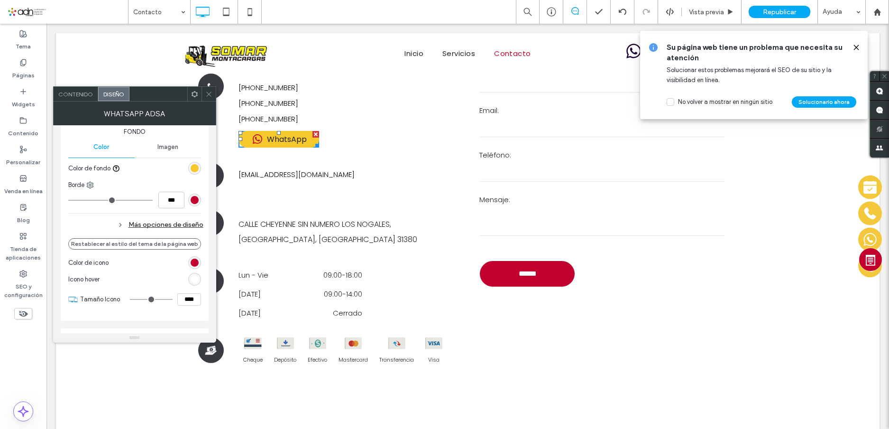
click at [191, 198] on div "rgb(194, 0, 45)" at bounding box center [195, 200] width 8 height 8
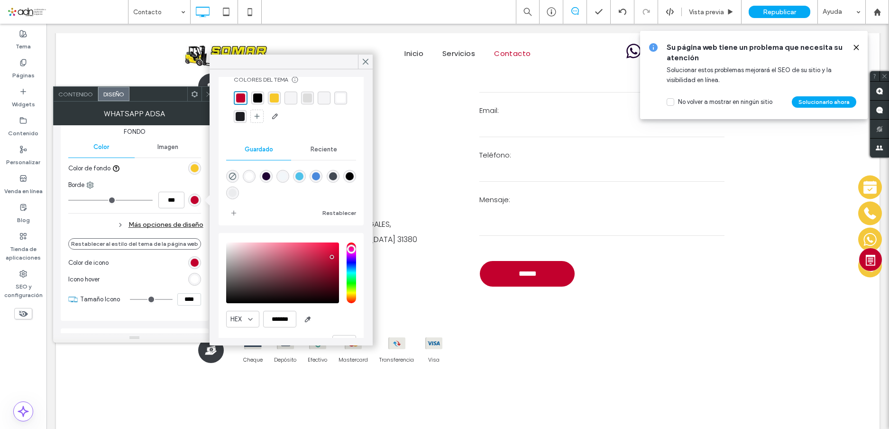
scroll to position [49, 0]
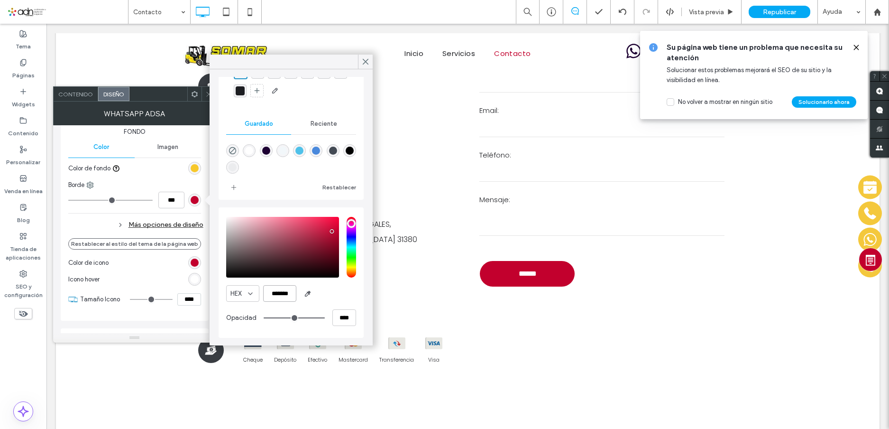
click at [278, 297] on input "*******" at bounding box center [279, 293] width 33 height 17
click at [283, 291] on input "*******" at bounding box center [279, 293] width 33 height 17
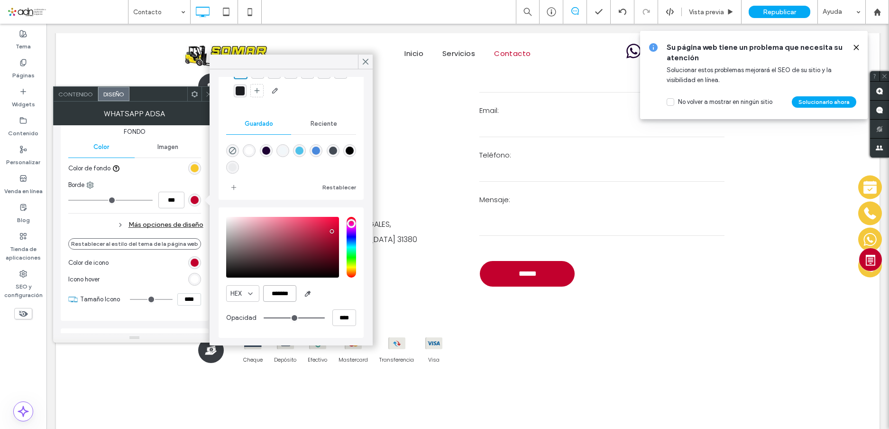
paste input "*"
click at [284, 295] on input "********" at bounding box center [279, 293] width 33 height 17
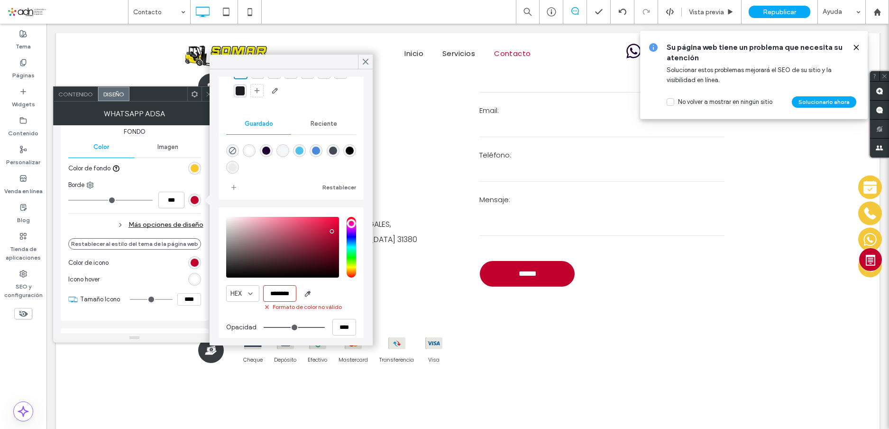
click at [284, 295] on input "********" at bounding box center [279, 293] width 33 height 17
paste input "color picker textbox"
type input "*******"
type input "*"
type input "***"
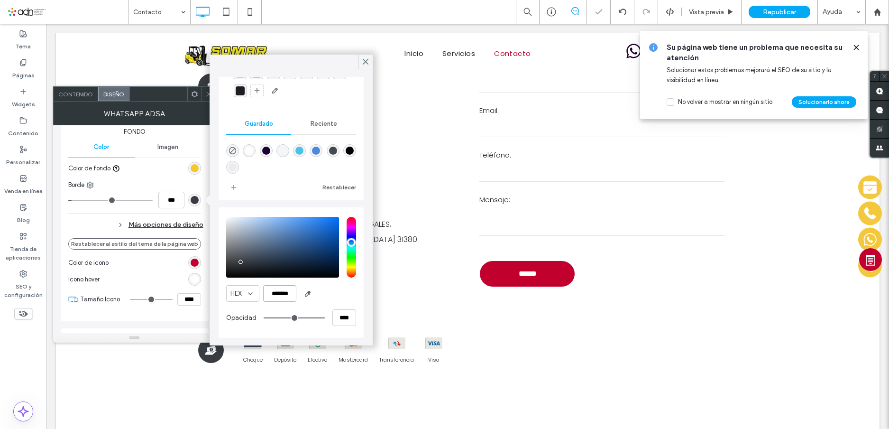
scroll to position [48, 0]
type input "*******"
click at [367, 61] on use at bounding box center [365, 61] width 5 height 5
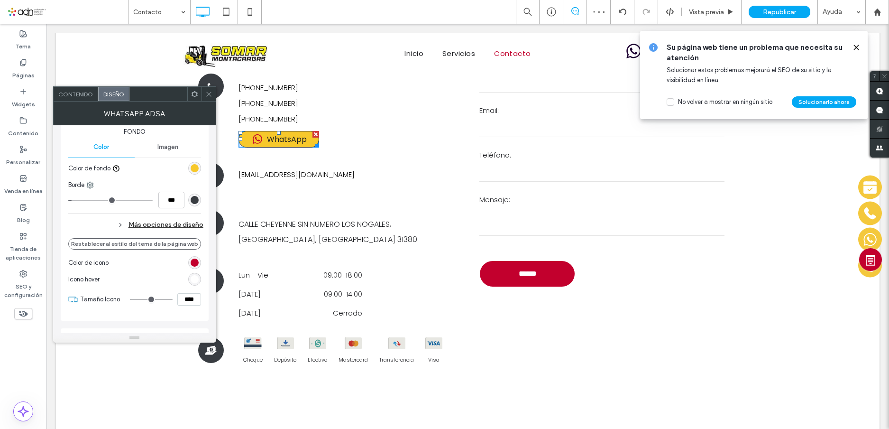
click at [194, 263] on div "rgb(194, 0, 45)" at bounding box center [195, 262] width 8 height 8
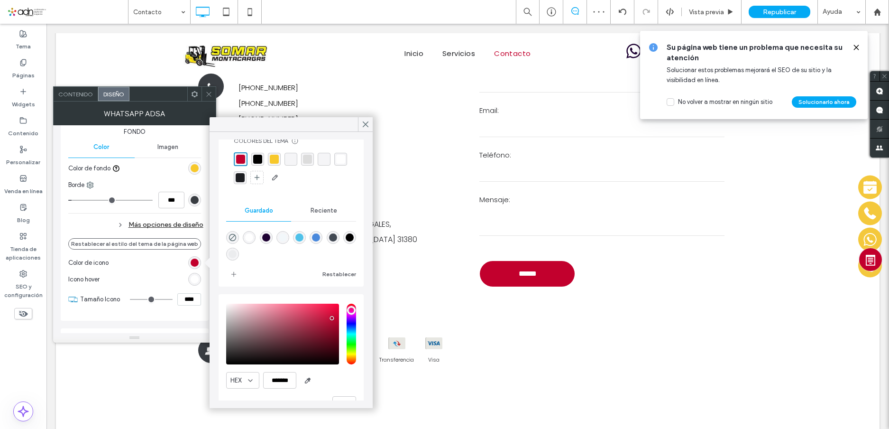
scroll to position [49, 0]
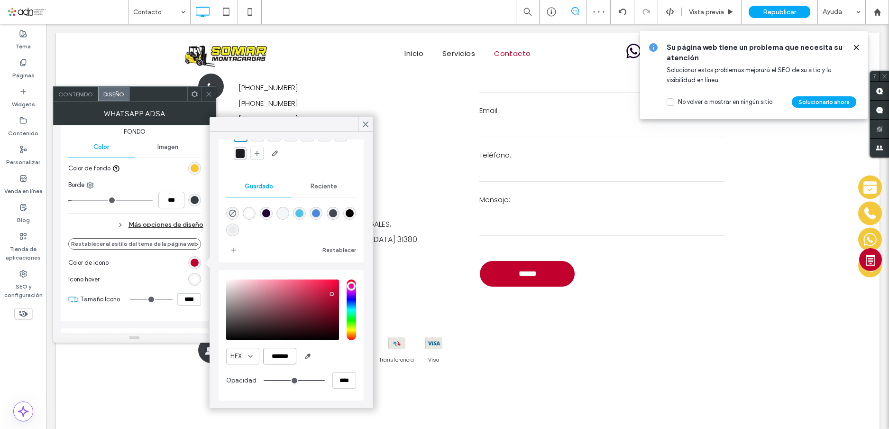
click at [282, 359] on input "*******" at bounding box center [279, 355] width 33 height 17
paste input "color picker textbox"
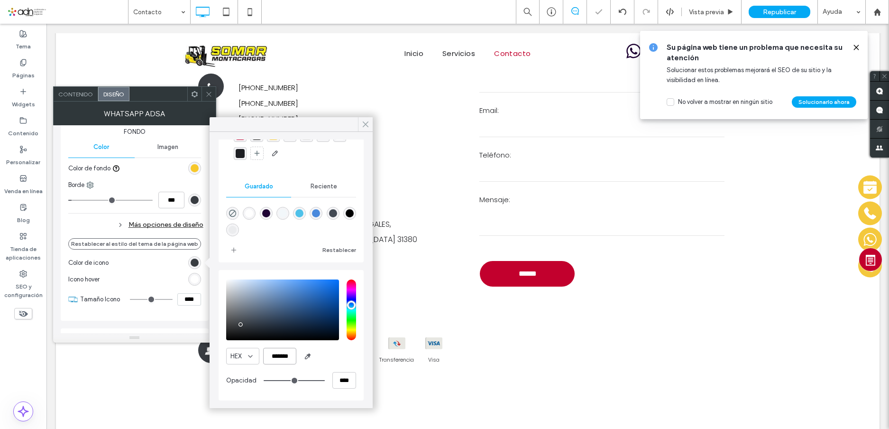
type input "*******"
click at [364, 121] on icon at bounding box center [365, 124] width 9 height 9
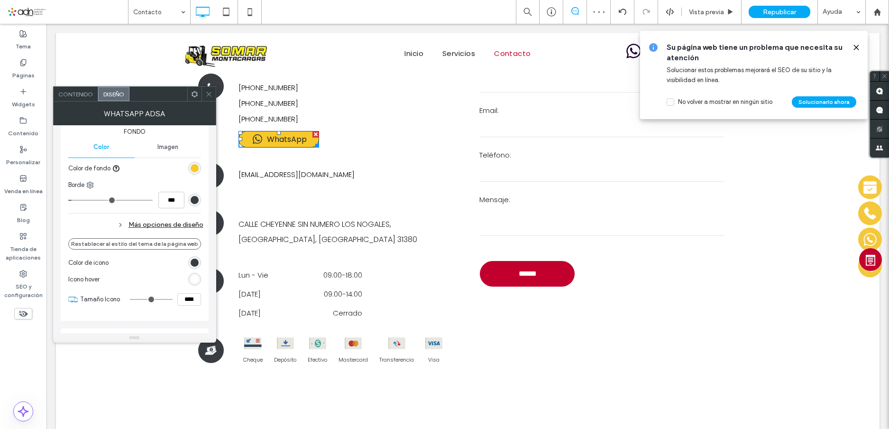
click at [206, 94] on icon at bounding box center [208, 94] width 7 height 7
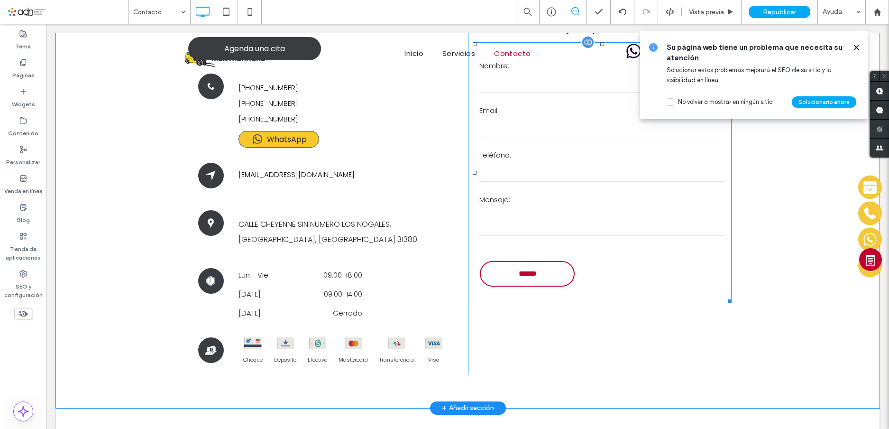
click at [523, 275] on input "******" at bounding box center [527, 273] width 91 height 18
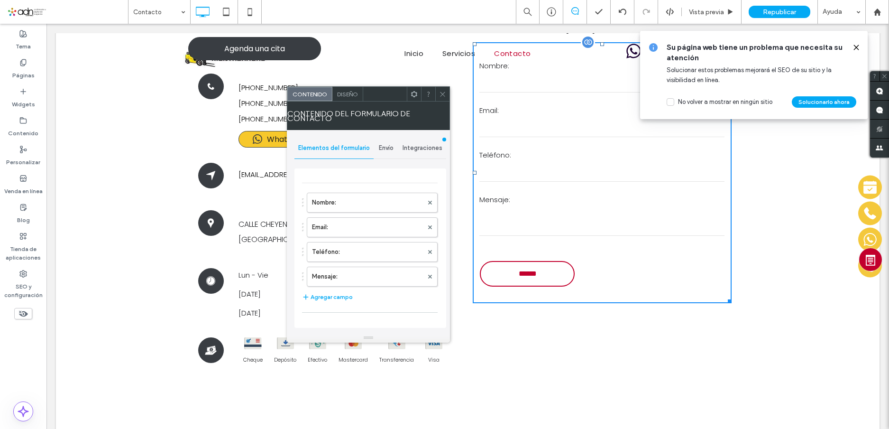
click at [523, 272] on input "******" at bounding box center [527, 273] width 91 height 18
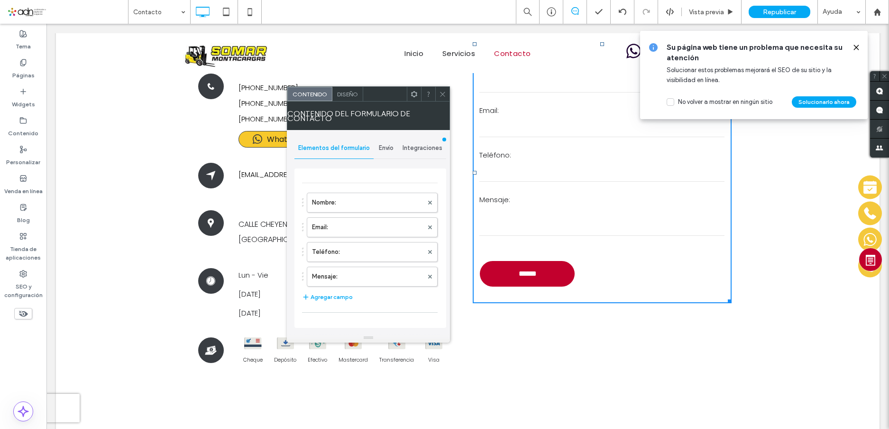
click at [383, 148] on span "Envío" at bounding box center [386, 148] width 15 height 8
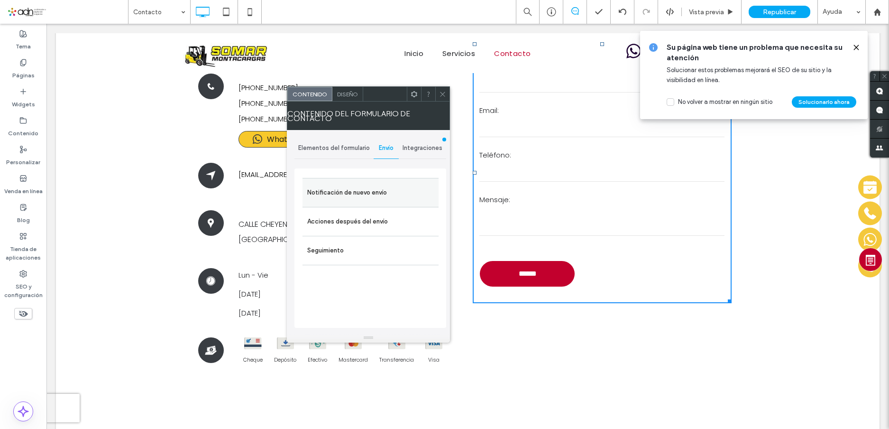
click at [356, 189] on label "Notificación de nuevo envío" at bounding box center [370, 192] width 127 height 19
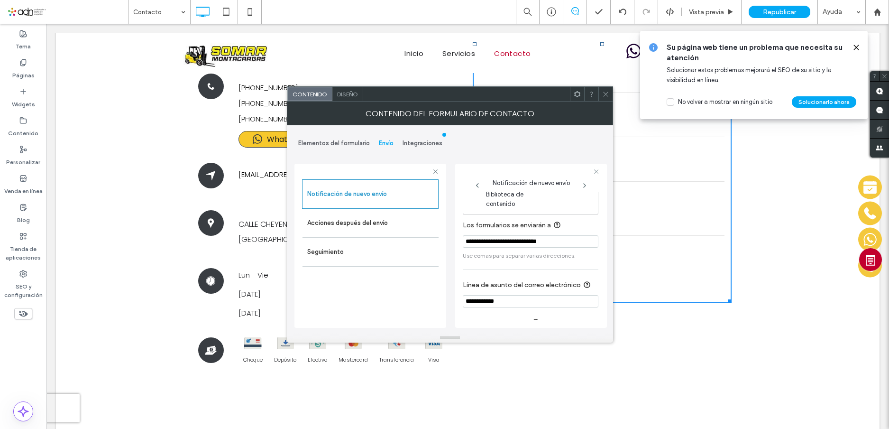
scroll to position [67, 0]
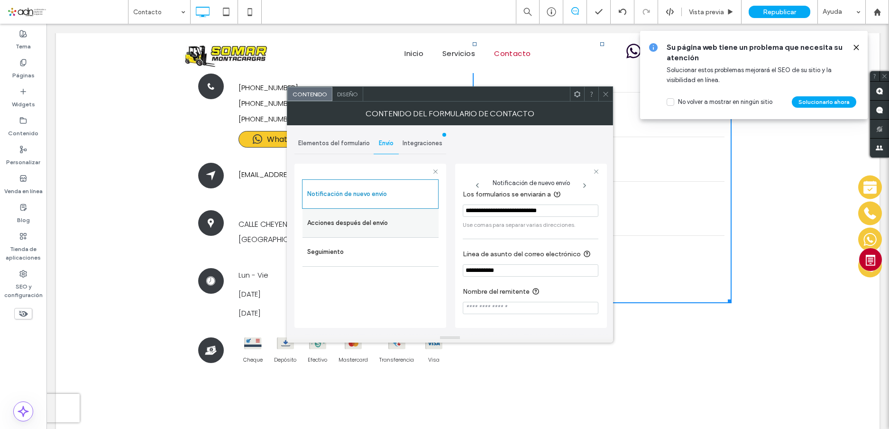
click at [365, 223] on label "Acciones después del envío" at bounding box center [370, 222] width 127 height 19
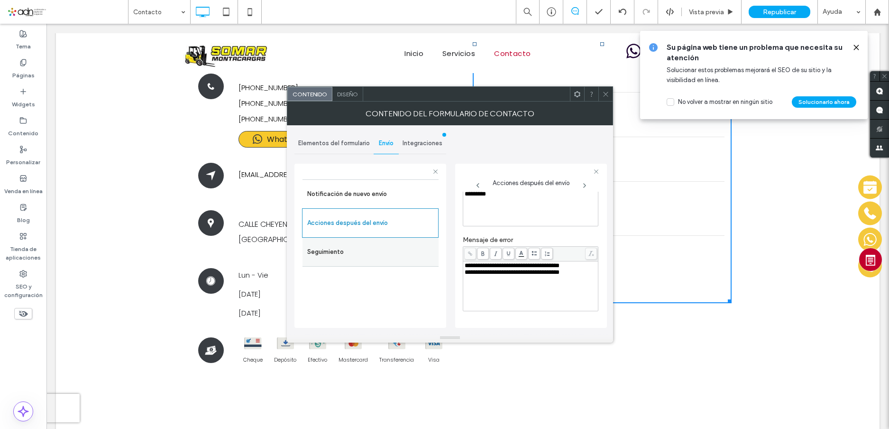
click at [354, 247] on label "Seguimiento" at bounding box center [370, 251] width 127 height 19
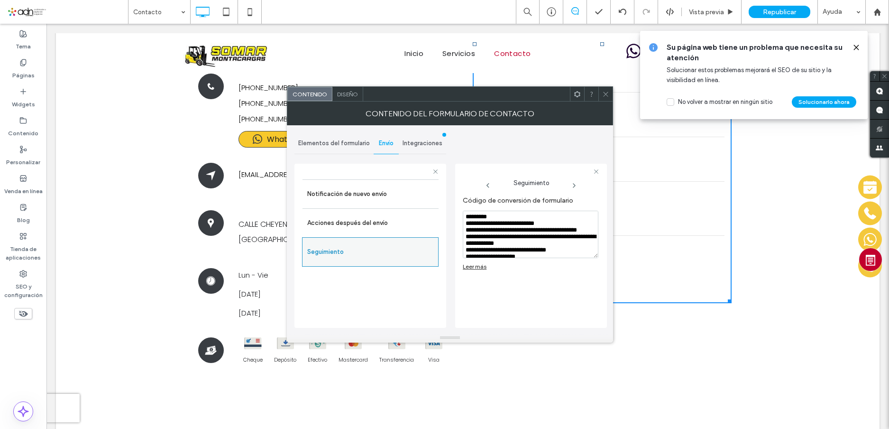
scroll to position [0, 0]
click at [328, 144] on span "Elementos del formulario" at bounding box center [334, 143] width 72 height 8
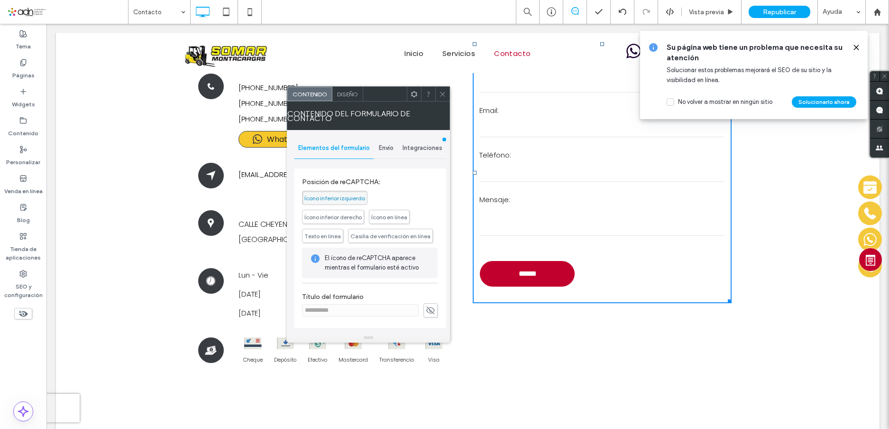
scroll to position [214, 0]
click at [412, 146] on span "Integraciones" at bounding box center [422, 148] width 40 height 8
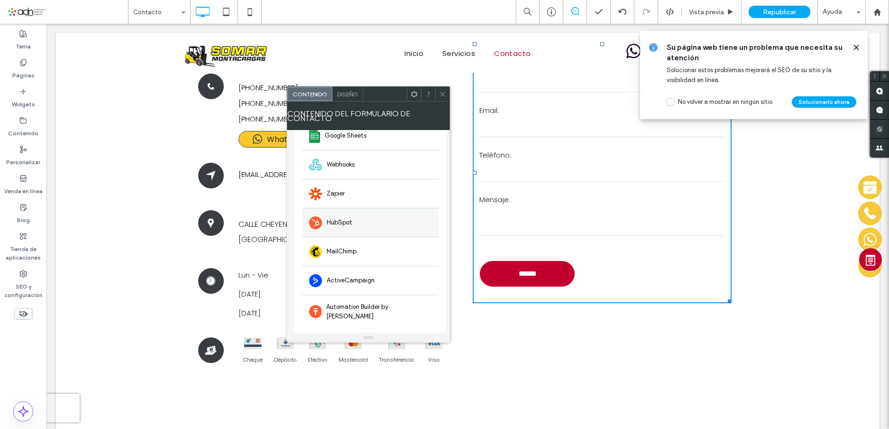
scroll to position [0, 0]
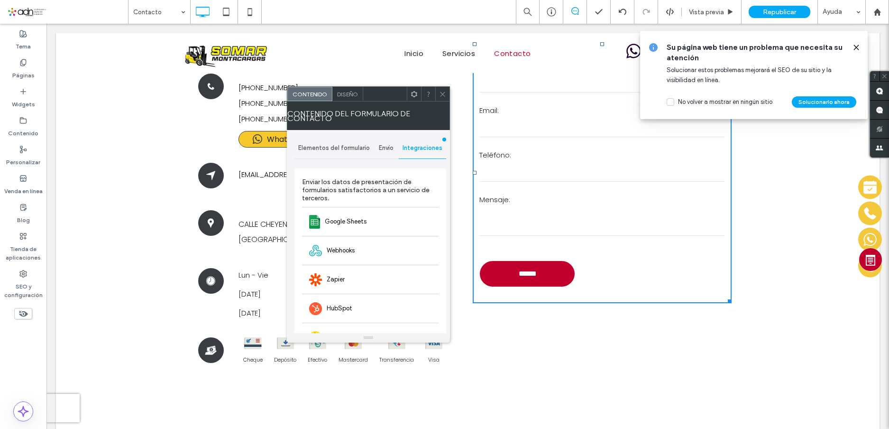
click at [349, 92] on span "Diseño" at bounding box center [347, 94] width 21 height 7
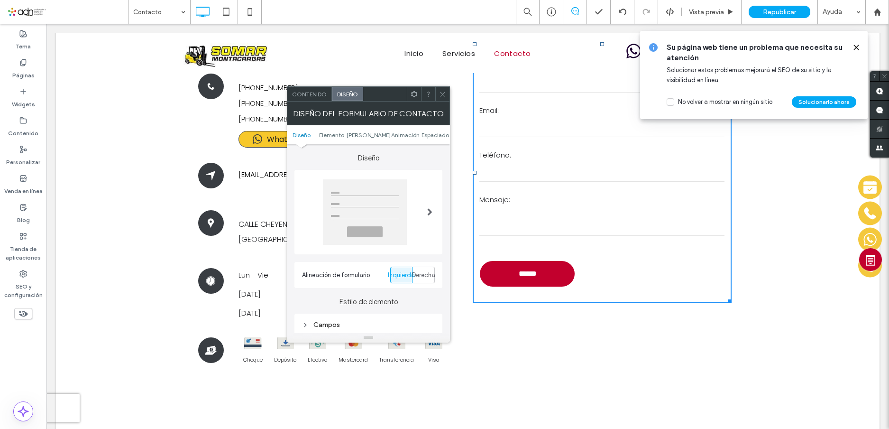
scroll to position [142, 0]
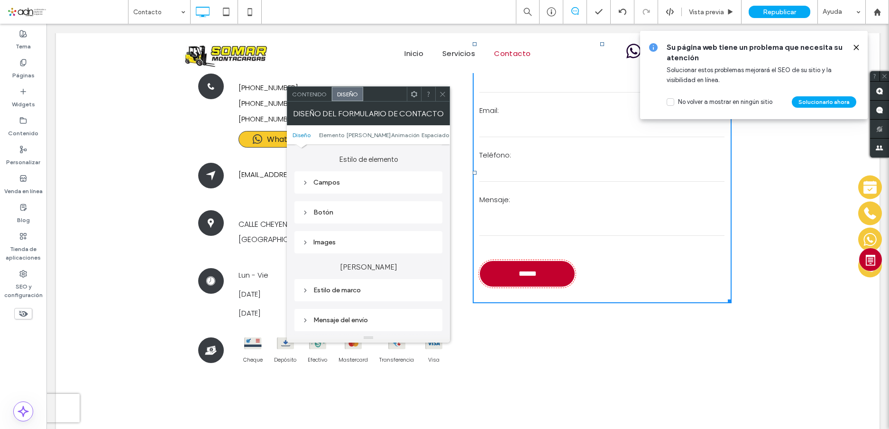
click at [344, 210] on div "Botón" at bounding box center [368, 212] width 133 height 8
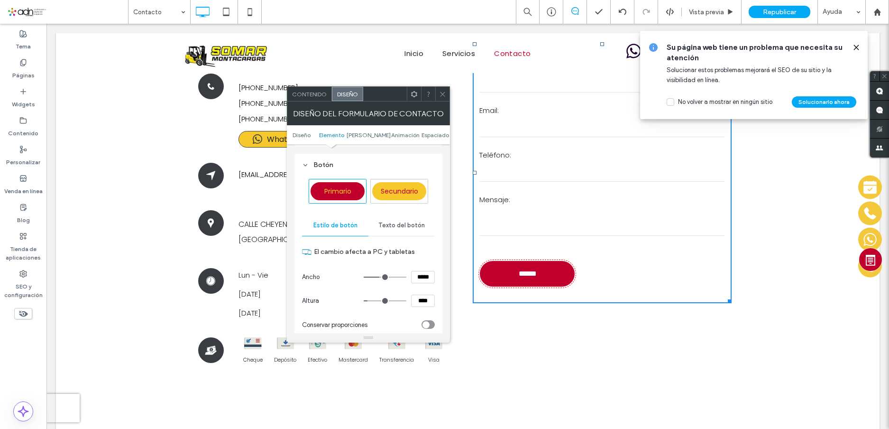
scroll to position [379, 0]
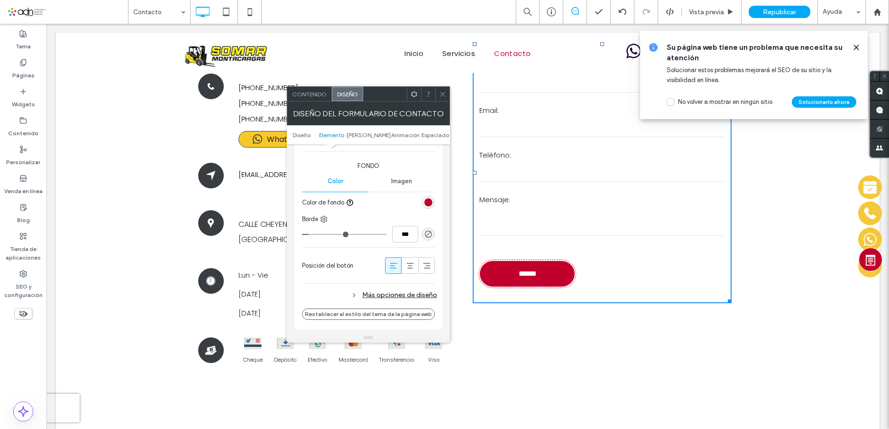
click at [426, 200] on div "rgb(194, 0, 45)" at bounding box center [428, 202] width 8 height 8
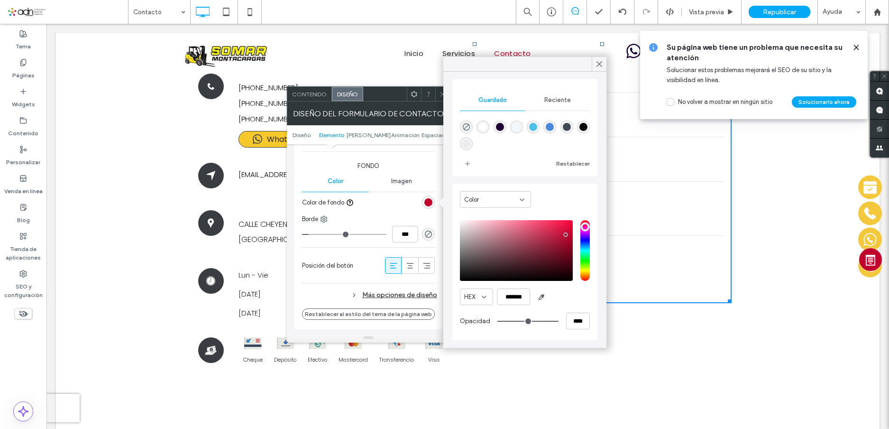
scroll to position [76, 0]
click at [513, 294] on input "*******" at bounding box center [513, 295] width 33 height 17
paste input "color picker textbox"
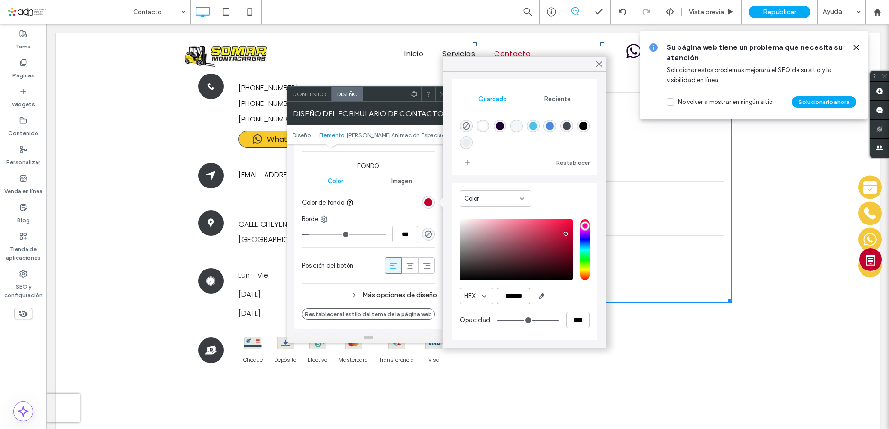
scroll to position [75, 0]
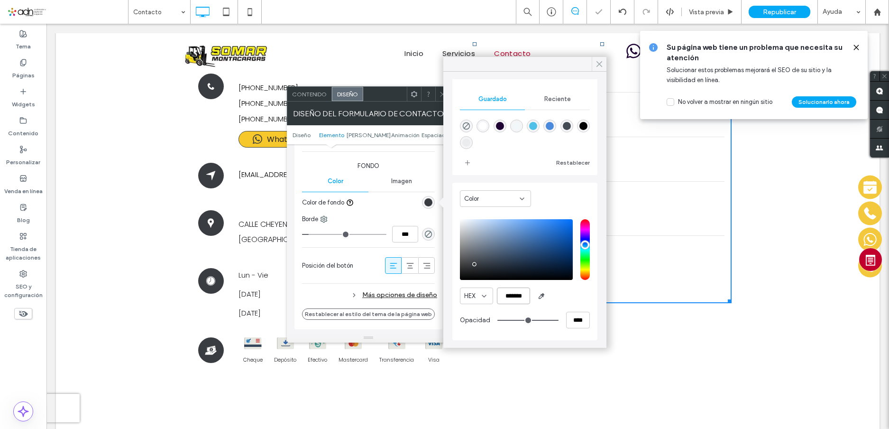
type input "*******"
drag, startPoint x: 597, startPoint y: 64, endPoint x: 508, endPoint y: 74, distance: 90.2
click at [597, 64] on icon at bounding box center [599, 64] width 9 height 9
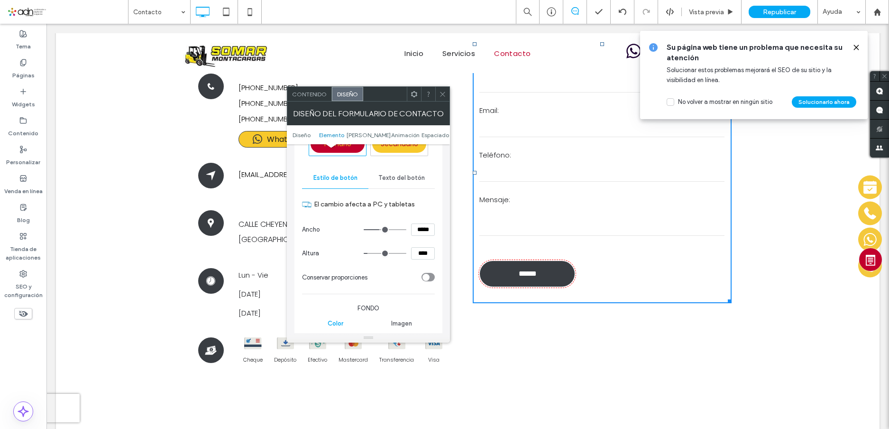
scroll to position [427, 0]
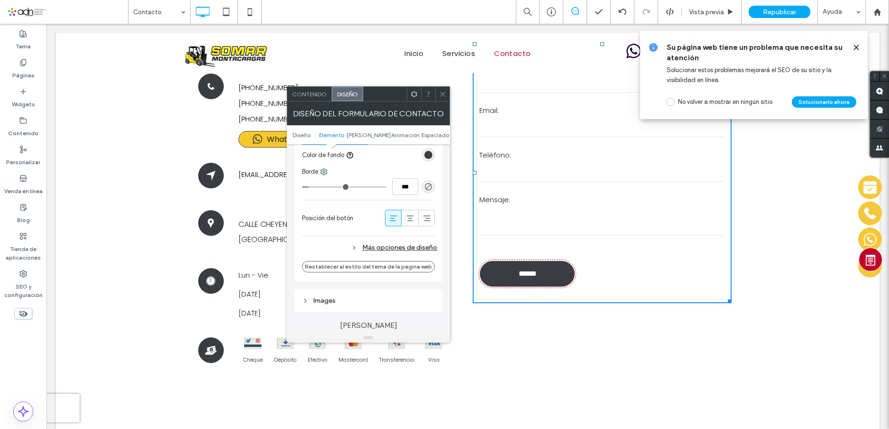
click at [388, 249] on div "Más opciones de diseño" at bounding box center [369, 247] width 135 height 13
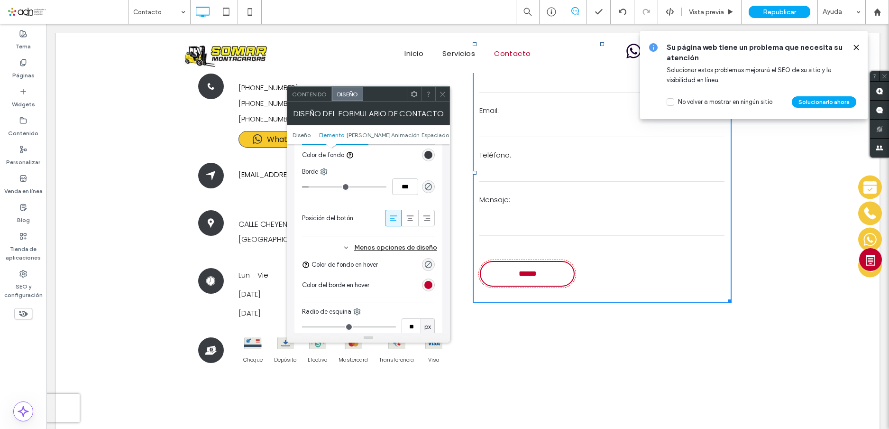
click at [428, 284] on div "rgb(194, 0, 45)" at bounding box center [428, 285] width 8 height 8
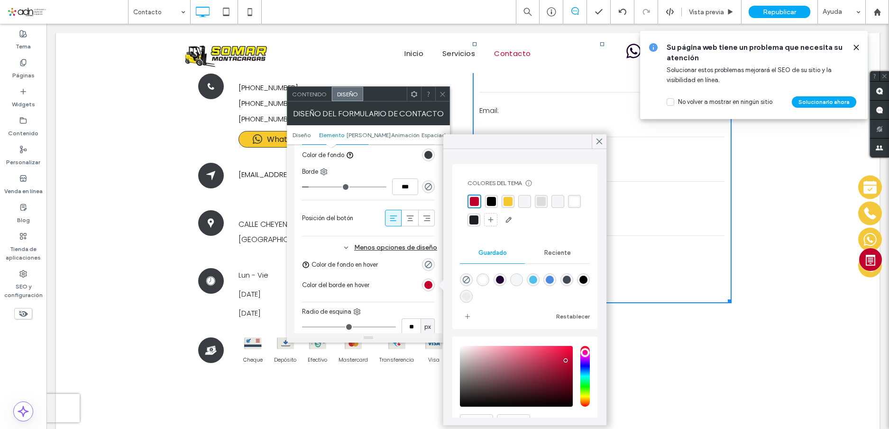
click at [570, 206] on div "rgba(255, 255, 255, 1)" at bounding box center [574, 201] width 9 height 9
click at [601, 142] on use at bounding box center [599, 141] width 5 height 5
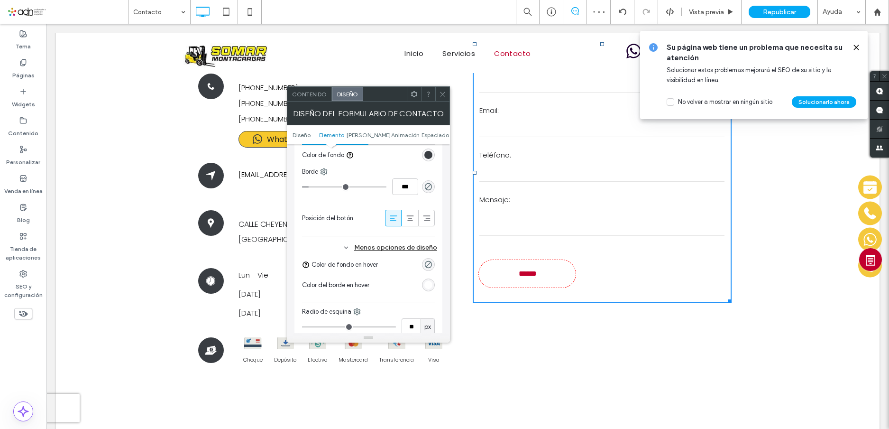
click at [427, 283] on div "rgba(255, 255, 255, 1)" at bounding box center [428, 285] width 8 height 8
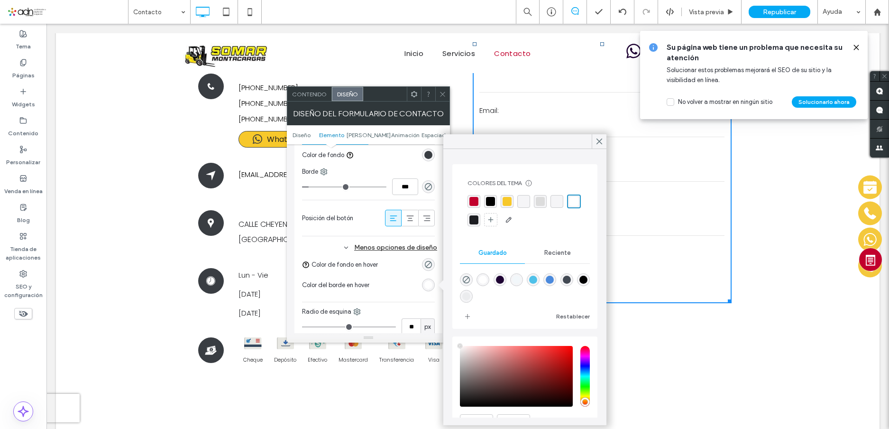
scroll to position [48, 0]
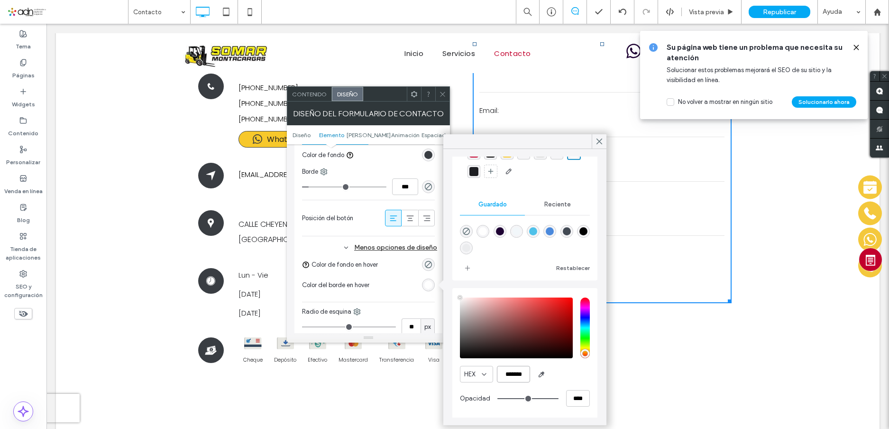
click at [508, 371] on input "*******" at bounding box center [513, 373] width 33 height 17
paste input "color picker textbox"
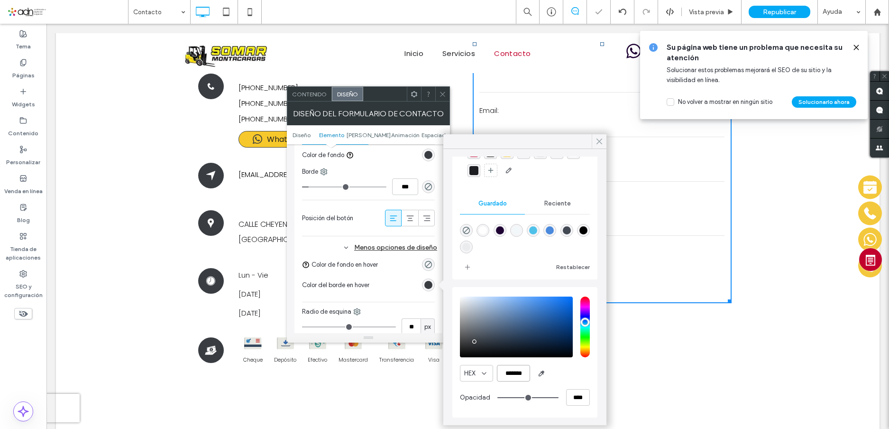
type input "*******"
click at [598, 141] on icon at bounding box center [599, 141] width 9 height 9
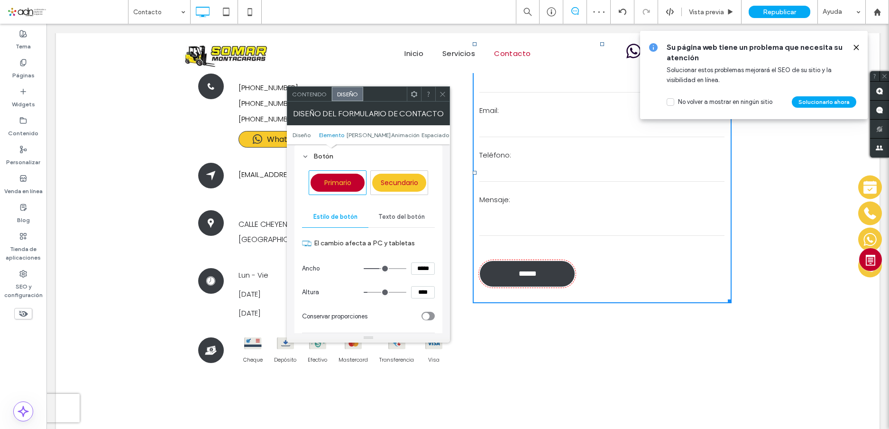
scroll to position [190, 0]
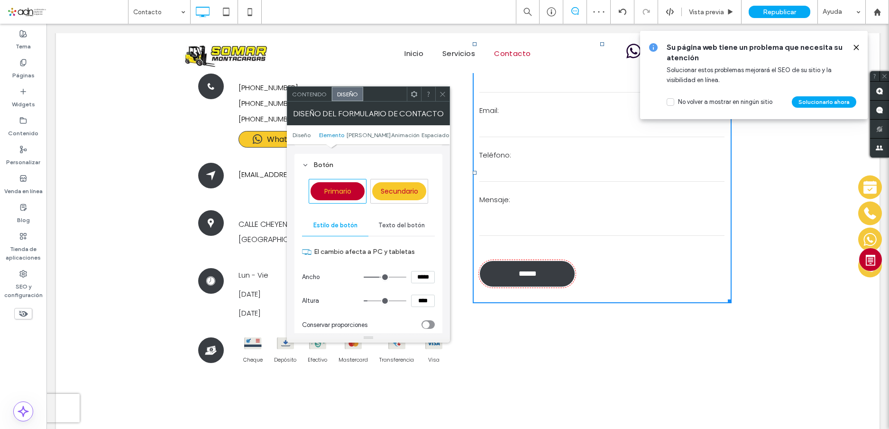
click at [401, 228] on span "Texto del botón" at bounding box center [401, 225] width 46 height 8
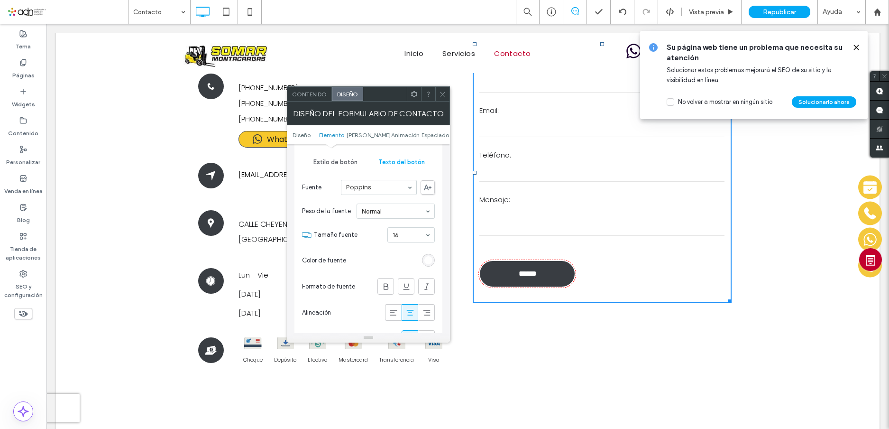
scroll to position [332, 0]
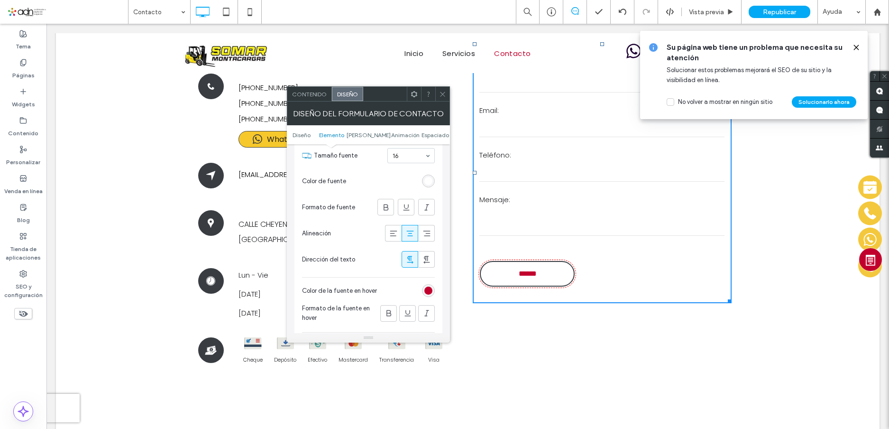
click at [429, 292] on div "rgb(194, 0, 45)" at bounding box center [428, 290] width 8 height 8
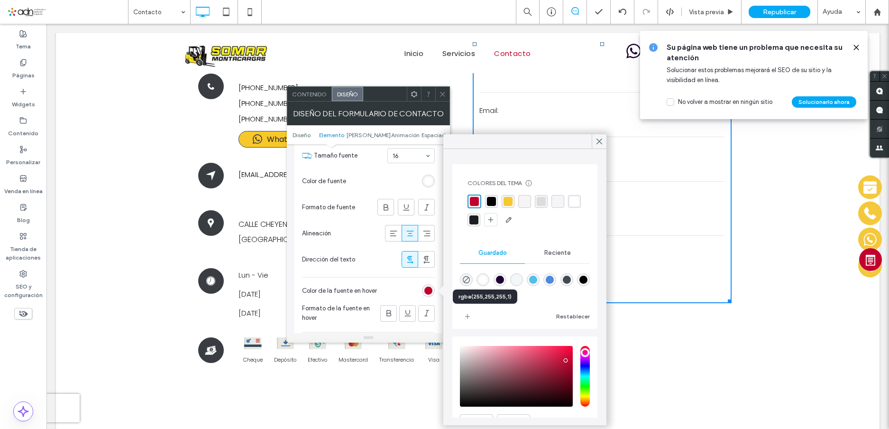
click at [485, 280] on div "rgba(255,255,255,1)" at bounding box center [483, 279] width 8 height 8
type input "*******"
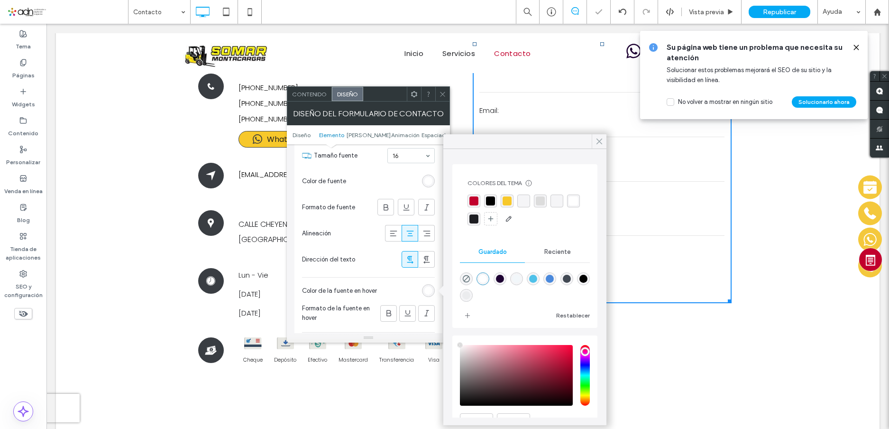
click at [598, 141] on icon at bounding box center [599, 141] width 9 height 9
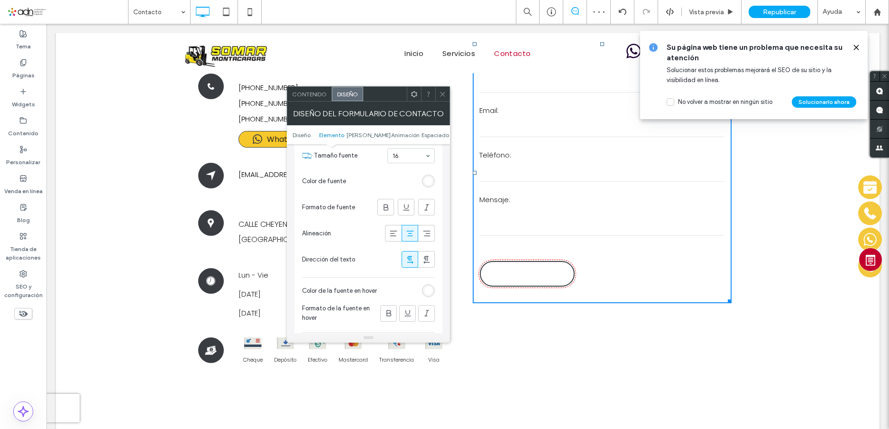
click at [430, 288] on div "rgba(255,255,255,1)" at bounding box center [428, 290] width 8 height 8
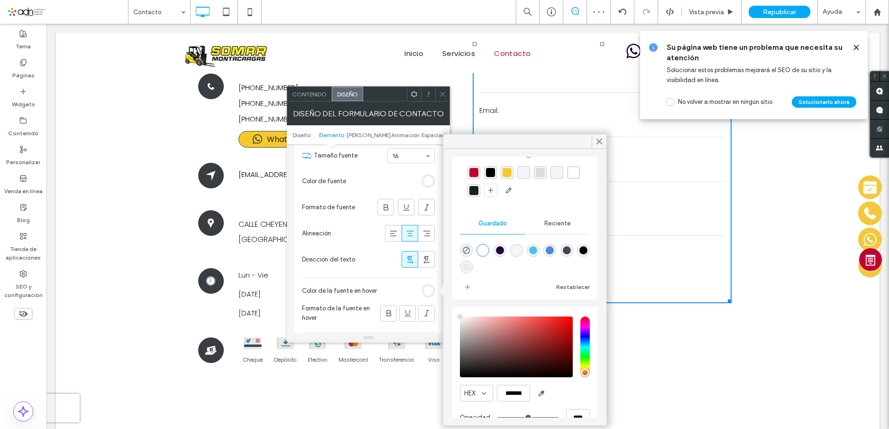
scroll to position [48, 0]
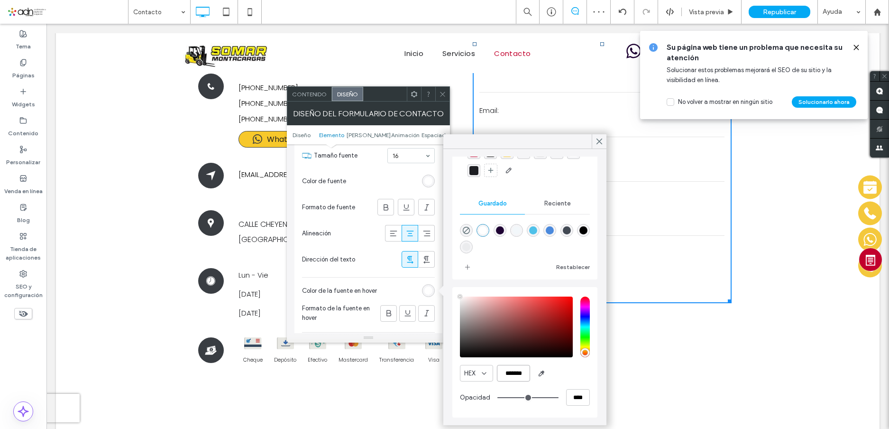
click at [509, 377] on input "*******" at bounding box center [513, 373] width 33 height 17
paste input "color picker textbox"
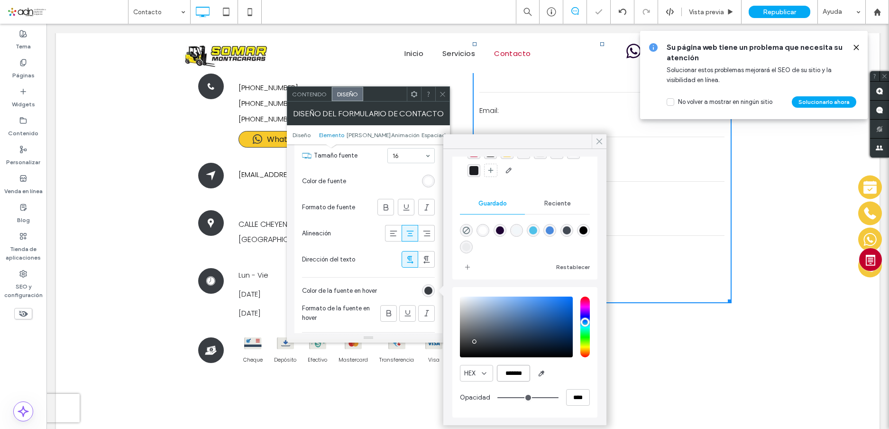
type input "*******"
click at [598, 138] on icon at bounding box center [599, 141] width 9 height 9
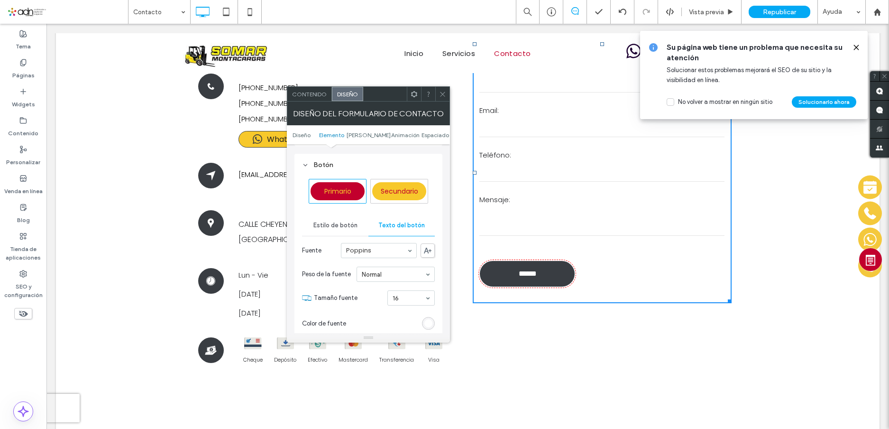
scroll to position [142, 0]
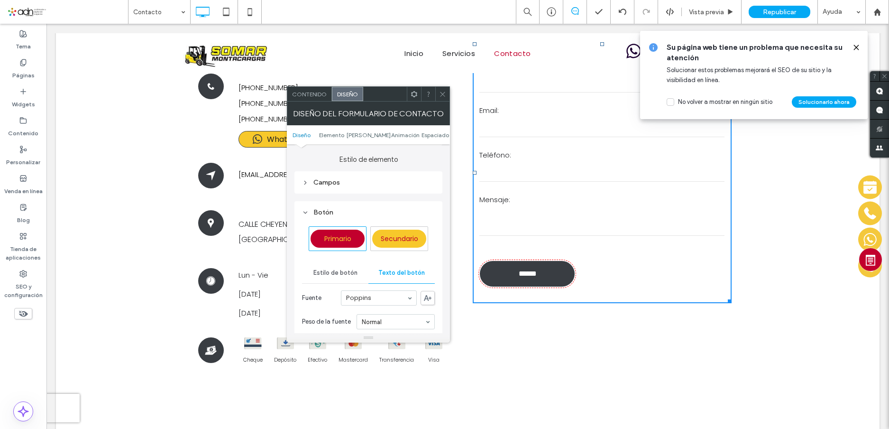
click at [348, 275] on span "Estilo de botón" at bounding box center [335, 273] width 44 height 8
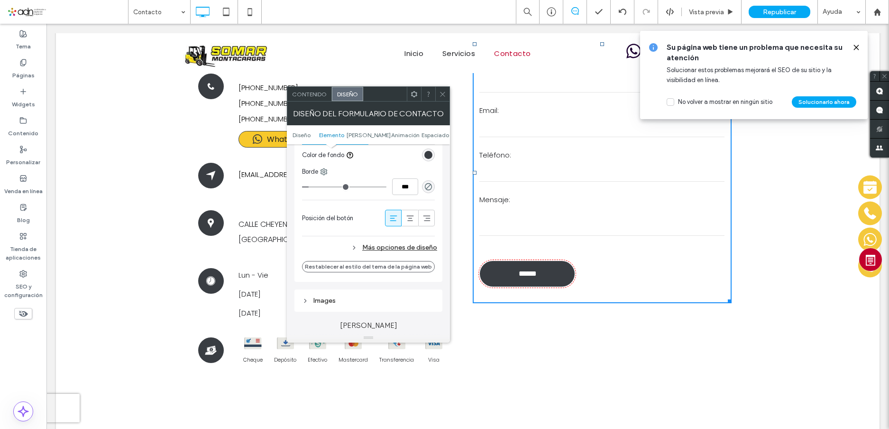
scroll to position [474, 0]
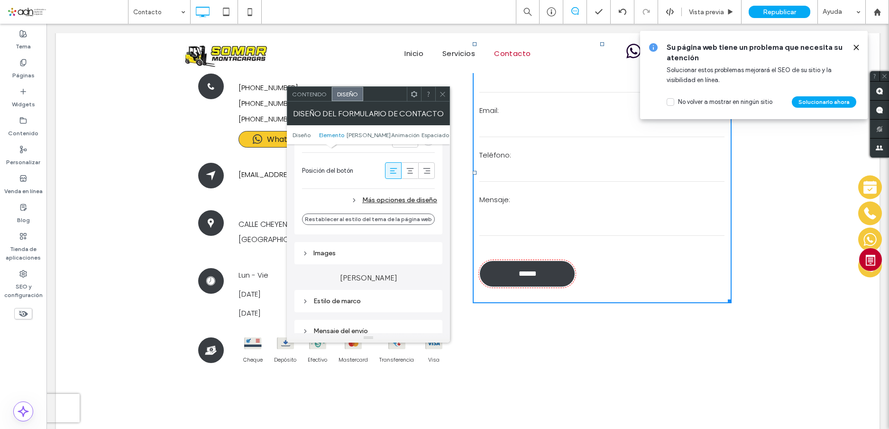
click at [390, 199] on div "Más opciones de diseño" at bounding box center [369, 199] width 135 height 13
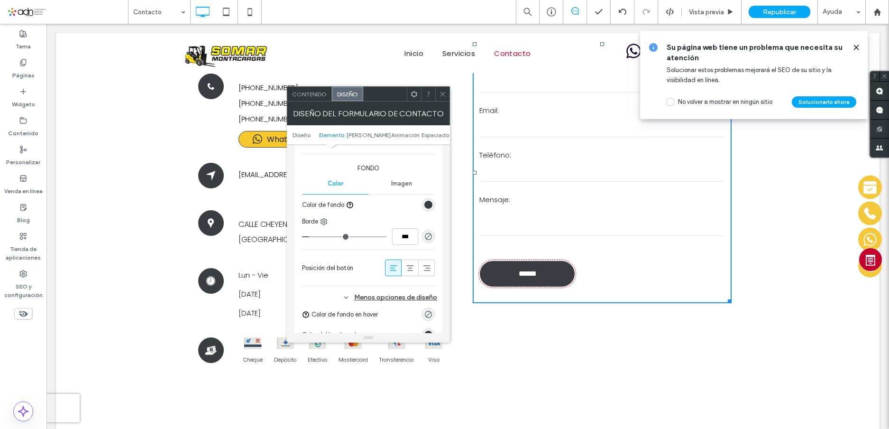
scroll to position [379, 0]
click at [427, 231] on icon "rgba(0, 0, 0, 0)" at bounding box center [428, 234] width 8 height 8
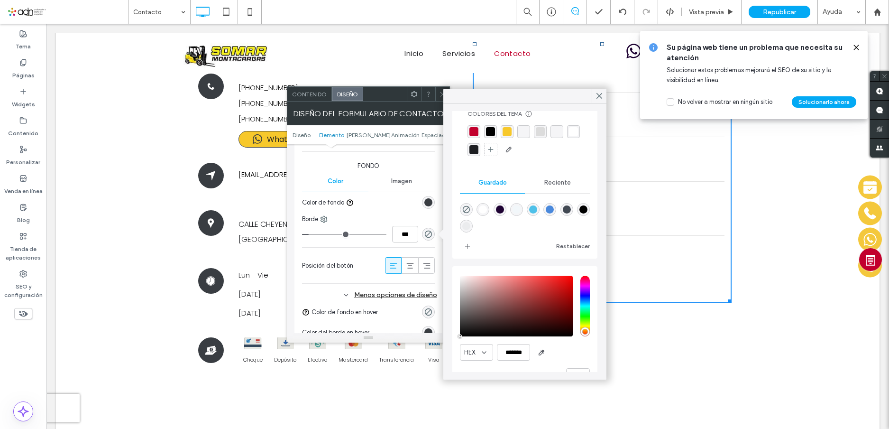
scroll to position [48, 0]
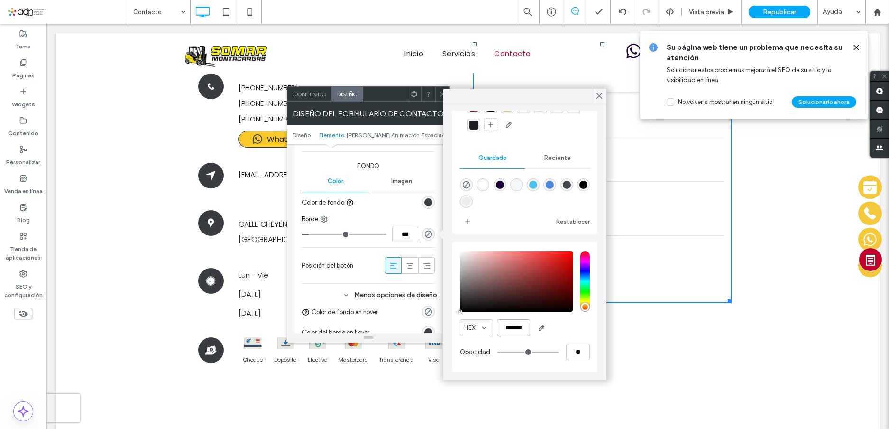
click at [511, 321] on input "*******" at bounding box center [513, 327] width 33 height 17
paste input "color picker textbox"
type input "*******"
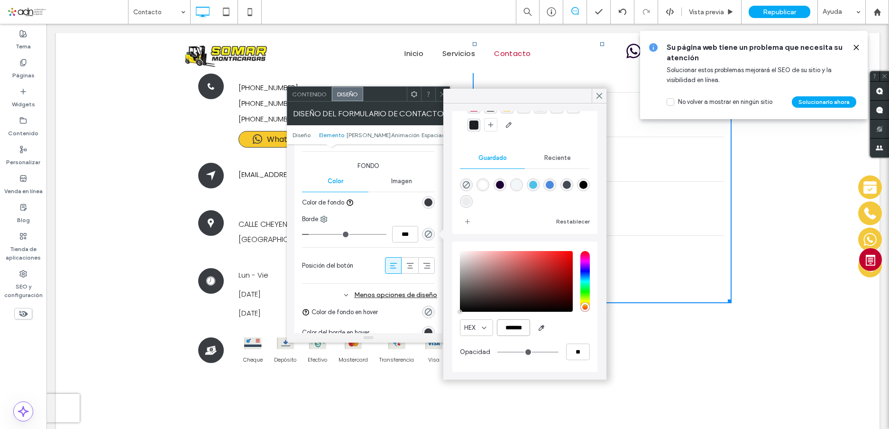
type input "***"
type input "****"
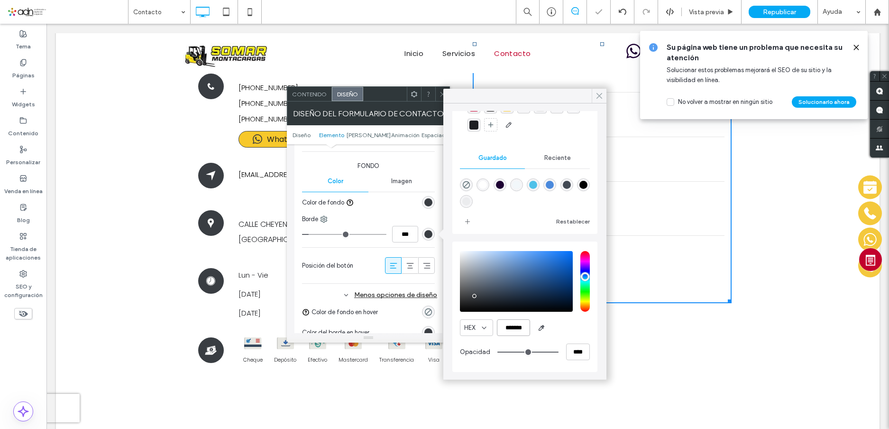
type input "*******"
click at [602, 97] on icon at bounding box center [599, 95] width 9 height 9
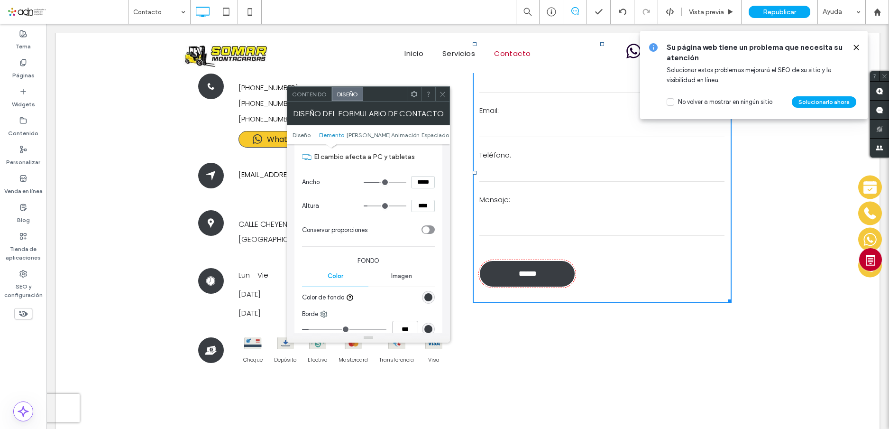
scroll to position [190, 0]
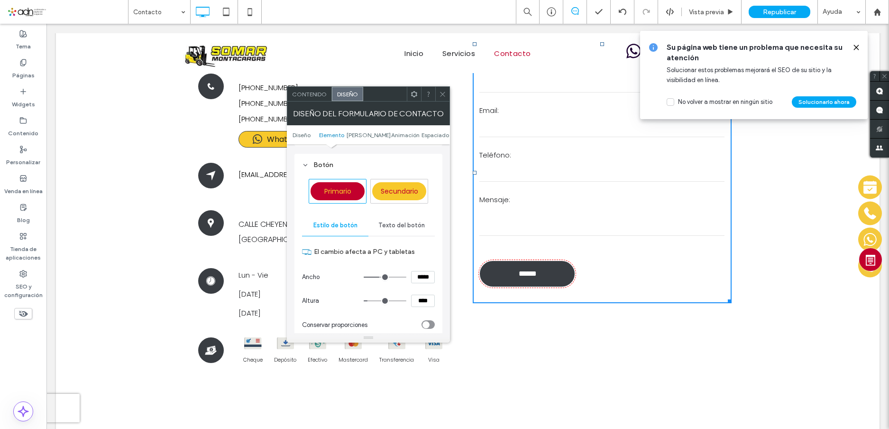
click at [402, 227] on span "Texto del botón" at bounding box center [401, 225] width 46 height 8
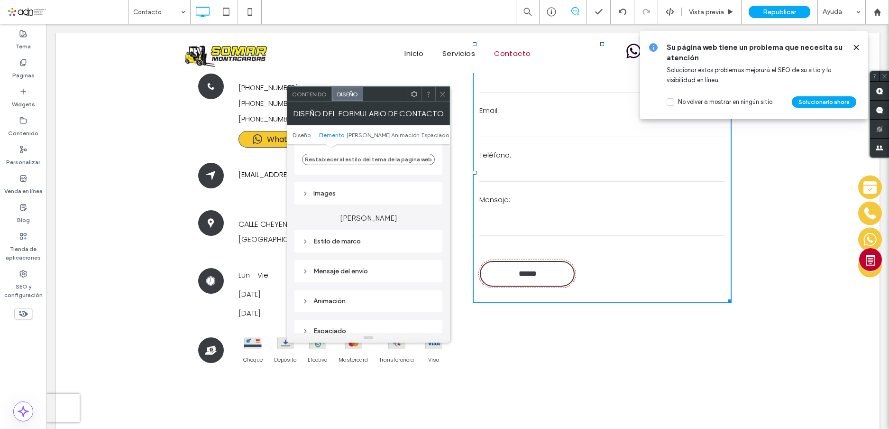
scroll to position [521, 0]
click at [367, 237] on div "Estilo de marco" at bounding box center [368, 240] width 133 height 8
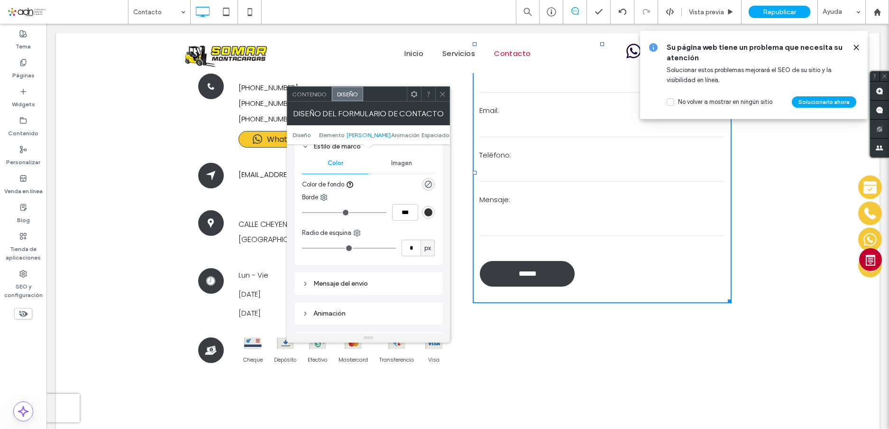
scroll to position [616, 0]
click at [337, 285] on div "Mensaje del envío" at bounding box center [368, 282] width 133 height 8
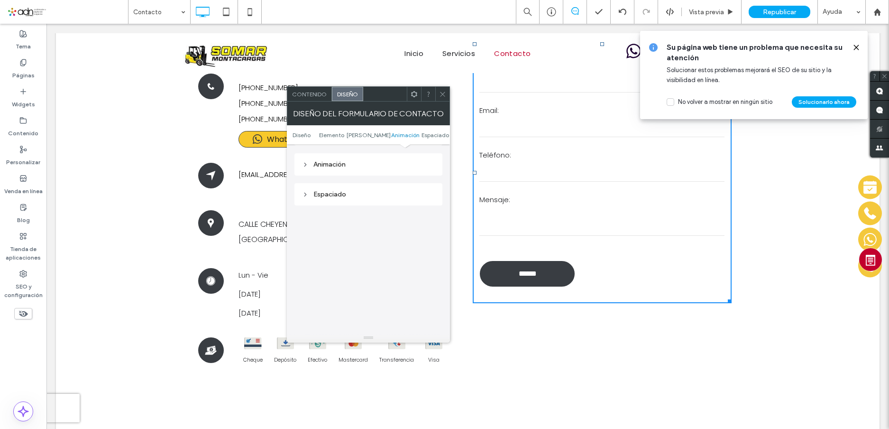
scroll to position [948, 0]
click at [352, 159] on div "Animación" at bounding box center [368, 159] width 133 height 8
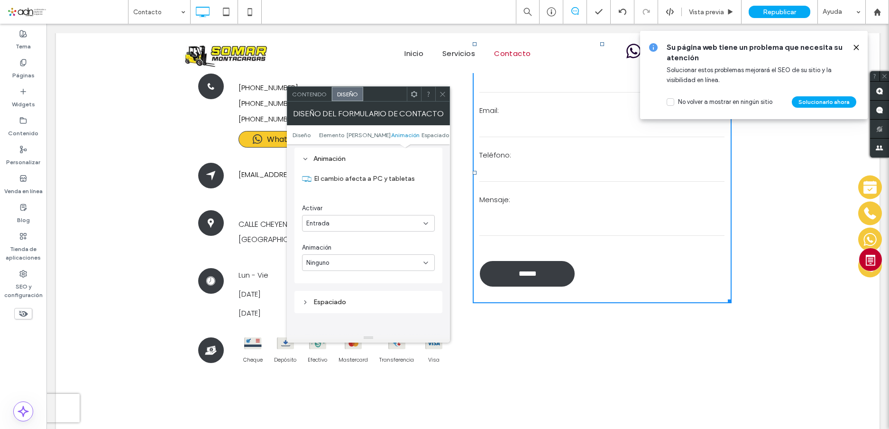
click at [443, 94] on use at bounding box center [442, 93] width 5 height 5
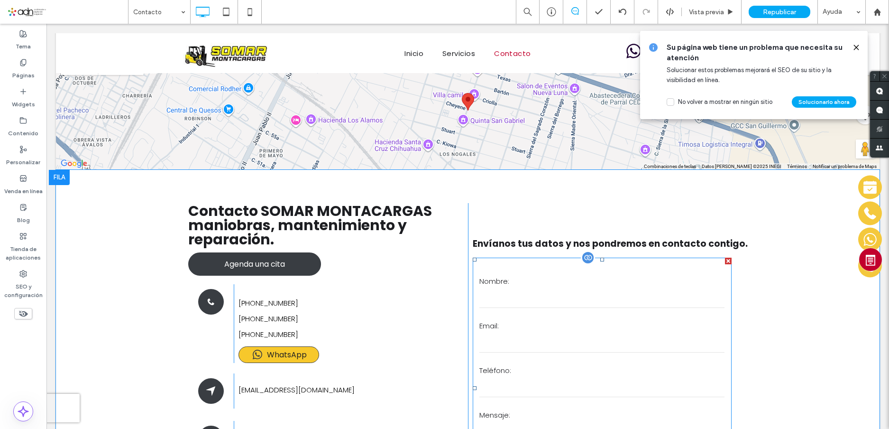
scroll to position [0, 0]
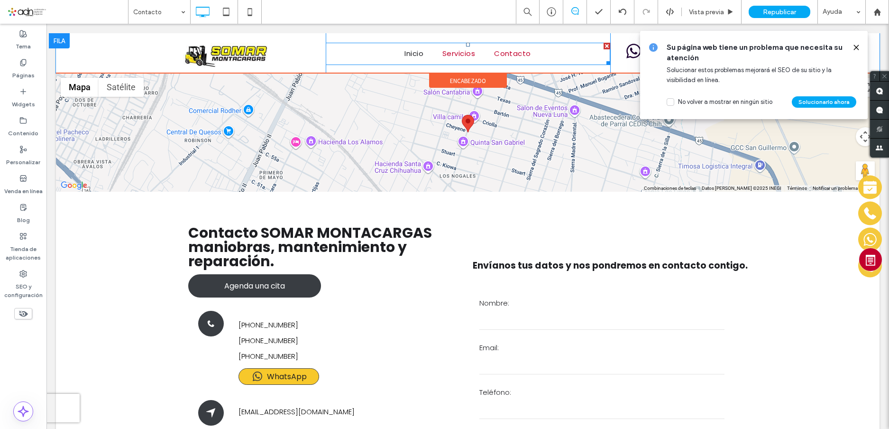
click at [466, 55] on span "Servicios" at bounding box center [458, 53] width 33 height 19
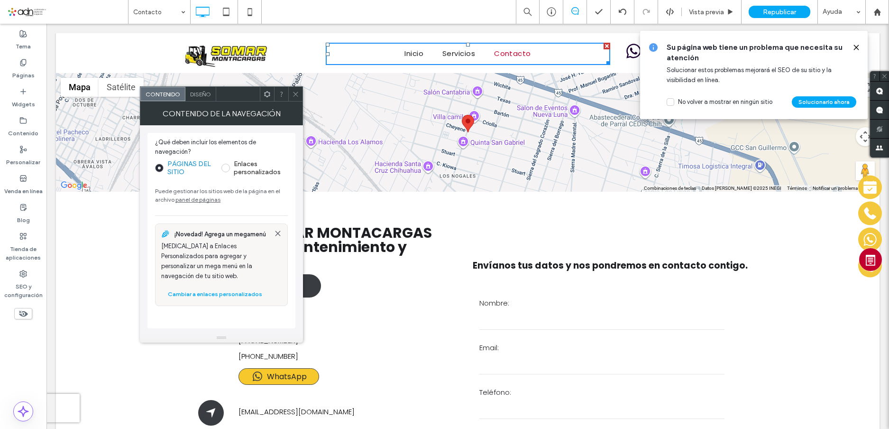
click at [205, 94] on span "Diseño" at bounding box center [200, 94] width 21 height 7
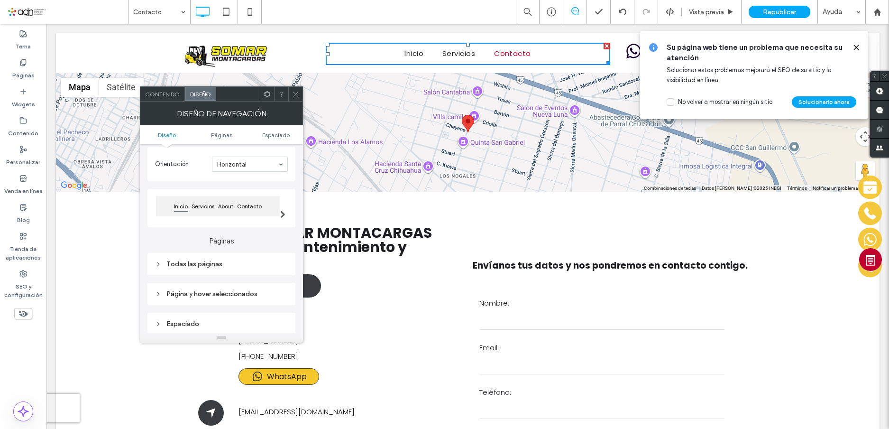
scroll to position [95, 0]
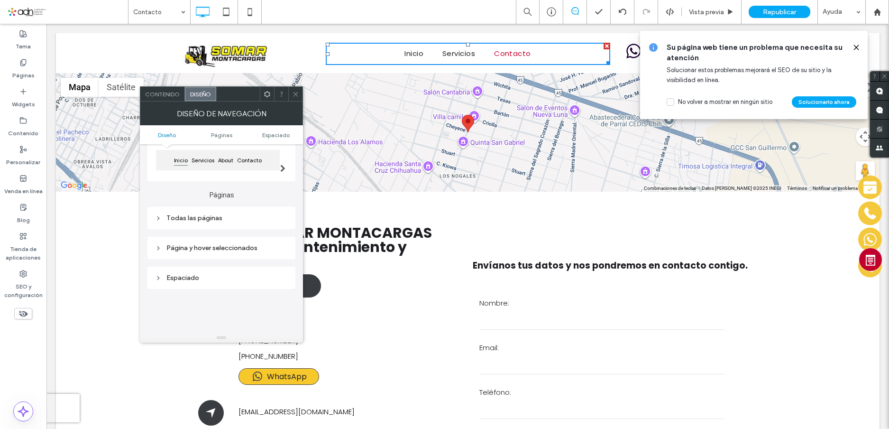
click at [210, 217] on div "Todas las páginas" at bounding box center [221, 218] width 133 height 8
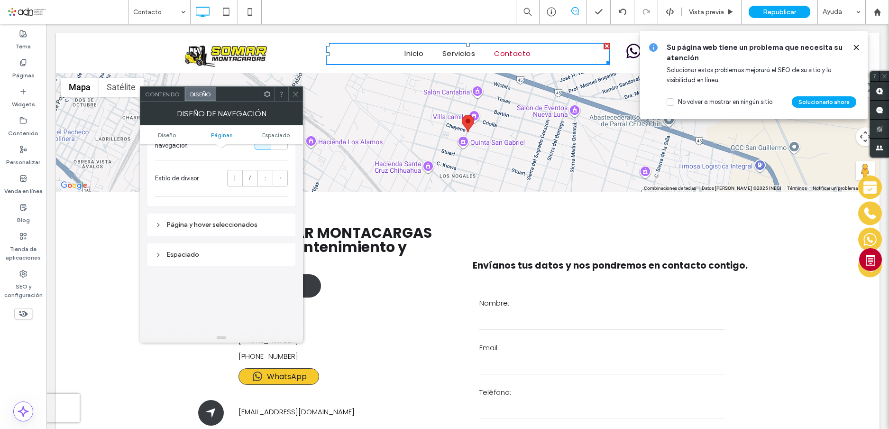
click at [208, 220] on div "Página y hover seleccionados" at bounding box center [221, 224] width 133 height 8
click at [260, 237] on span "Texto del enlace" at bounding box center [254, 241] width 48 height 8
click at [283, 263] on div "rgb(194, 0, 45)" at bounding box center [281, 262] width 8 height 8
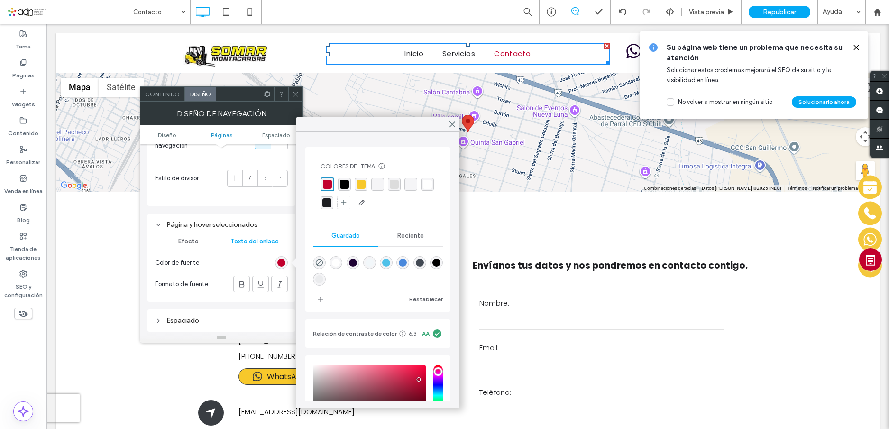
scroll to position [91, 0]
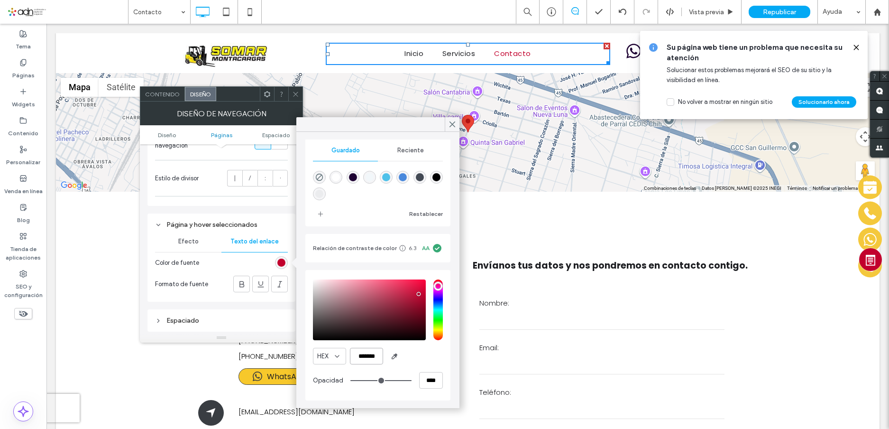
click at [368, 355] on input "*******" at bounding box center [366, 355] width 33 height 17
paste input "color picker textbox"
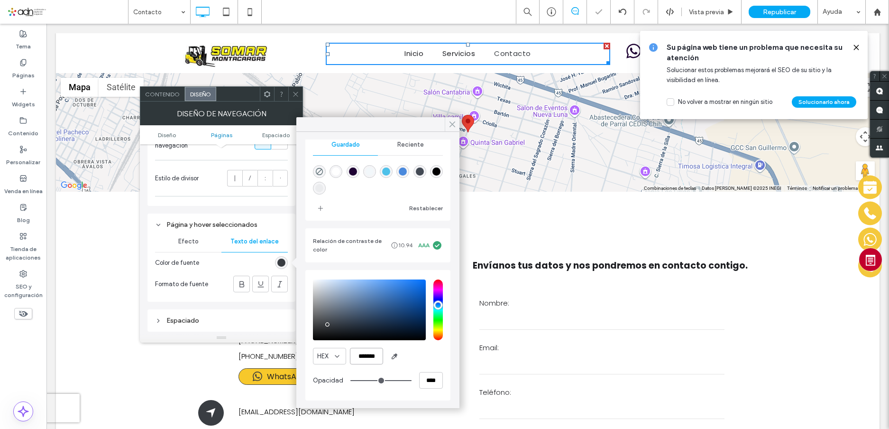
type input "*******"
drag, startPoint x: 451, startPoint y: 123, endPoint x: 437, endPoint y: 44, distance: 80.4
click at [451, 123] on use at bounding box center [452, 124] width 5 height 5
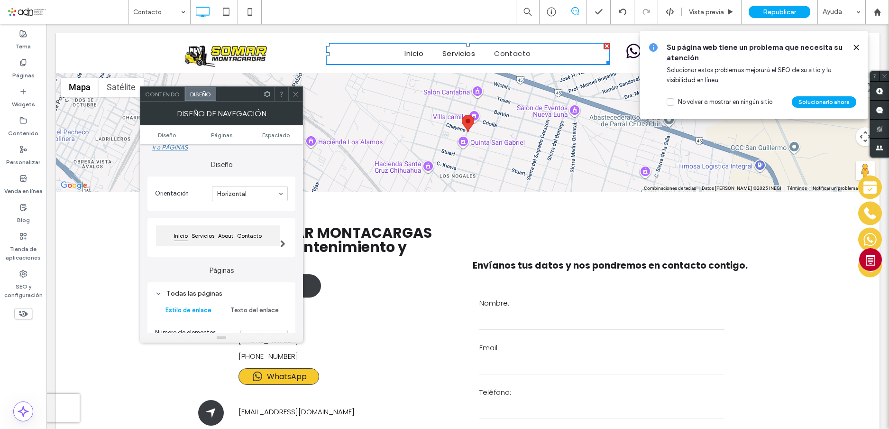
scroll to position [0, 0]
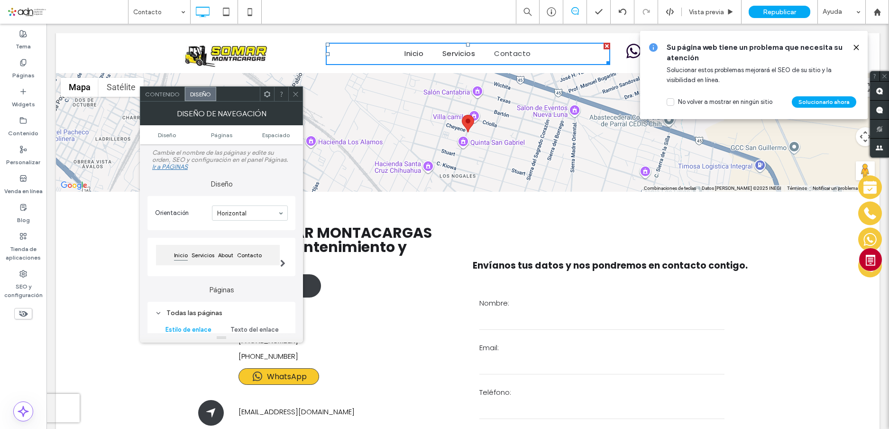
click at [160, 93] on span "Contenido" at bounding box center [162, 94] width 35 height 7
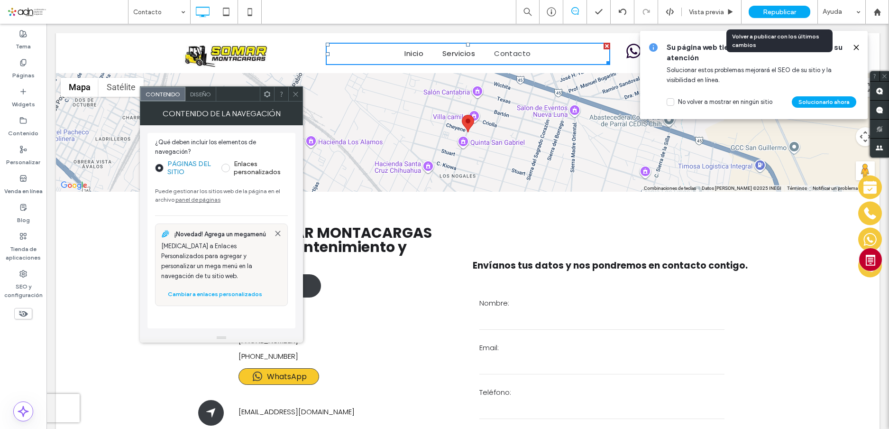
click at [793, 6] on div "Republicar" at bounding box center [779, 12] width 62 height 12
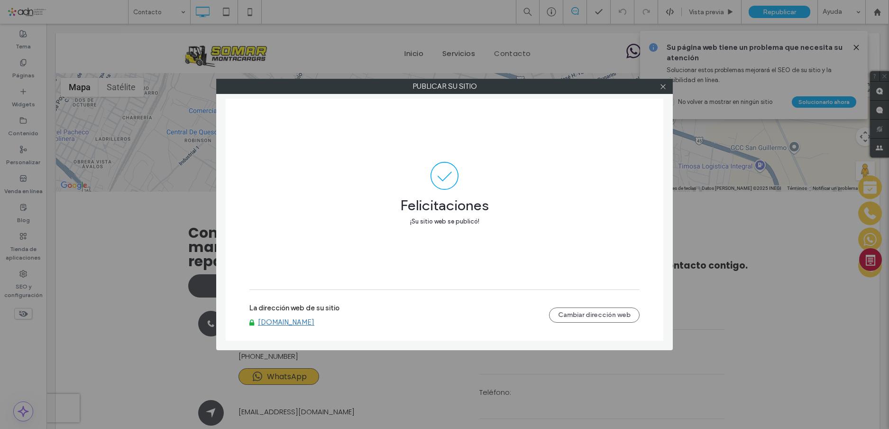
drag, startPoint x: 662, startPoint y: 85, endPoint x: 660, endPoint y: 94, distance: 9.2
click at [662, 85] on use at bounding box center [662, 86] width 5 height 5
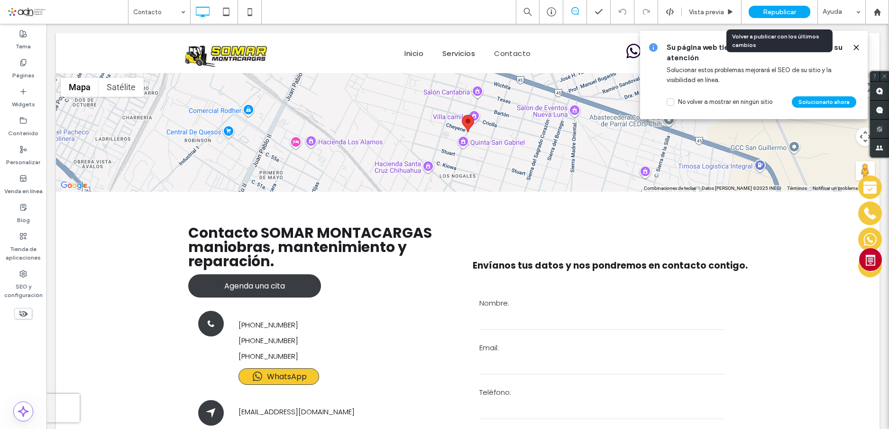
click at [777, 14] on span "Republicar" at bounding box center [779, 12] width 33 height 8
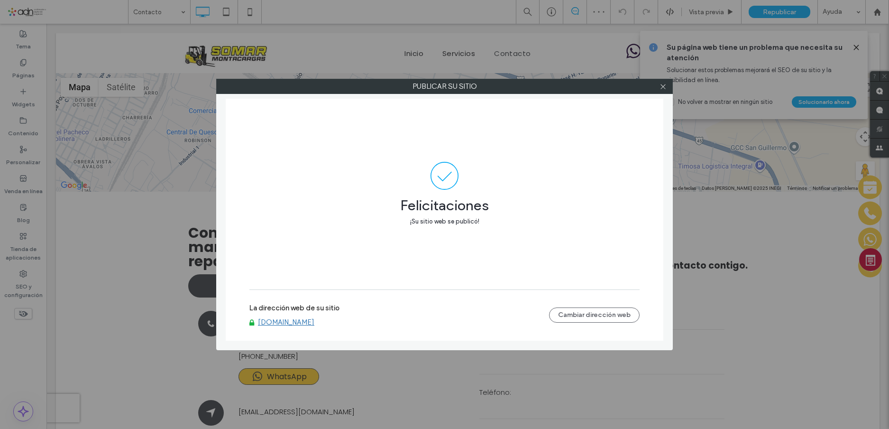
click at [314, 323] on link "[DOMAIN_NAME]" at bounding box center [286, 322] width 56 height 9
click at [665, 83] on icon at bounding box center [662, 86] width 7 height 7
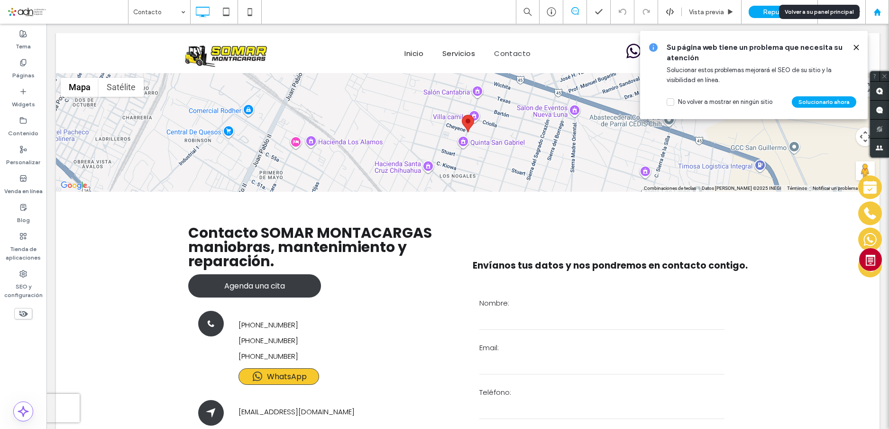
click at [877, 11] on use at bounding box center [876, 11] width 7 height 7
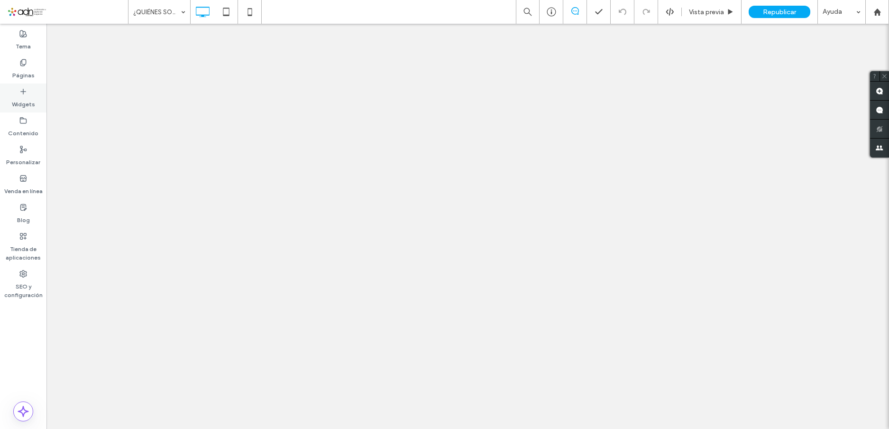
click at [23, 103] on label "Widgets" at bounding box center [23, 101] width 23 height 13
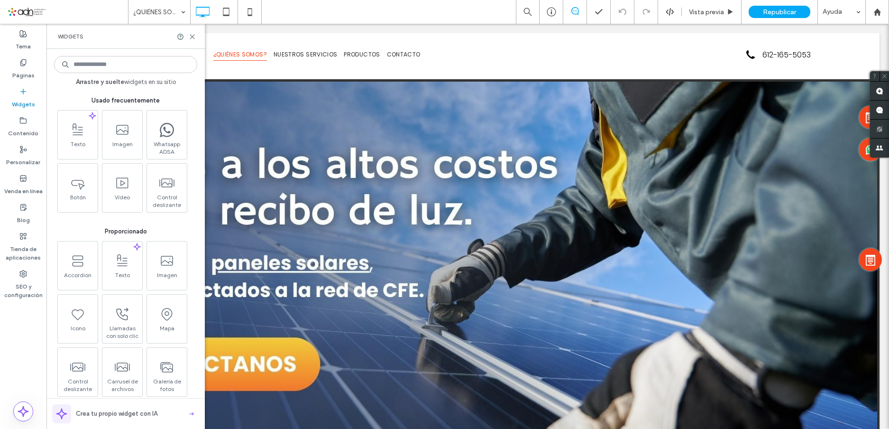
click at [96, 64] on input at bounding box center [125, 64] width 143 height 17
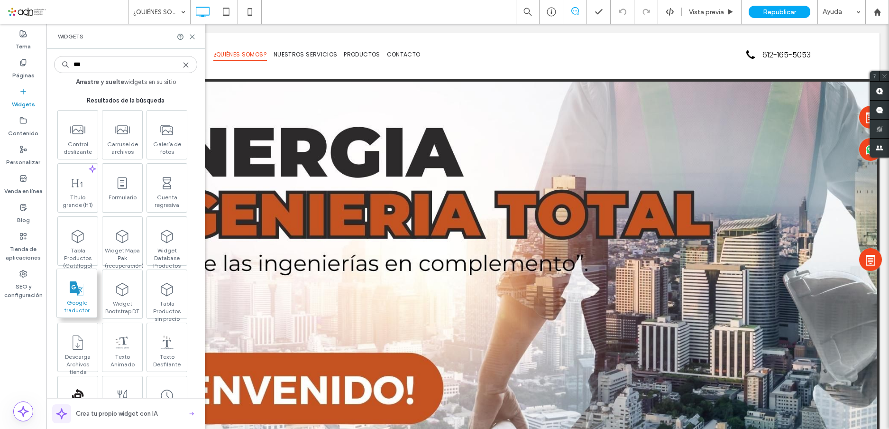
type input "***"
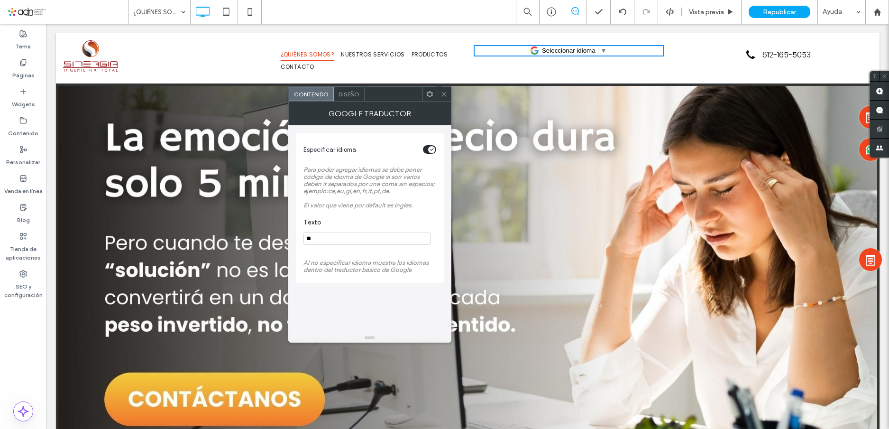
click at [352, 91] on span "Diseño" at bounding box center [348, 94] width 21 height 7
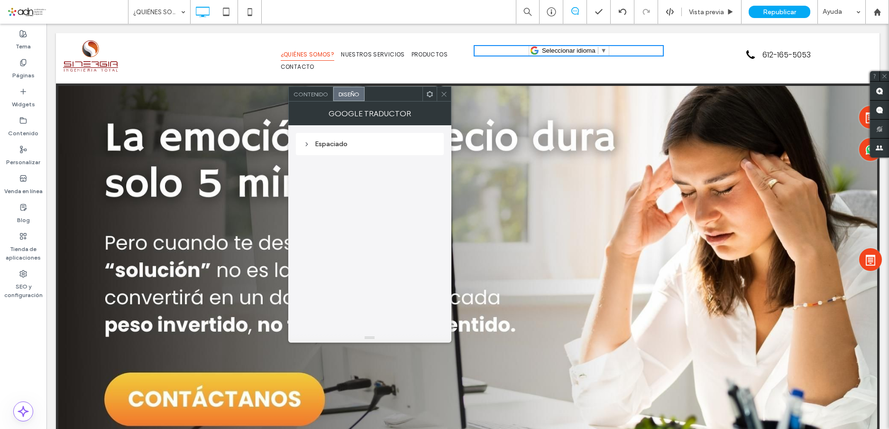
click at [320, 144] on div "Espaciado" at bounding box center [369, 144] width 133 height 8
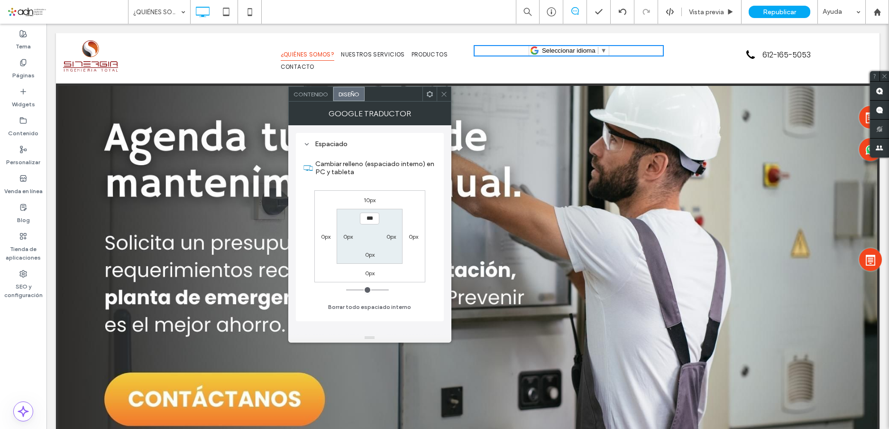
click at [320, 144] on div "Espaciado" at bounding box center [369, 144] width 133 height 8
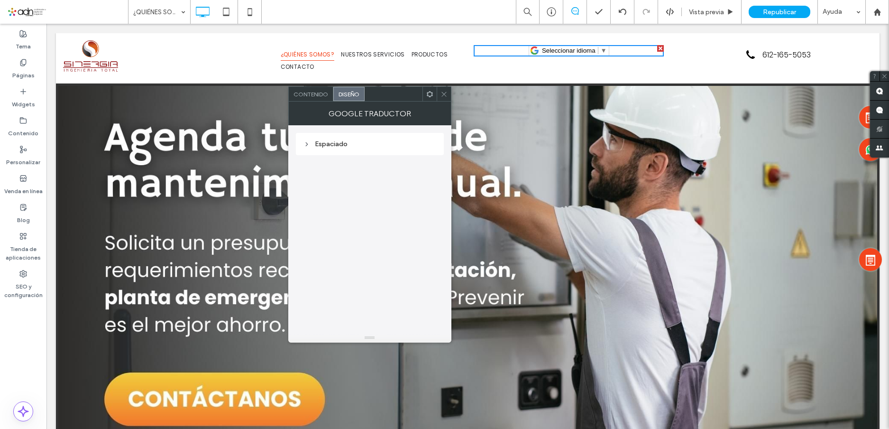
click at [601, 50] on span "▼" at bounding box center [604, 50] width 6 height 7
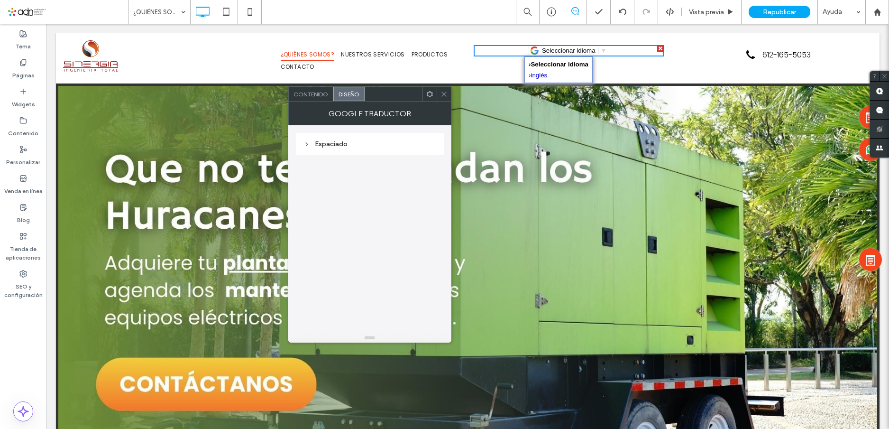
click at [319, 92] on span "Contenido" at bounding box center [310, 94] width 35 height 7
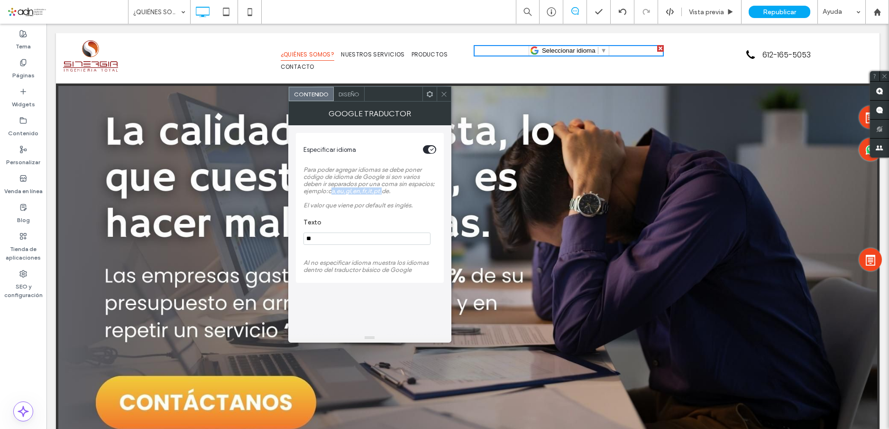
drag, startPoint x: 330, startPoint y: 190, endPoint x: 382, endPoint y: 190, distance: 51.7
click at [382, 190] on span "Para poder agregar idiomas se debe poner código de idioma de Google si son vari…" at bounding box center [368, 187] width 131 height 43
copy span "a,eu,gl,en,fr,it,pt,"
click at [328, 239] on input "**" at bounding box center [366, 238] width 127 height 12
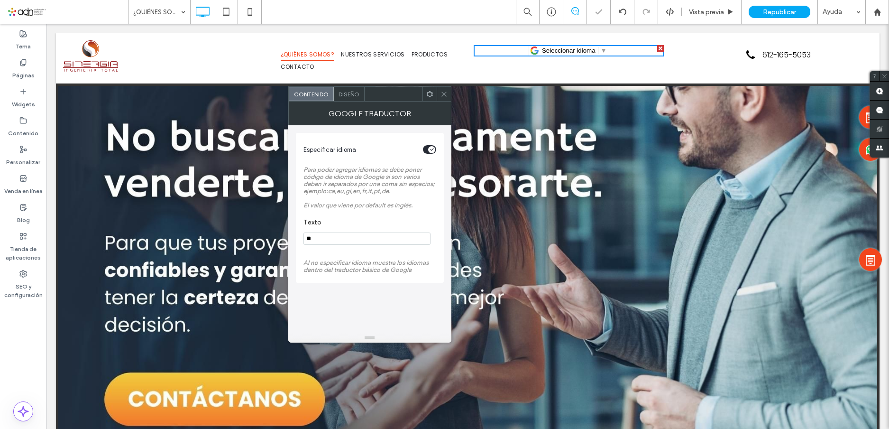
click at [328, 239] on input "**" at bounding box center [366, 238] width 127 height 12
click at [336, 239] on input "**" at bounding box center [366, 238] width 127 height 12
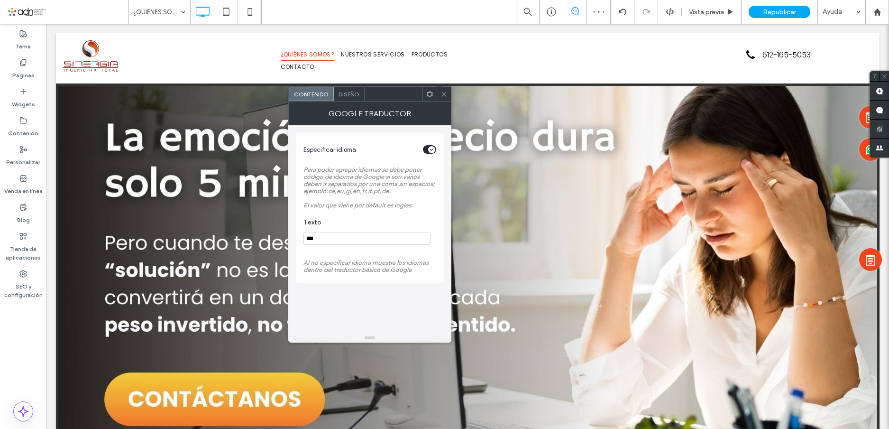
paste input "**********"
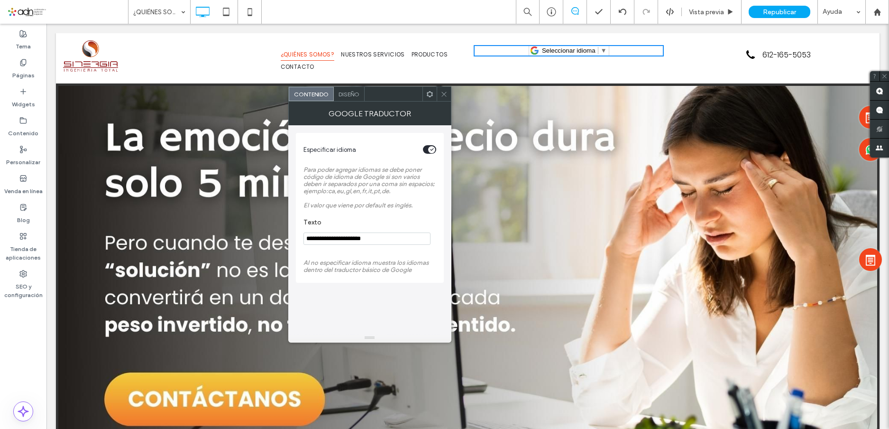
click at [315, 237] on input "**********" at bounding box center [366, 238] width 127 height 12
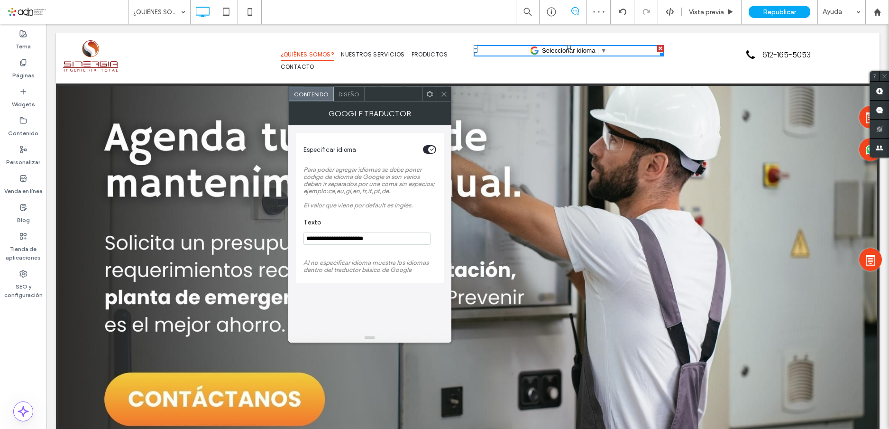
type input "**********"
click at [601, 51] on span "▼" at bounding box center [604, 50] width 6 height 7
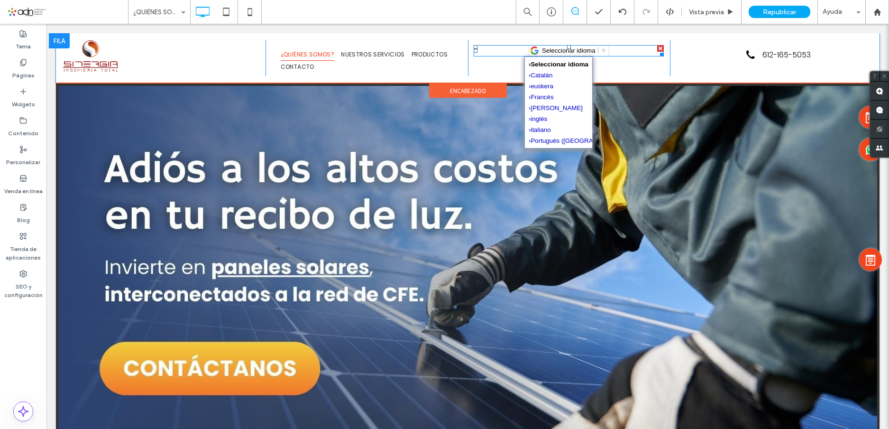
click at [596, 48] on span at bounding box center [569, 50] width 190 height 11
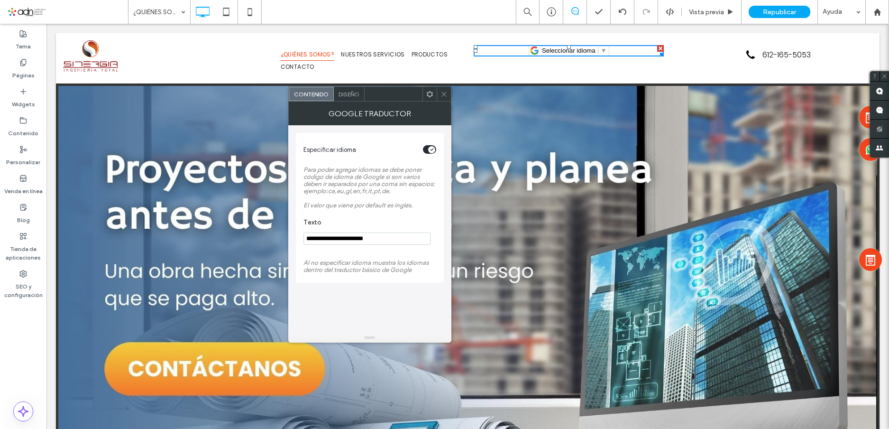
click at [442, 94] on icon at bounding box center [443, 94] width 7 height 7
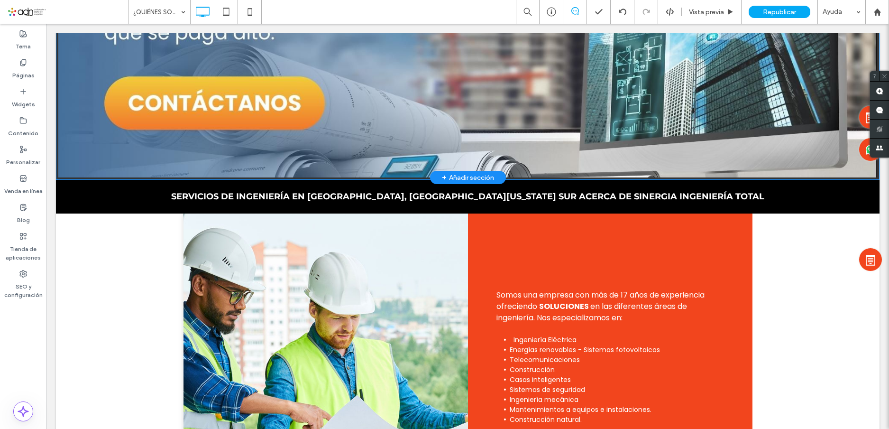
scroll to position [284, 0]
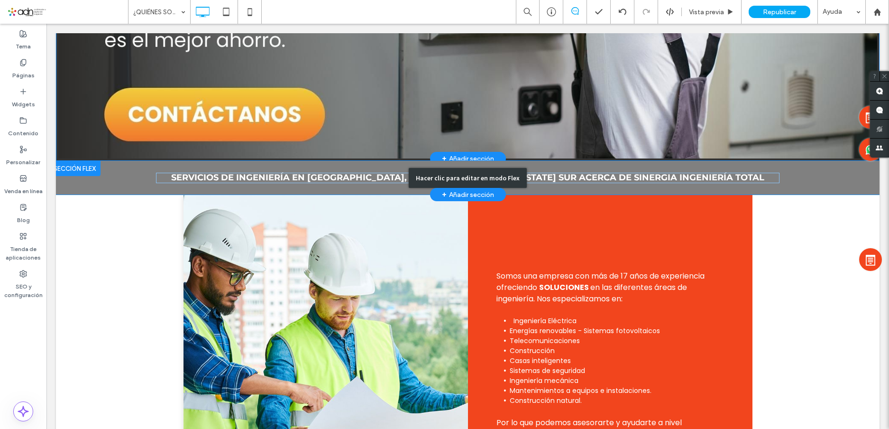
click at [396, 175] on div "Hacer clic para editar en modo Flex" at bounding box center [467, 178] width 823 height 34
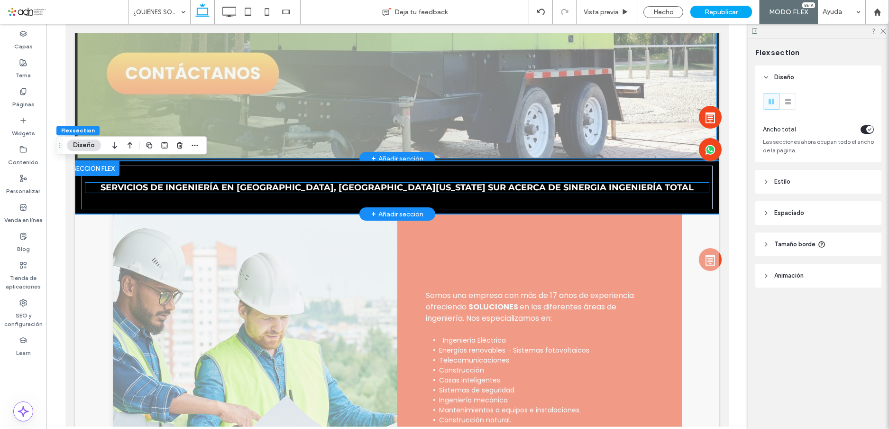
click at [328, 191] on span "SERVICIOS DE INGENIERÍA EN LA PAZ, BAJA CALIFORNIA SUR ACERCA DE SINERGIA INGEN…" at bounding box center [396, 187] width 593 height 10
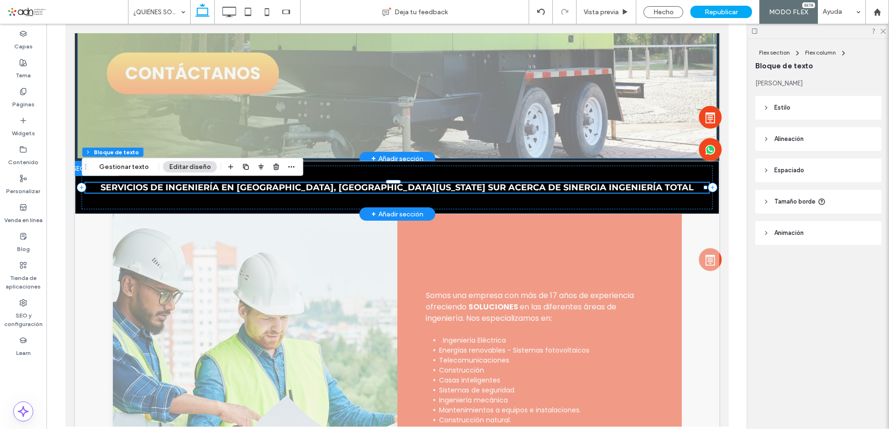
click at [330, 188] on span "SERVICIOS DE INGENIERÍA EN LA PAZ, BAJA CALIFORNIA SUR ACERCA DE SINERGIA INGEN…" at bounding box center [396, 187] width 593 height 10
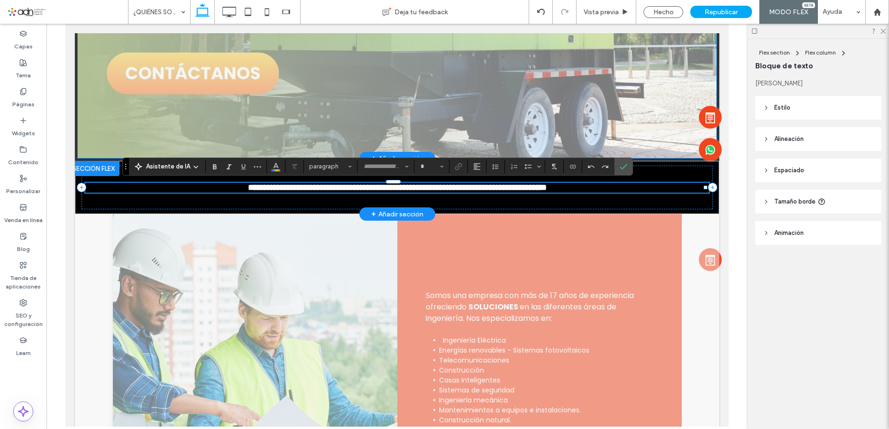
type input "**********"
type input "**"
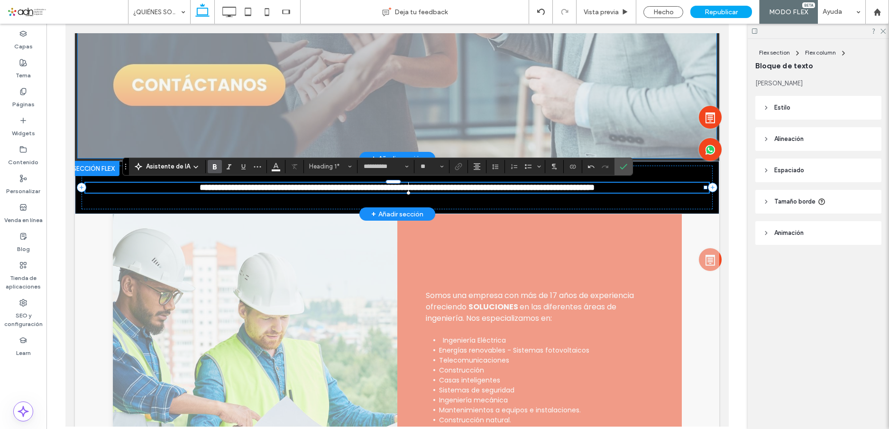
click at [519, 189] on span "**********" at bounding box center [397, 187] width 395 height 9
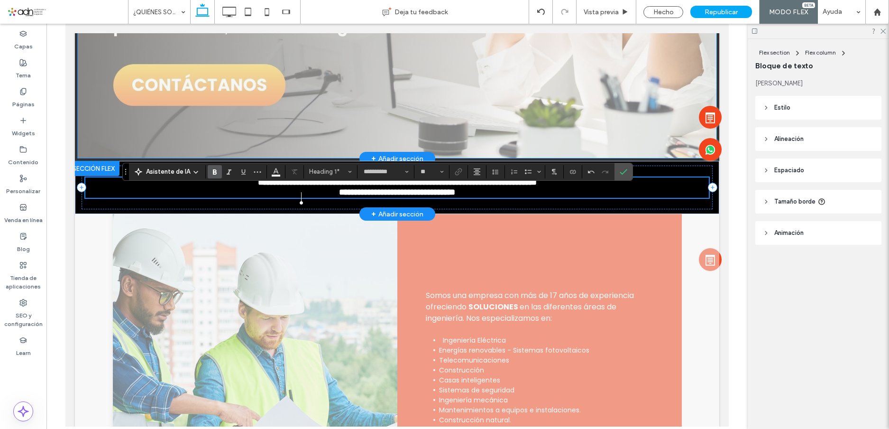
scroll to position [279, 0]
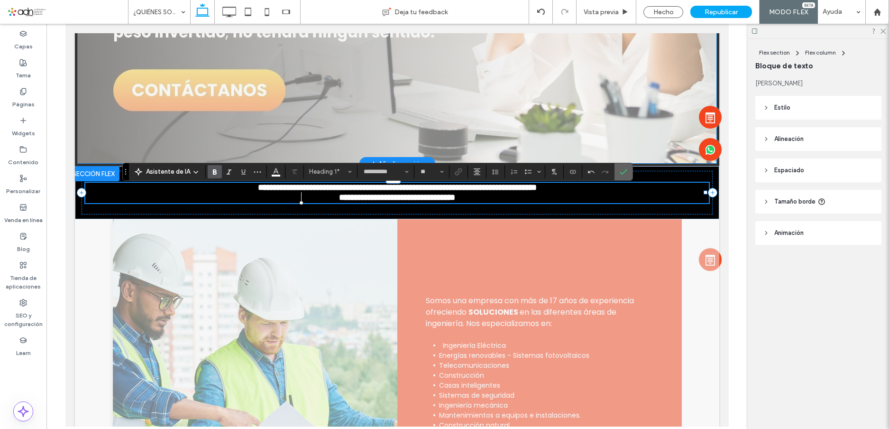
click at [620, 170] on icon "Confirmar" at bounding box center [624, 172] width 8 height 8
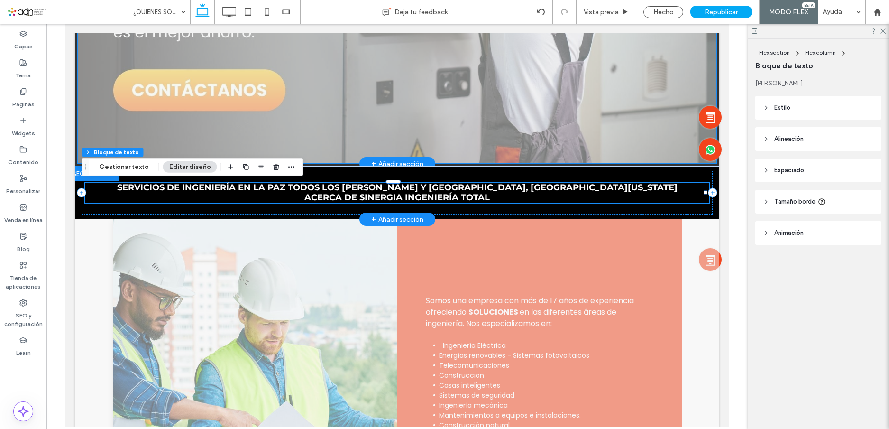
click at [349, 188] on span "SERVICIOS DE INGENIERÍA EN LA PAZ TODOS LOS SANTOS Y LOS CABOS, BAJA CALIFORNIA…" at bounding box center [397, 187] width 560 height 10
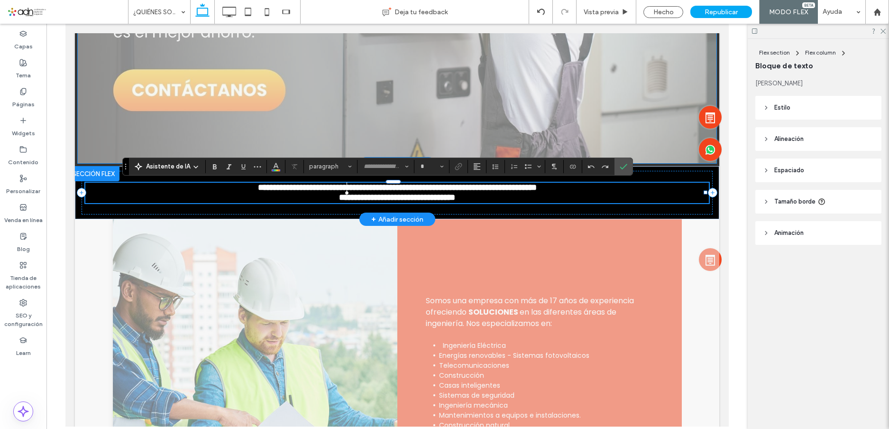
click at [347, 188] on span "**********" at bounding box center [397, 187] width 279 height 9
type input "**********"
type input "**"
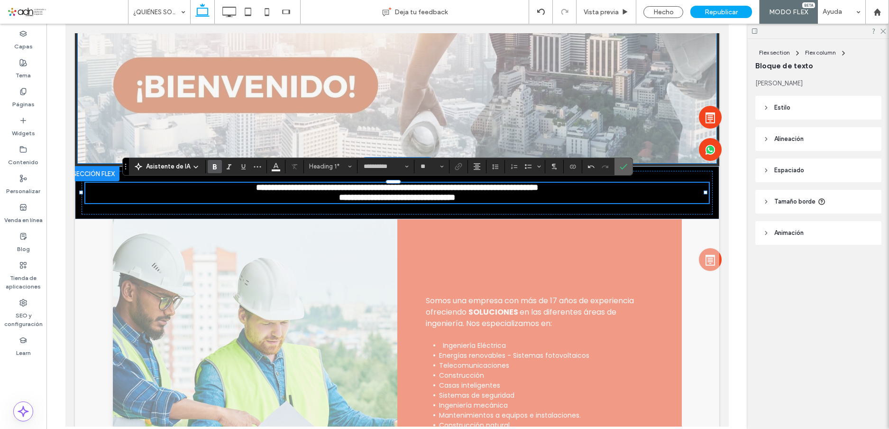
click at [625, 164] on icon "Confirmar" at bounding box center [624, 167] width 8 height 8
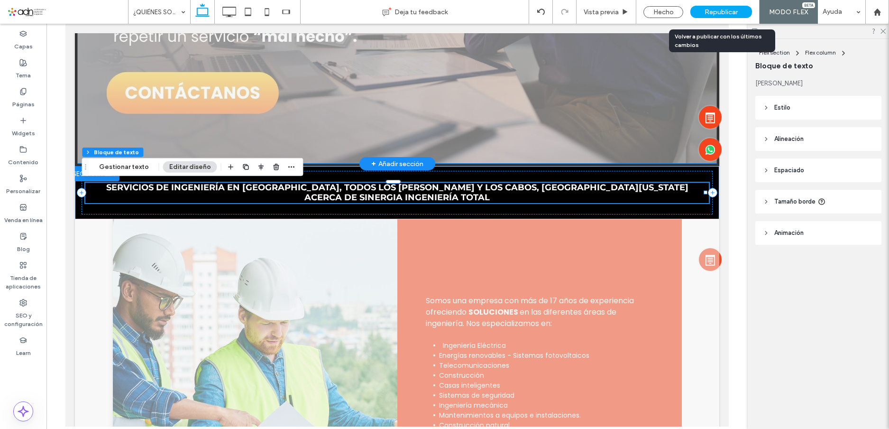
click at [710, 13] on span "Republicar" at bounding box center [720, 12] width 33 height 8
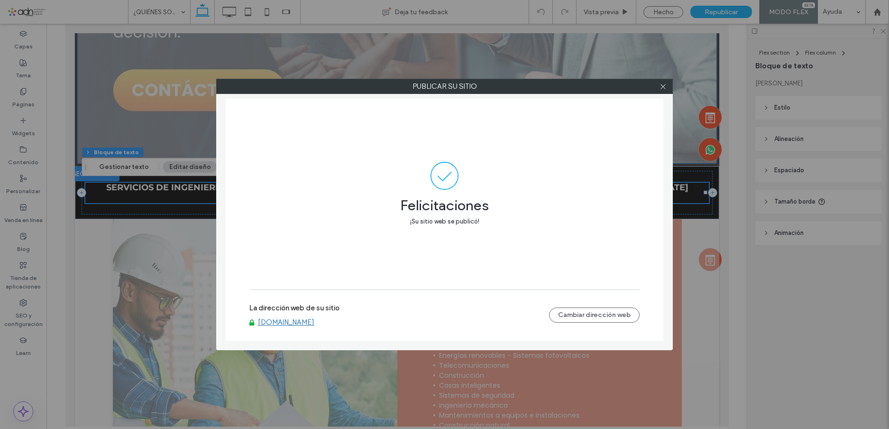
click at [312, 322] on link "www.sinergiaingenieriatotal.com" at bounding box center [286, 322] width 56 height 9
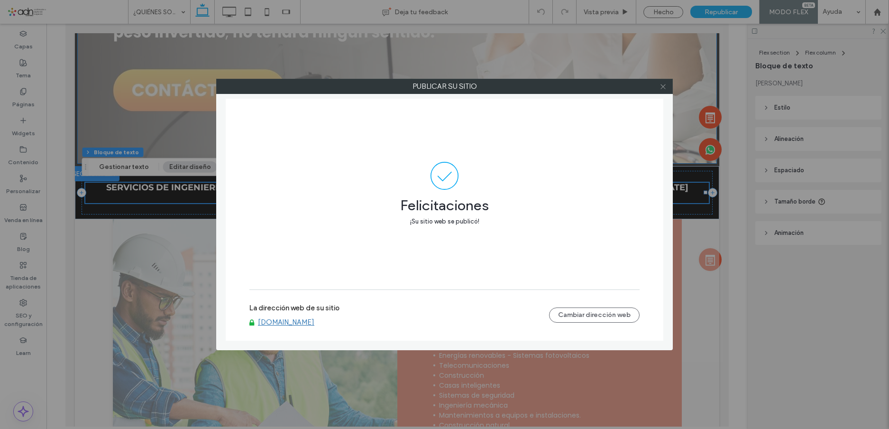
click at [665, 87] on icon at bounding box center [662, 86] width 7 height 7
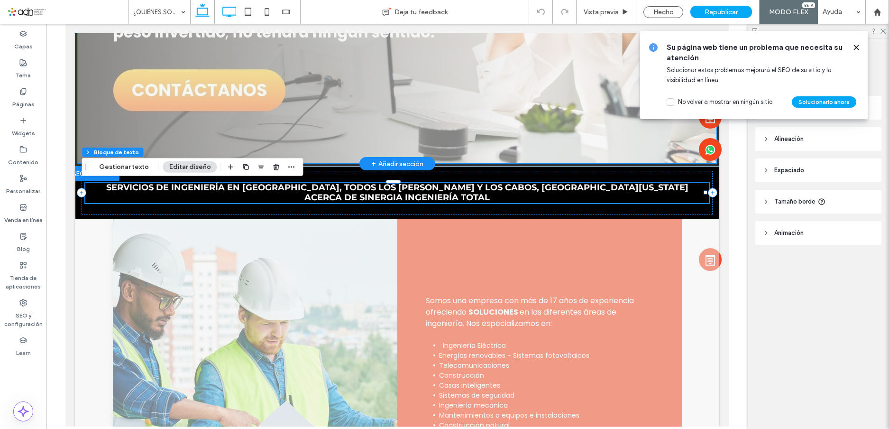
click at [228, 10] on icon at bounding box center [228, 11] width 19 height 19
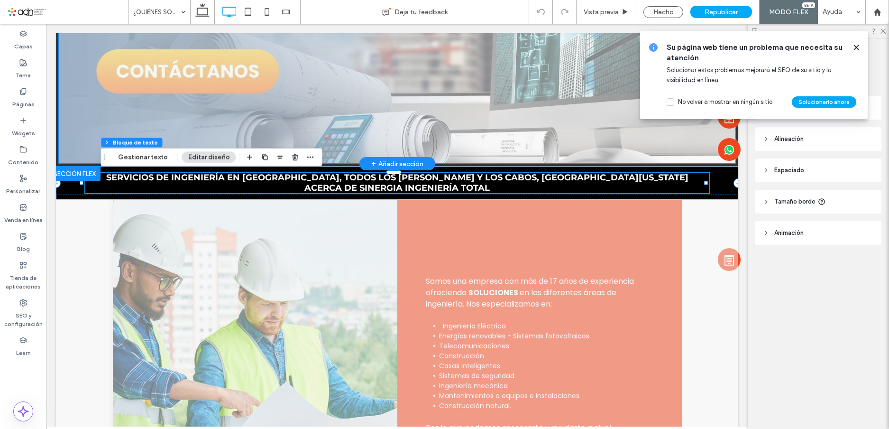
click at [852, 46] on div at bounding box center [852, 47] width 15 height 10
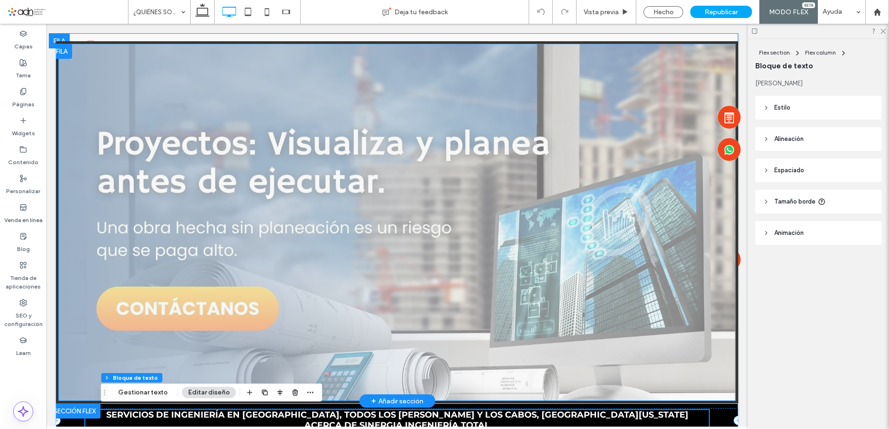
scroll to position [0, 0]
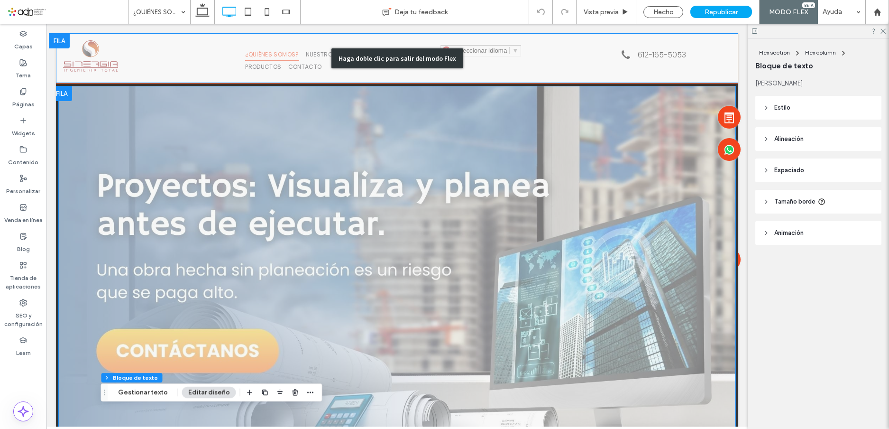
click at [214, 49] on div "Haga doble clic para salir del modo Flex" at bounding box center [397, 58] width 682 height 50
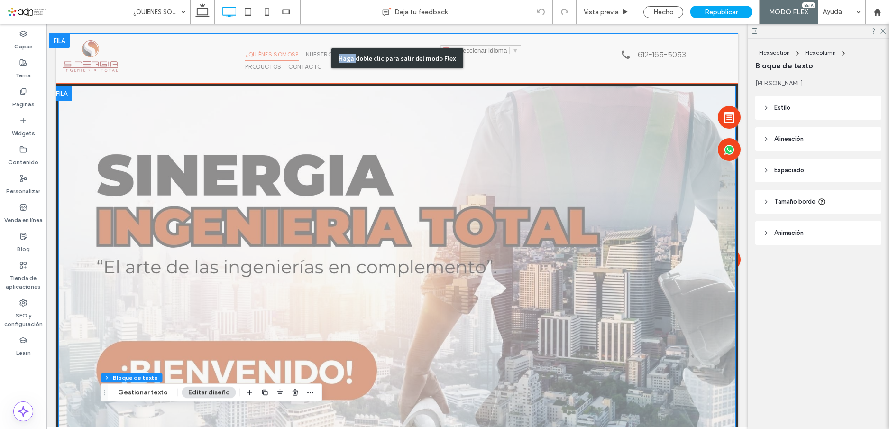
click at [214, 49] on div "Haga doble clic para salir del modo Flex" at bounding box center [397, 58] width 682 height 50
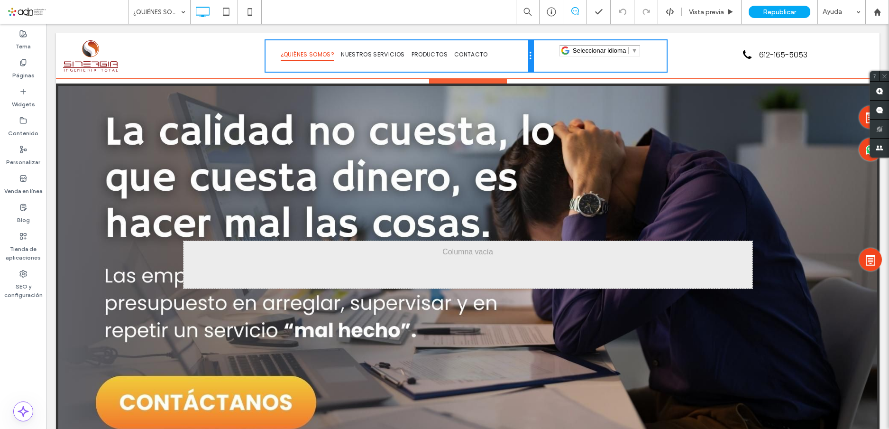
drag, startPoint x: 463, startPoint y: 61, endPoint x: 769, endPoint y: 87, distance: 307.4
click at [501, 62] on div "¿QUIÉNES SOMOS? NUESTROS SERVICIOS PRODUCTOS CONTACTO Click To Paste Click To P…" at bounding box center [398, 55] width 267 height 31
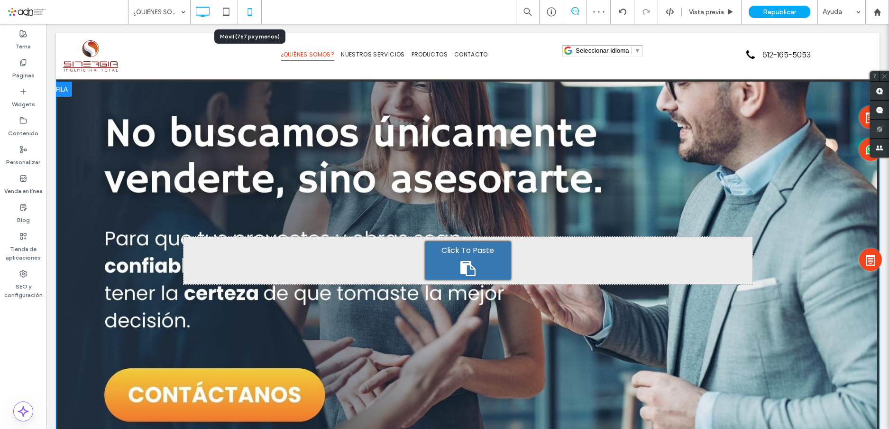
click at [244, 14] on icon at bounding box center [249, 11] width 19 height 19
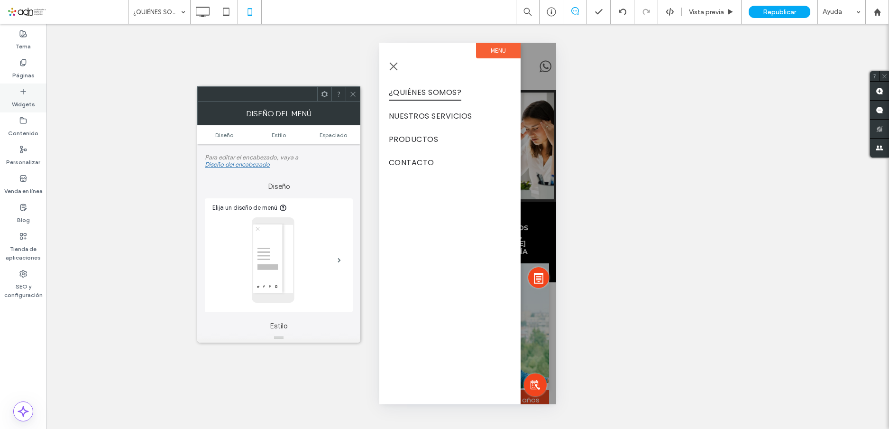
click at [18, 92] on div "Widgets" at bounding box center [23, 97] width 46 height 29
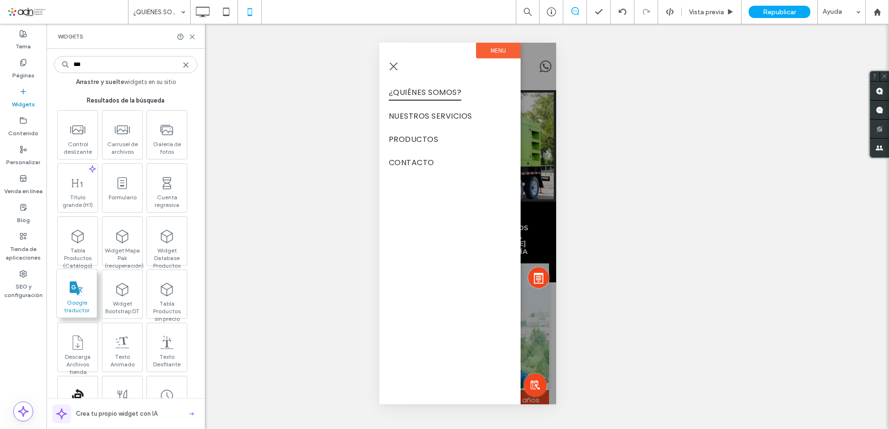
type input "***"
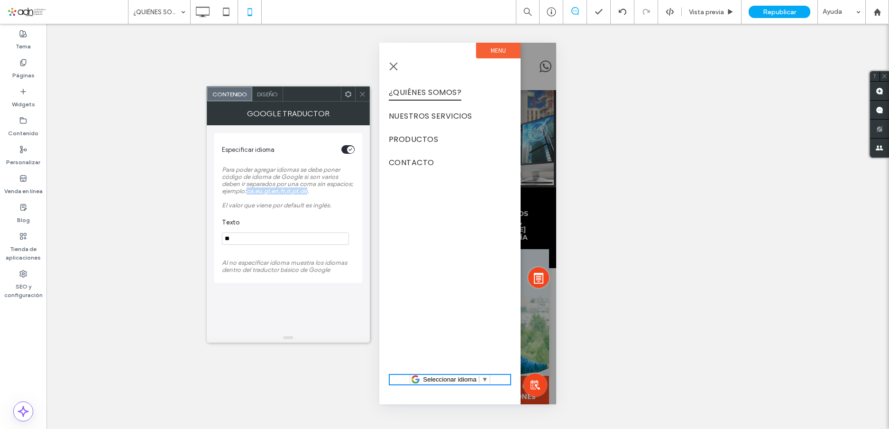
drag, startPoint x: 247, startPoint y: 191, endPoint x: 306, endPoint y: 190, distance: 58.8
click at [306, 190] on span "Para poder agregar idiomas se debe poner código de idioma de Google si son vari…" at bounding box center [287, 187] width 131 height 43
copy span "ca,eu,gl,en,fr,it,pt,de"
click at [240, 238] on input "**" at bounding box center [285, 238] width 127 height 12
paste input "**********"
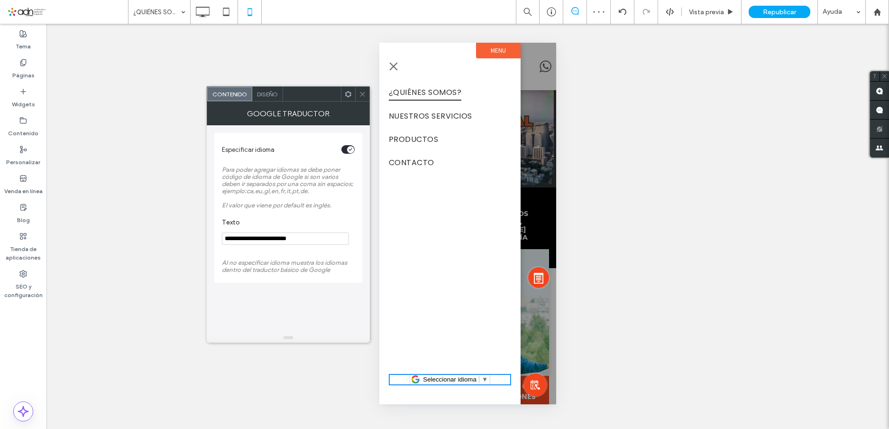
type input "**********"
click at [361, 91] on icon at bounding box center [362, 94] width 7 height 7
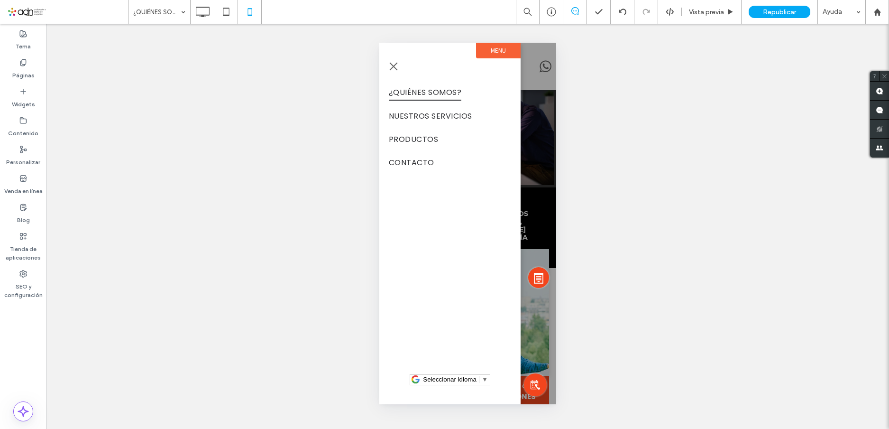
click at [390, 66] on span "menu" at bounding box center [393, 66] width 10 height 1
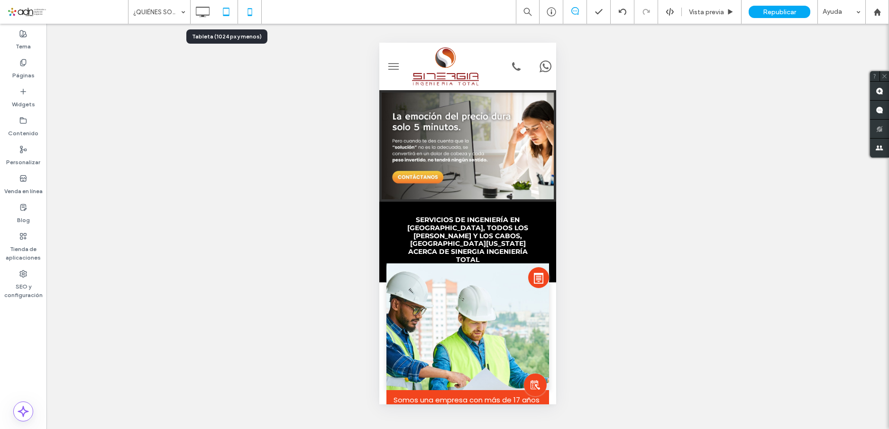
click at [225, 17] on icon at bounding box center [226, 11] width 19 height 19
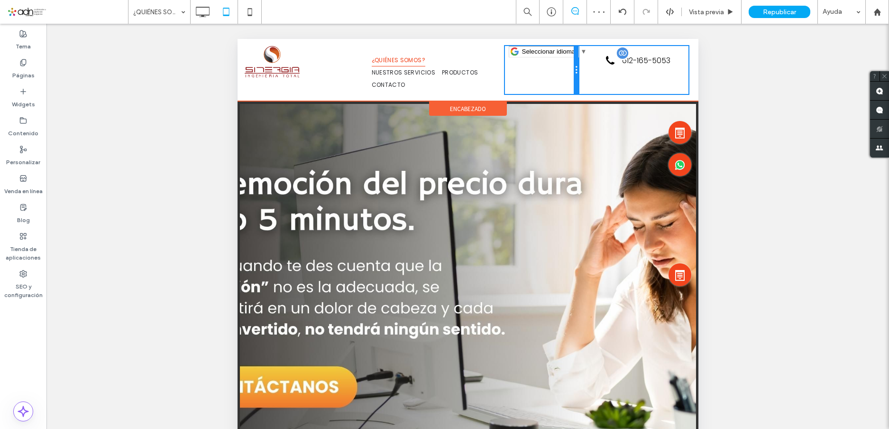
drag, startPoint x: 574, startPoint y: 68, endPoint x: 820, endPoint y: 106, distance: 249.4
click at [587, 67] on div "Click To Paste Click To Paste ¿QUIÉNES SOMOS? NUESTROS SERVICIOS PRODUCTOS CONT…" at bounding box center [467, 70] width 447 height 48
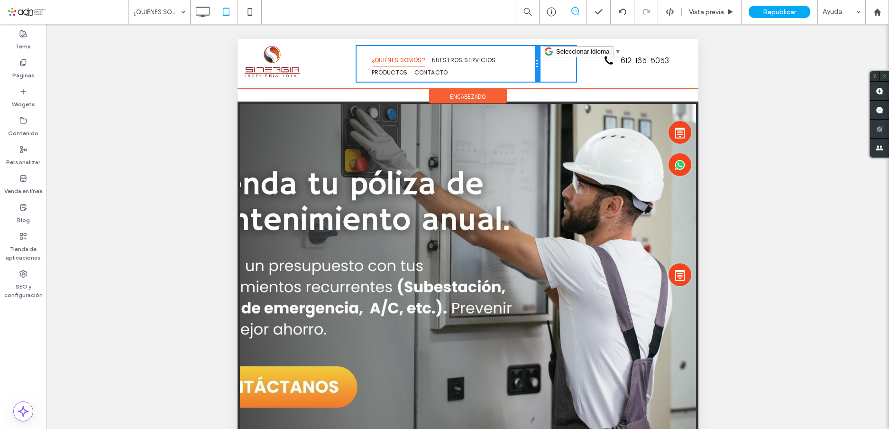
drag, startPoint x: 499, startPoint y: 75, endPoint x: 751, endPoint y: 113, distance: 255.5
click at [518, 74] on div "¿QUIÉNES SOMOS? NUESTROS SERVICIOS PRODUCTOS CONTACTO Click To Paste Click To P…" at bounding box center [447, 64] width 183 height 36
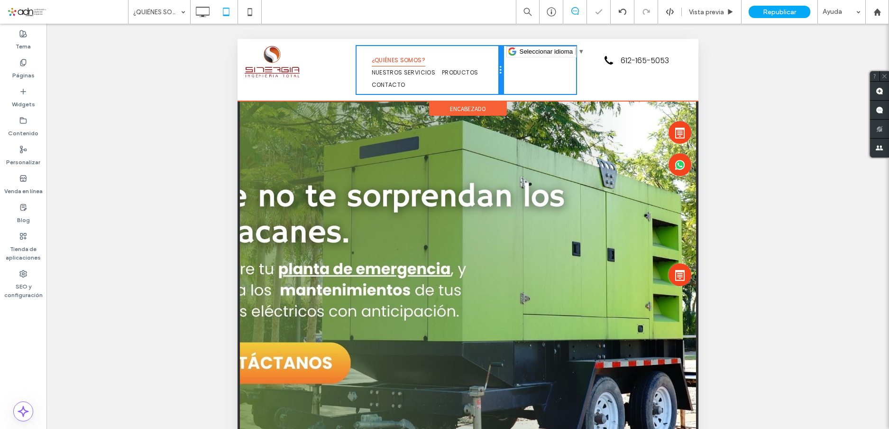
drag, startPoint x: 537, startPoint y: 63, endPoint x: 750, endPoint y: 101, distance: 216.7
click at [516, 62] on div "Click To Paste Click To Paste ¿QUIÉNES SOMOS? NUESTROS SERVICIOS PRODUCTOS CONT…" at bounding box center [467, 70] width 447 height 48
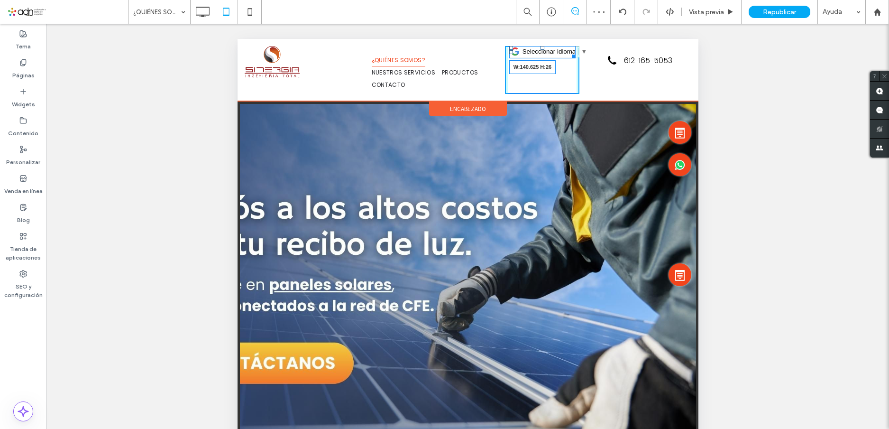
drag, startPoint x: 568, startPoint y: 54, endPoint x: 807, endPoint y: 93, distance: 242.7
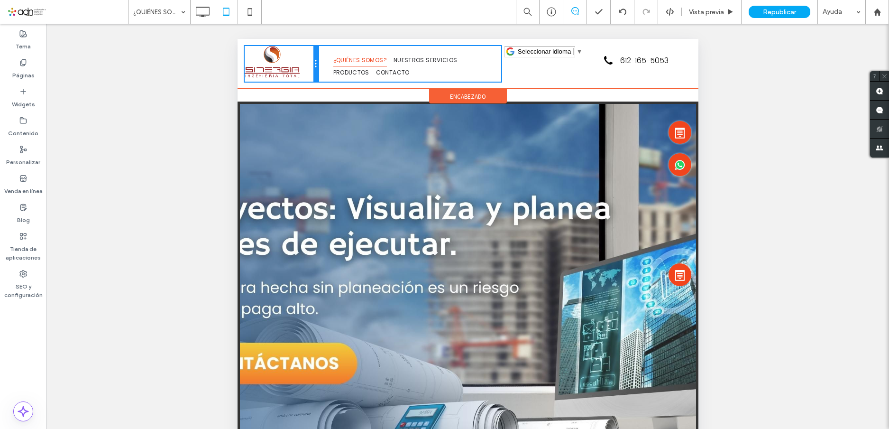
drag, startPoint x: 353, startPoint y: 71, endPoint x: 562, endPoint y: 109, distance: 212.4
click at [325, 70] on div "Click To Paste Click To Paste ¿QUIÉNES SOMOS? NUESTROS SERVICIOS PRODUCTOS CONT…" at bounding box center [467, 64] width 447 height 36
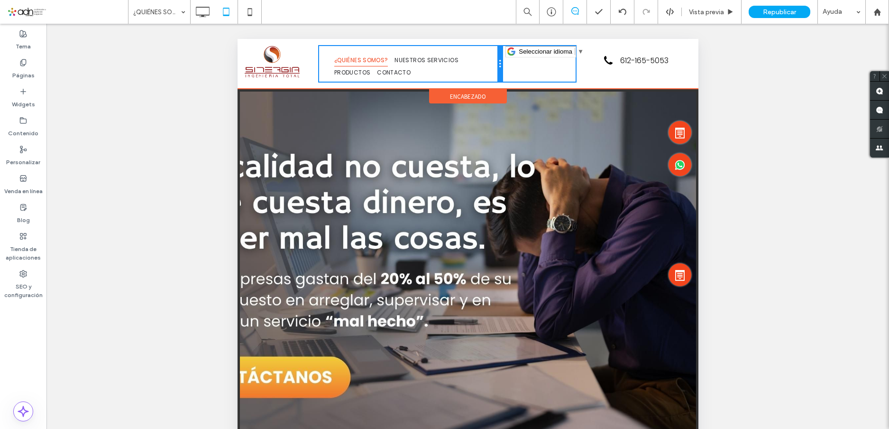
drag, startPoint x: 497, startPoint y: 62, endPoint x: 727, endPoint y: 99, distance: 233.4
click at [494, 60] on div "¿QUIÉNES SOMOS? NUESTROS SERVICIOS PRODUCTOS CONTACTO Click To Paste Click To P…" at bounding box center [410, 64] width 183 height 36
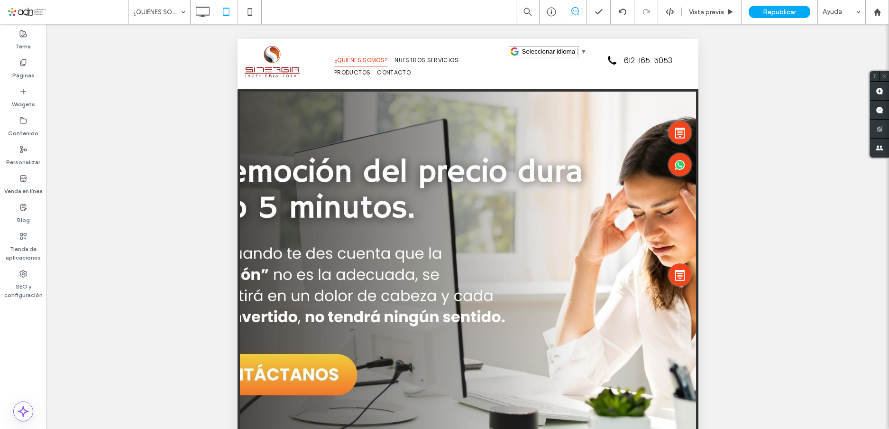
click at [449, 115] on div at bounding box center [467, 269] width 456 height 357
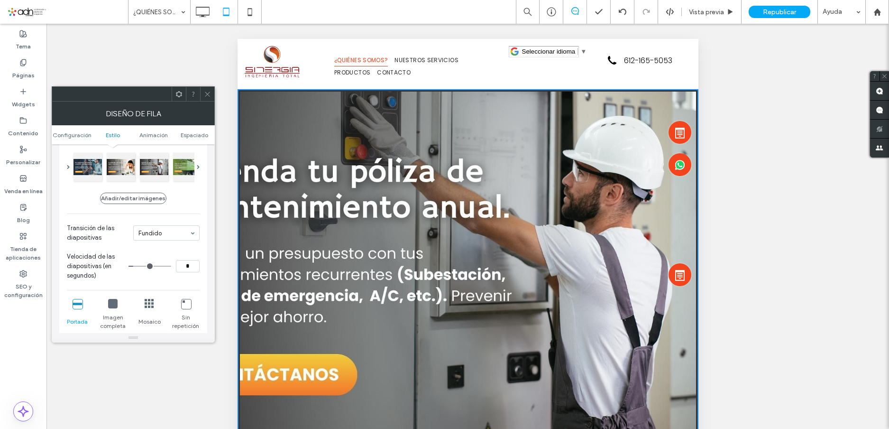
scroll to position [190, 0]
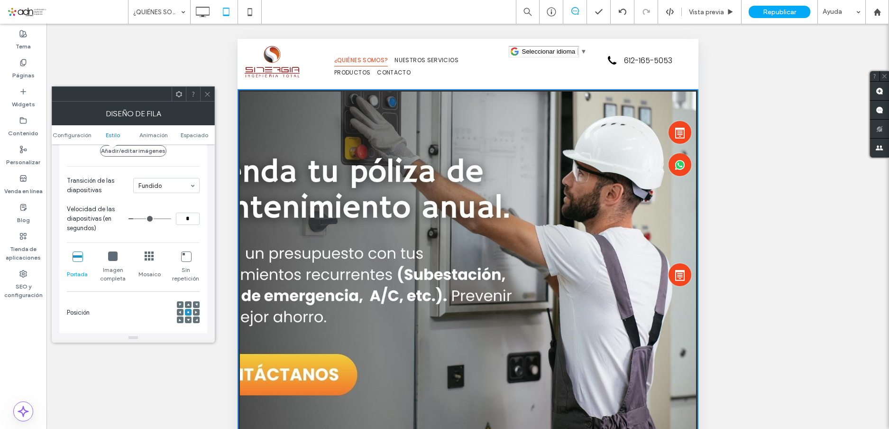
click at [109, 255] on icon at bounding box center [112, 255] width 9 height 9
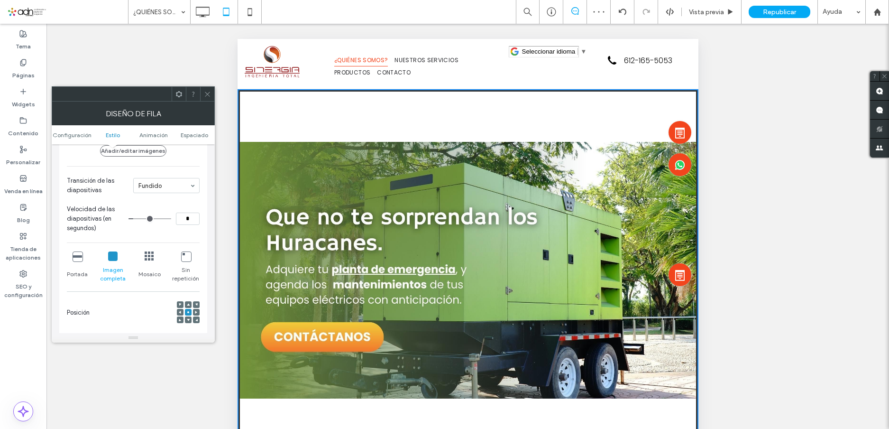
click at [78, 254] on icon at bounding box center [77, 255] width 9 height 9
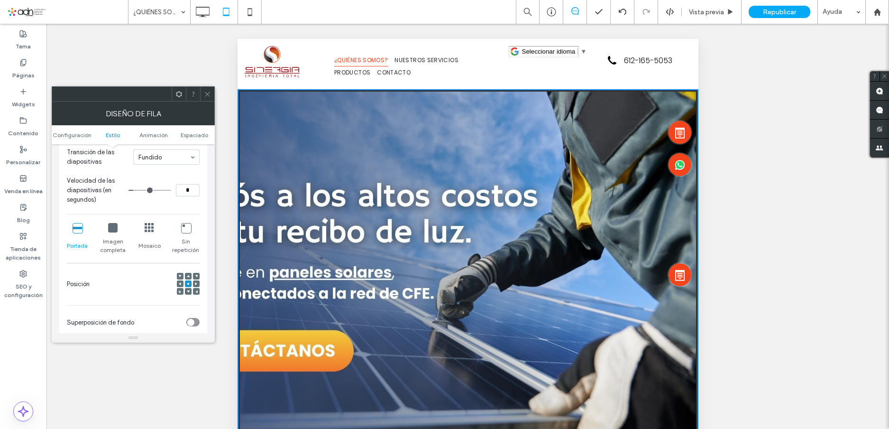
scroll to position [237, 0]
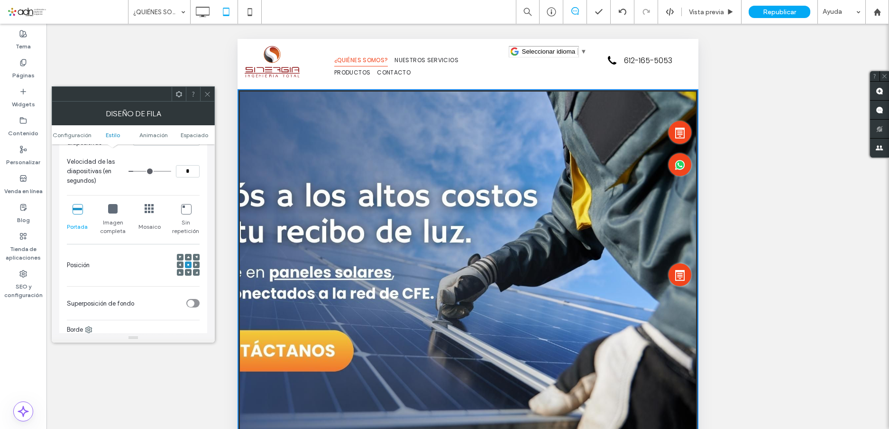
click at [180, 263] on icon at bounding box center [180, 264] width 3 height 3
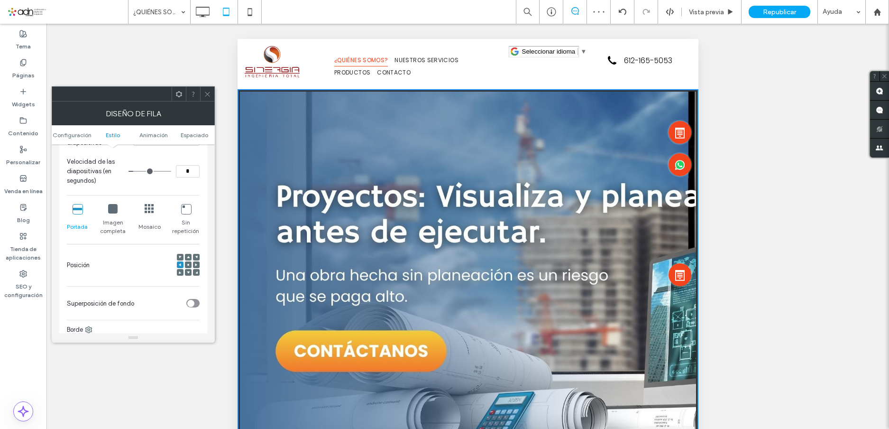
click at [187, 263] on span at bounding box center [188, 264] width 3 height 7
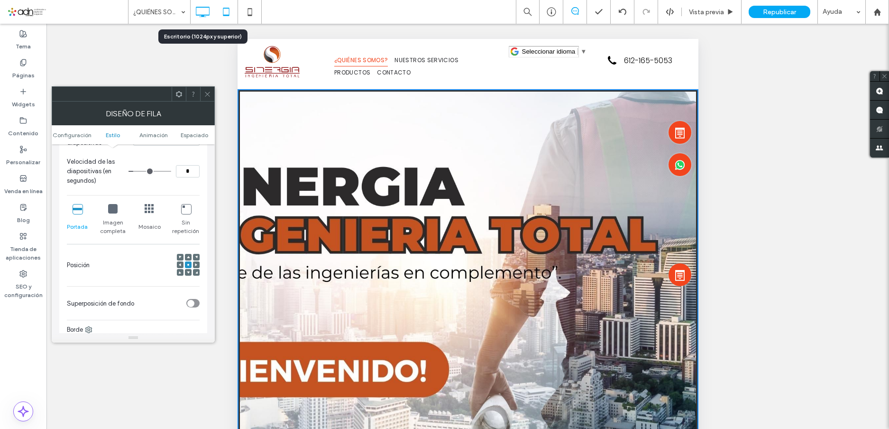
click at [204, 12] on icon at bounding box center [202, 11] width 19 height 19
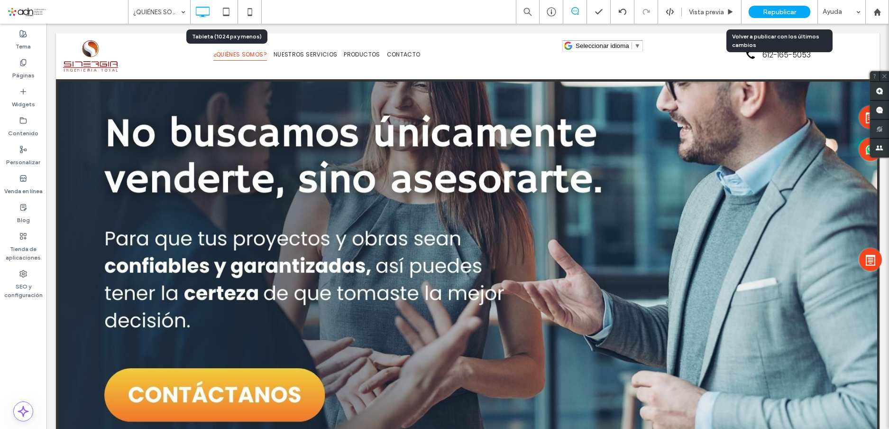
click at [793, 8] on span "Republicar" at bounding box center [779, 12] width 33 height 8
